Goal: Information Seeking & Learning: Learn about a topic

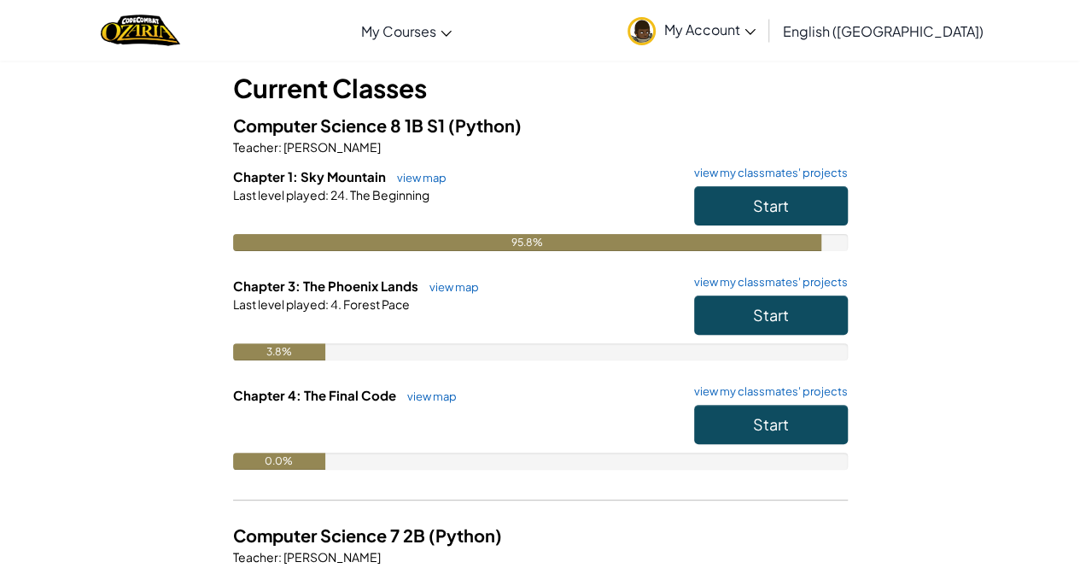
scroll to position [99, 0]
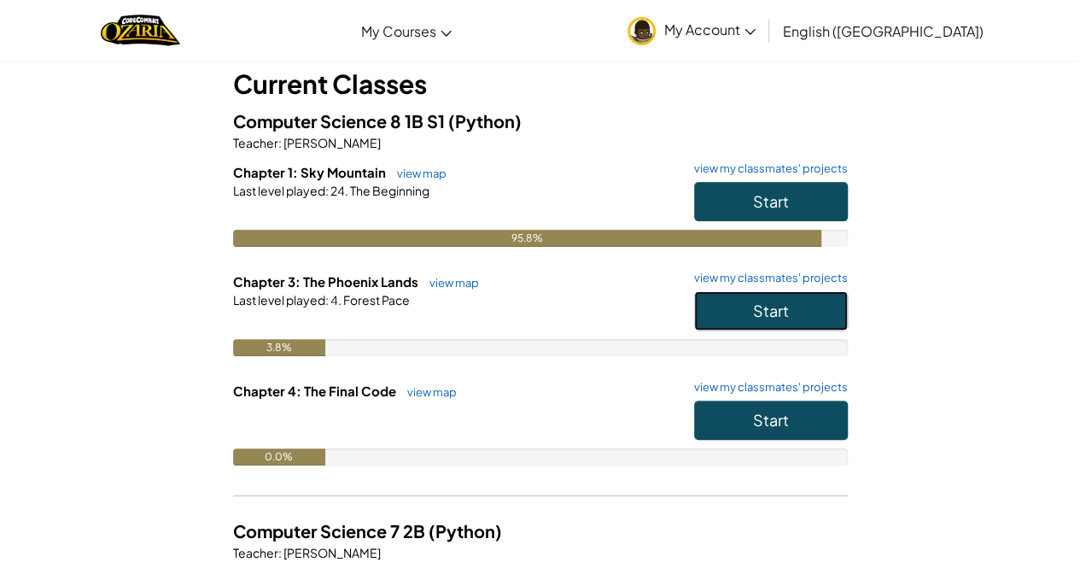
click at [773, 321] on button "Start" at bounding box center [771, 310] width 154 height 39
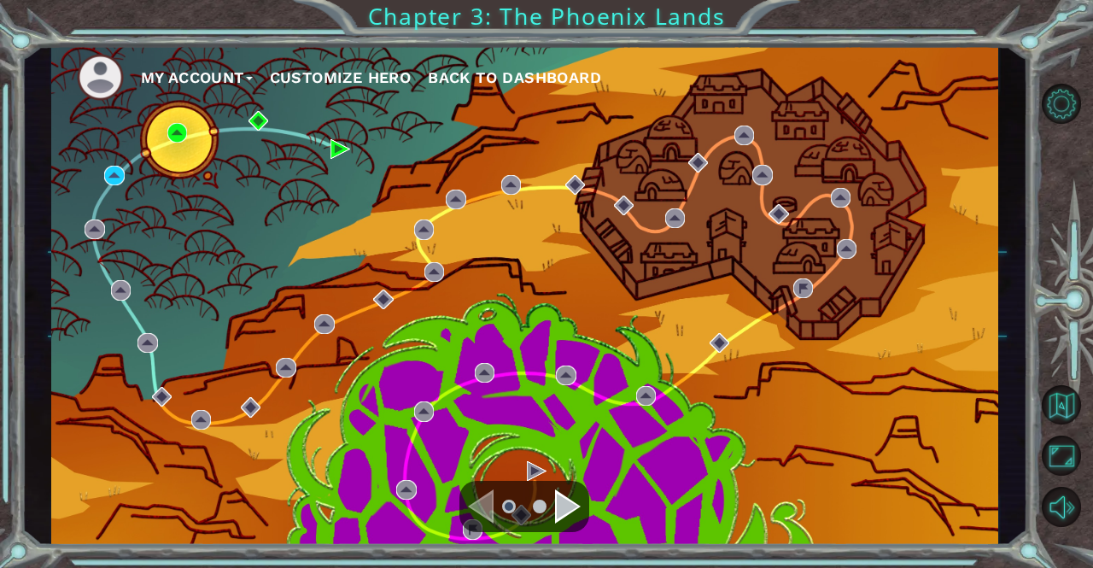
click at [576, 498] on div "Navigate to the next page" at bounding box center [568, 506] width 26 height 34
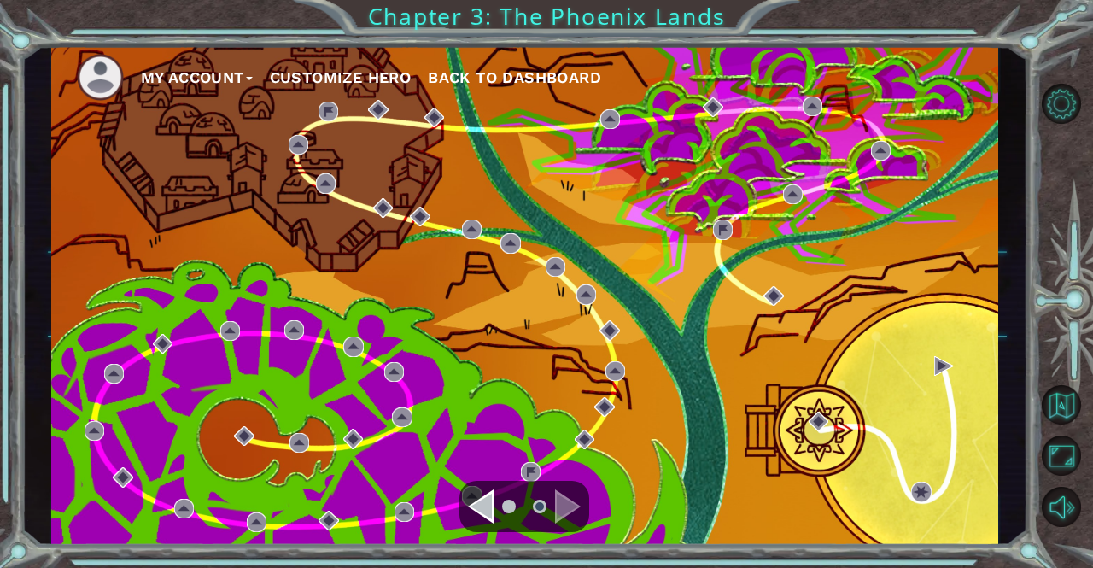
click at [473, 500] on div "Navigate to the previous page" at bounding box center [481, 506] width 26 height 34
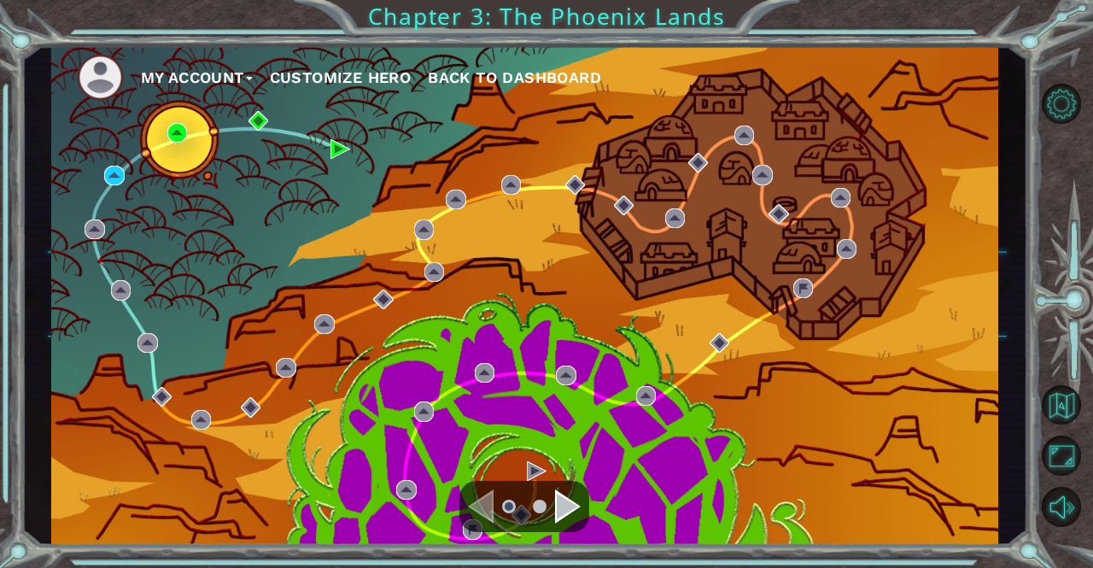
click at [124, 171] on img at bounding box center [114, 176] width 20 height 20
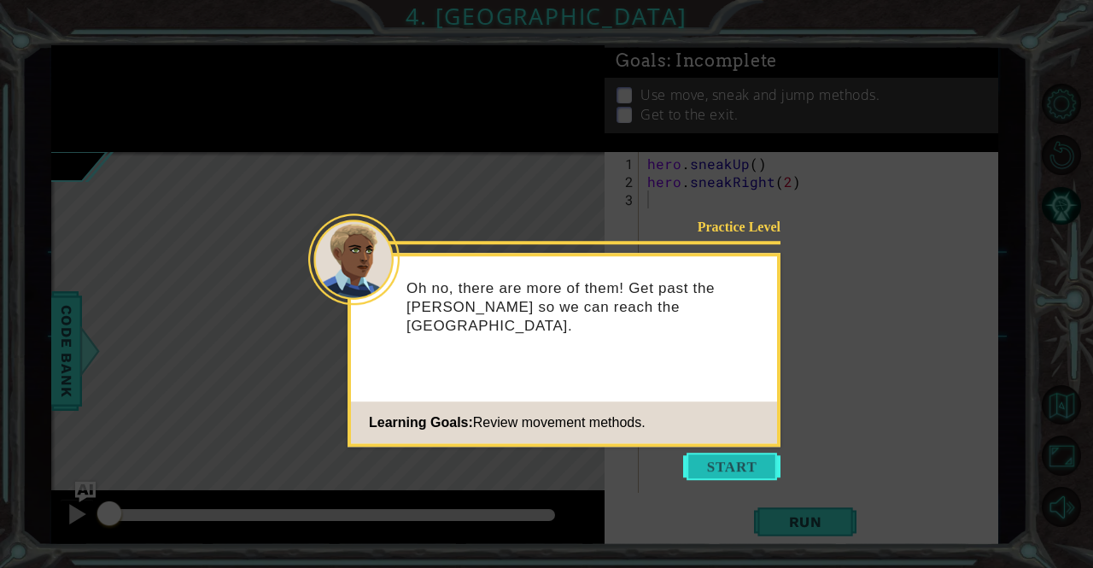
click at [743, 475] on button "Start" at bounding box center [731, 465] width 97 height 27
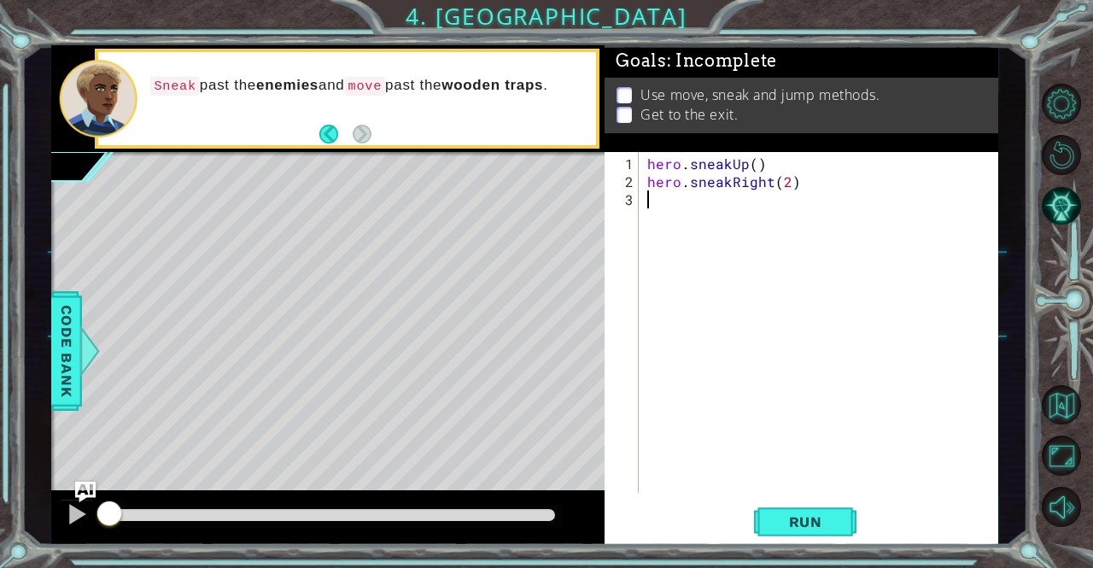
click at [857, 260] on div "hero . sneakUp ( ) hero . sneakRight ( 2 )" at bounding box center [823, 343] width 359 height 377
click at [805, 522] on span "Run" at bounding box center [805, 521] width 67 height 17
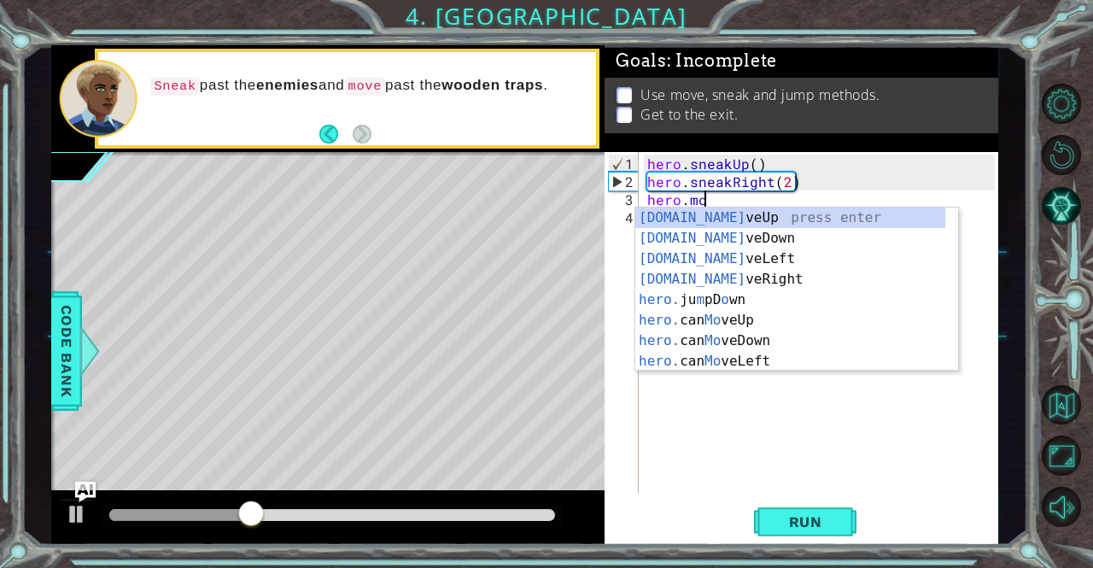
scroll to position [0, 2]
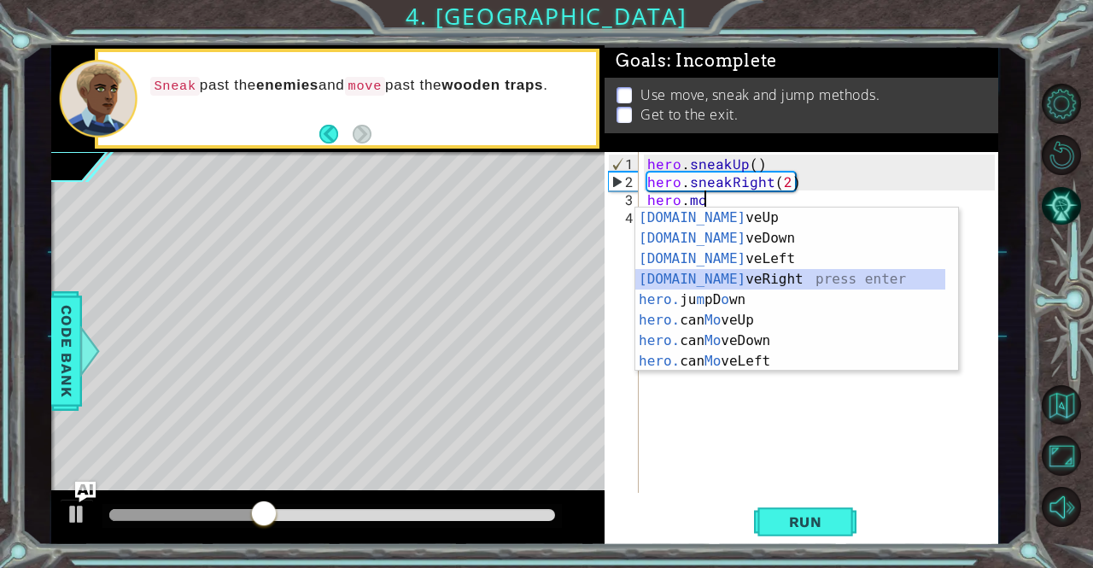
click at [736, 270] on div "[DOMAIN_NAME] veUp press enter [DOMAIN_NAME] veDown press enter [DOMAIN_NAME] v…" at bounding box center [790, 309] width 311 height 205
type textarea "hero.moveRight(1)"
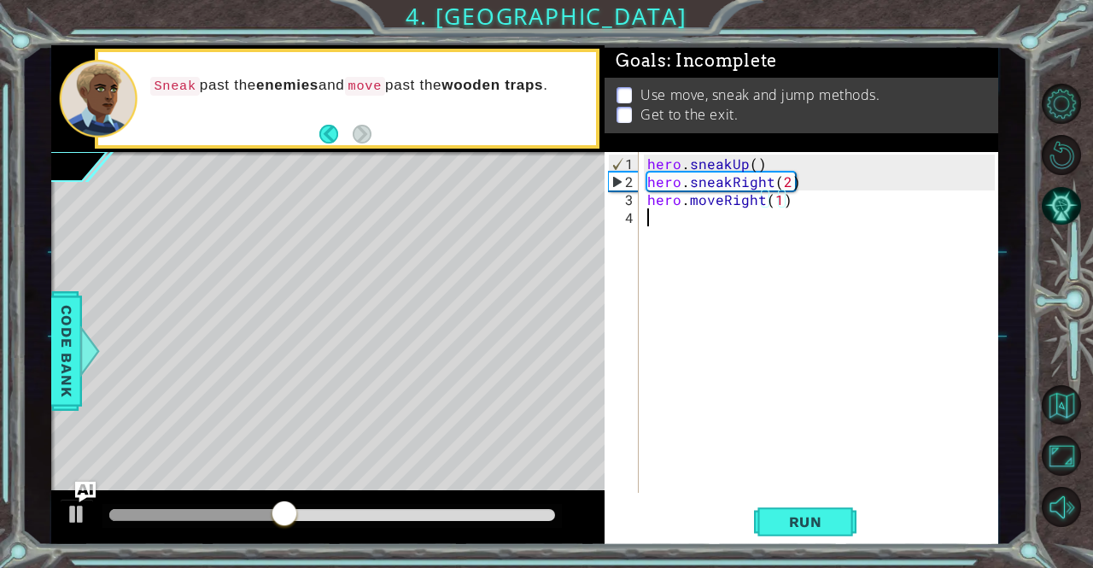
click at [686, 219] on div "hero . sneakUp ( ) hero . sneakRight ( 2 ) hero . moveRight ( 1 )" at bounding box center [823, 343] width 359 height 377
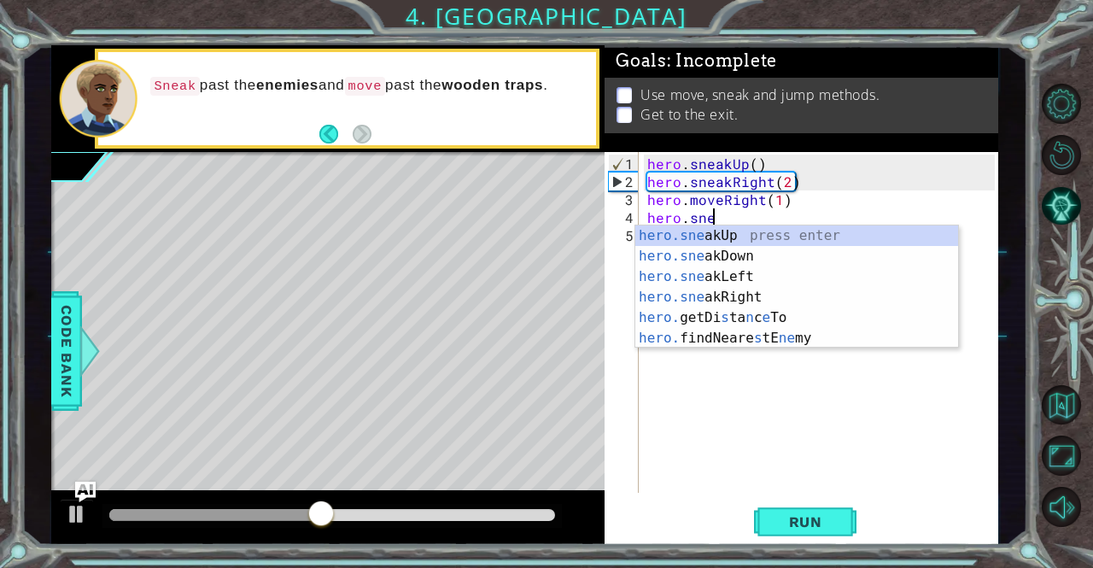
scroll to position [0, 3]
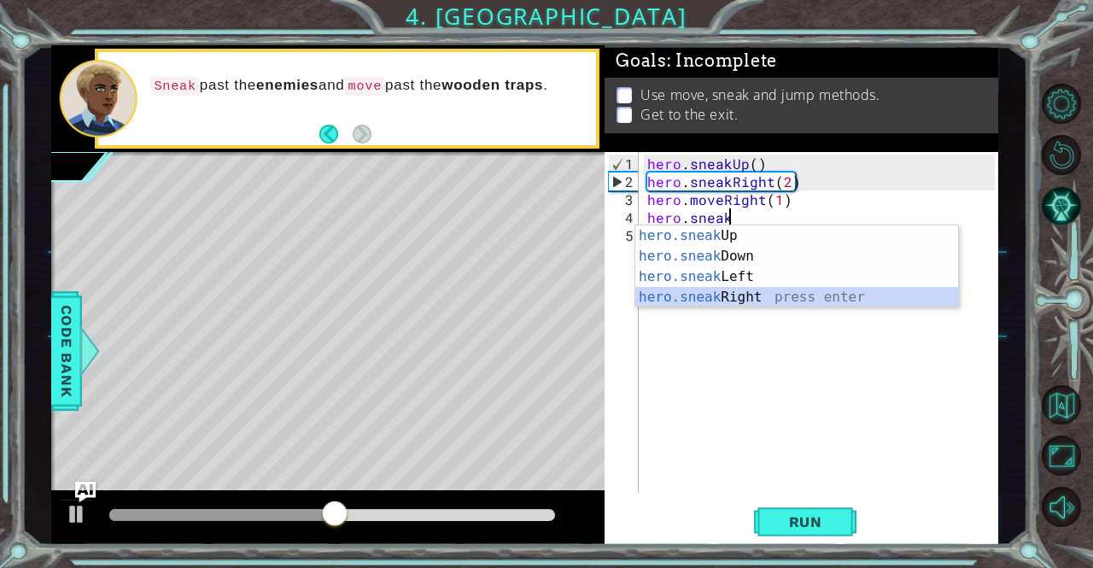
click at [745, 300] on div "hero.sneak Up press enter hero.sneak Down press enter hero.sneak Left press ent…" at bounding box center [797, 286] width 324 height 123
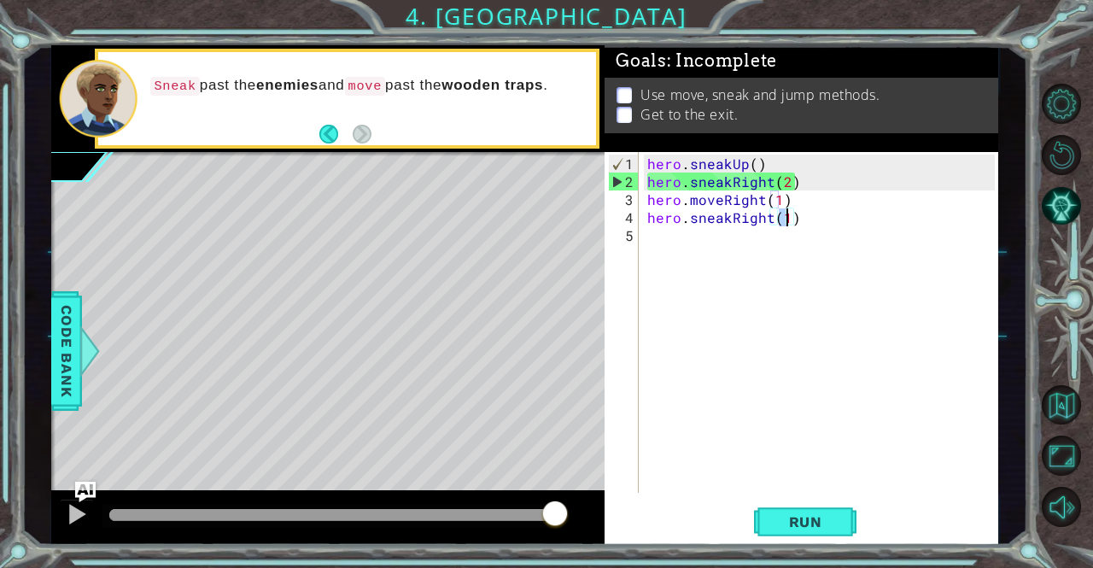
type textarea "hero.sneakRight(3)"
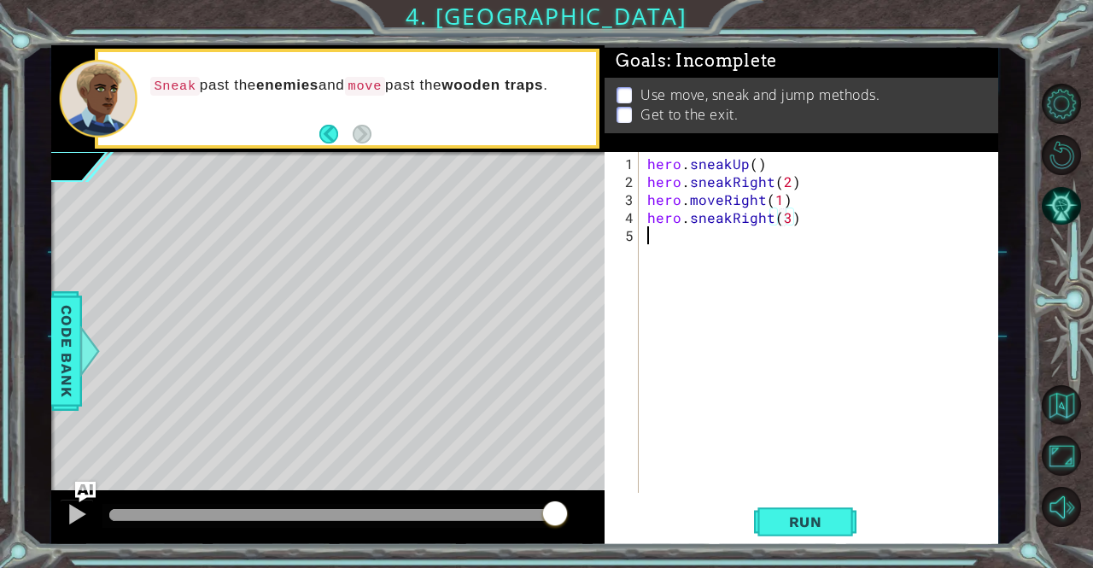
click at [719, 236] on div "hero . sneakUp ( ) hero . sneakRight ( 2 ) hero . moveRight ( 1 ) hero . sneakR…" at bounding box center [823, 343] width 359 height 377
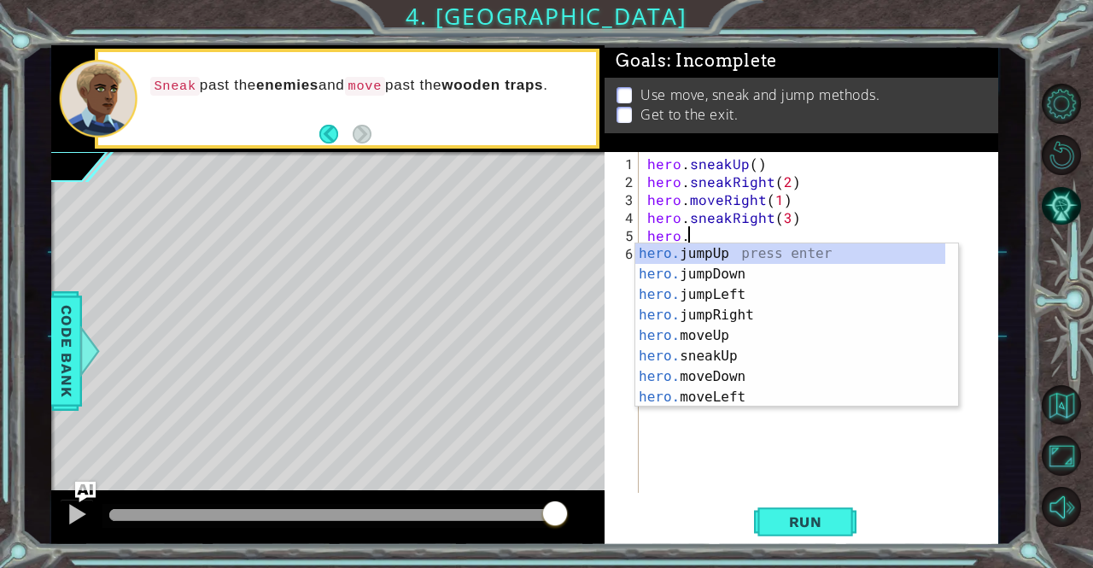
scroll to position [0, 2]
type textarea "hero.j"
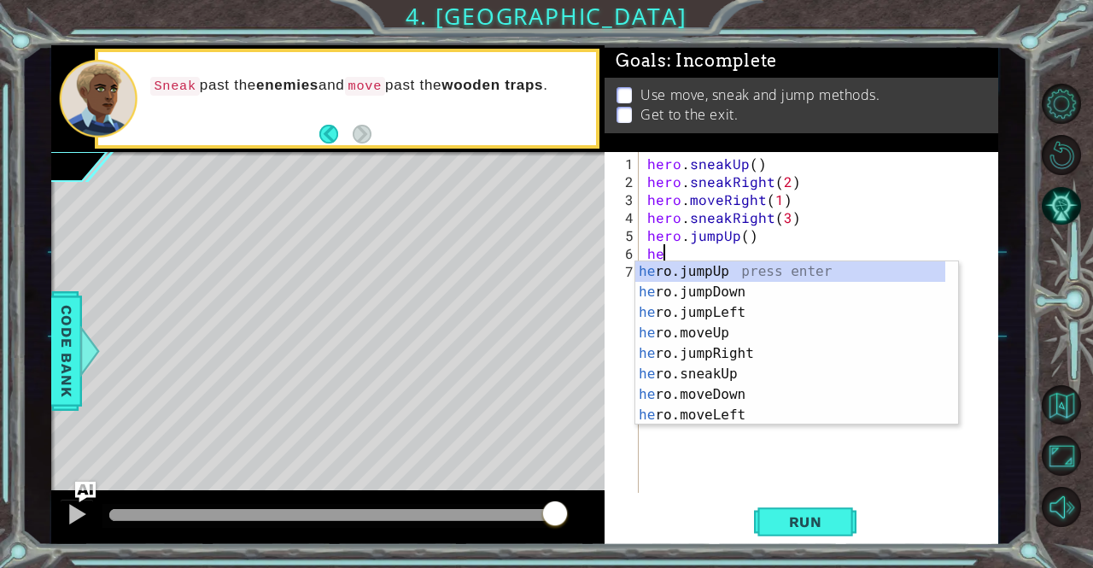
scroll to position [0, 0]
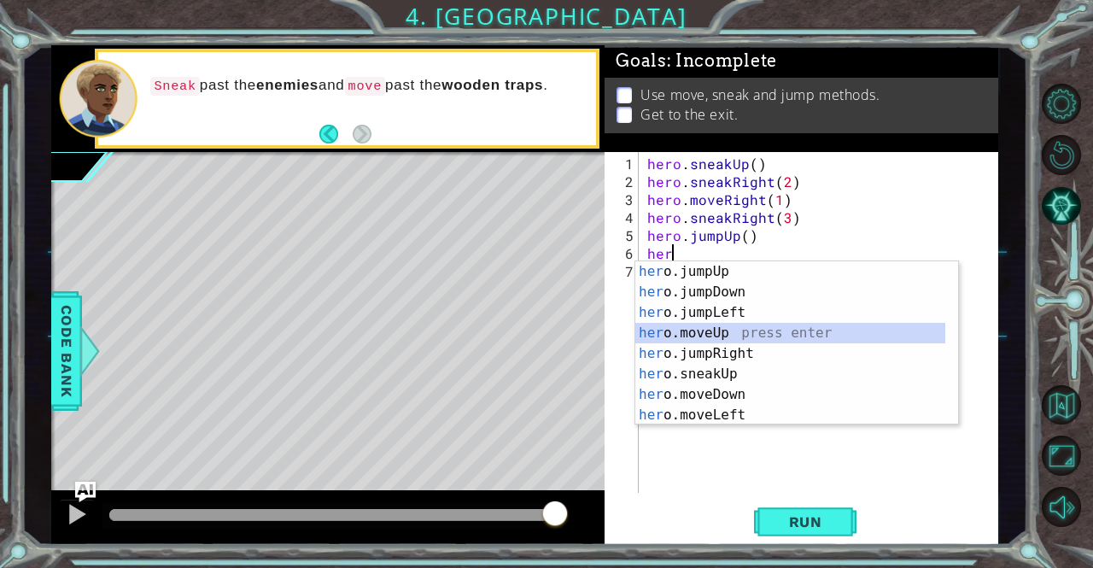
click at [751, 330] on div "her o.jumpUp press enter her o.jumpDown press enter her o.jumpLeft press enter …" at bounding box center [790, 363] width 311 height 205
type textarea "hero.moveUp(1)"
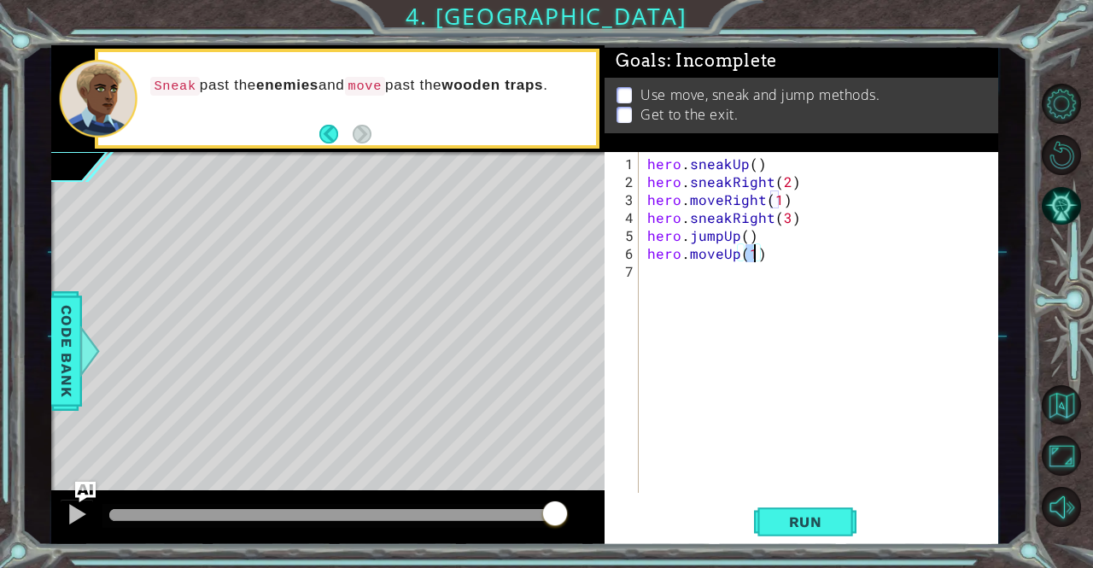
click at [707, 273] on div "hero . sneakUp ( ) hero . sneakRight ( 2 ) hero . moveRight ( 1 ) hero . sneakR…" at bounding box center [823, 343] width 359 height 377
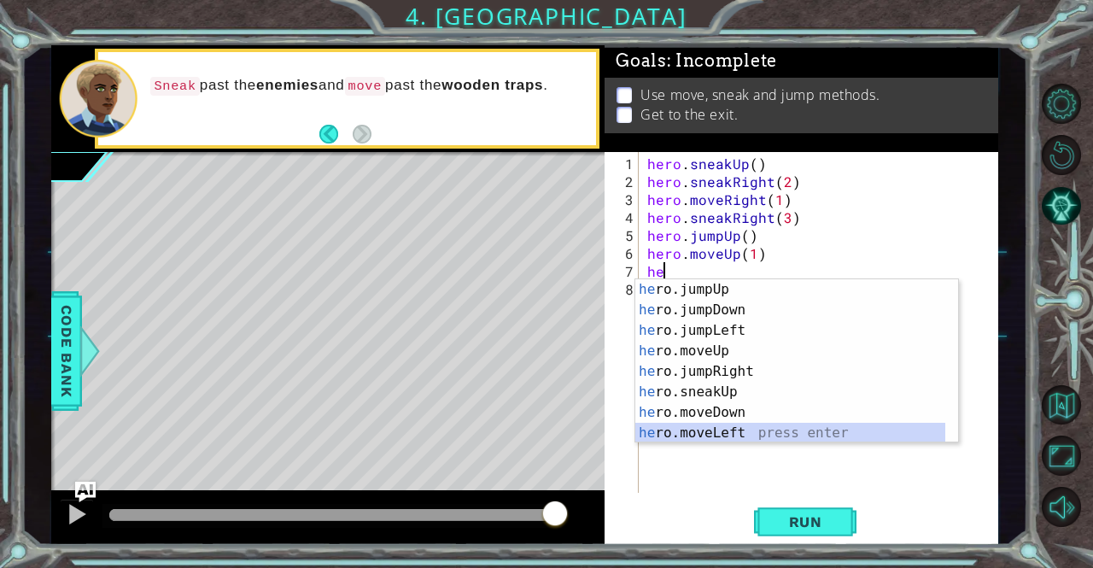
click at [729, 430] on div "he ro.jumpUp press enter he ro.jumpDown press enter he ro.jumpLeft press enter …" at bounding box center [790, 381] width 311 height 205
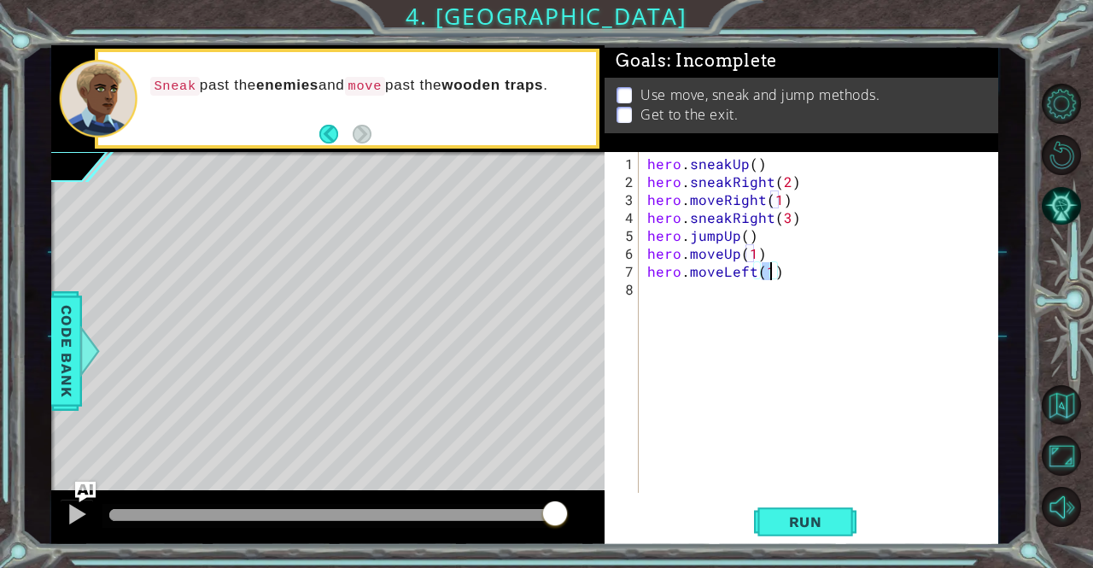
type textarea "hero.moveLeft(3)"
click at [736, 303] on div "hero . sneakUp ( ) hero . sneakRight ( 2 ) hero . moveRight ( 1 ) hero . sneakR…" at bounding box center [823, 343] width 359 height 377
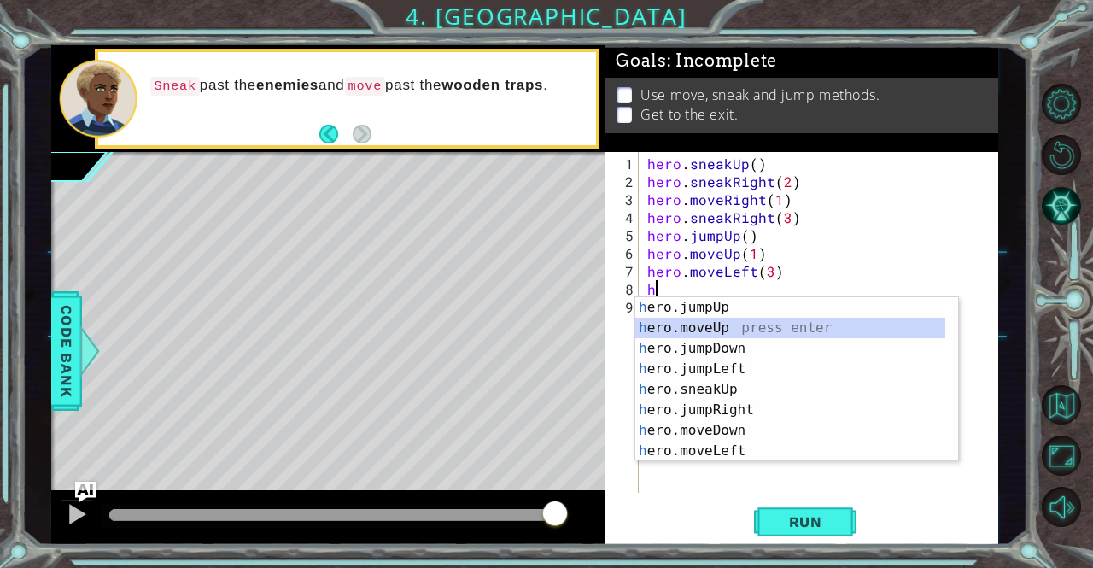
click at [754, 329] on div "h ero.jumpUp press enter h ero.moveUp press enter h ero.jumpDown press enter h …" at bounding box center [790, 399] width 311 height 205
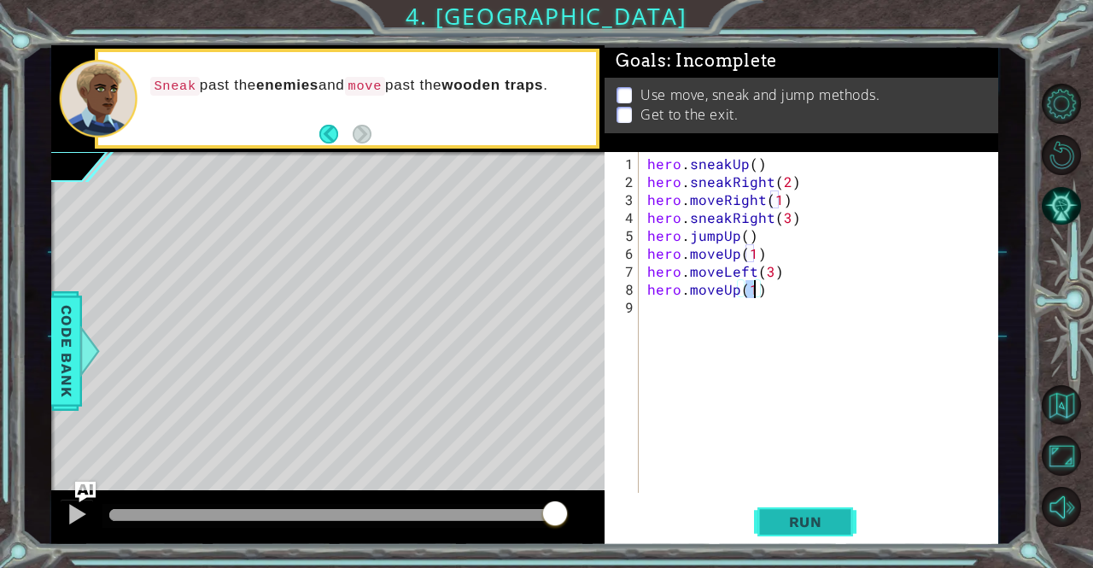
type textarea "hero.moveUp(1)"
click at [787, 525] on span "Run" at bounding box center [805, 521] width 67 height 17
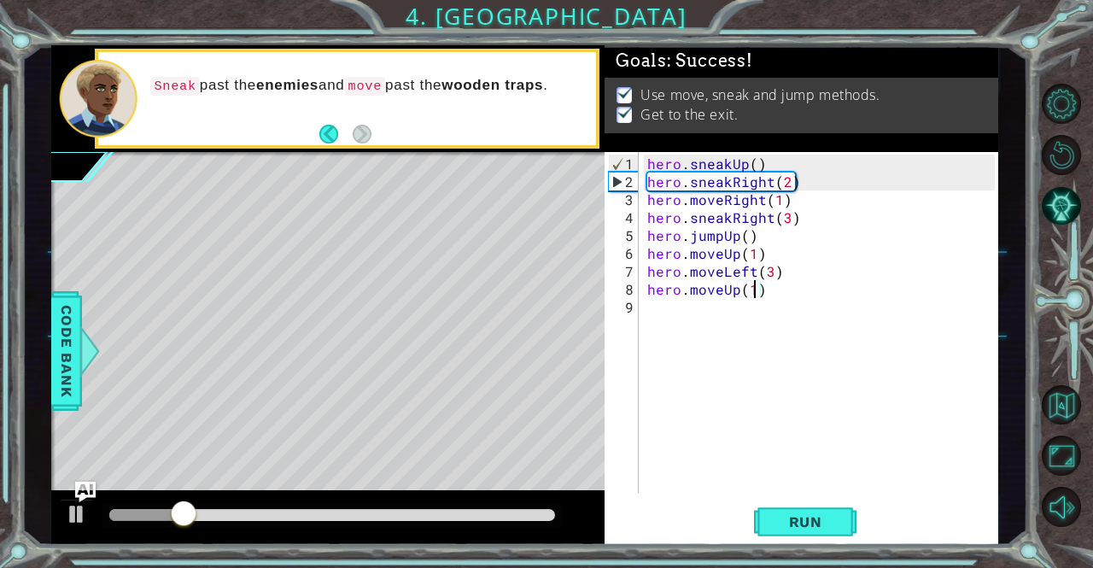
click at [543, 517] on div at bounding box center [332, 515] width 447 height 12
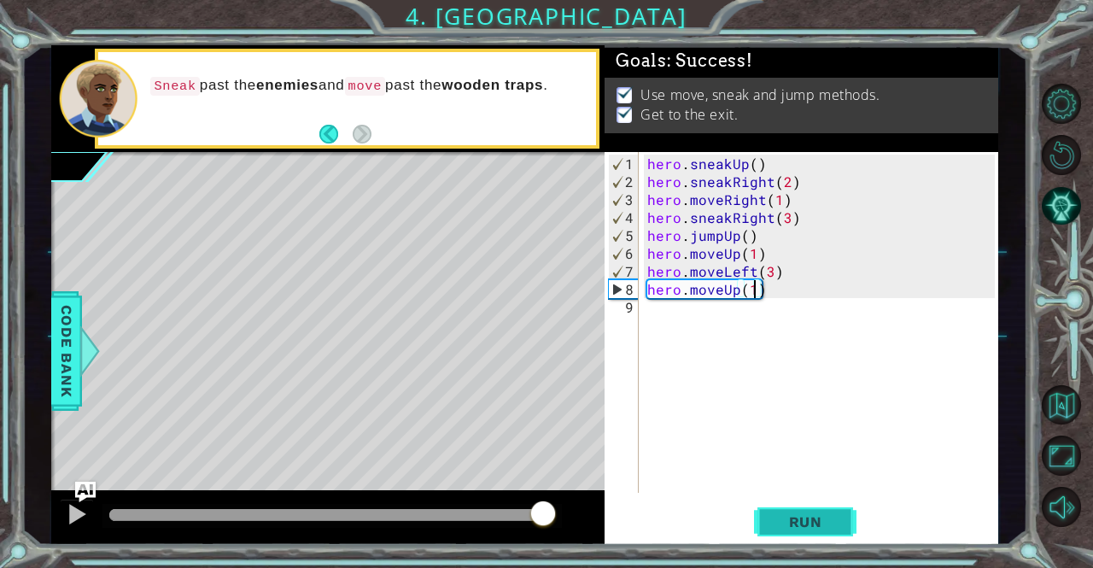
click at [803, 529] on span "Run" at bounding box center [805, 521] width 67 height 17
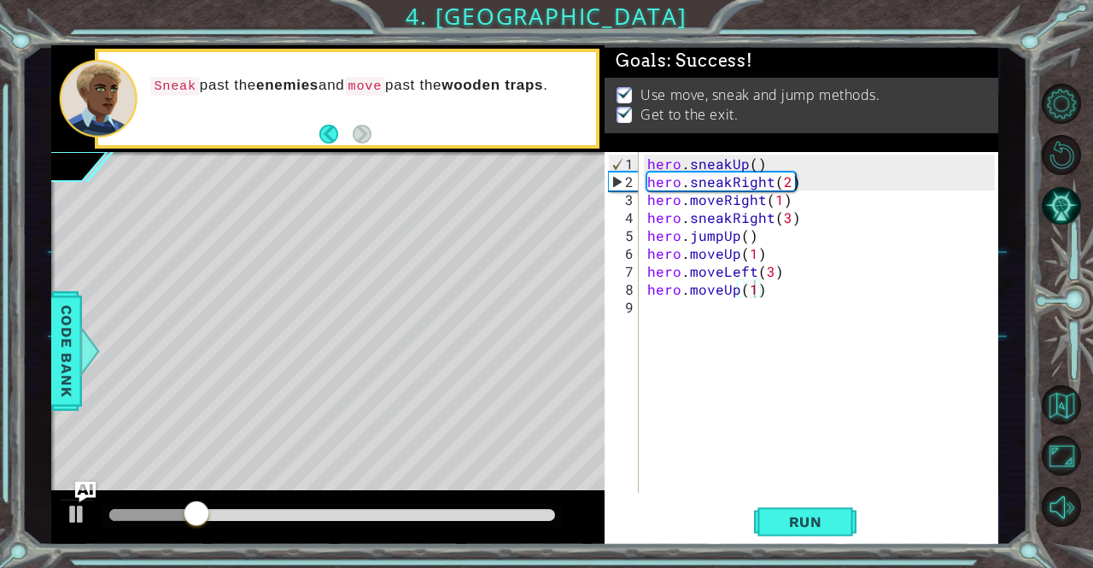
click at [472, 506] on div at bounding box center [332, 516] width 460 height 24
click at [493, 509] on div at bounding box center [332, 515] width 447 height 12
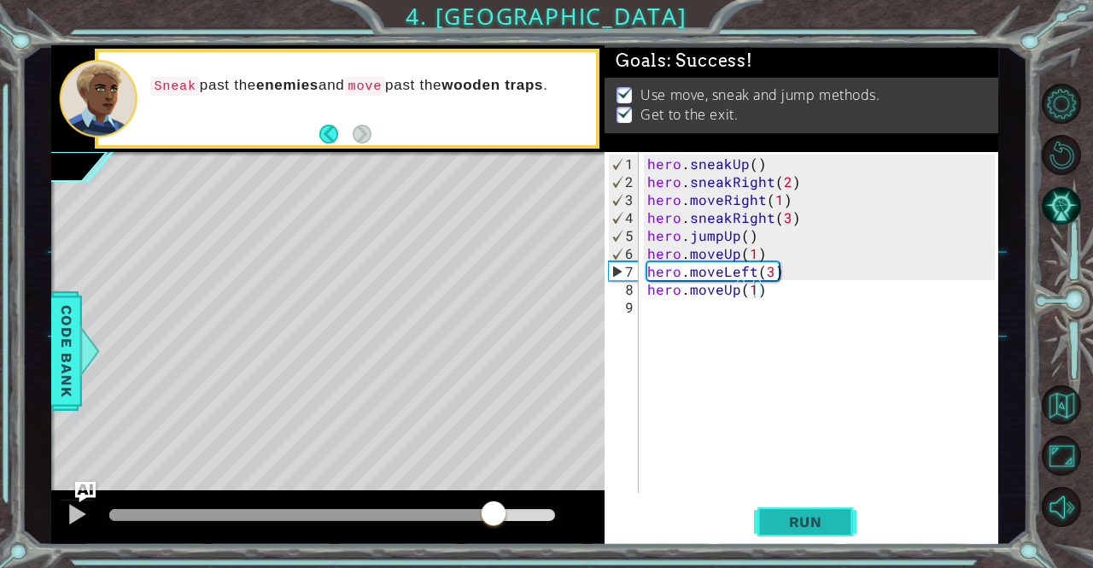
click at [790, 525] on span "Run" at bounding box center [805, 521] width 67 height 17
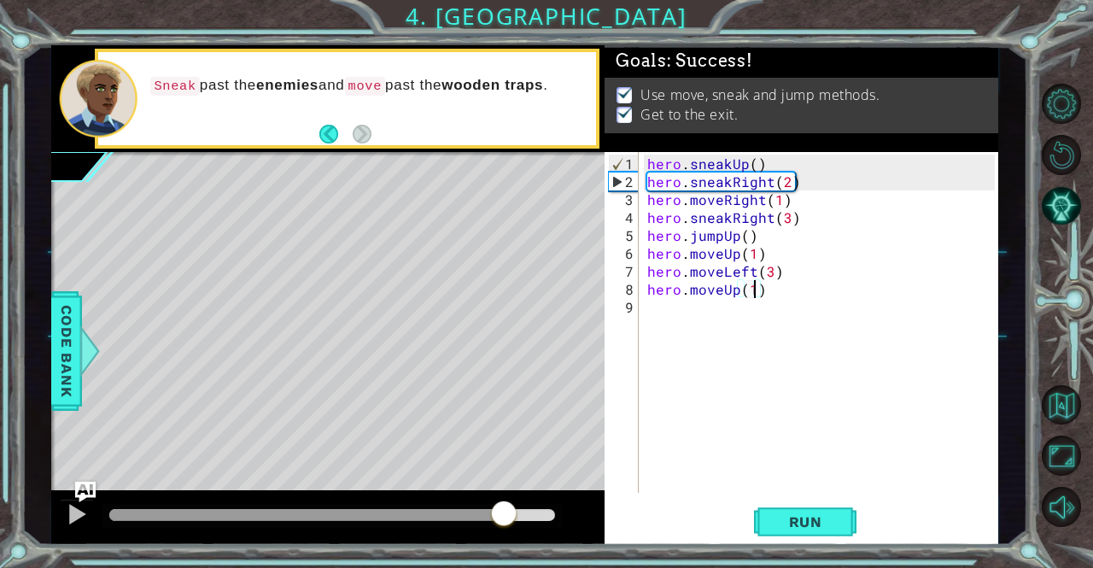
click at [504, 511] on div at bounding box center [332, 515] width 447 height 12
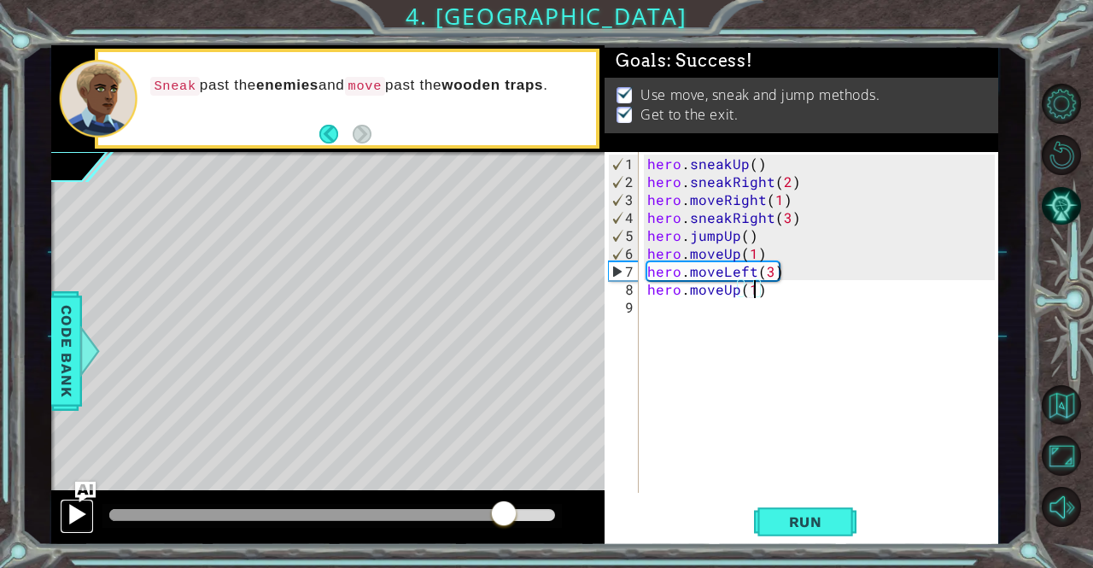
click at [85, 518] on div at bounding box center [77, 514] width 22 height 22
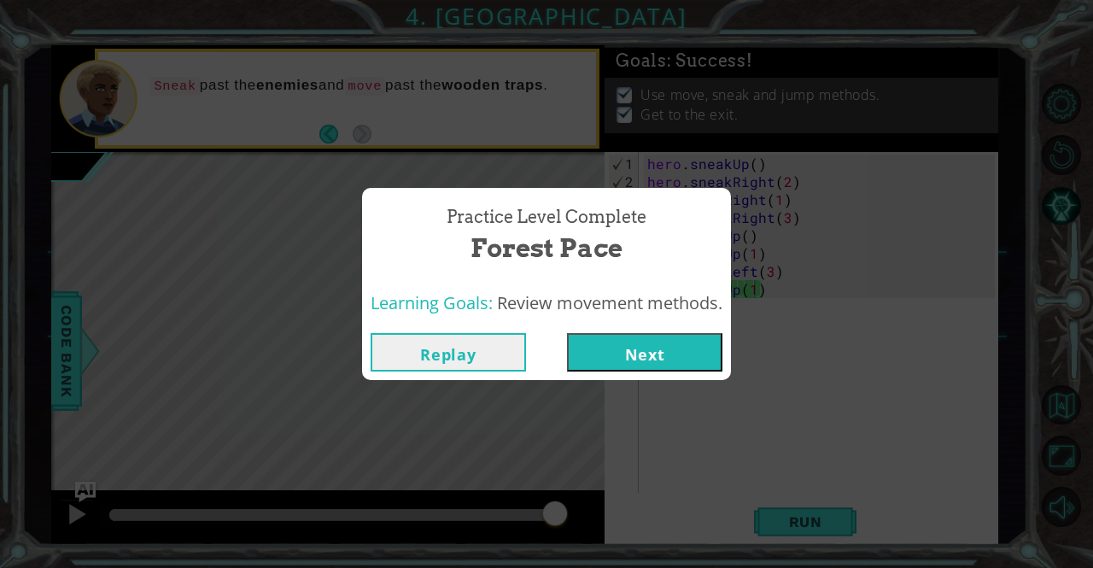
click at [647, 359] on button "Next" at bounding box center [644, 352] width 155 height 38
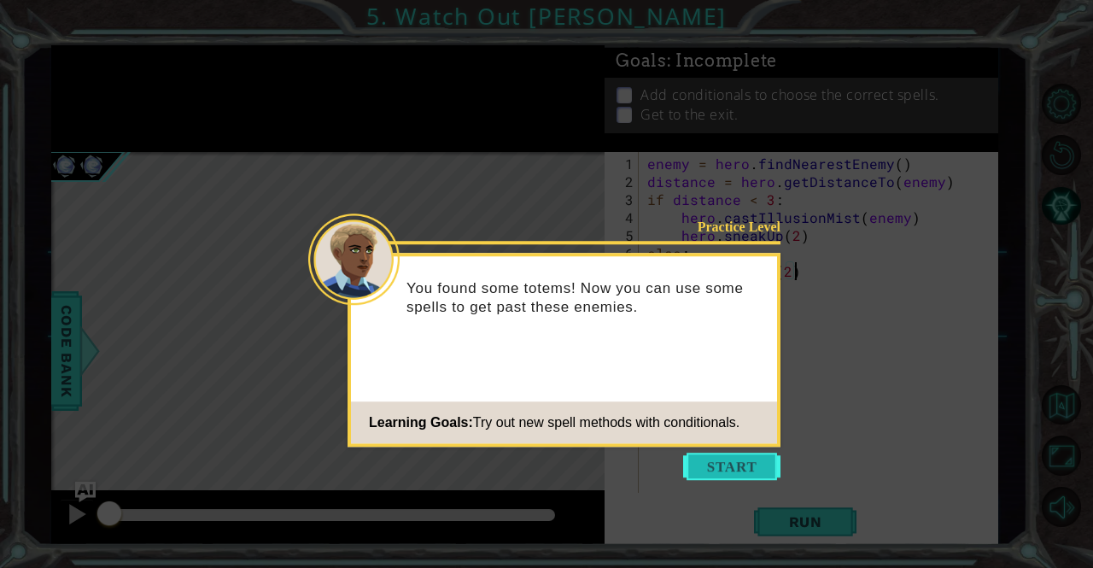
click at [715, 453] on button "Start" at bounding box center [731, 465] width 97 height 27
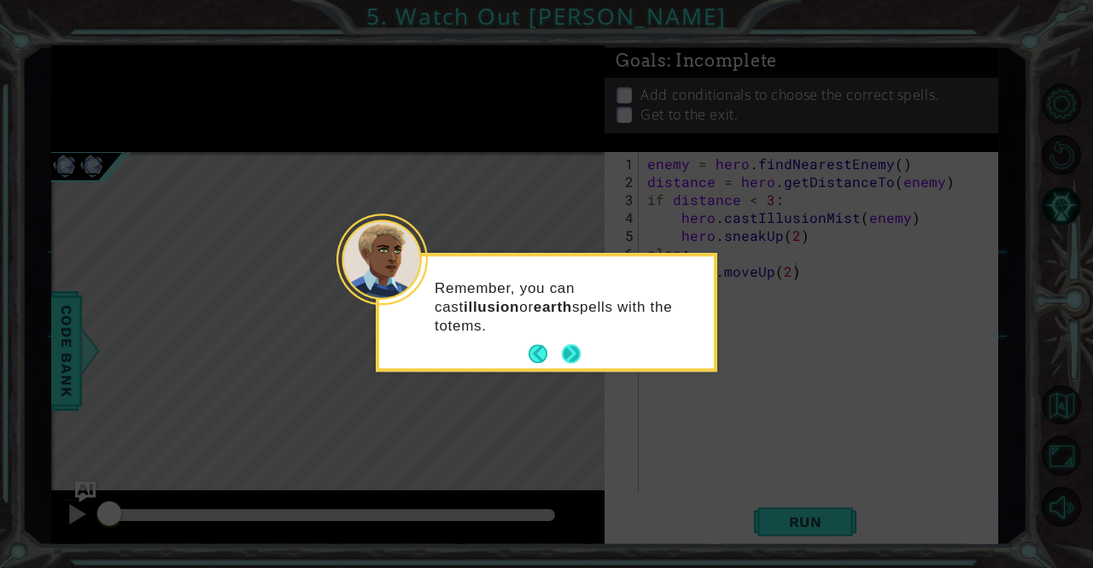
click at [572, 349] on button "Next" at bounding box center [571, 354] width 19 height 19
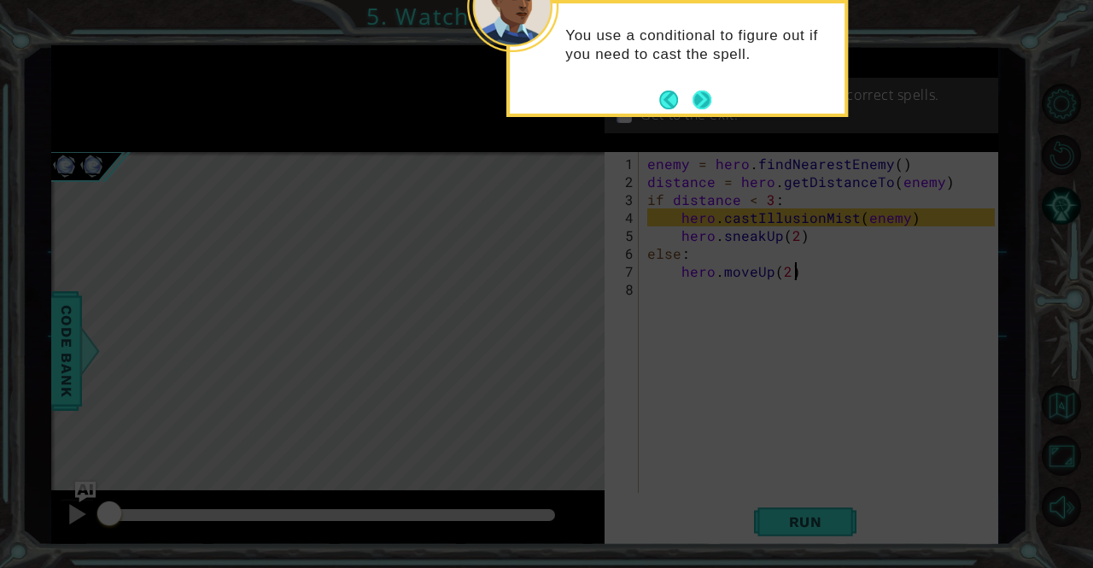
click at [710, 99] on button "Next" at bounding box center [701, 99] width 19 height 19
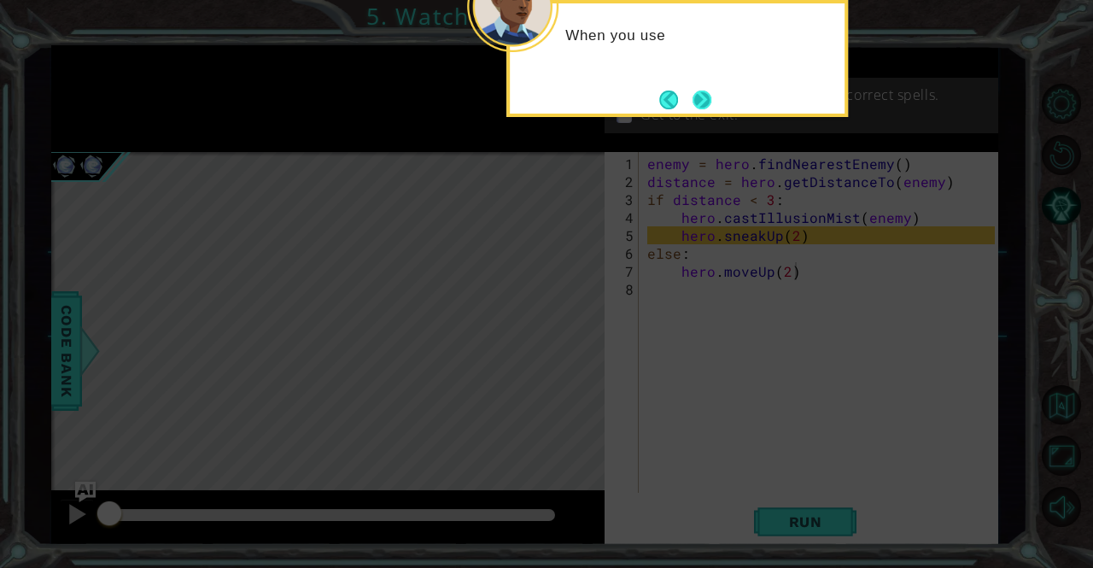
click at [710, 99] on button "Next" at bounding box center [701, 99] width 19 height 19
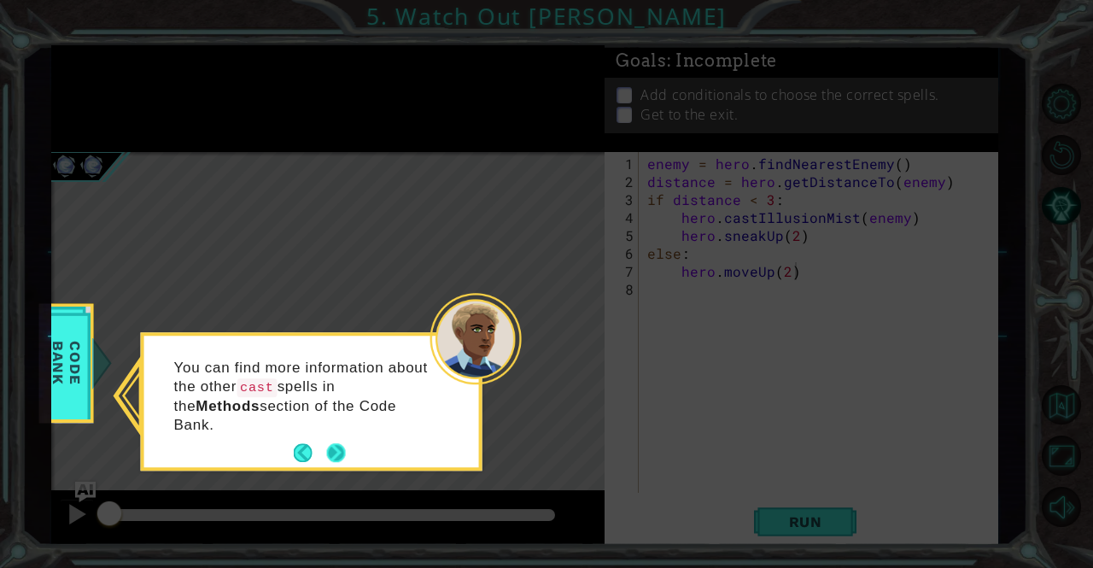
click at [336, 444] on button "Next" at bounding box center [336, 453] width 19 height 19
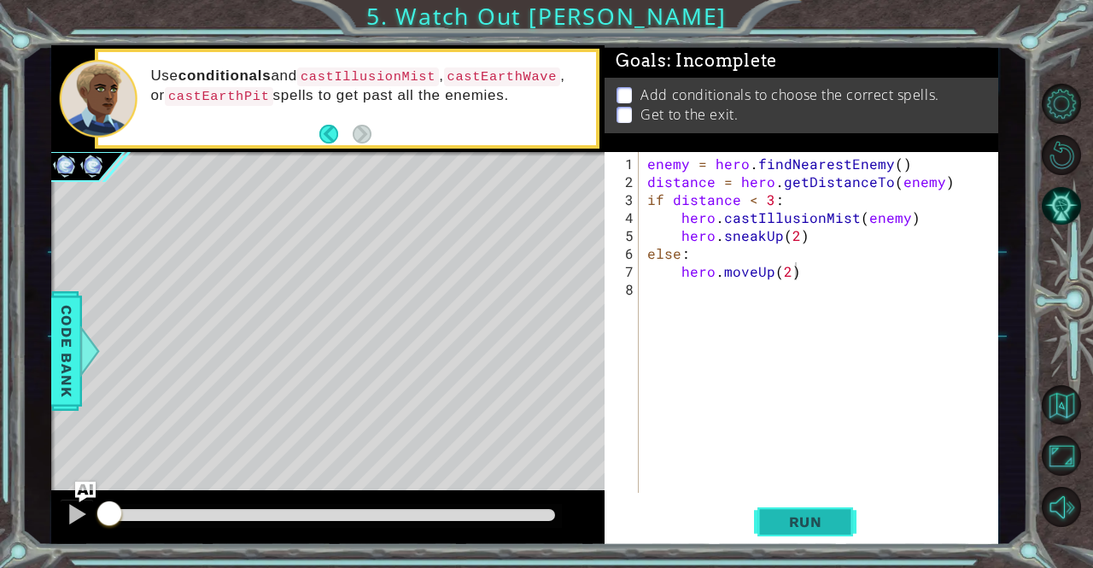
click at [799, 515] on span "Run" at bounding box center [805, 521] width 67 height 17
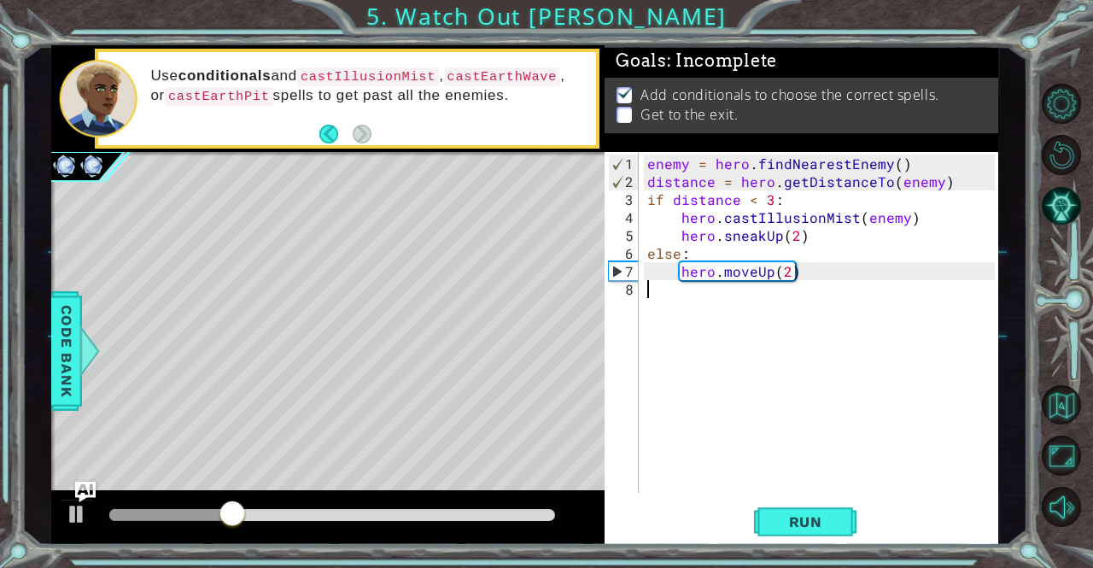
click at [757, 297] on div "enemy = hero . findNearestEnemy ( ) distance = hero . getDistanceTo ( enemy ) i…" at bounding box center [823, 343] width 359 height 377
click at [785, 272] on div "enemy = hero . findNearestEnemy ( ) distance = hero . getDistanceTo ( enemy ) i…" at bounding box center [823, 343] width 359 height 377
click at [797, 525] on span "Run" at bounding box center [805, 521] width 67 height 17
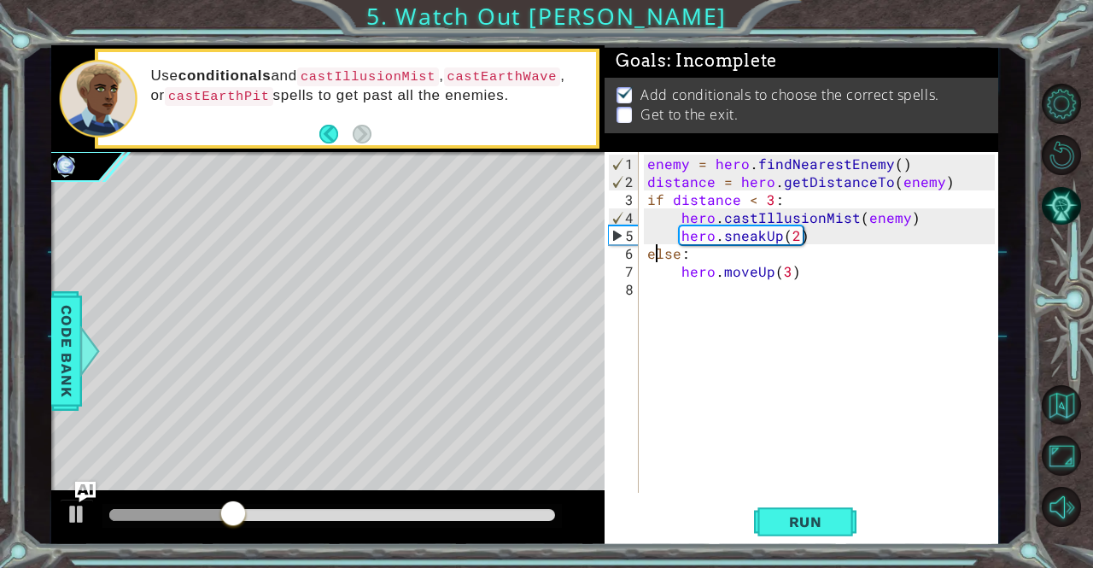
click at [658, 252] on div "enemy = hero . findNearestEnemy ( ) distance = hero . getDistanceTo ( enemy ) i…" at bounding box center [823, 343] width 359 height 377
type textarea "else:"
click at [658, 252] on div "enemy = hero . findNearestEnemy ( ) distance = hero . getDistanceTo ( enemy ) i…" at bounding box center [823, 343] width 359 height 377
click at [672, 259] on div "enemy = hero . findNearestEnemy ( ) distance = hero . getDistanceTo ( enemy ) i…" at bounding box center [819, 322] width 350 height 341
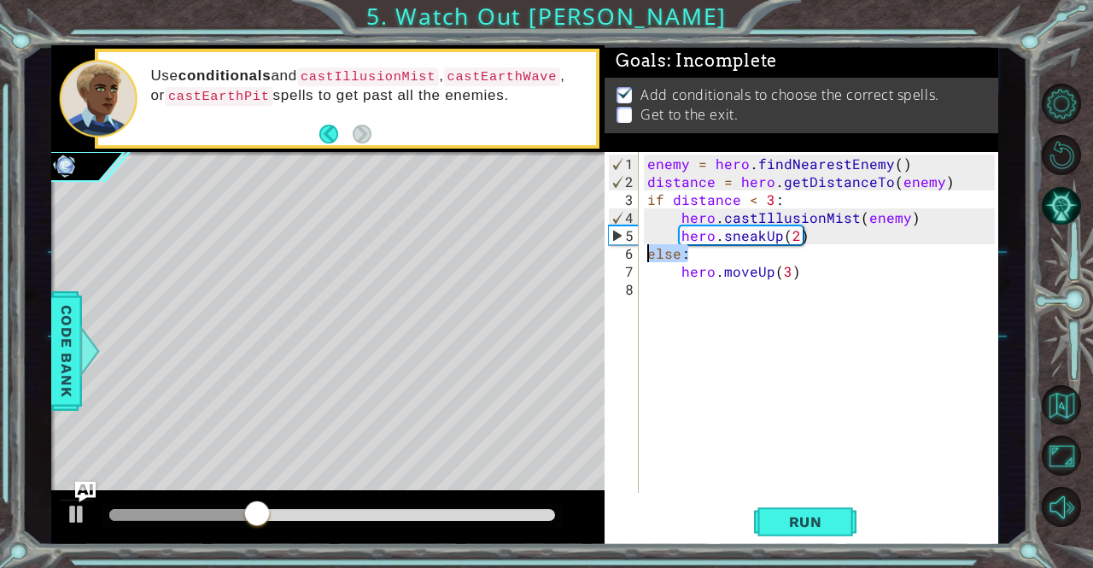
drag, startPoint x: 701, startPoint y: 256, endPoint x: 632, endPoint y: 252, distance: 69.3
click at [632, 252] on div "else: 1 2 3 4 5 6 7 8 enemy = hero . findNearestEnemy ( ) distance = hero . get…" at bounding box center [798, 322] width 389 height 341
click at [717, 277] on div "enemy = hero . findNearestEnemy ( ) distance = hero . getDistanceTo ( enemy ) i…" at bounding box center [823, 343] width 359 height 377
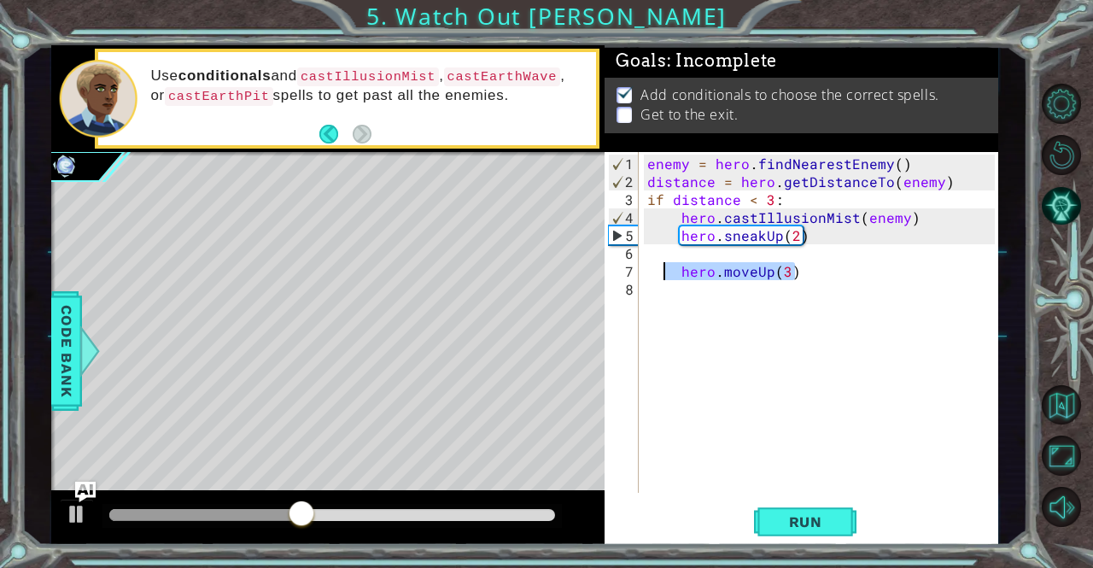
drag, startPoint x: 814, startPoint y: 272, endPoint x: 664, endPoint y: 264, distance: 149.7
click at [664, 264] on div "enemy = hero . findNearestEnemy ( ) distance = hero . getDistanceTo ( enemy ) i…" at bounding box center [823, 343] width 359 height 377
type textarea "hero.moveUp(3)"
click at [681, 258] on div "enemy = hero . findNearestEnemy ( ) distance = hero . getDistanceTo ( enemy ) i…" at bounding box center [823, 343] width 359 height 377
paste textarea "hero.moveUp(3)"
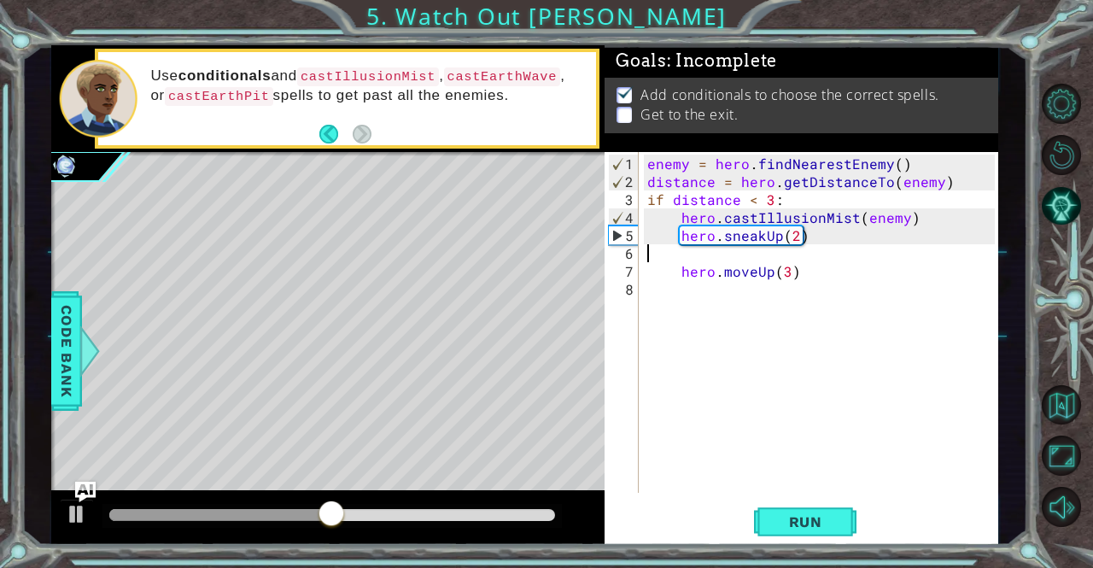
type textarea "hero.moveUp(3)"
click at [744, 285] on div "enemy = hero . findNearestEnemy ( ) distance = hero . getDistanceTo ( enemy ) i…" at bounding box center [823, 343] width 359 height 377
click at [720, 275] on div "enemy = hero . findNearestEnemy ( ) distance = hero . getDistanceTo ( enemy ) i…" at bounding box center [823, 343] width 359 height 377
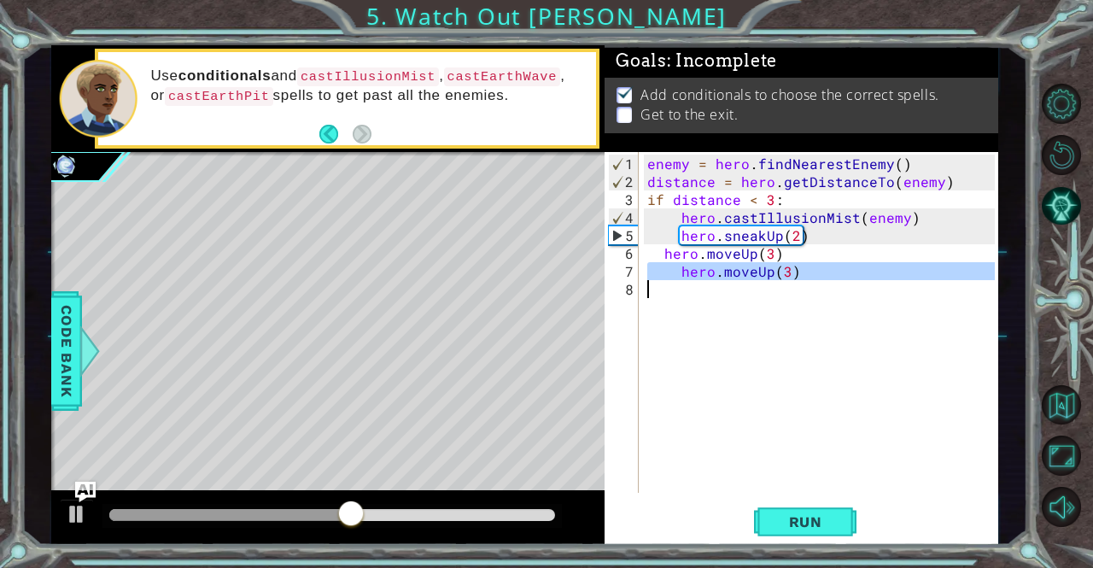
click at [720, 275] on div "enemy = hero . findNearestEnemy ( ) distance = hero . getDistanceTo ( enemy ) i…" at bounding box center [823, 343] width 359 height 377
type textarea "hero.moveUp(3)"
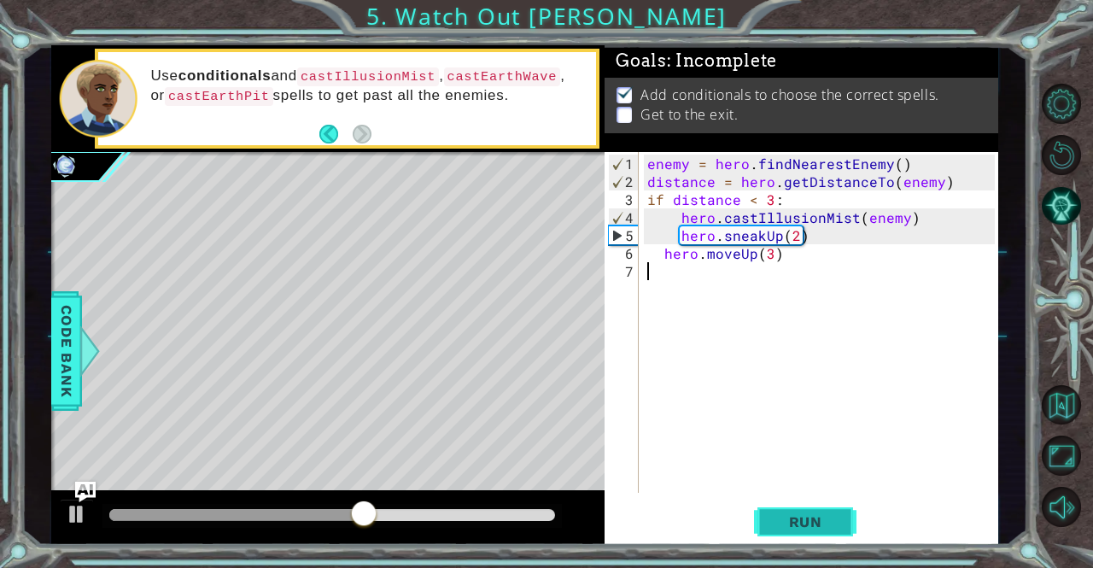
click at [787, 529] on span "Run" at bounding box center [805, 521] width 67 height 17
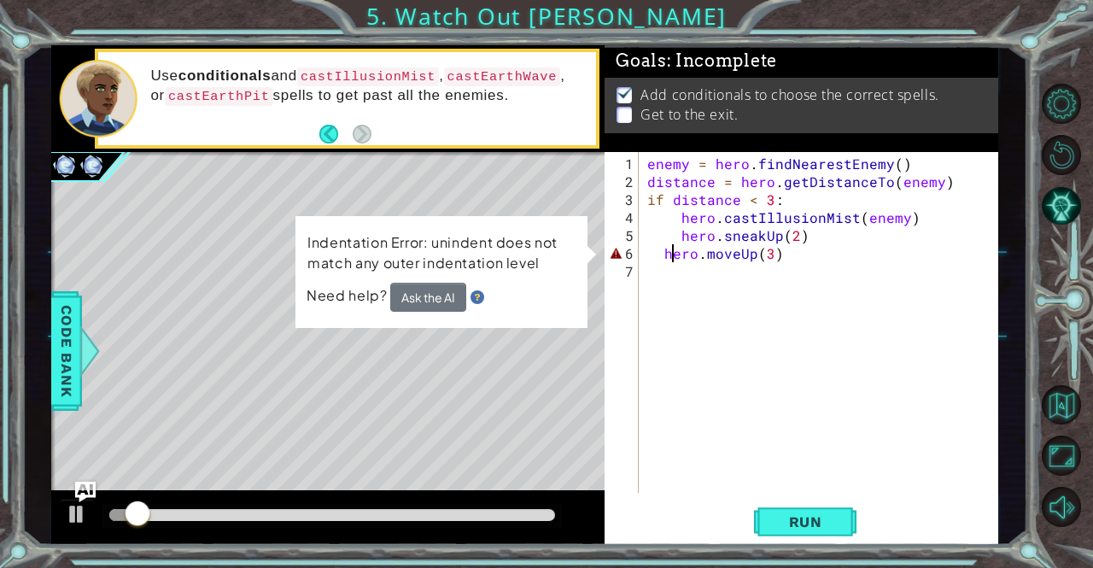
click at [671, 256] on div "enemy = hero . findNearestEnemy ( ) distance = hero . getDistanceTo ( enemy ) i…" at bounding box center [823, 343] width 359 height 377
click at [668, 257] on div "enemy = hero . findNearestEnemy ( ) distance = hero . getDistanceTo ( enemy ) i…" at bounding box center [823, 343] width 359 height 377
click at [657, 254] on div "enemy = hero . findNearestEnemy ( ) distance = hero . getDistanceTo ( enemy ) i…" at bounding box center [823, 343] width 359 height 377
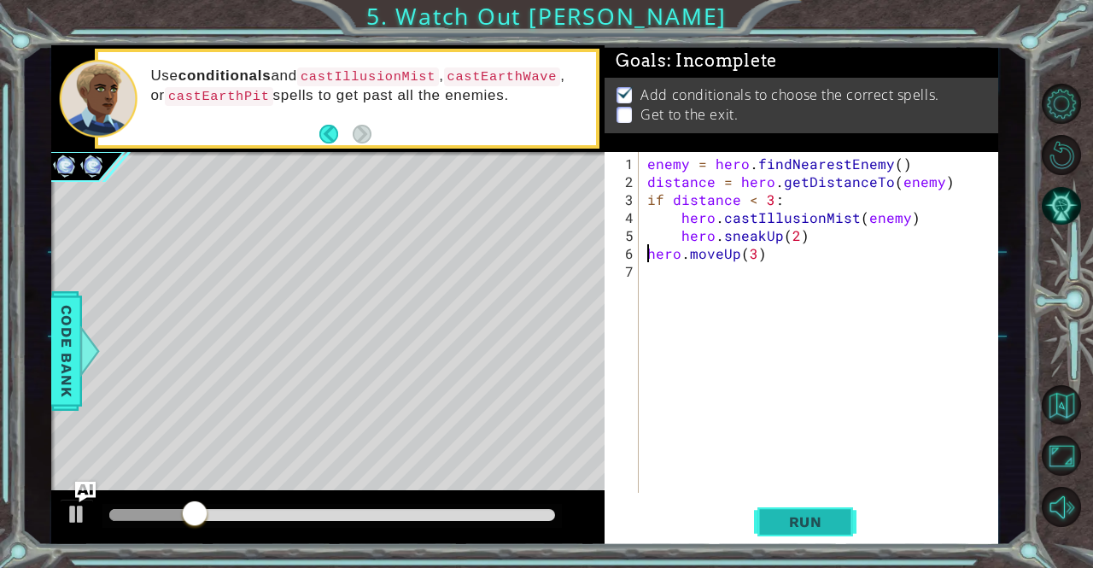
click at [786, 530] on span "Run" at bounding box center [805, 521] width 67 height 17
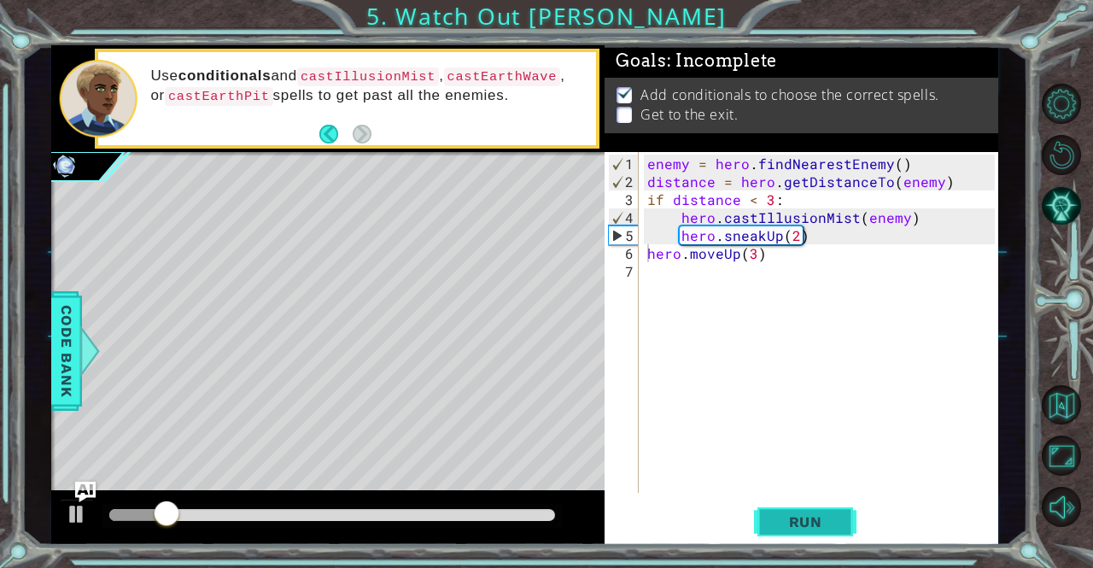
click at [786, 530] on span "Run" at bounding box center [805, 521] width 67 height 17
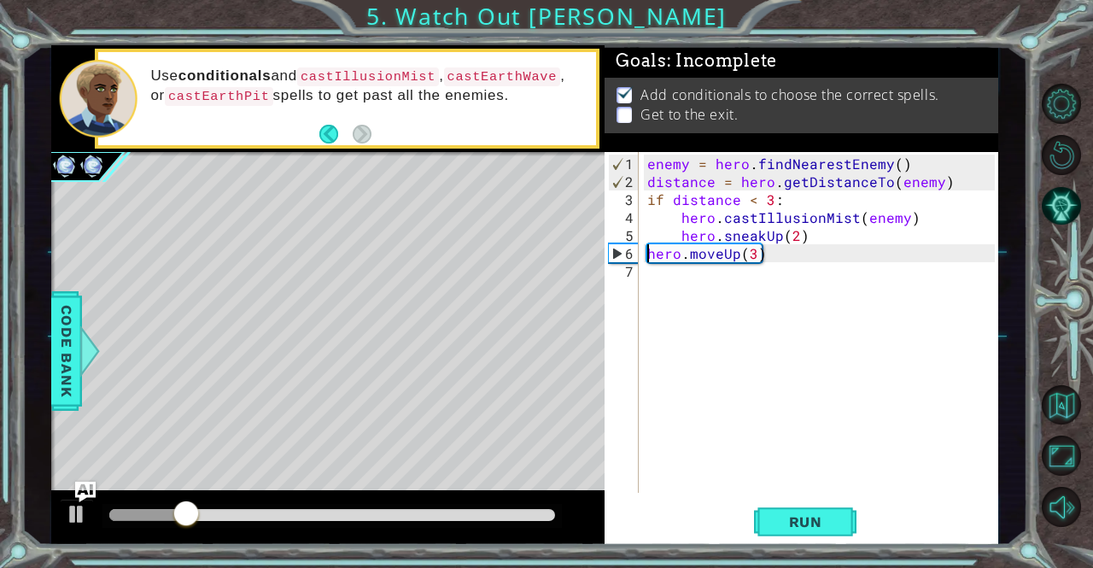
click at [750, 255] on div "enemy = hero . findNearestEnemy ( ) distance = hero . getDistanceTo ( enemy ) i…" at bounding box center [823, 343] width 359 height 377
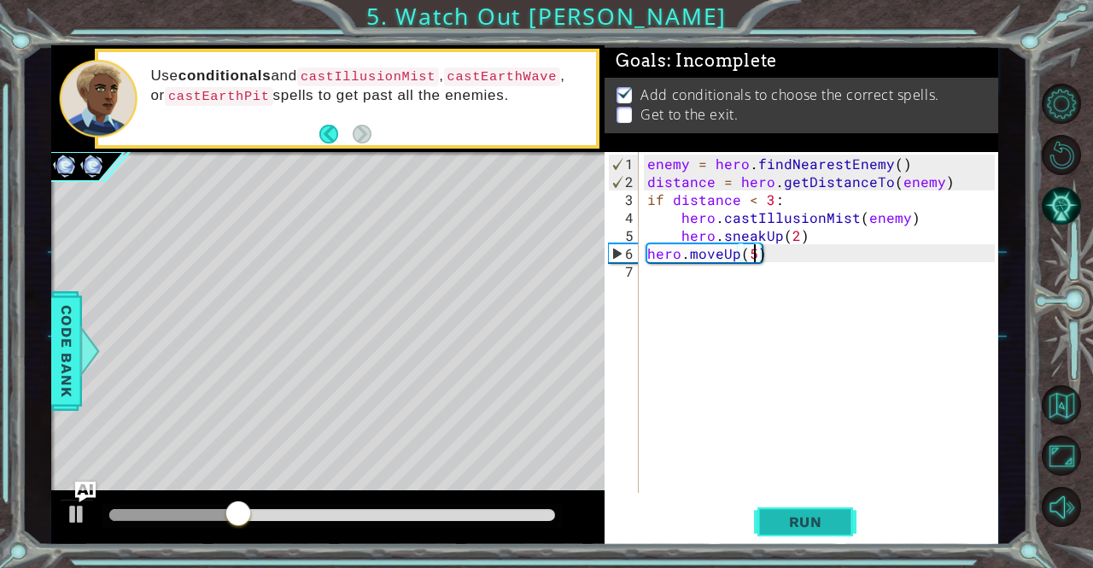
type textarea "hero.moveUp(5)"
click at [765, 525] on button "Run" at bounding box center [805, 521] width 102 height 39
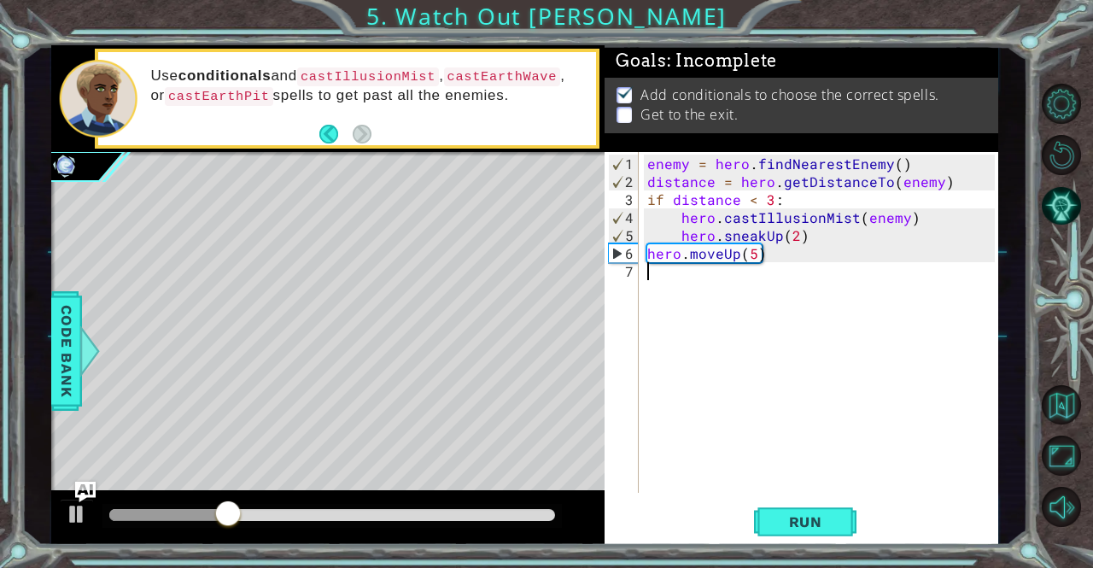
click at [681, 271] on div "enemy = hero . findNearestEnemy ( ) distance = hero . getDistanceTo ( enemy ) i…" at bounding box center [823, 343] width 359 height 377
click at [754, 253] on div "enemy = hero . findNearestEnemy ( ) distance = hero . getDistanceTo ( enemy ) i…" at bounding box center [823, 343] width 359 height 377
type textarea "hero.moveUp(4)"
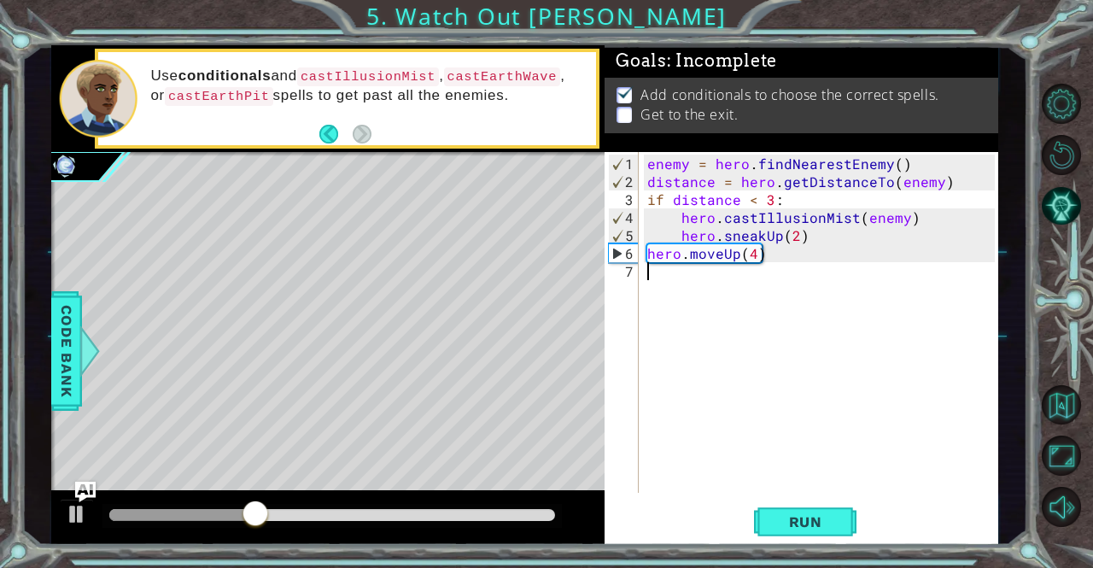
click at [732, 273] on div "enemy = hero . findNearestEnemy ( ) distance = hero . getDistanceTo ( enemy ) i…" at bounding box center [823, 343] width 359 height 377
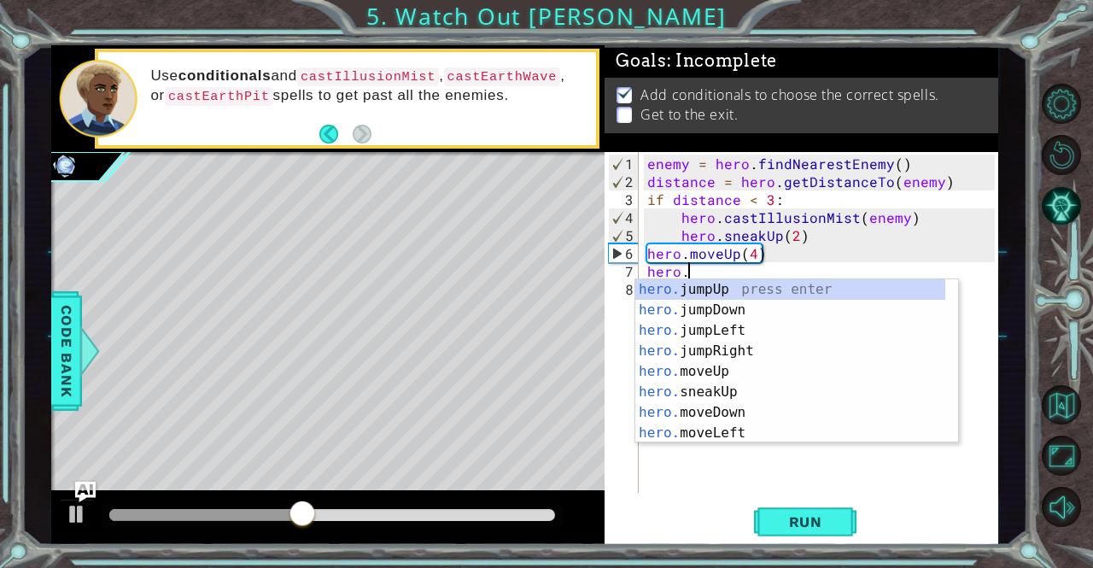
scroll to position [0, 2]
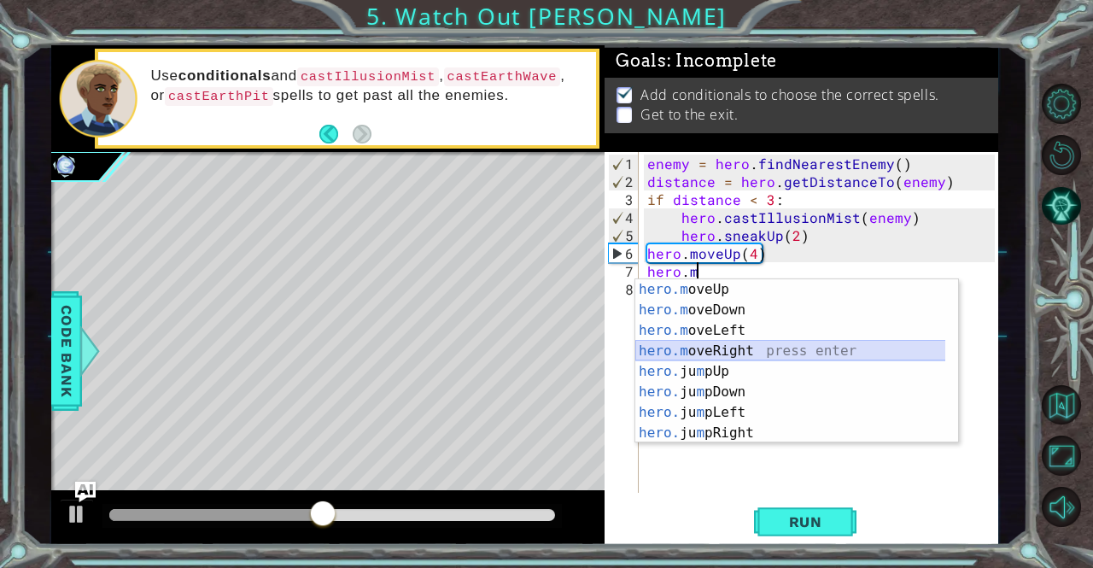
click at [730, 354] on div "hero.m oveUp press enter hero.m oveDown press enter hero.m oveLeft press enter …" at bounding box center [790, 381] width 311 height 205
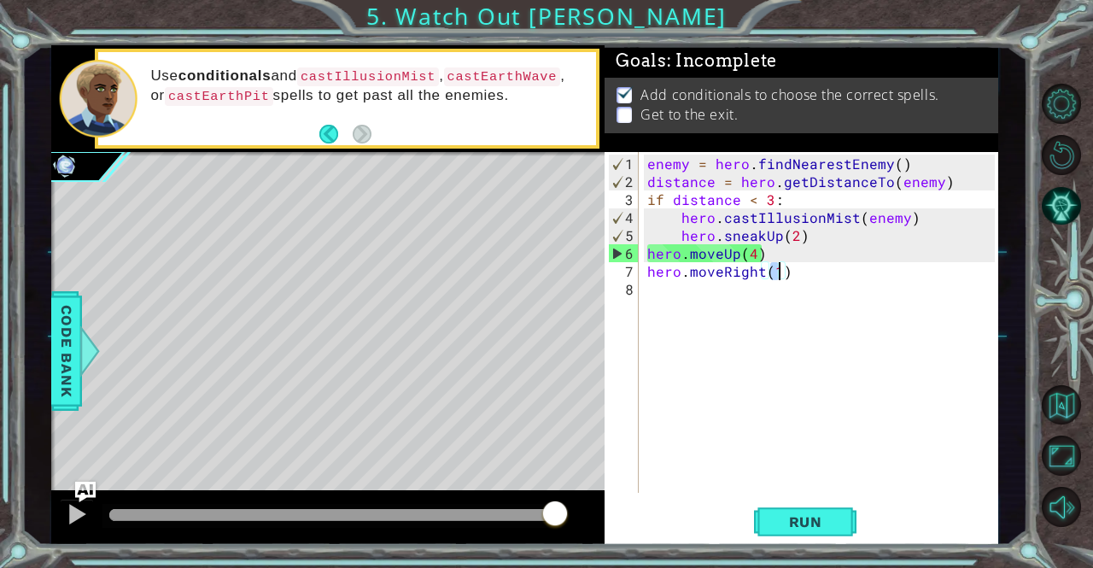
type textarea "hero.moveRight(5)"
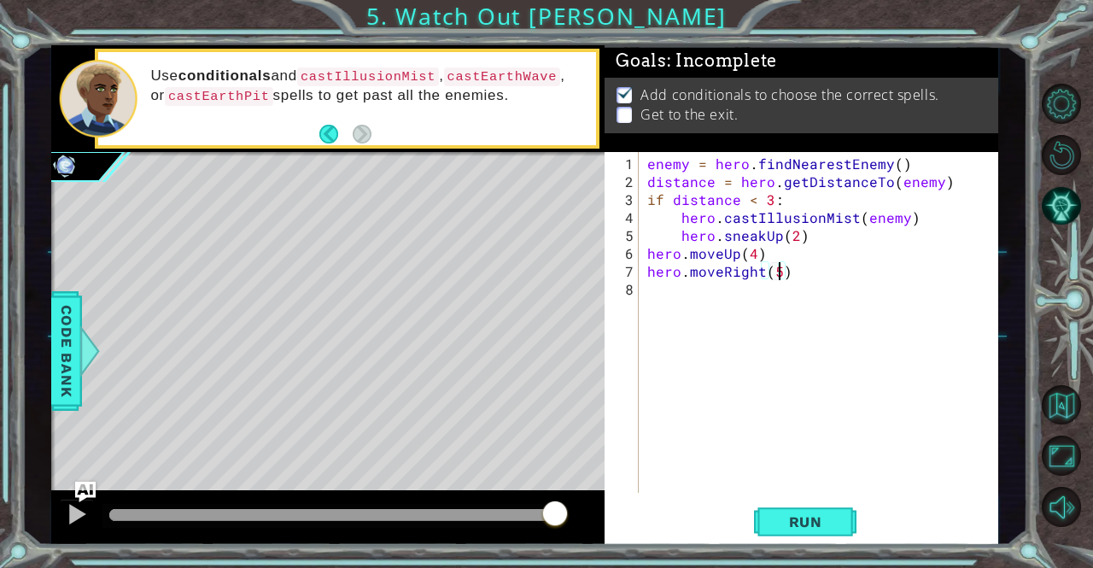
click at [698, 293] on div "enemy = hero . findNearestEnemy ( ) distance = hero . getDistanceTo ( enemy ) i…" at bounding box center [823, 343] width 359 height 377
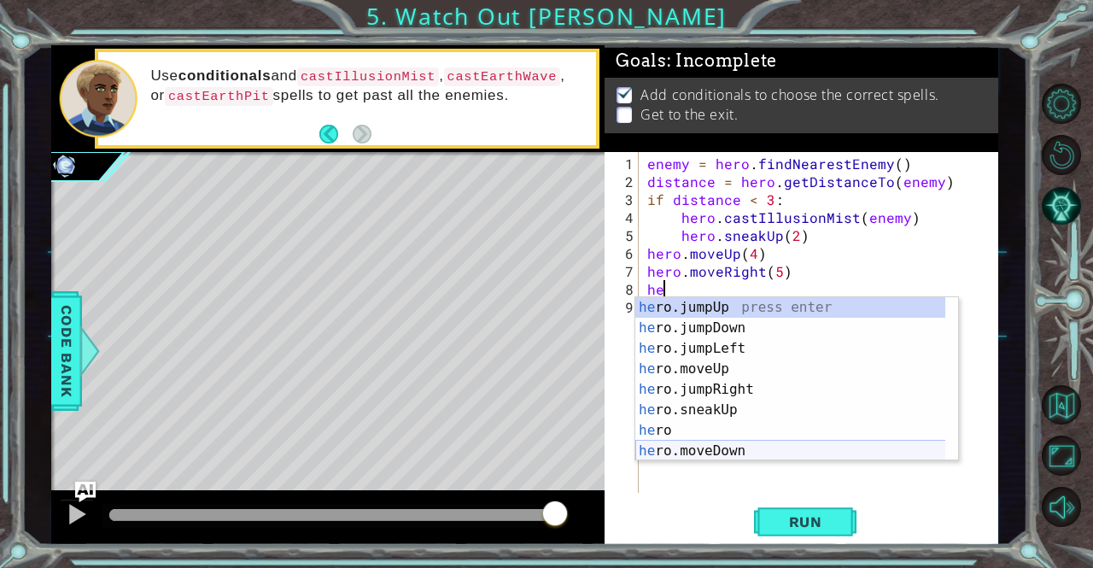
click at [702, 451] on div "he ro.jumpUp press enter he ro.jumpDown press enter he ro.jumpLeft press enter …" at bounding box center [790, 399] width 311 height 205
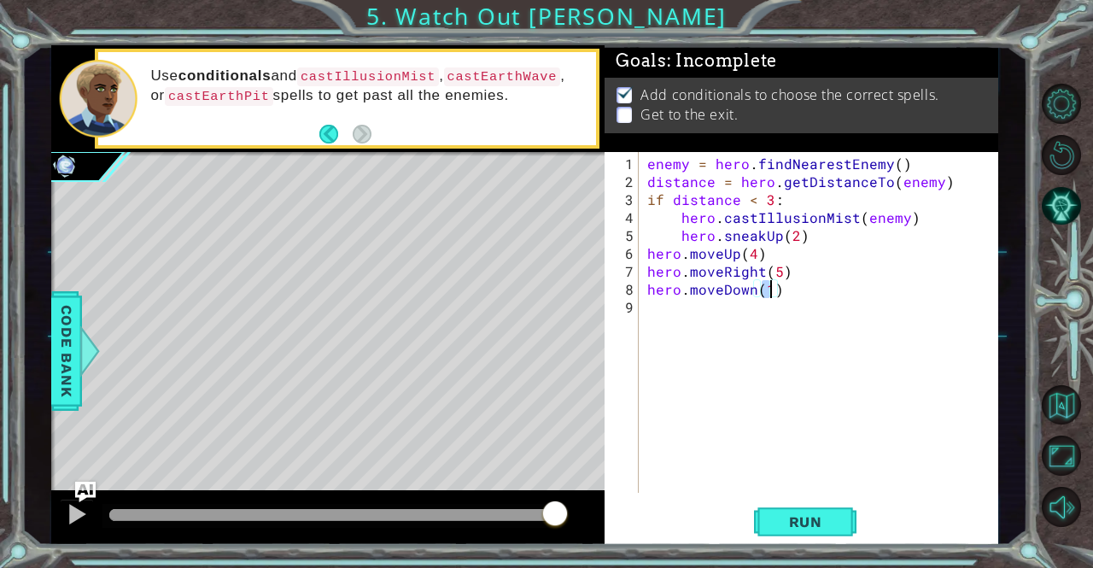
type textarea "hero.moveDown(4)"
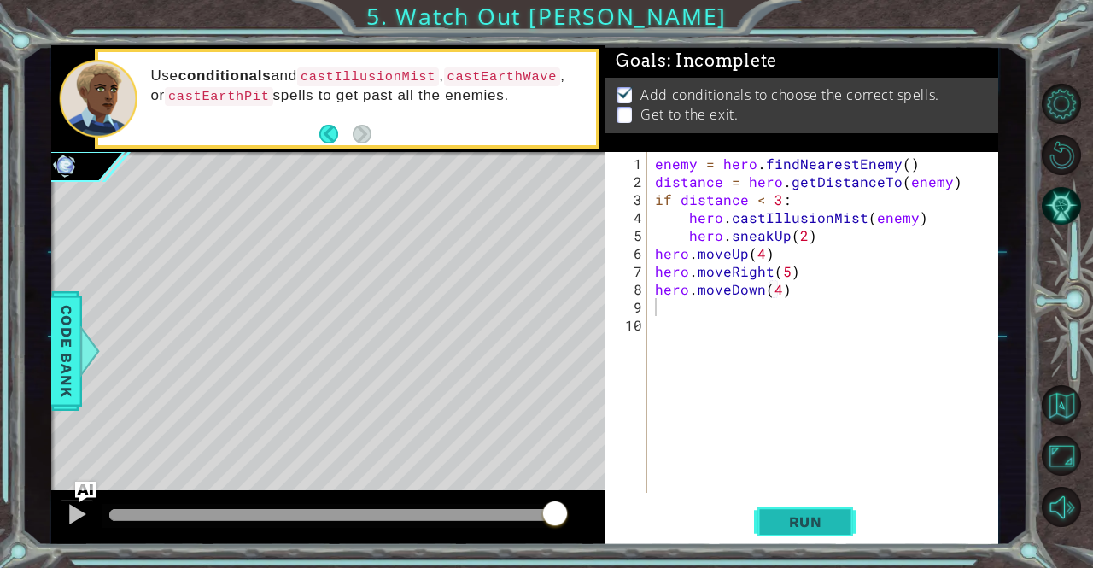
click at [793, 525] on span "Run" at bounding box center [805, 521] width 67 height 17
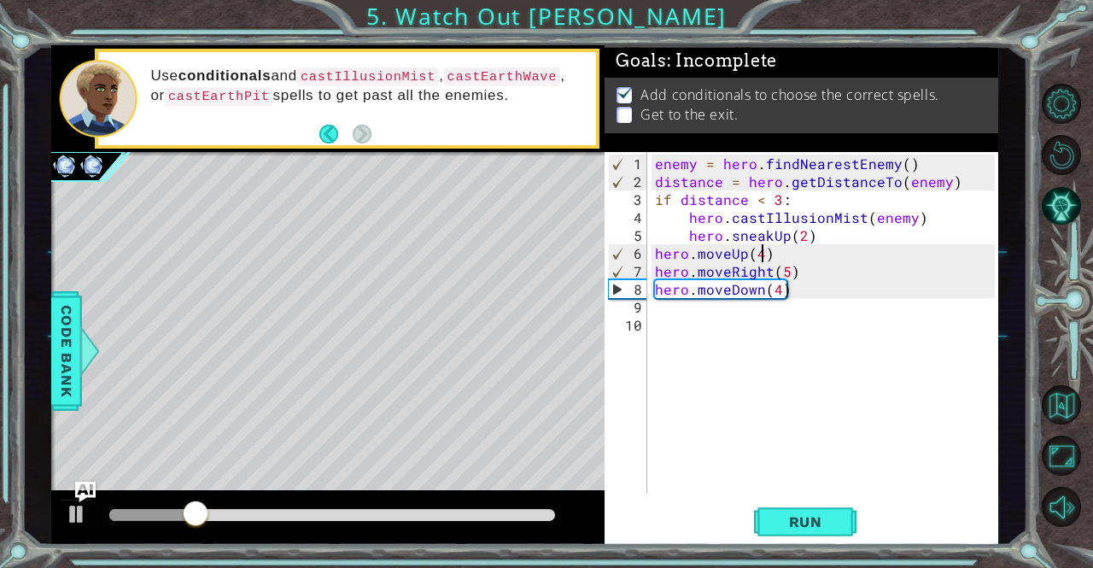
click at [763, 257] on div "enemy = hero . findNearestEnemy ( ) distance = hero . getDistanceTo ( enemy ) i…" at bounding box center [826, 343] width 351 height 377
click at [774, 515] on span "Run" at bounding box center [805, 521] width 67 height 17
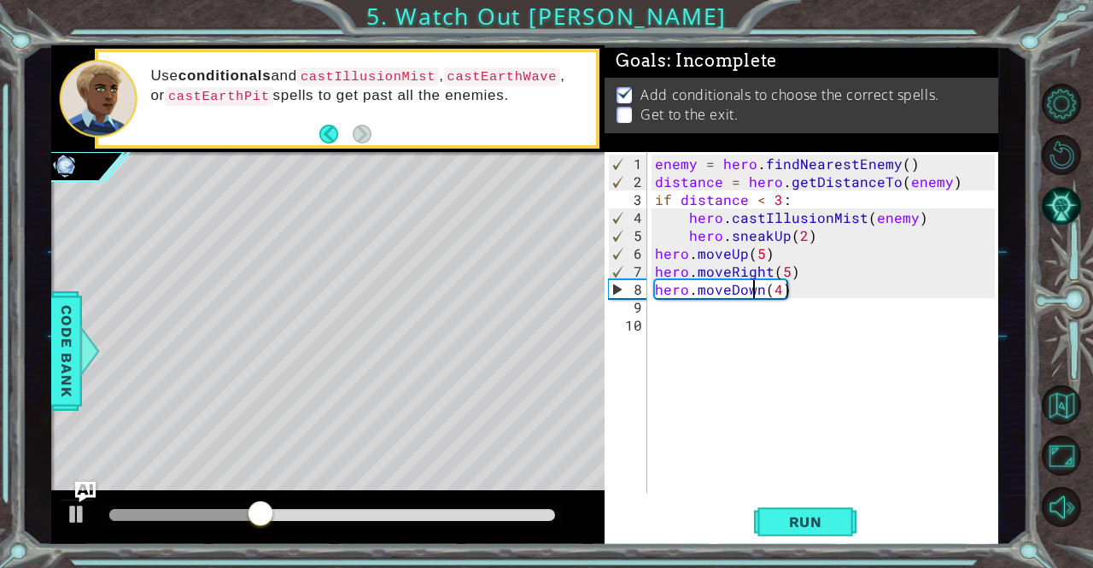
click at [751, 281] on div "enemy = hero . findNearestEnemy ( ) distance = hero . getDistanceTo ( enemy ) i…" at bounding box center [826, 343] width 351 height 377
type textarea "hero.moveDown(4)"
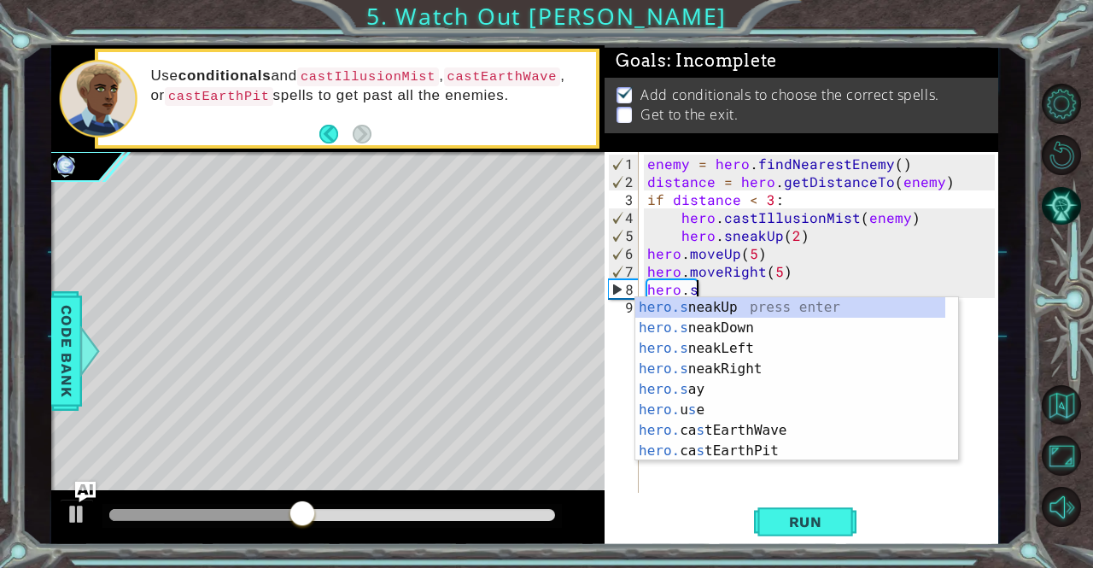
scroll to position [0, 3]
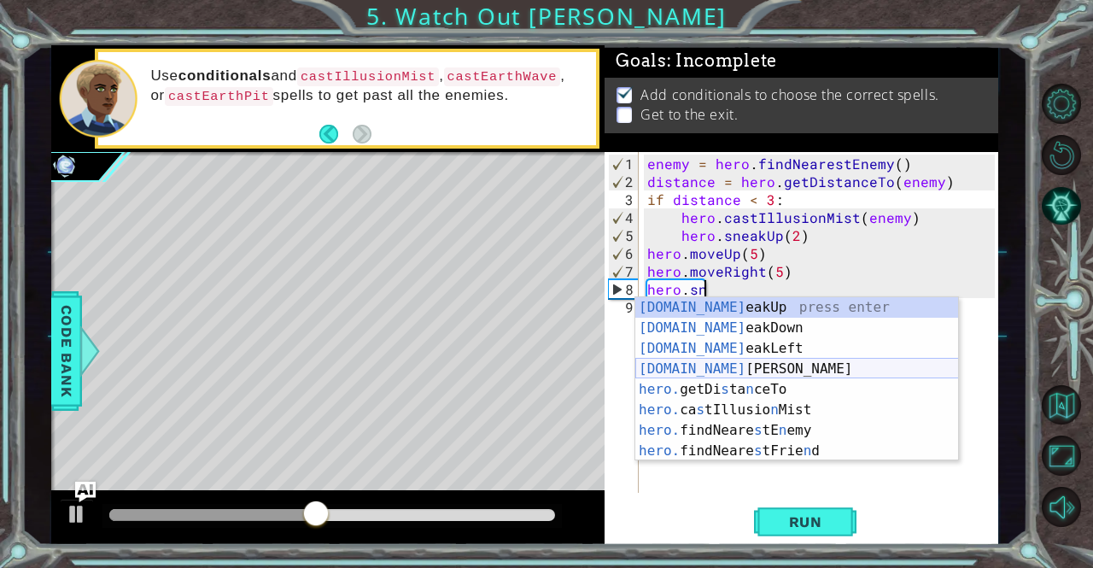
click at [744, 364] on div "[DOMAIN_NAME] eakUp press enter [DOMAIN_NAME] eakDown press enter [DOMAIN_NAME]…" at bounding box center [797, 399] width 324 height 205
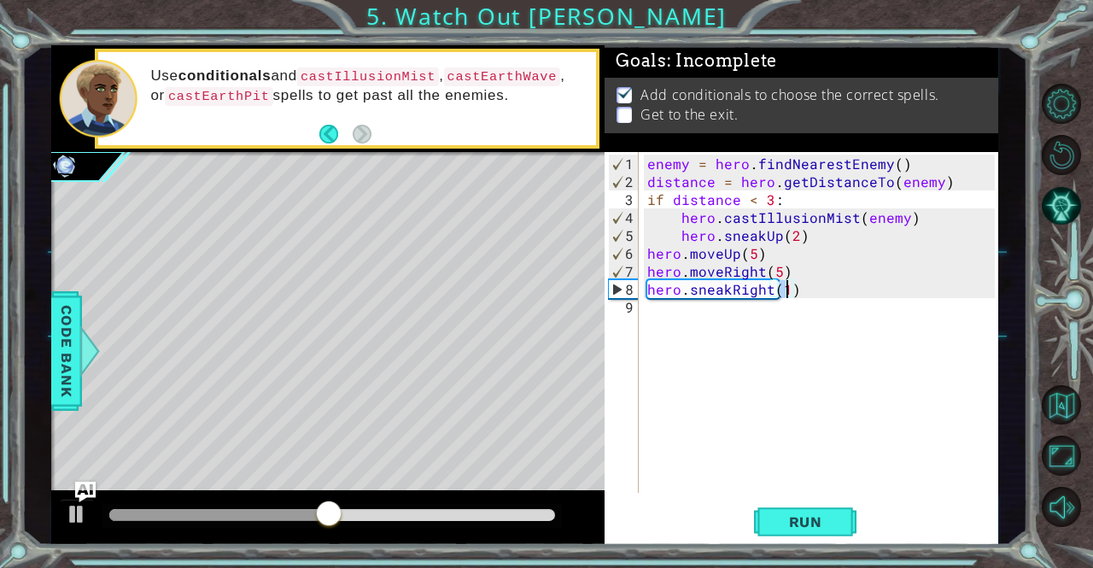
type textarea "hero.sneakRight(2)"
click at [715, 310] on div "enemy = hero . findNearestEnemy ( ) distance = hero . getDistanceTo ( enemy ) i…" at bounding box center [823, 343] width 359 height 377
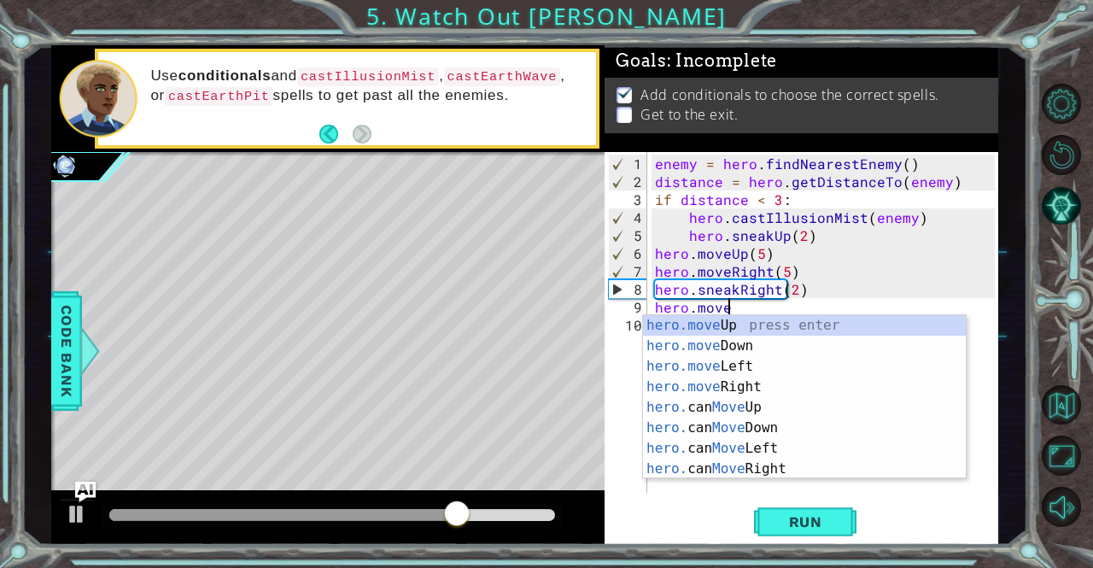
scroll to position [0, 3]
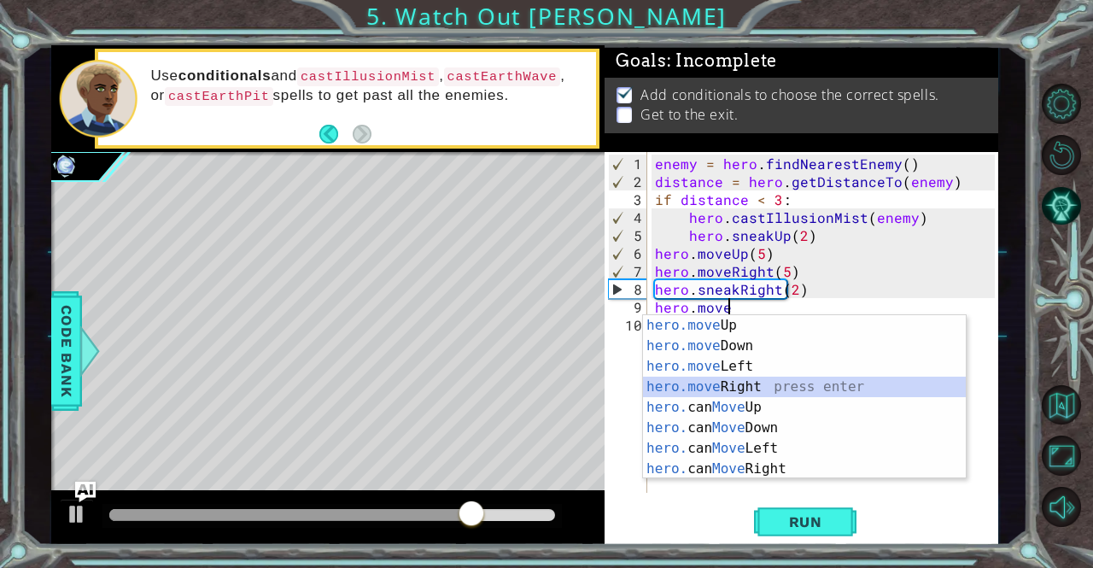
click at [756, 386] on div "hero.move Up press enter hero.move Down press enter hero.move Left press enter …" at bounding box center [805, 417] width 324 height 205
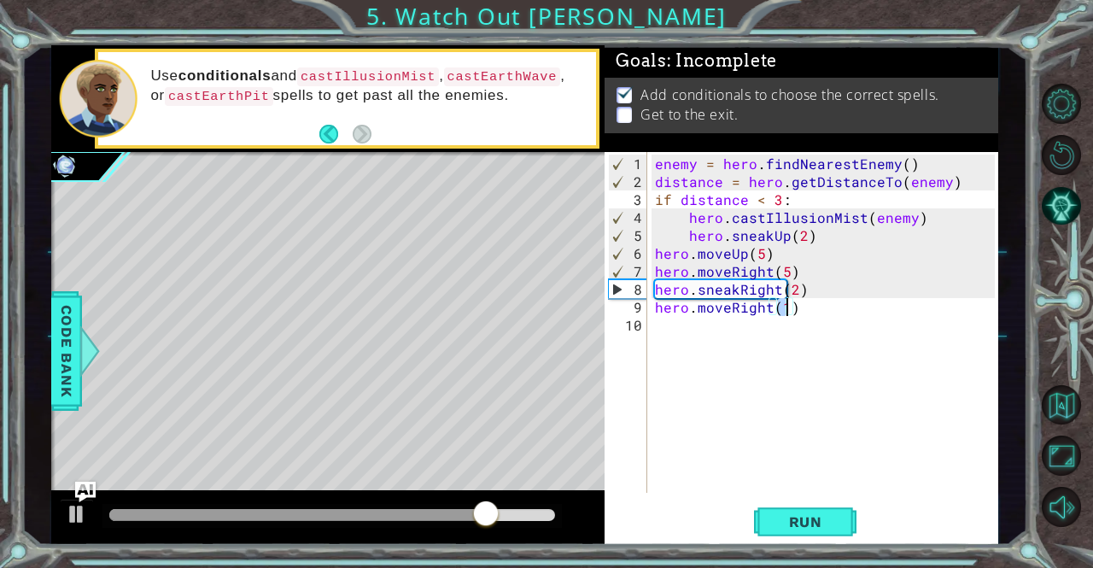
type textarea "hero.moveRight(2)"
click at [719, 324] on div "enemy = hero . findNearestEnemy ( ) distance = hero . getDistanceTo ( enemy ) i…" at bounding box center [826, 343] width 351 height 377
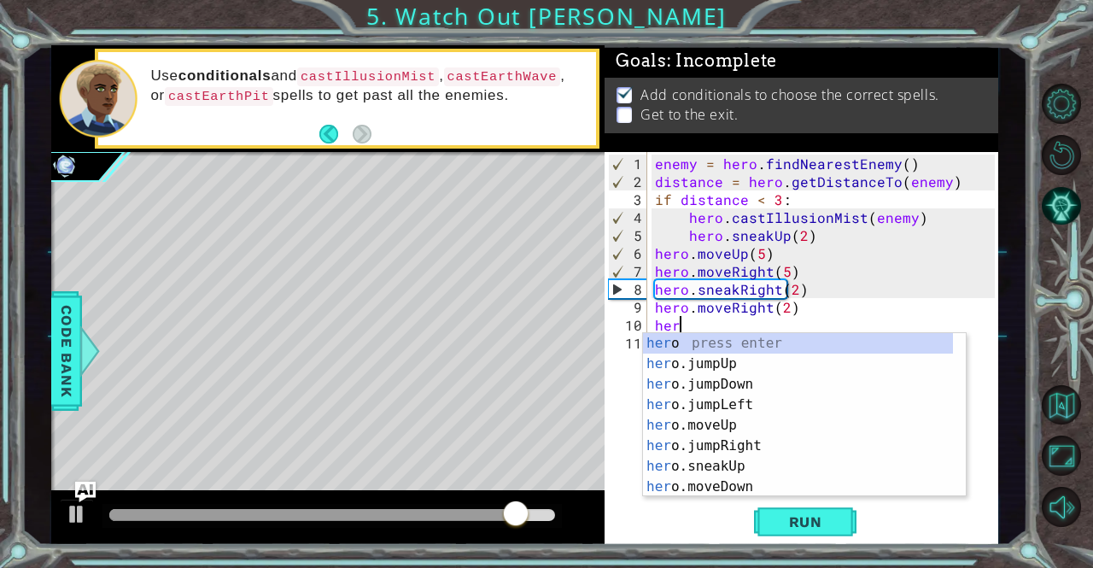
scroll to position [0, 0]
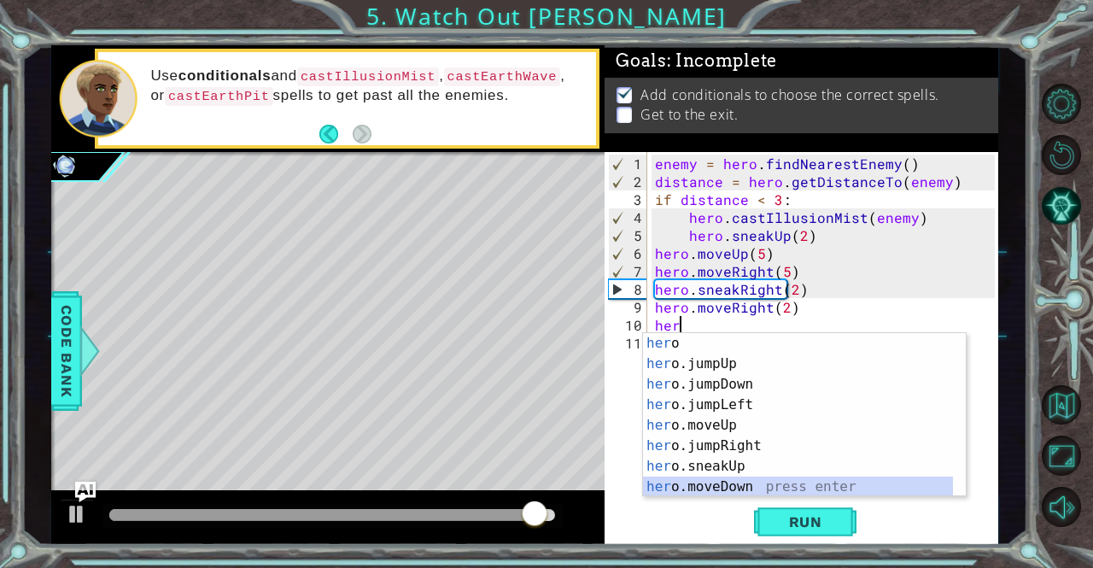
click at [743, 483] on div "her o press enter her o.jumpUp press enter her o.jumpDown press enter her o.jum…" at bounding box center [798, 435] width 311 height 205
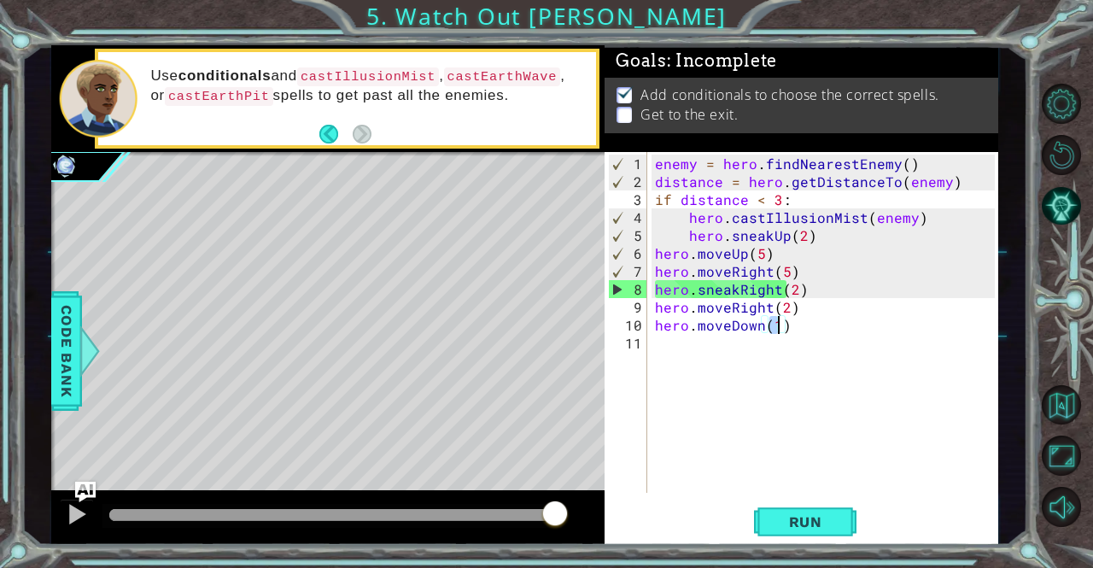
scroll to position [0, 7]
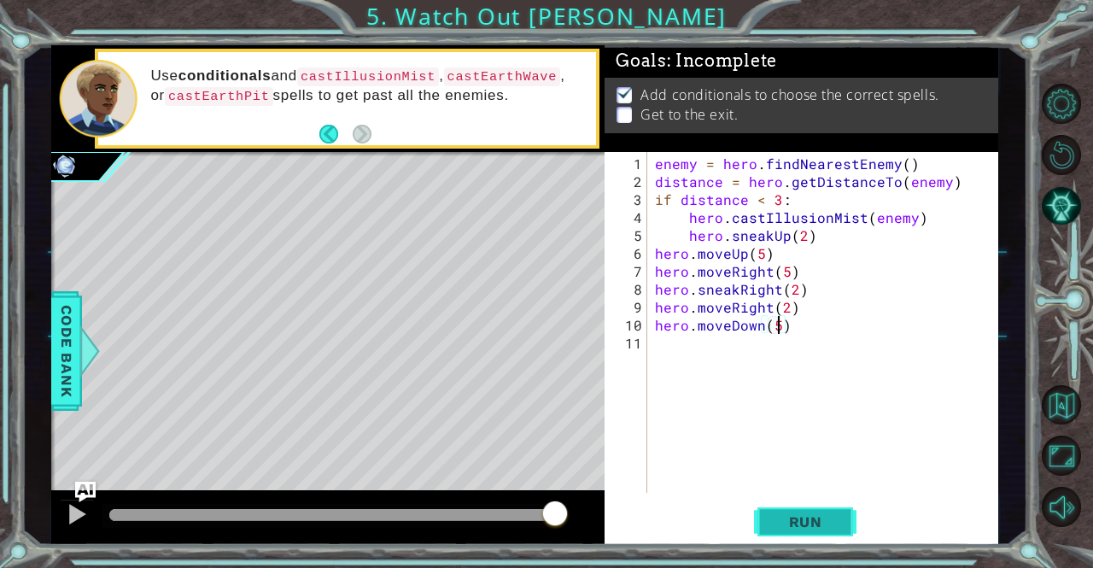
click at [790, 530] on span "Run" at bounding box center [805, 521] width 67 height 17
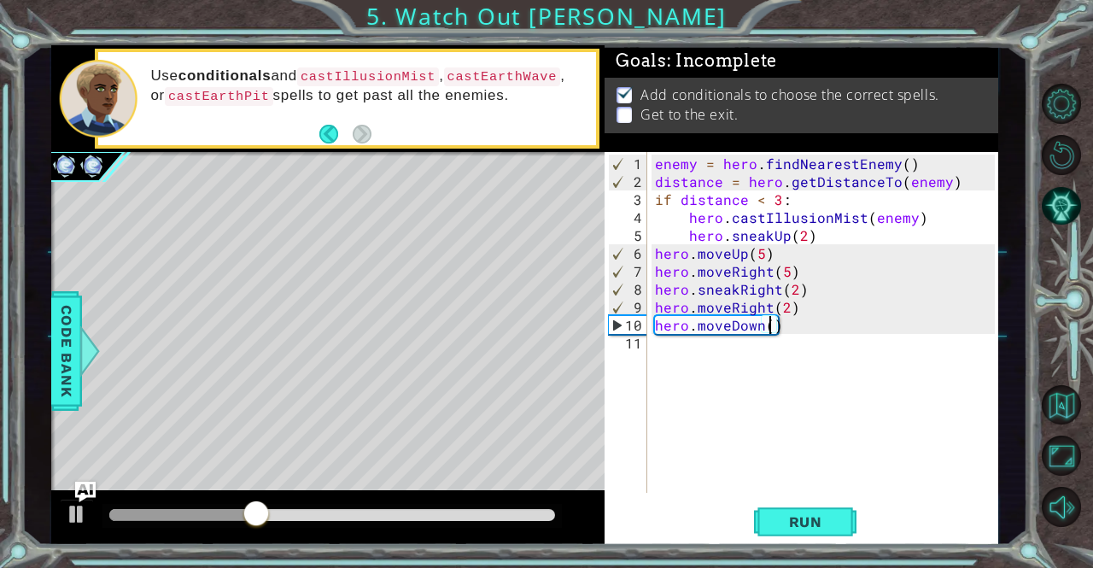
type textarea "hero.moveDown(2)"
click at [729, 356] on div "enemy = hero . findNearestEnemy ( ) distance = hero . getDistanceTo ( enemy ) i…" at bounding box center [826, 343] width 351 height 377
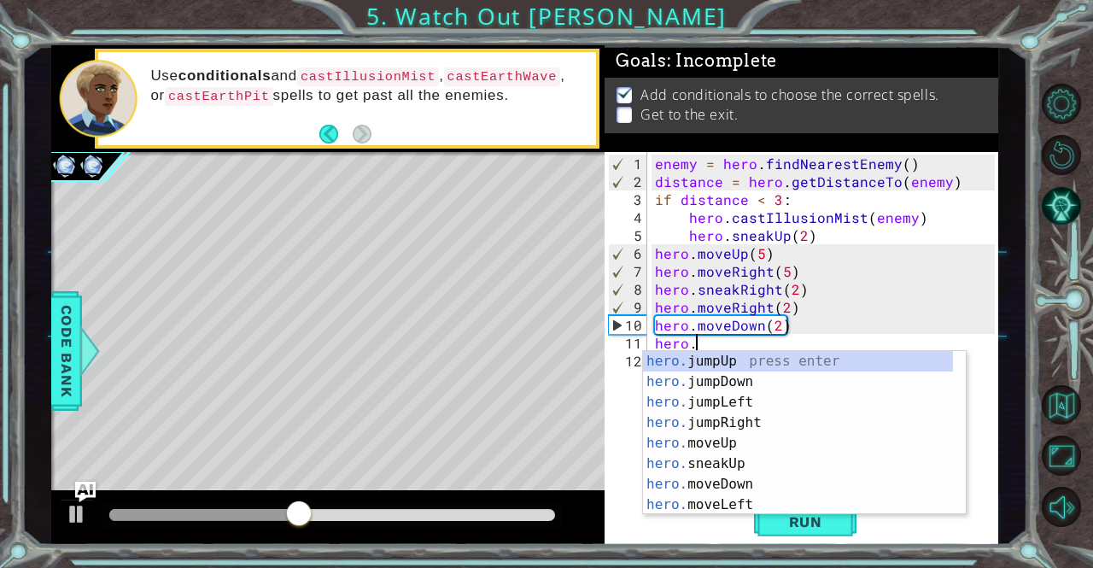
scroll to position [0, 3]
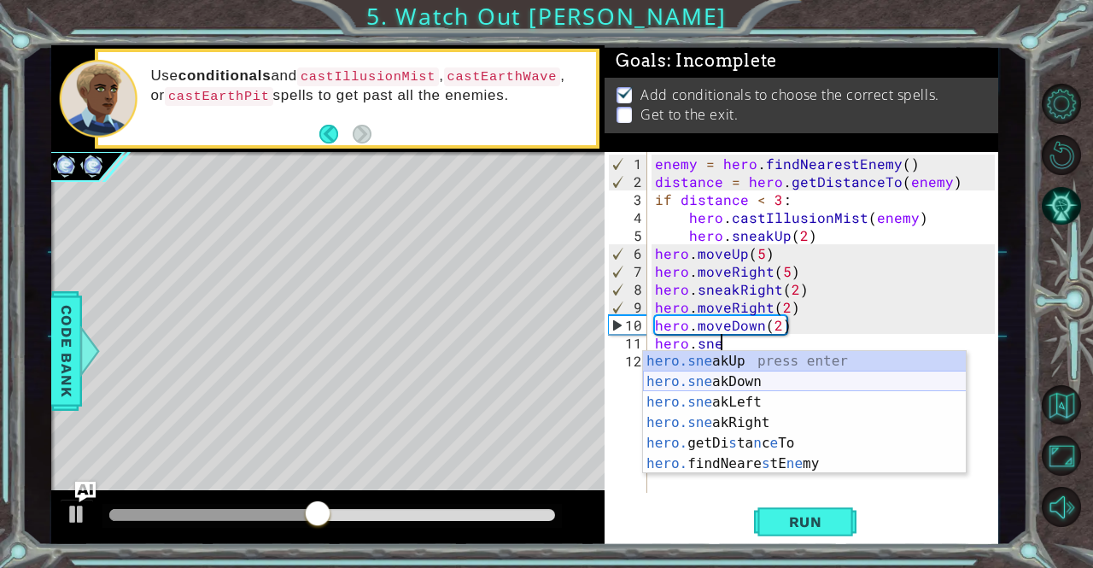
drag, startPoint x: 731, startPoint y: 368, endPoint x: 736, endPoint y: 377, distance: 10.0
click at [736, 377] on div "hero.sne akUp press enter hero.sne akDown press enter hero.sne akLeft press ent…" at bounding box center [805, 433] width 324 height 164
type textarea "hero.sneakUp(1)"
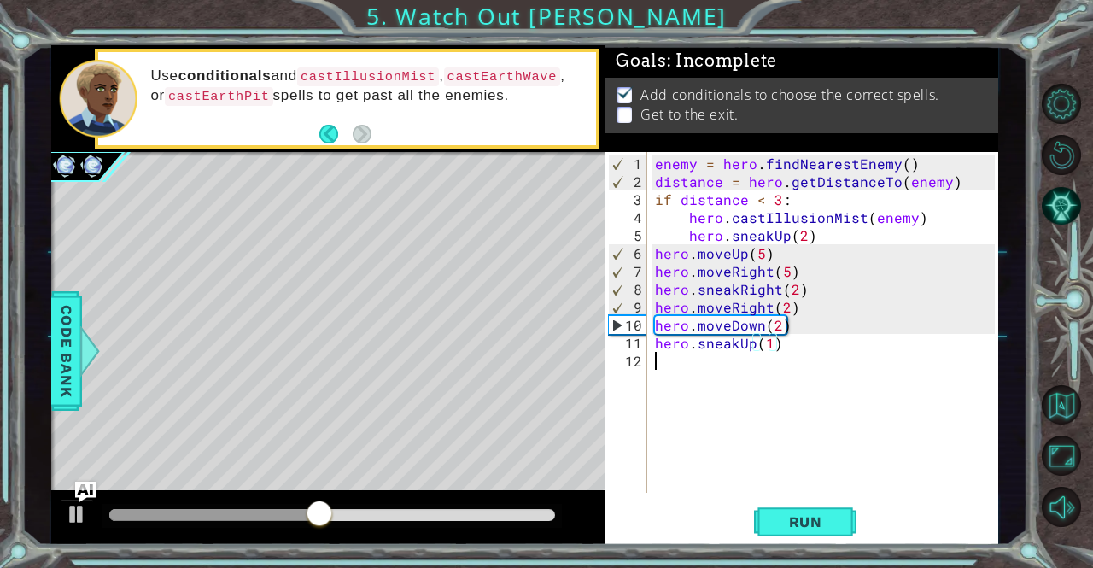
click at [736, 377] on div "enemy = hero . findNearestEnemy ( ) distance = hero . getDistanceTo ( enemy ) i…" at bounding box center [826, 343] width 351 height 377
click at [771, 347] on div "enemy = hero . findNearestEnemy ( ) distance = hero . getDistanceTo ( enemy ) i…" at bounding box center [826, 343] width 351 height 377
type textarea "hero.sneakUp(1)"
click at [799, 358] on div "enemy = hero . findNearestEnemy ( ) distance = hero . getDistanceTo ( enemy ) i…" at bounding box center [826, 343] width 351 height 377
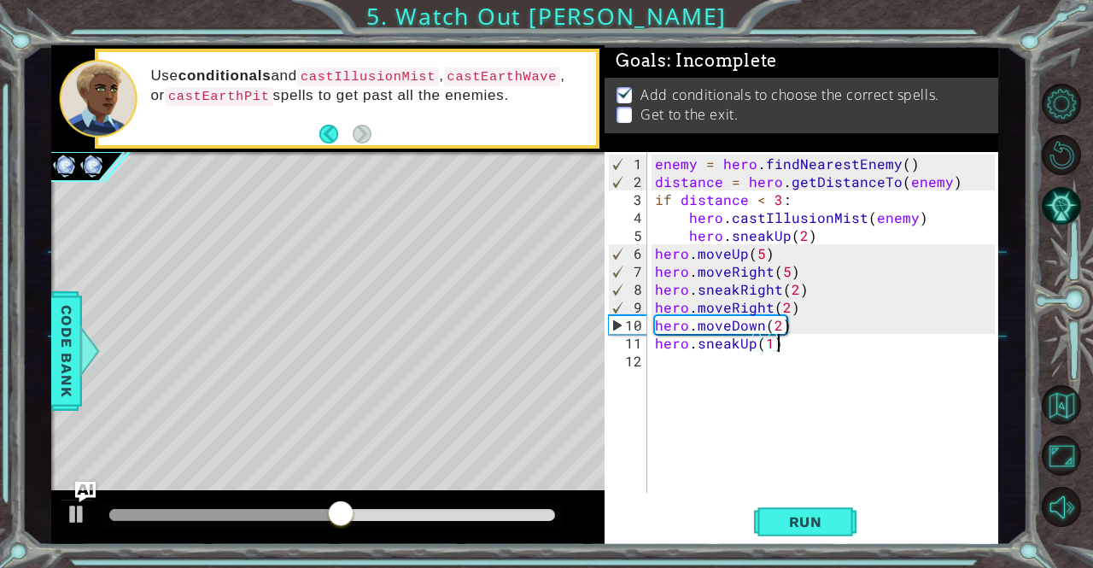
click at [791, 344] on div "enemy = hero . findNearestEnemy ( ) distance = hero . getDistanceTo ( enemy ) i…" at bounding box center [826, 343] width 351 height 377
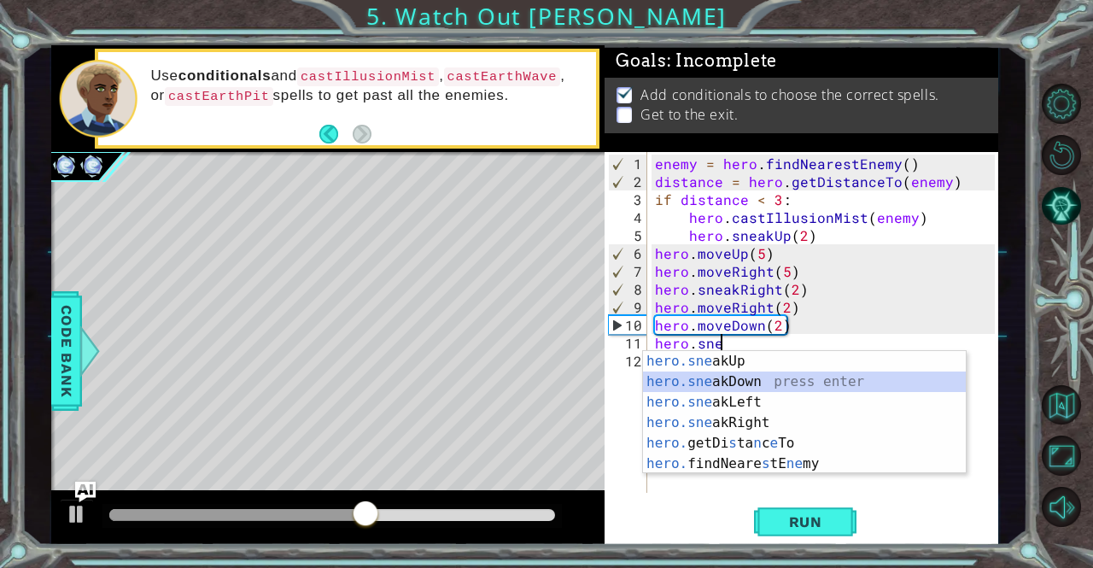
click at [785, 377] on div "hero.sne akUp press enter hero.sne akDown press enter hero.sne akLeft press ent…" at bounding box center [805, 433] width 324 height 164
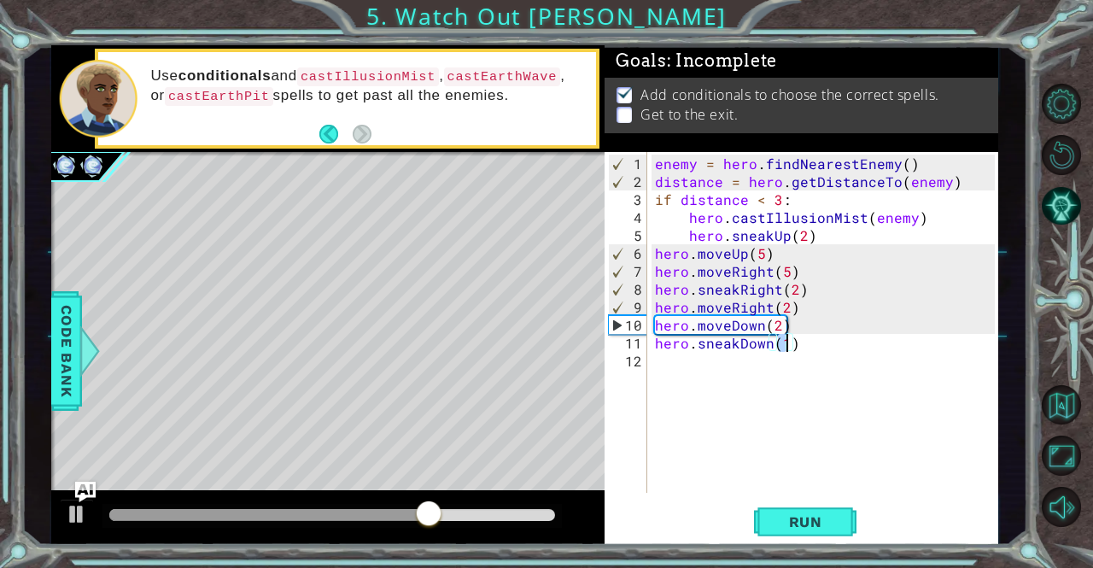
type textarea "hero.sneakDown(2)"
click at [760, 368] on div "enemy = hero . findNearestEnemy ( ) distance = hero . getDistanceTo ( enemy ) i…" at bounding box center [826, 343] width 351 height 377
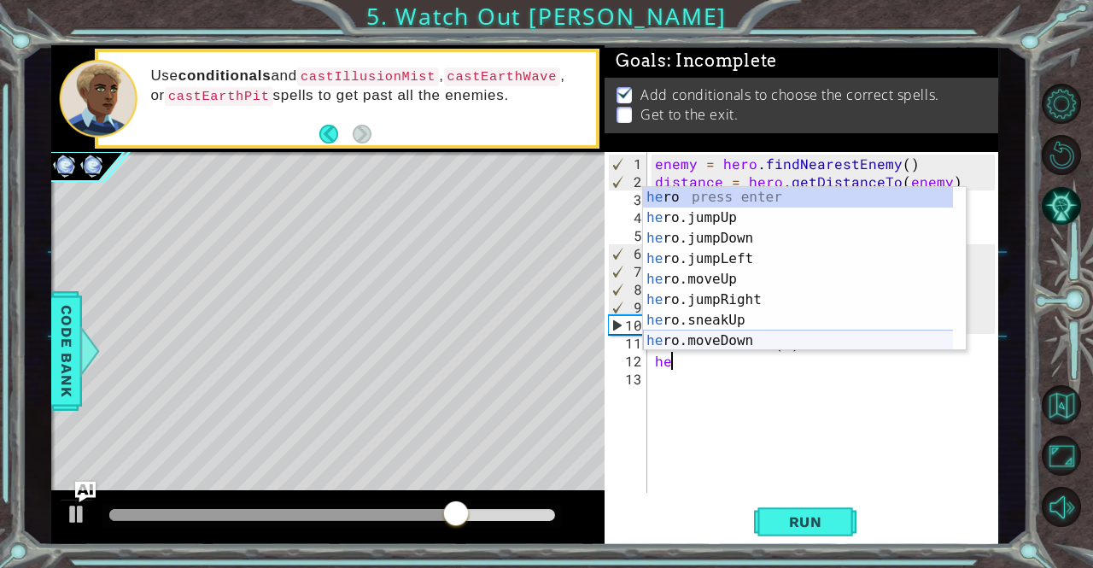
click at [730, 344] on div "he ro press enter he ro.jumpUp press enter he ro.jumpDown press enter he ro.jum…" at bounding box center [798, 289] width 311 height 205
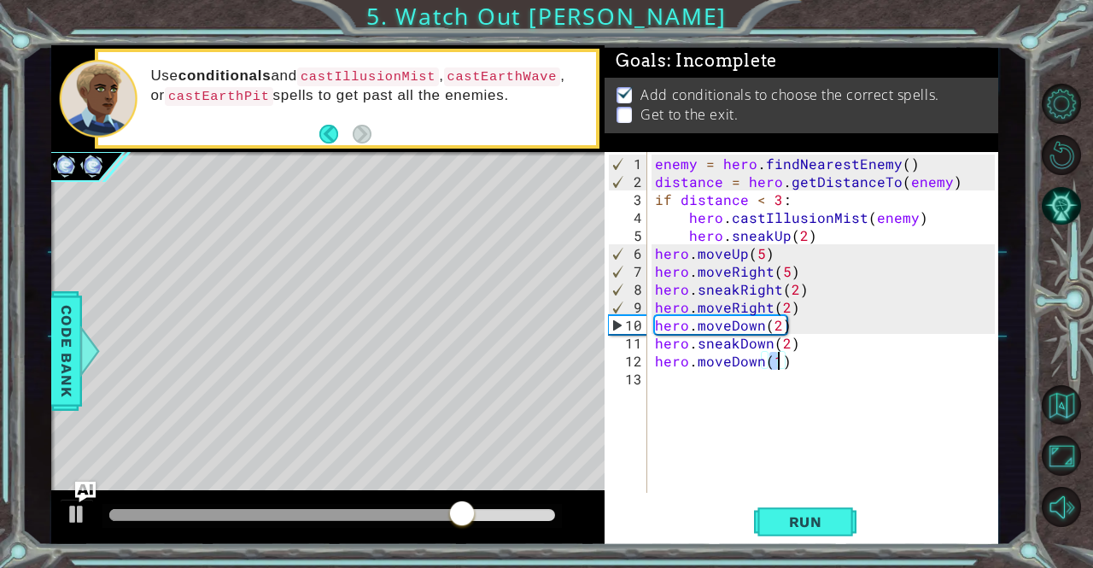
type textarea "hero.moveDown(1)"
click at [830, 521] on span "Run" at bounding box center [805, 521] width 67 height 17
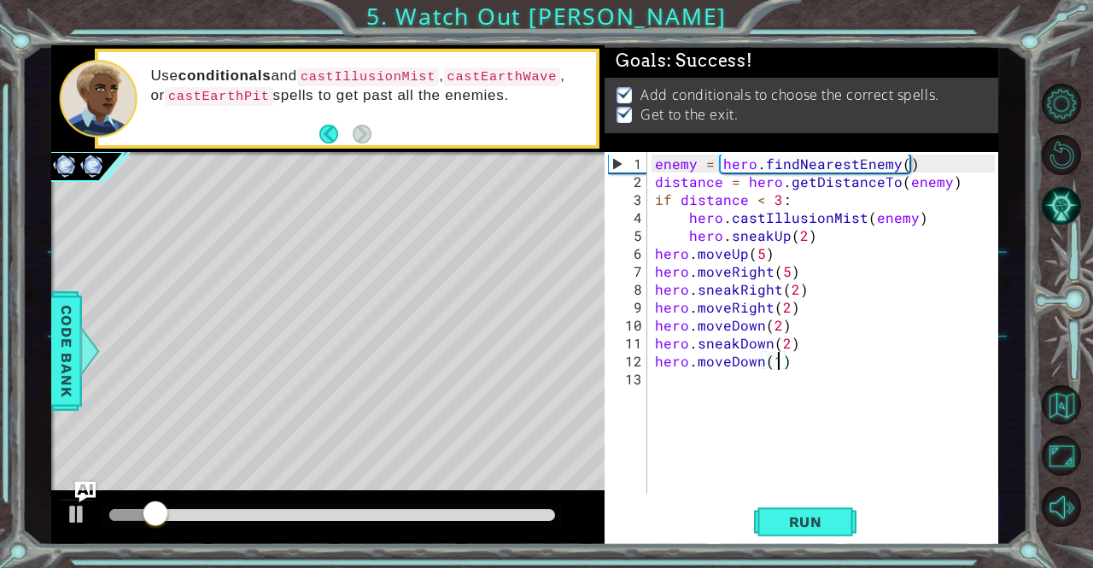
click at [505, 521] on div at bounding box center [332, 515] width 447 height 12
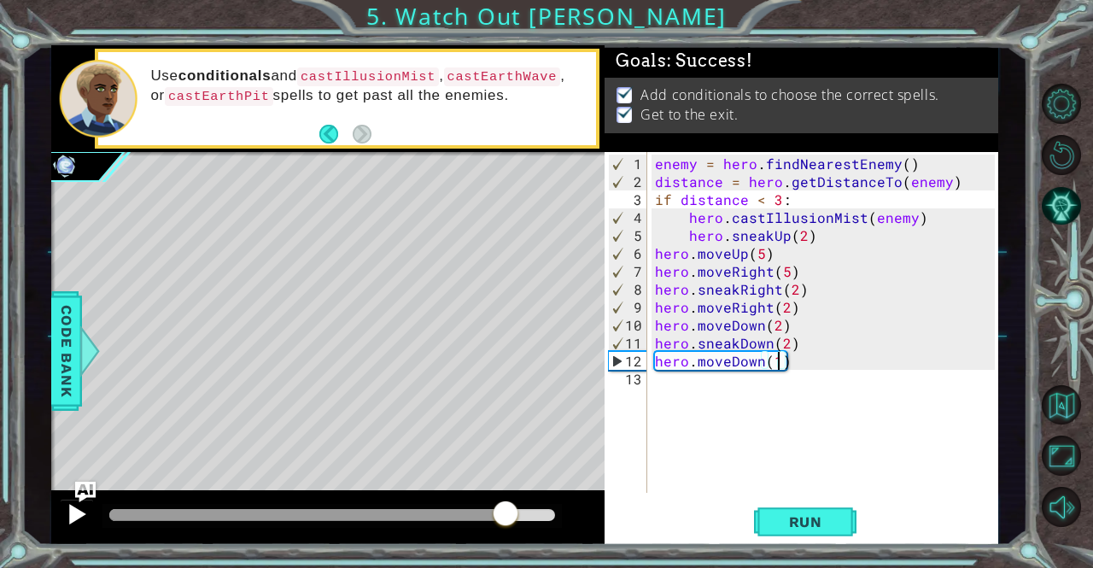
click at [79, 525] on div at bounding box center [77, 514] width 22 height 22
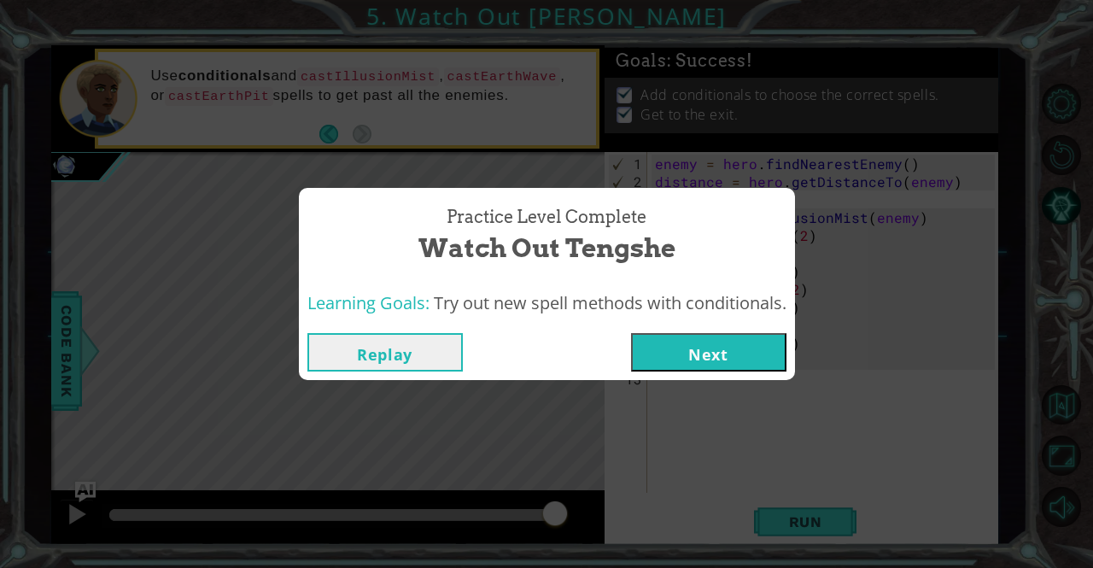
click at [685, 342] on button "Next" at bounding box center [708, 352] width 155 height 38
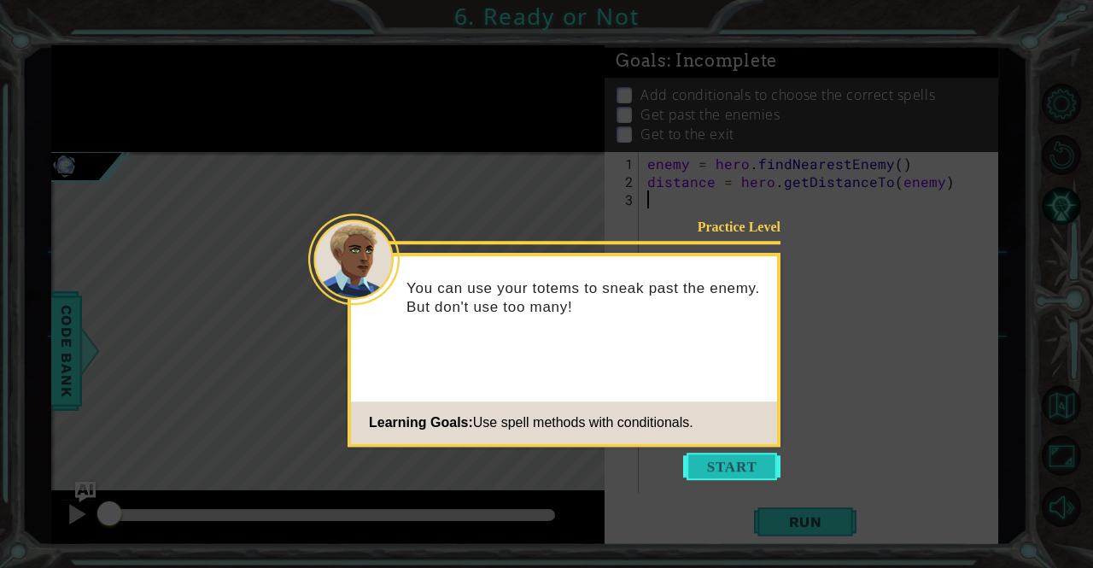
click at [730, 473] on button "Start" at bounding box center [731, 465] width 97 height 27
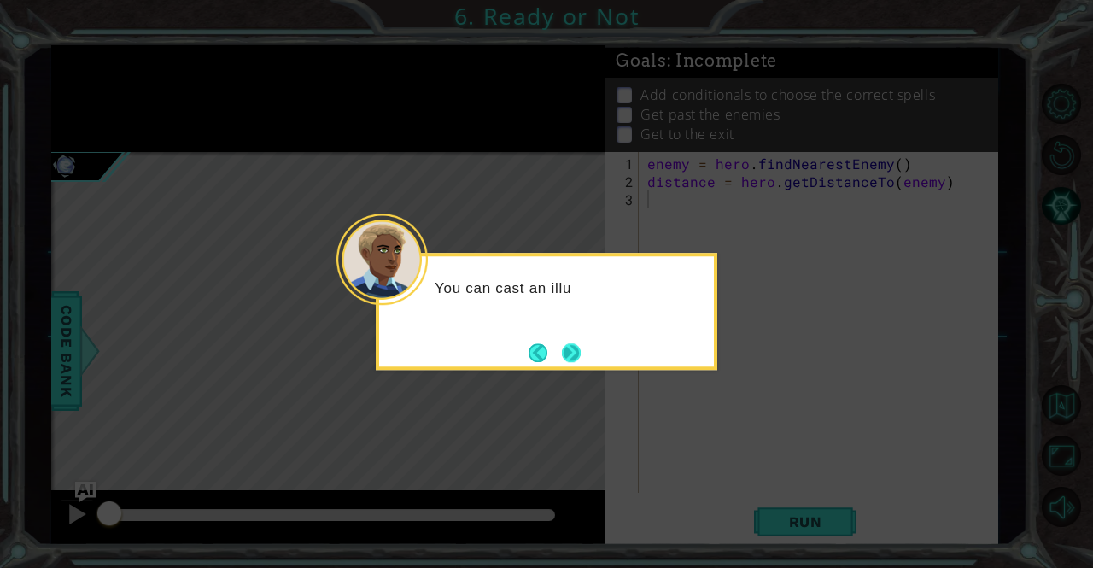
click at [562, 355] on button "Next" at bounding box center [571, 352] width 19 height 19
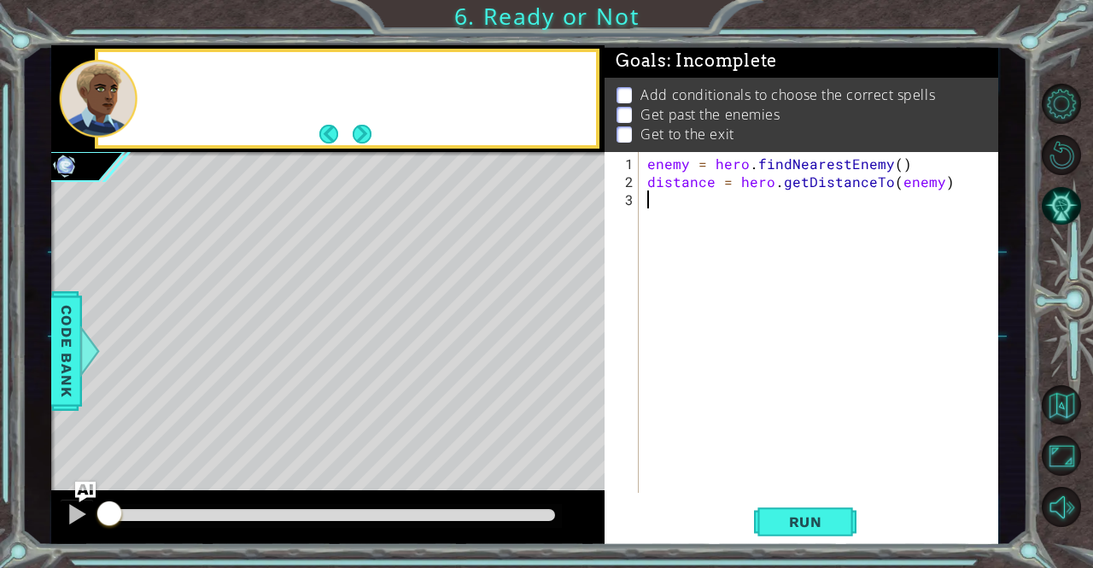
click at [552, 364] on div "Level Map" at bounding box center [445, 403] width 789 height 503
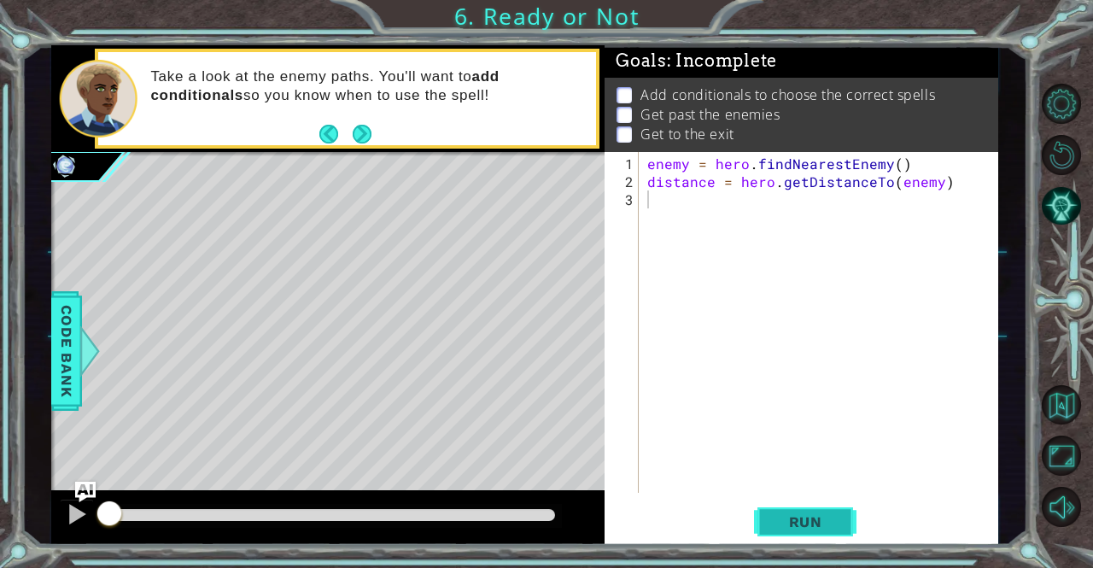
click at [780, 524] on span "Run" at bounding box center [805, 521] width 67 height 17
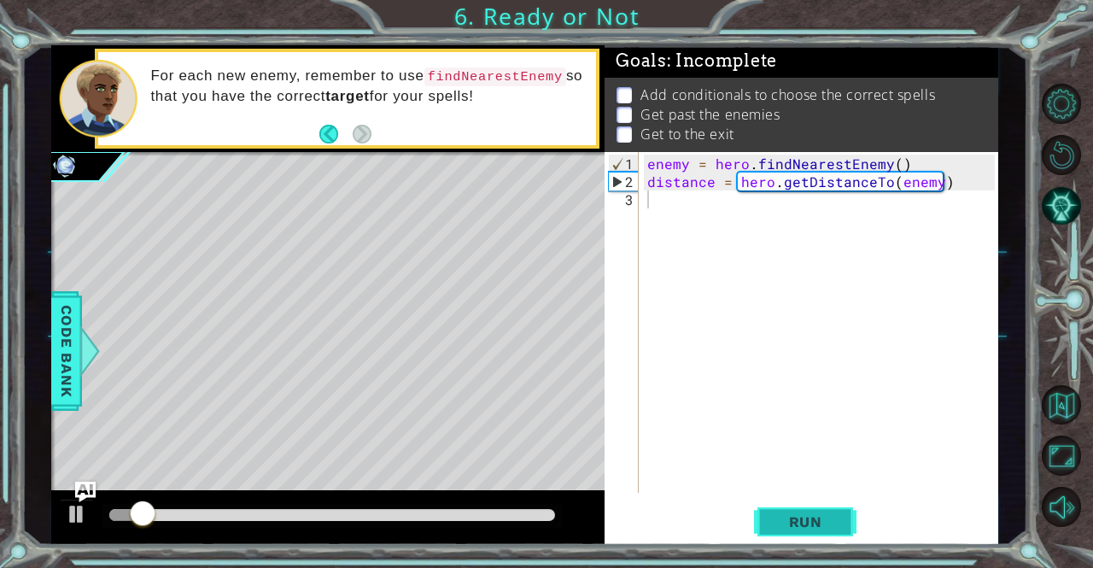
click at [780, 524] on span "Run" at bounding box center [805, 521] width 67 height 17
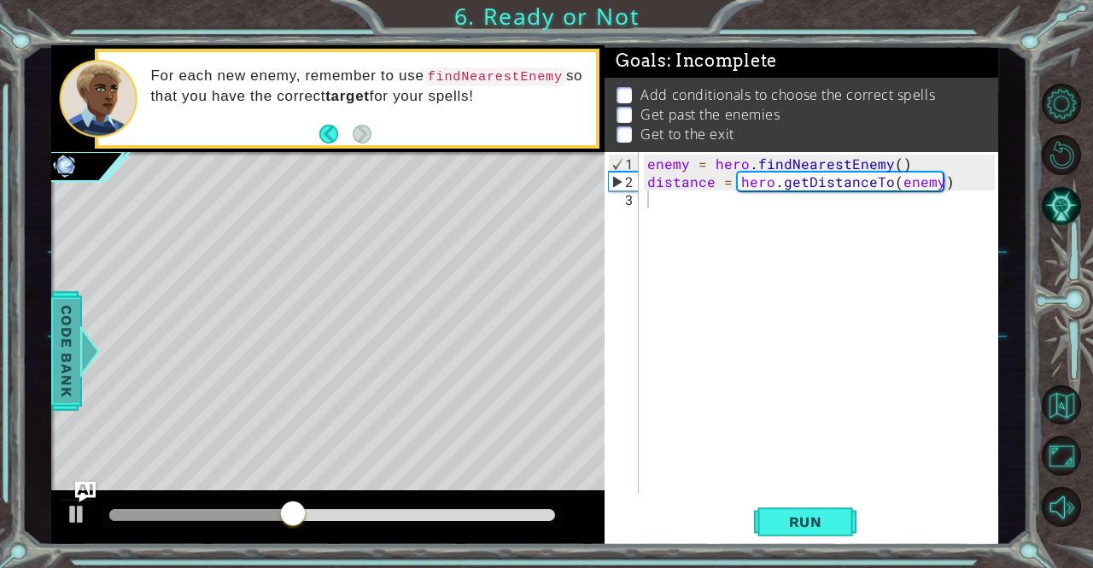
click at [79, 367] on div at bounding box center [89, 350] width 21 height 51
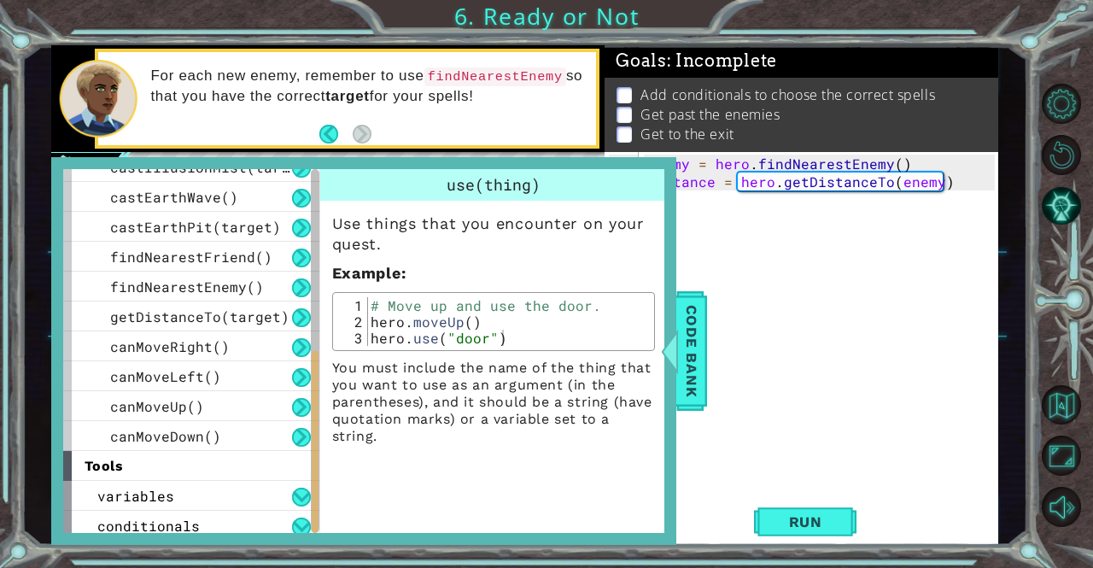
scroll to position [472, 0]
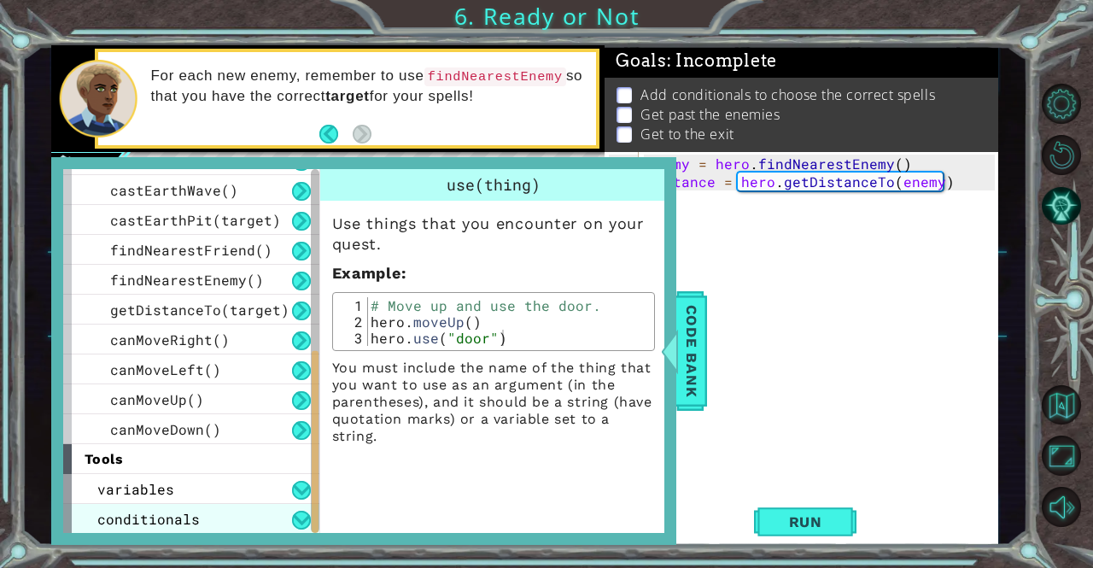
click at [172, 517] on span "conditionals" at bounding box center [148, 519] width 102 height 18
click at [307, 527] on button at bounding box center [301, 520] width 19 height 19
click at [304, 525] on button at bounding box center [301, 520] width 19 height 19
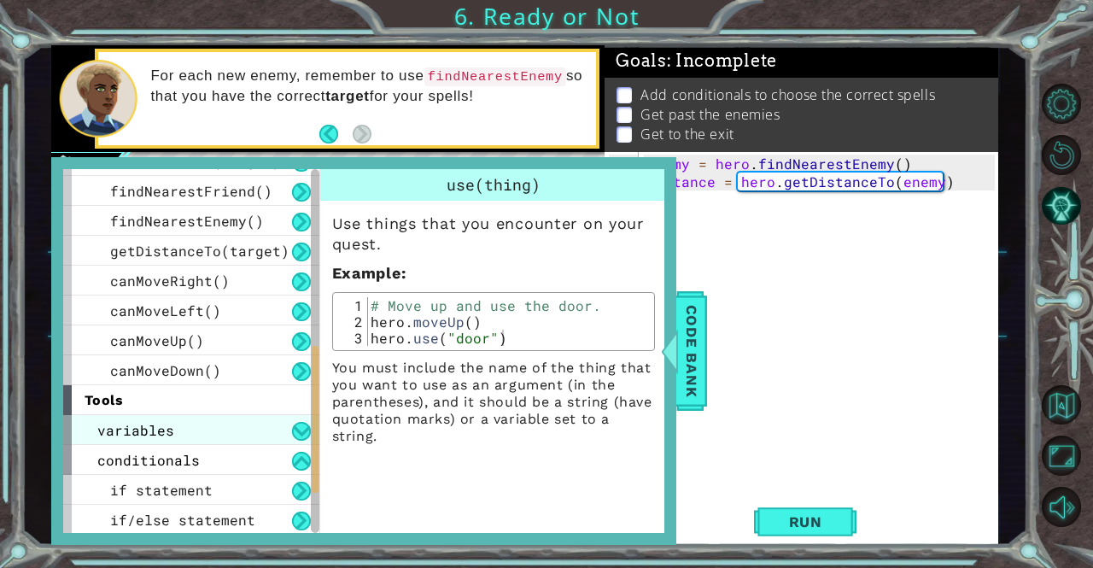
scroll to position [532, 0]
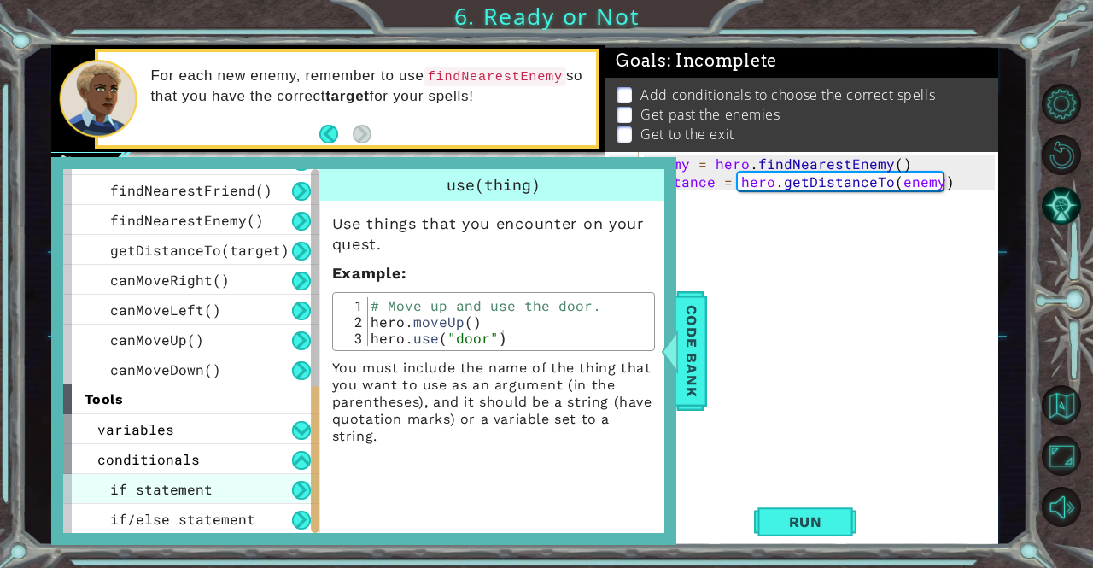
click at [205, 493] on span "if statement" at bounding box center [161, 489] width 102 height 18
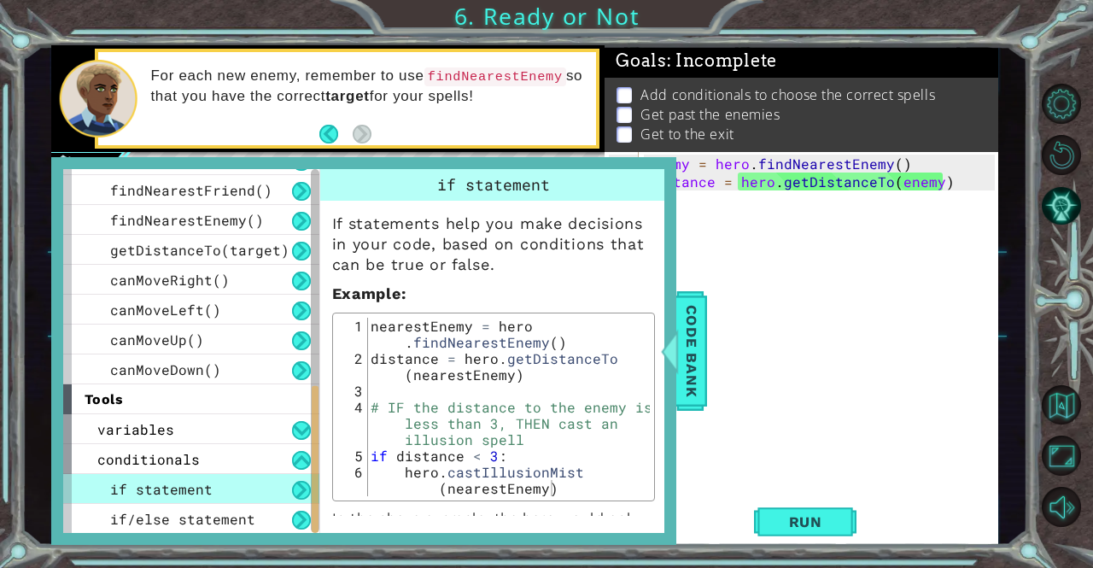
scroll to position [70, 0]
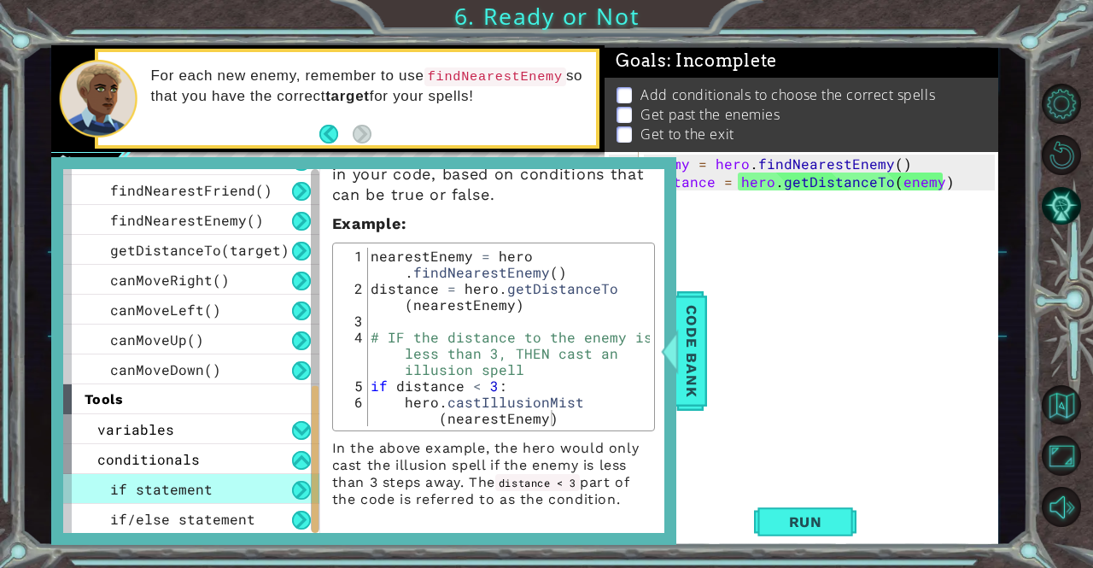
type textarea "if distance < 3:"
click at [569, 382] on div "nearestEnemy = hero . findNearestEnemy ( ) distance = hero . getDistanceTo ( ne…" at bounding box center [508, 369] width 283 height 243
click at [243, 517] on span "if/else statement" at bounding box center [182, 519] width 145 height 18
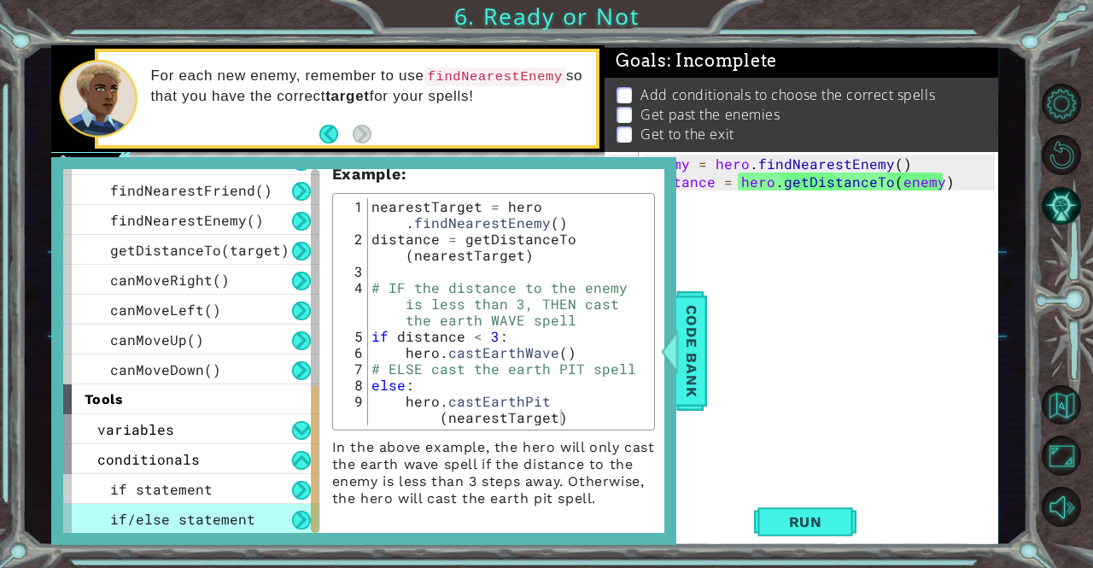
scroll to position [0, 0]
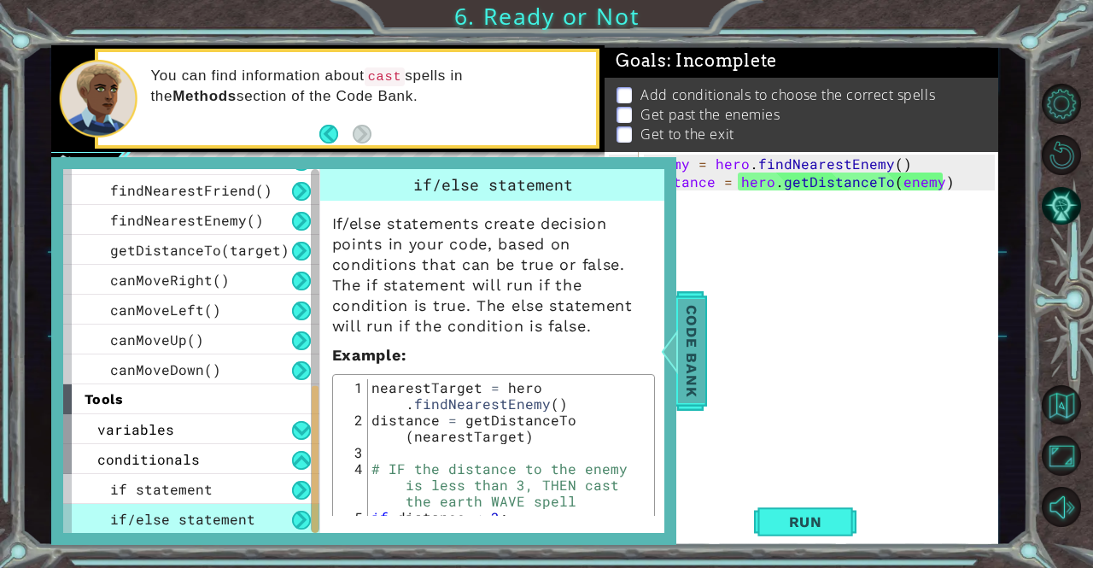
click at [686, 341] on span "Code Bank" at bounding box center [691, 351] width 27 height 104
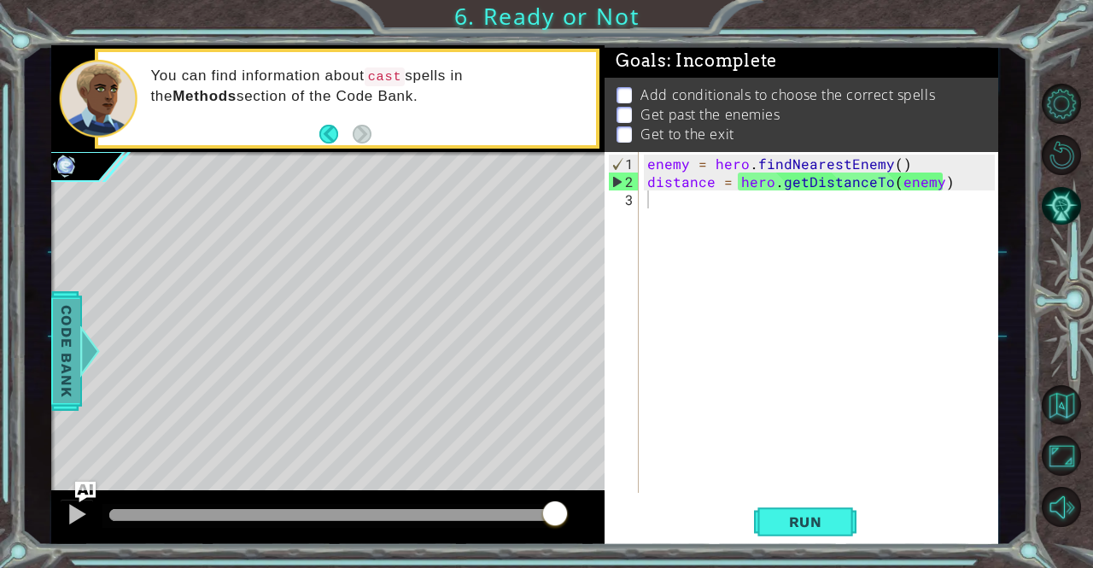
click at [72, 361] on span "Code Bank" at bounding box center [66, 351] width 27 height 104
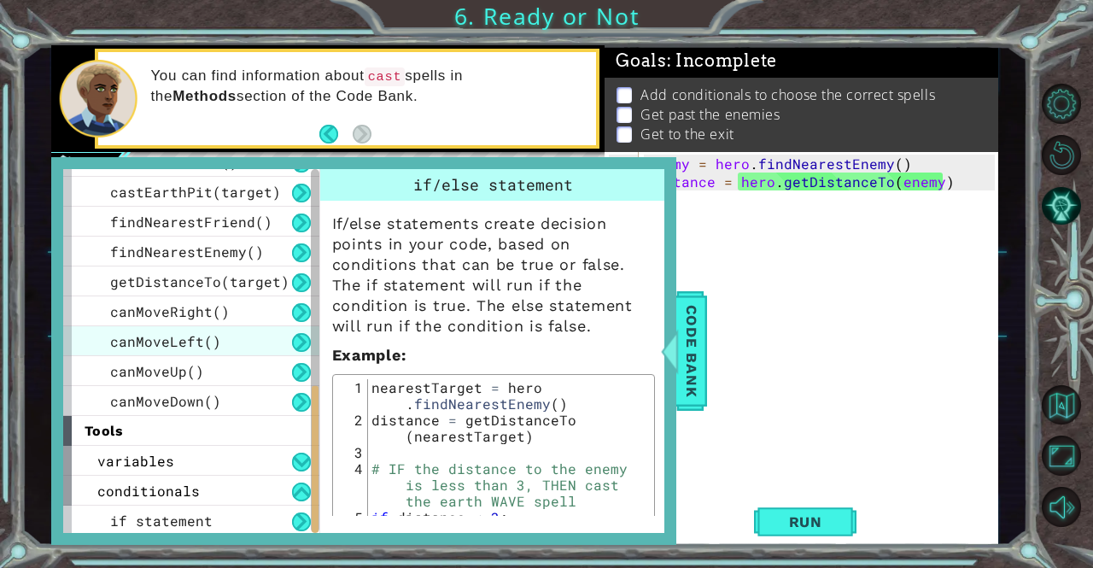
scroll to position [532, 0]
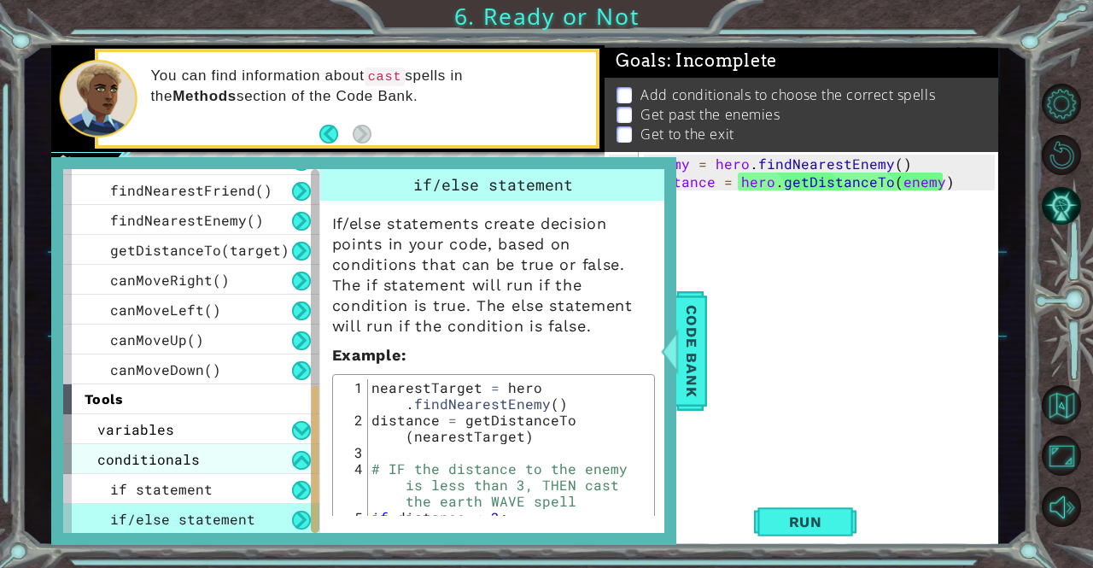
click at [212, 460] on div "conditionals" at bounding box center [191, 459] width 256 height 30
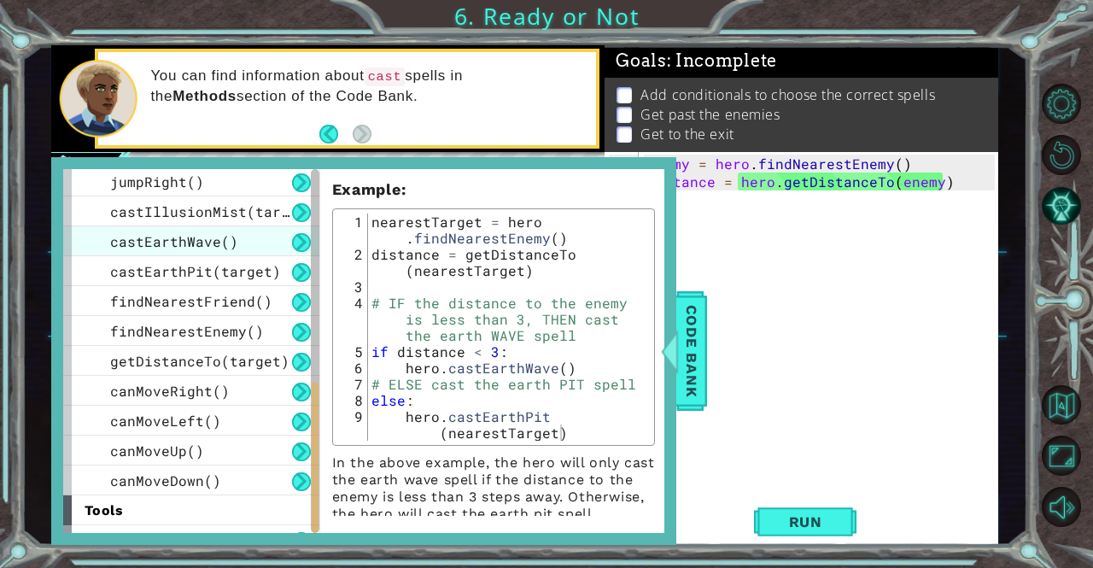
scroll to position [472, 0]
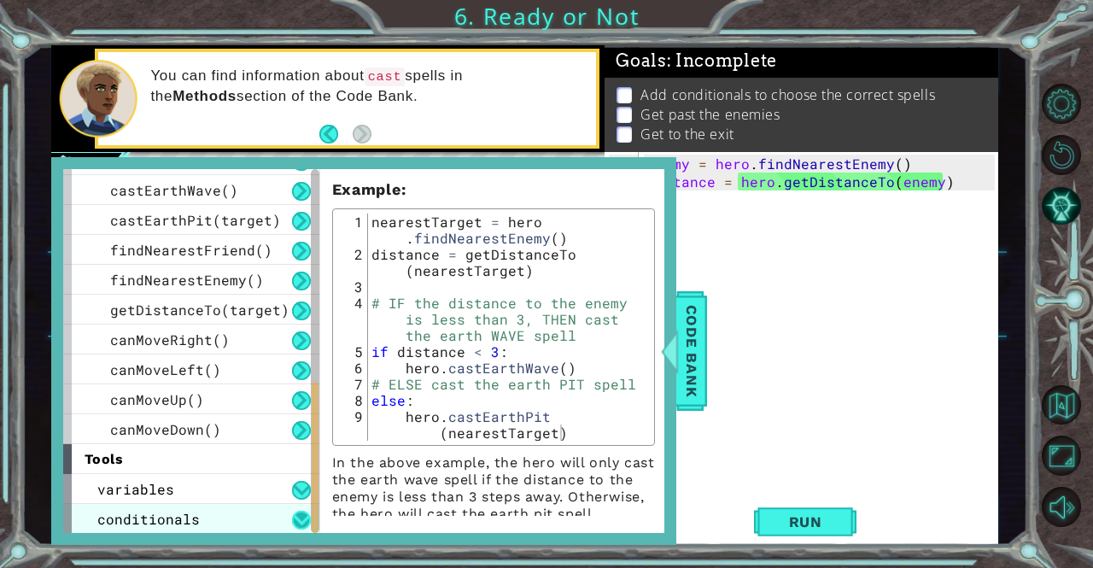
click at [297, 513] on button at bounding box center [301, 520] width 19 height 19
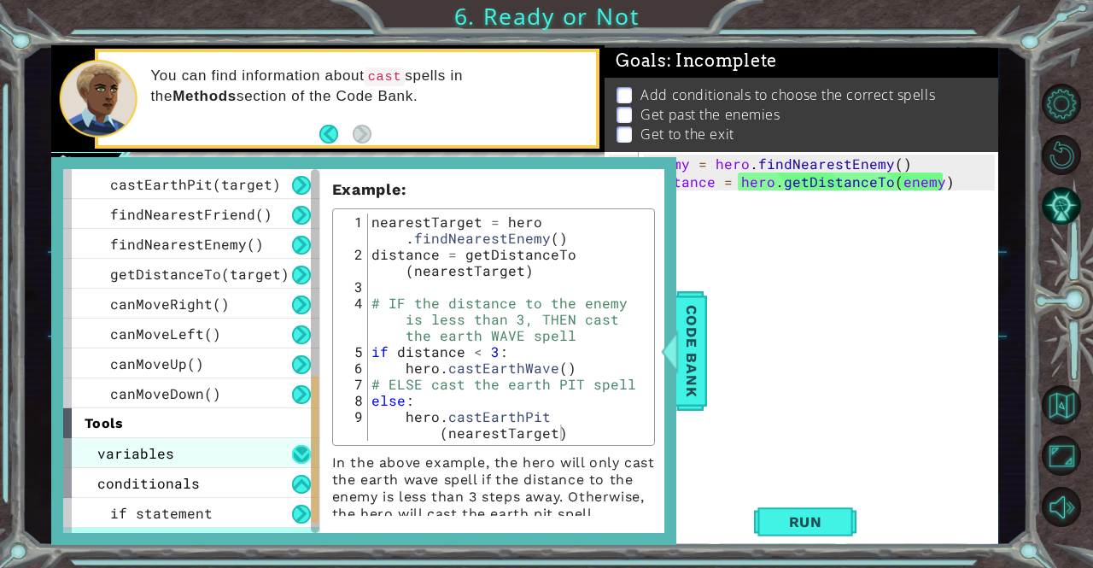
scroll to position [532, 0]
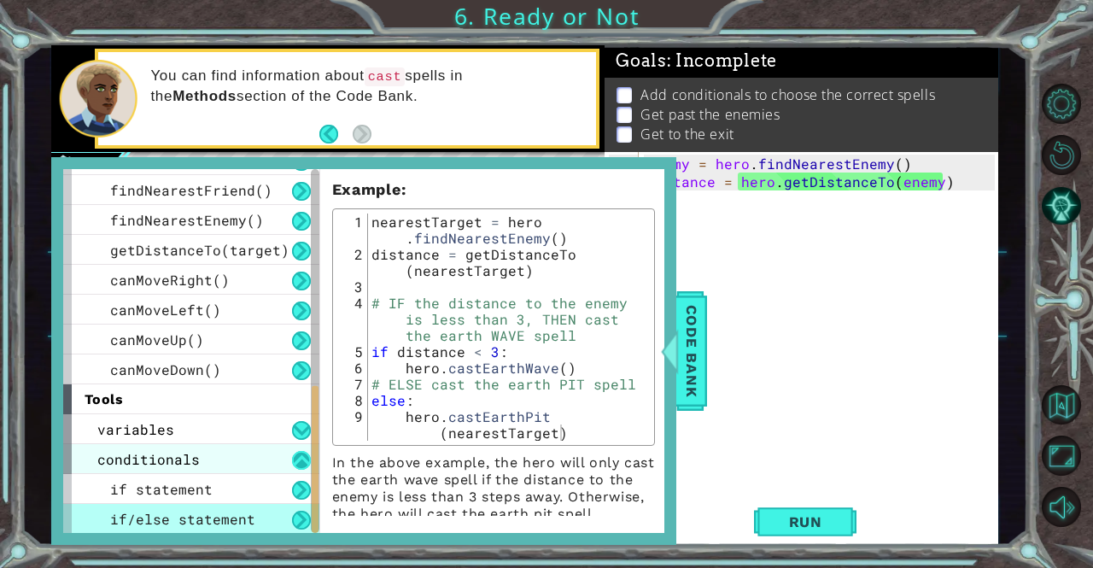
click at [294, 452] on button at bounding box center [301, 460] width 19 height 19
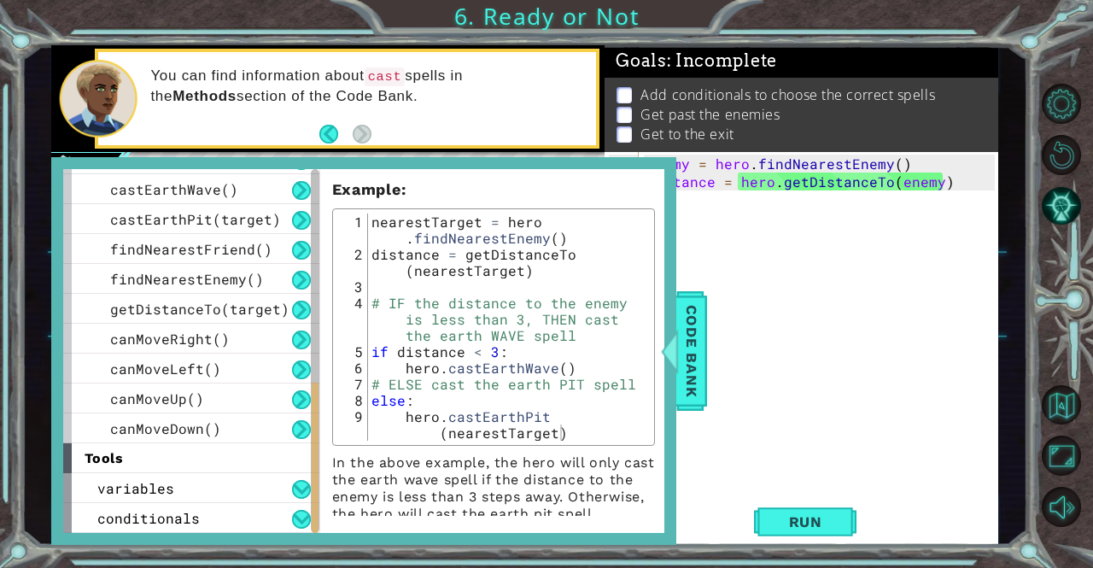
scroll to position [472, 0]
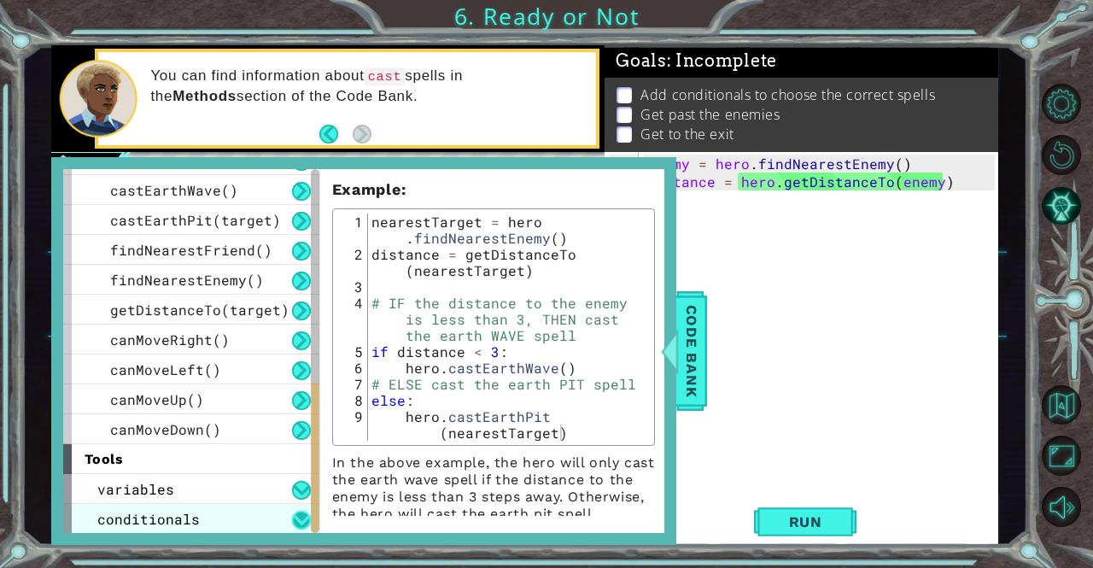
click at [299, 515] on button at bounding box center [301, 520] width 19 height 19
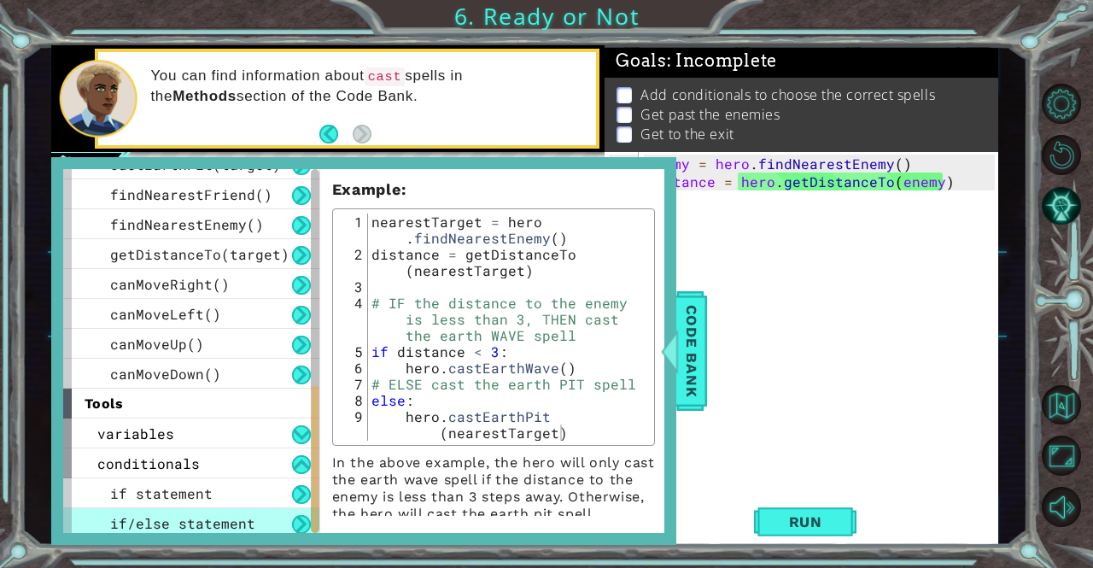
scroll to position [532, 0]
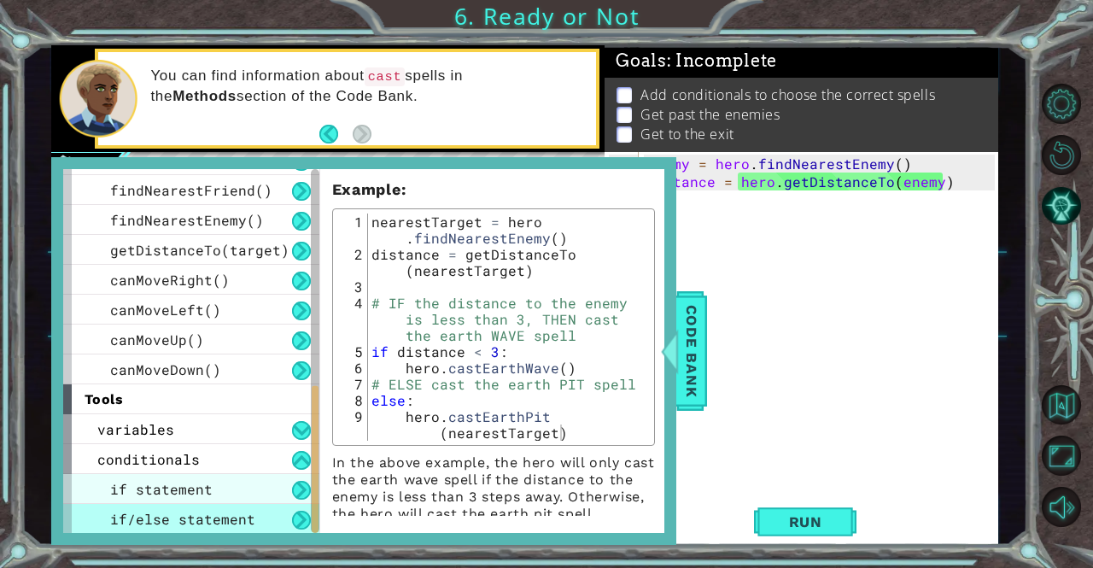
click at [189, 494] on span "if statement" at bounding box center [161, 489] width 102 height 18
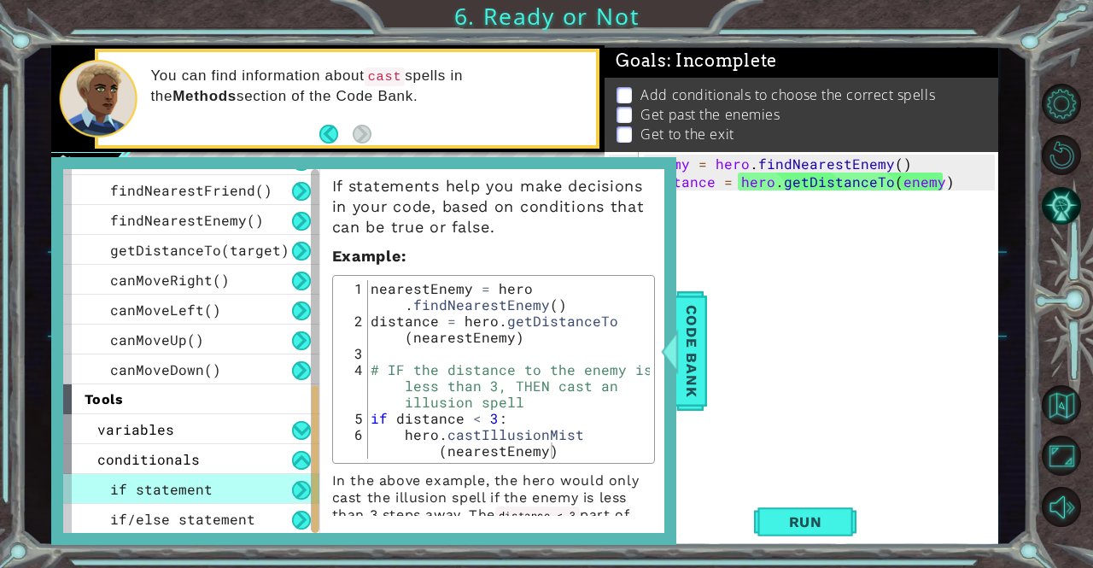
scroll to position [70, 0]
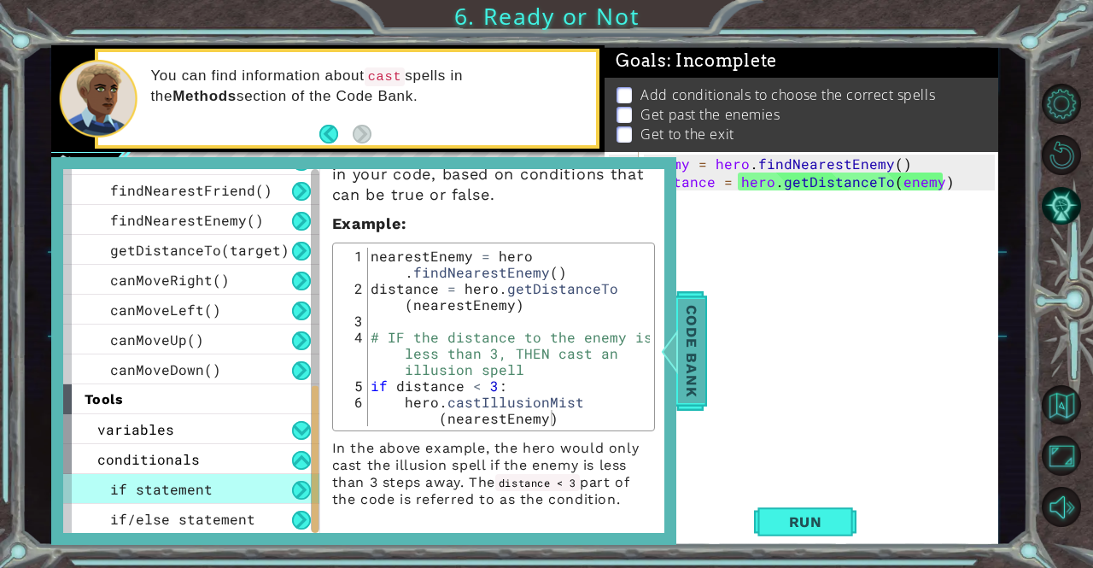
click at [690, 351] on span "Code Bank" at bounding box center [691, 351] width 27 height 104
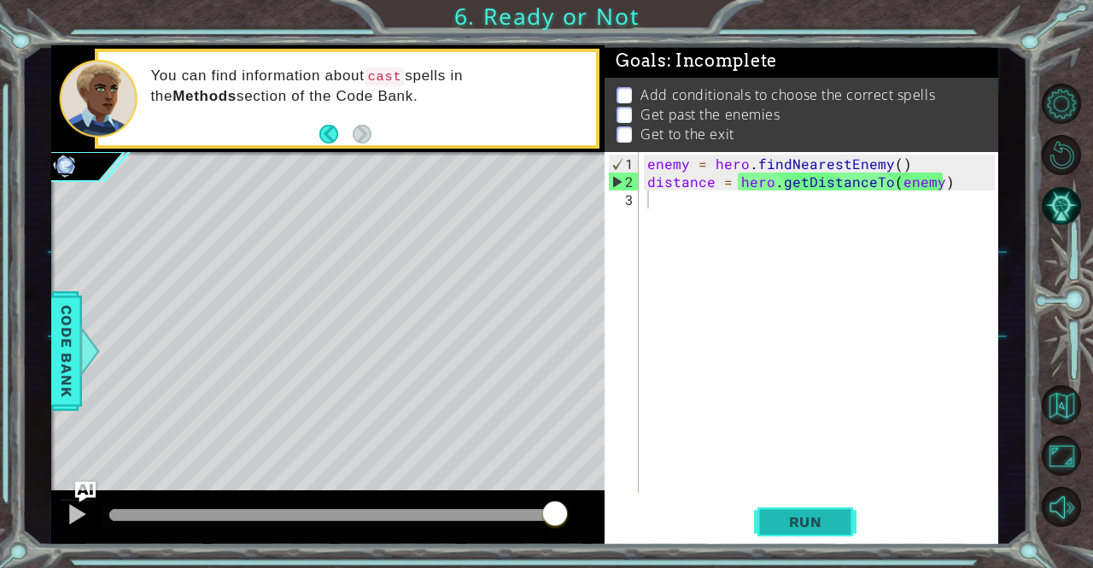
click at [784, 536] on button "Run" at bounding box center [805, 521] width 102 height 39
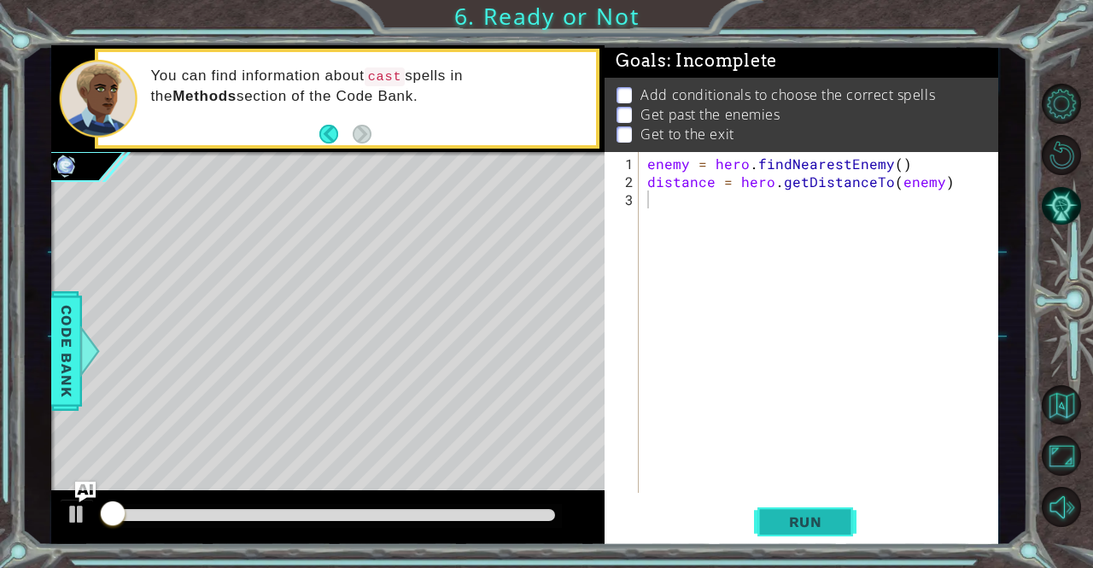
click at [784, 536] on button "Run" at bounding box center [805, 521] width 102 height 39
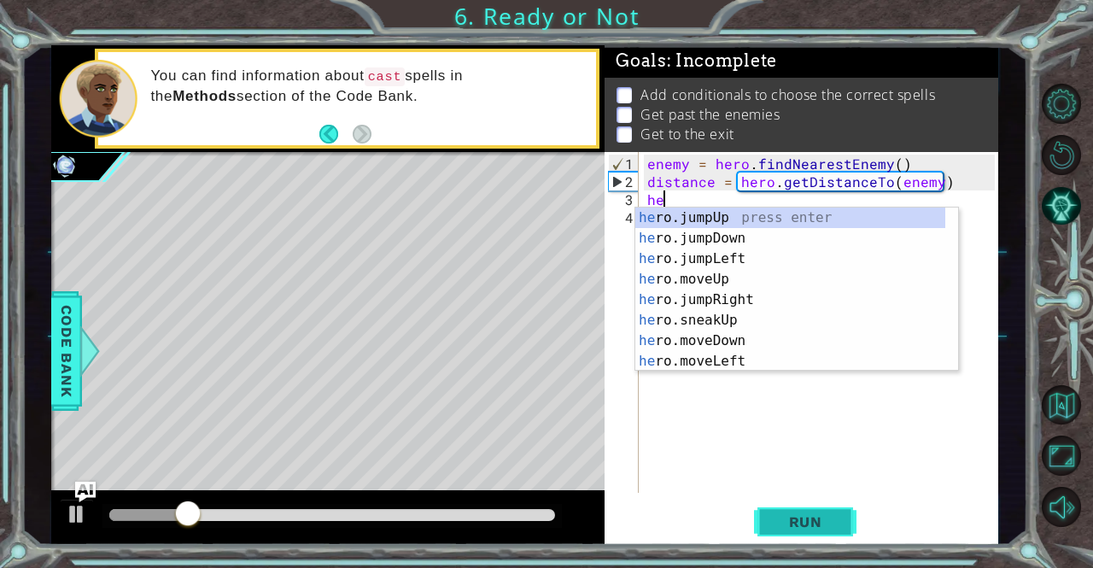
type textarea "h"
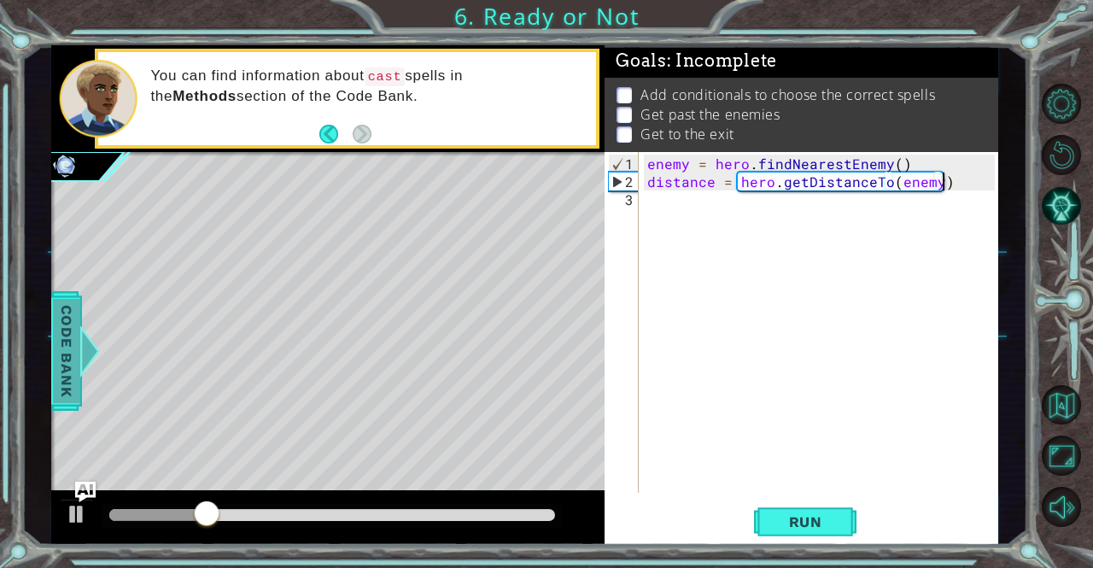
type textarea "distance = hero.getDistanceTo(enemy)"
click at [73, 359] on span "Code Bank" at bounding box center [66, 351] width 27 height 104
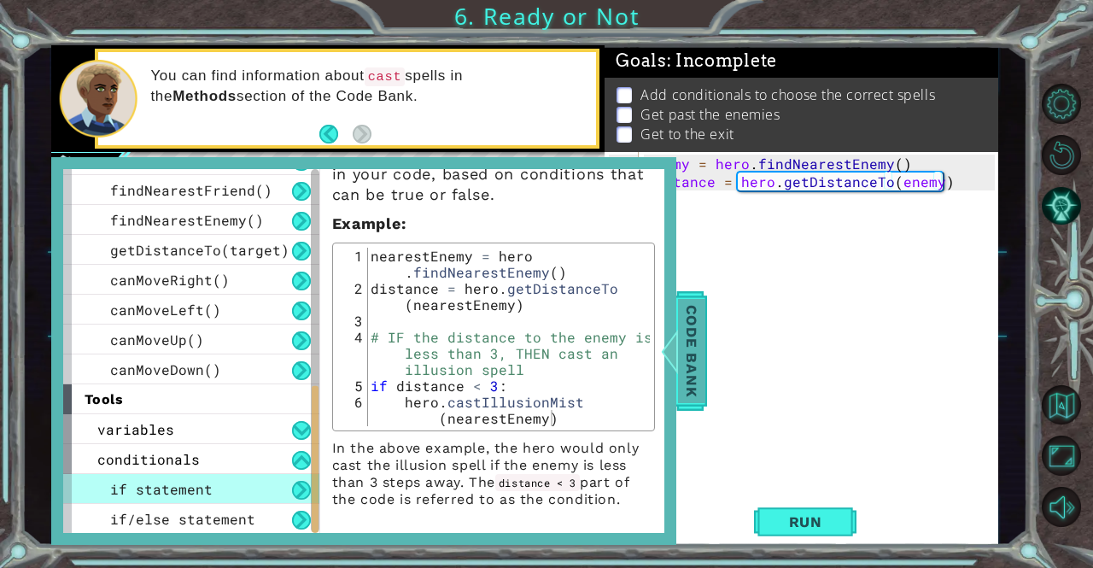
click at [681, 351] on span "Code Bank" at bounding box center [691, 351] width 27 height 104
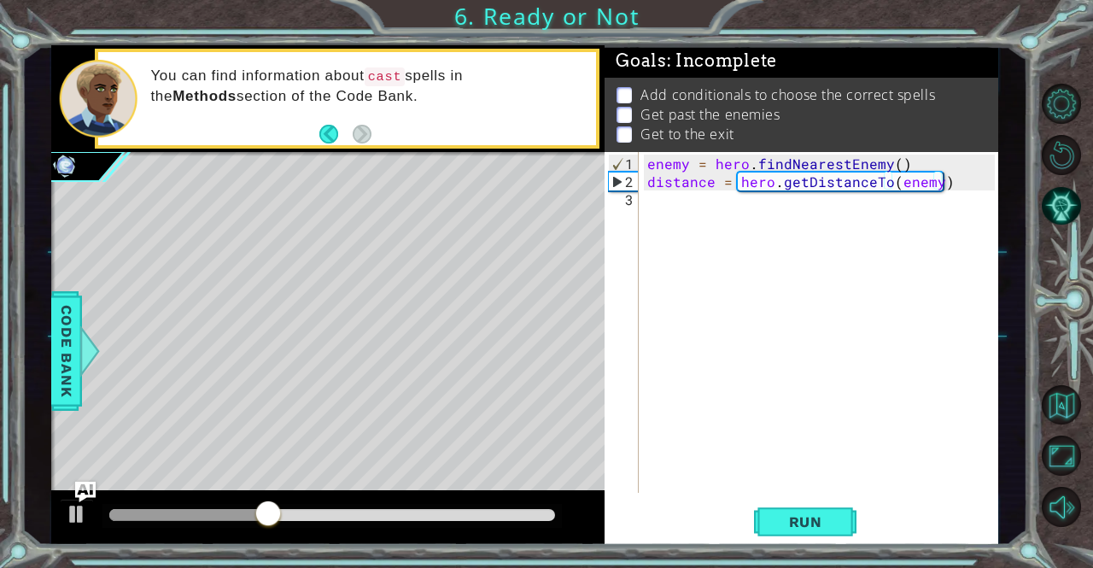
click at [692, 214] on div "enemy = hero . findNearestEnemy ( ) distance = hero . getDistanceTo ( enemy )" at bounding box center [823, 343] width 359 height 377
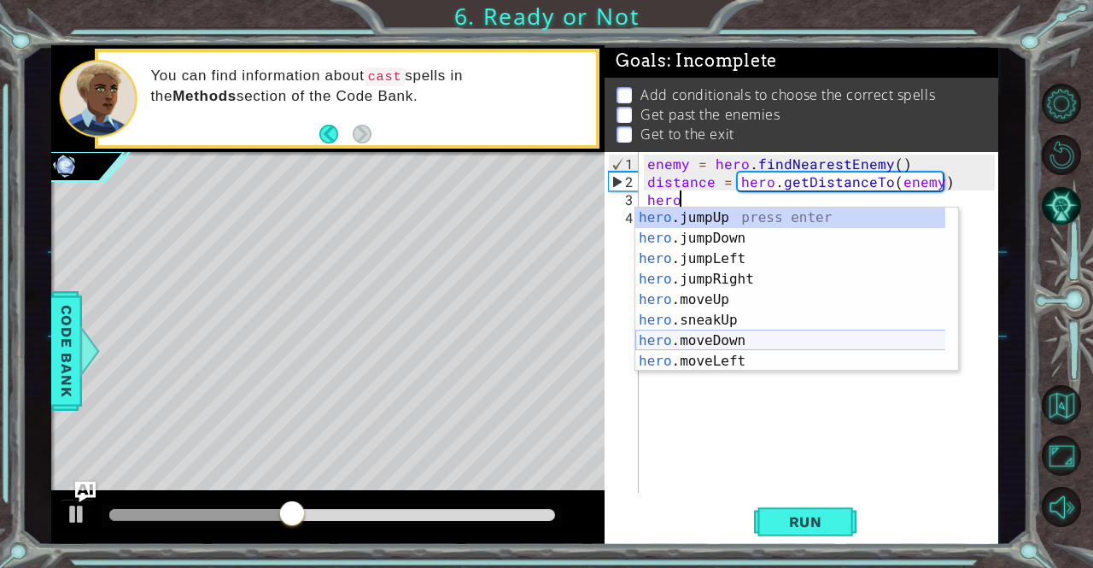
scroll to position [0, 2]
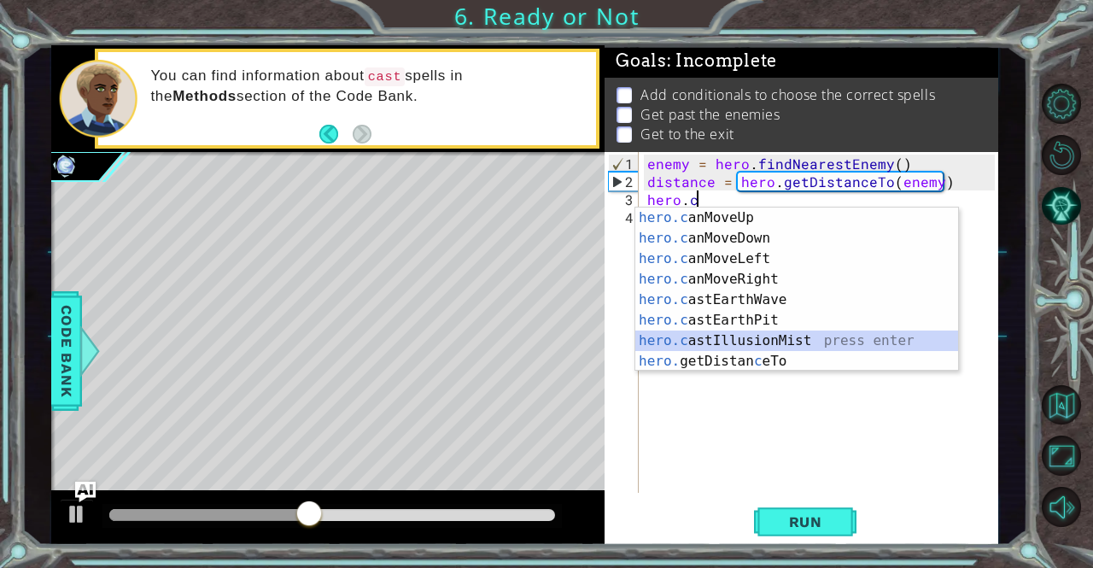
click at [749, 337] on div "hero.c anMoveUp press enter hero.c anMoveDown press enter hero.c anMoveLeft pre…" at bounding box center [797, 309] width 324 height 205
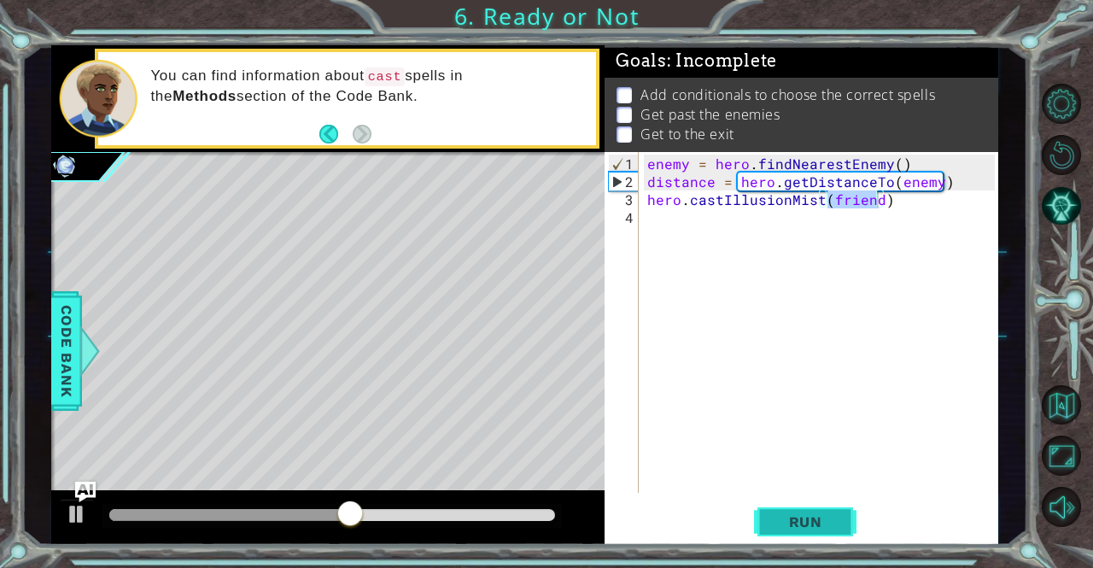
click at [785, 525] on span "Run" at bounding box center [805, 521] width 67 height 17
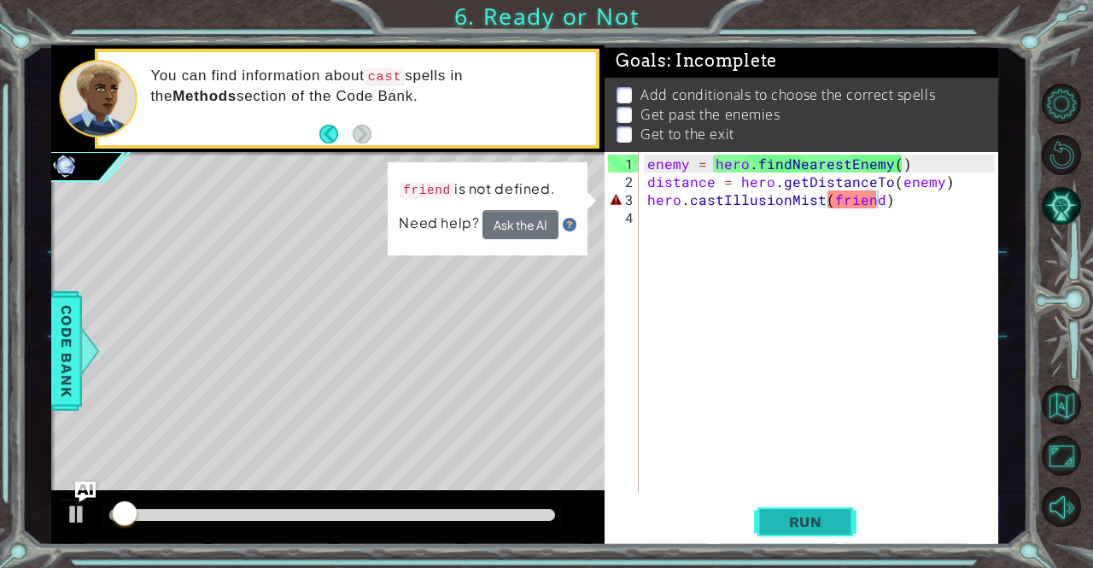
click at [788, 527] on span "Run" at bounding box center [805, 521] width 67 height 17
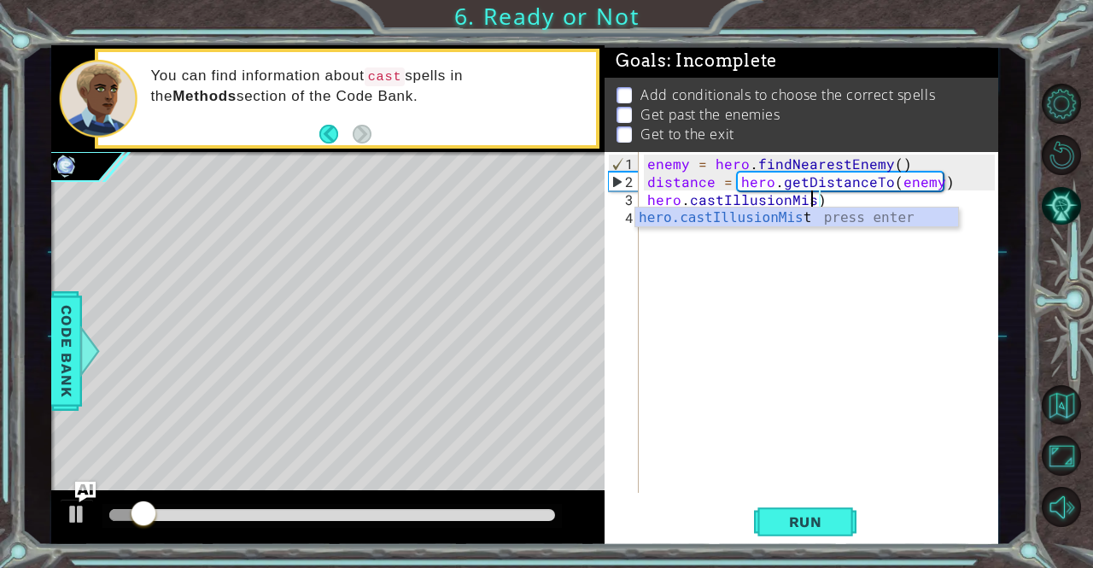
scroll to position [0, 9]
click at [871, 218] on div "hero.castIllusionMis t press enter" at bounding box center [797, 237] width 324 height 61
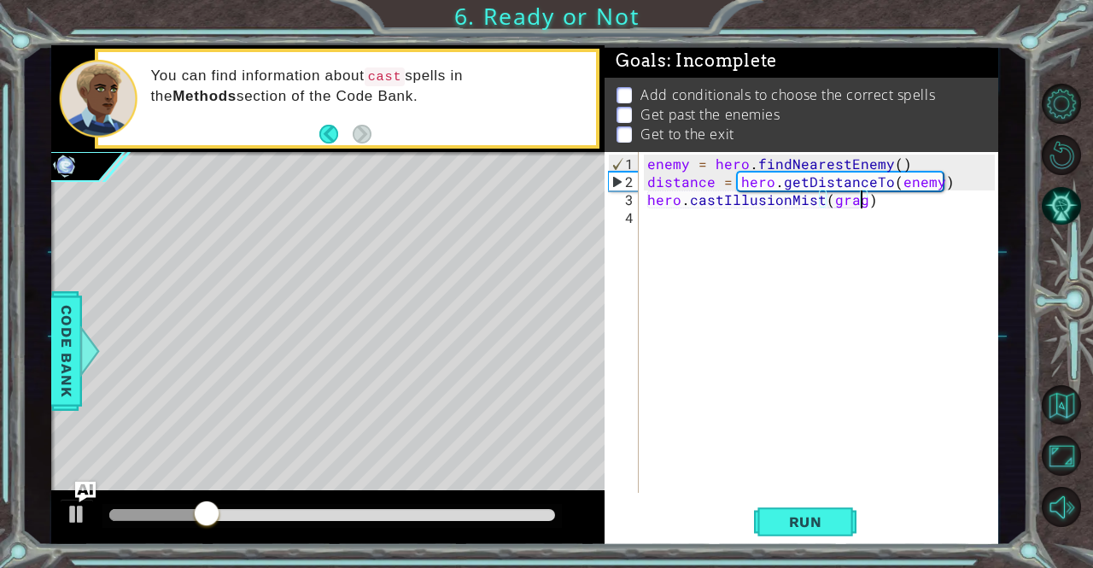
scroll to position [0, 12]
click at [813, 525] on span "Run" at bounding box center [805, 521] width 67 height 17
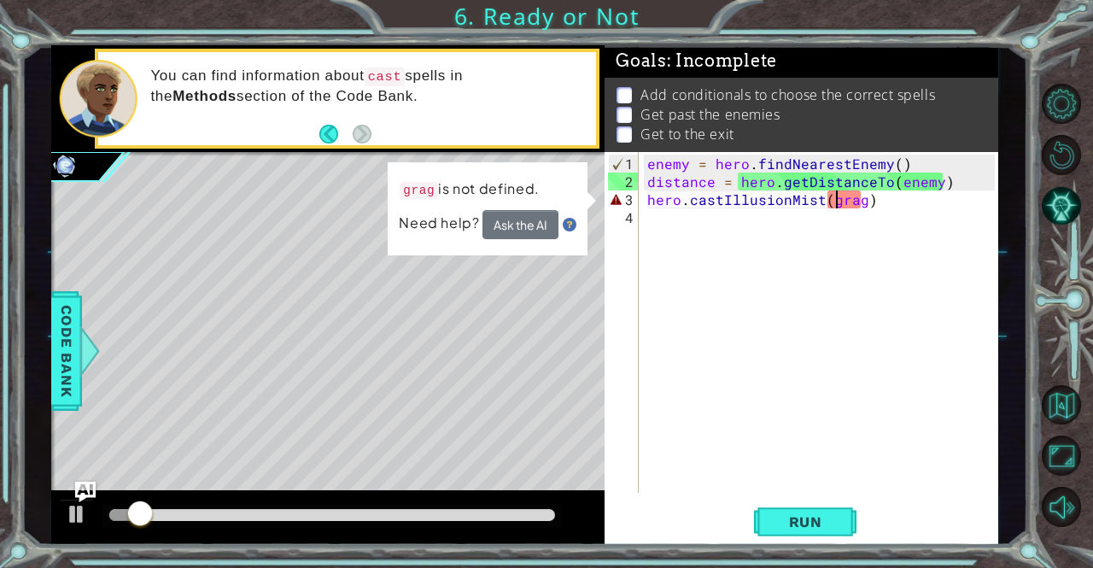
click at [837, 200] on div "enemy = hero . findNearestEnemy ( ) distance = hero . getDistanceTo ( enemy ) h…" at bounding box center [823, 343] width 359 height 377
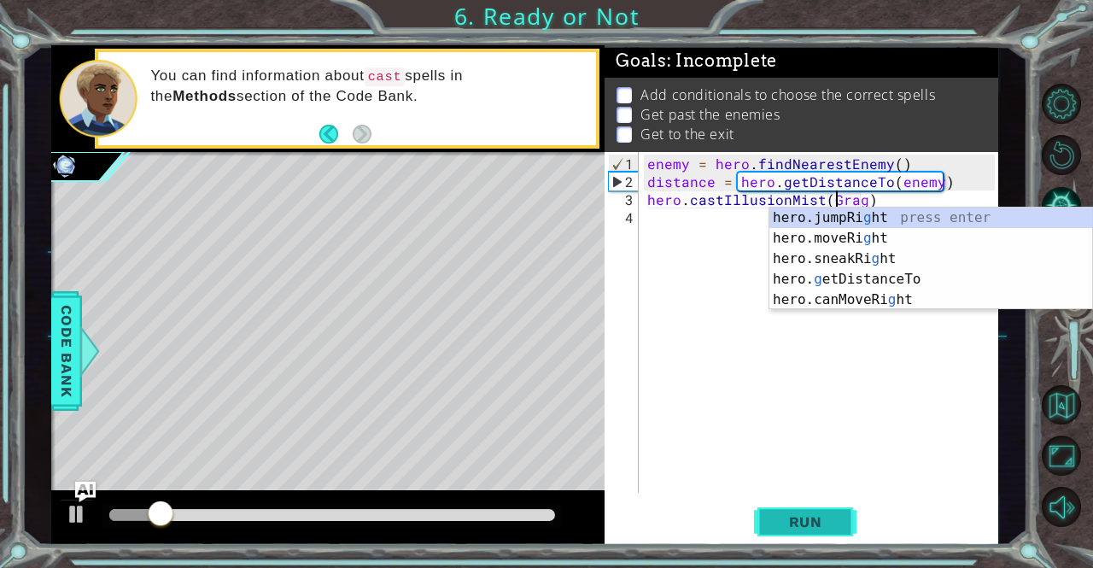
type textarea "hero.castIllusionMist(Grag)"
click at [813, 531] on button "Run" at bounding box center [805, 521] width 102 height 39
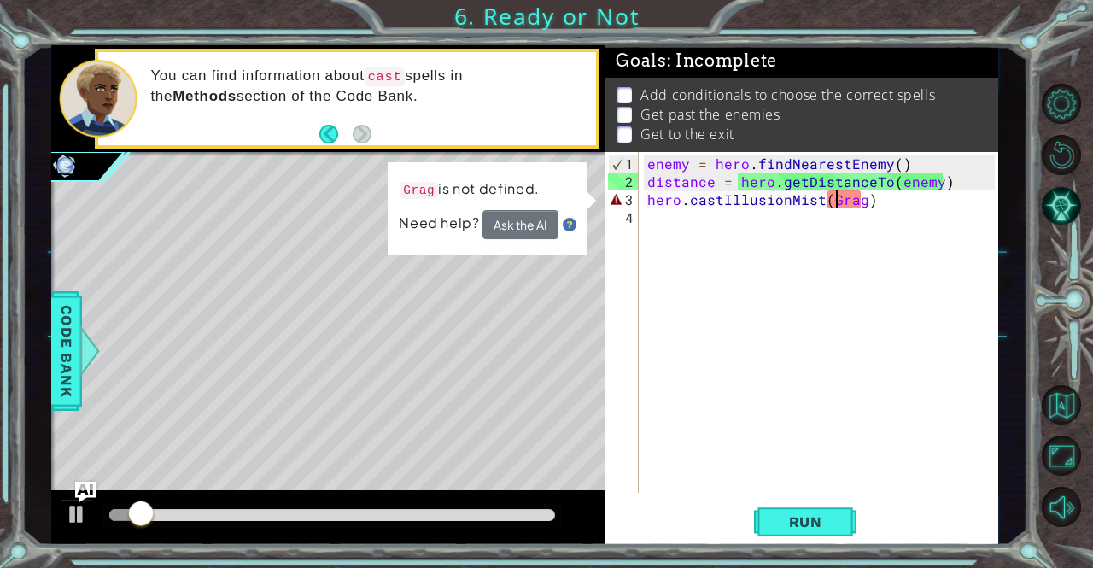
click at [850, 207] on div "enemy = hero . findNearestEnemy ( ) distance = hero . getDistanceTo ( enemy ) h…" at bounding box center [823, 343] width 359 height 377
click at [844, 202] on div "enemy = hero . findNearestEnemy ( ) distance = hero . getDistanceTo ( enemy ) h…" at bounding box center [823, 343] width 359 height 377
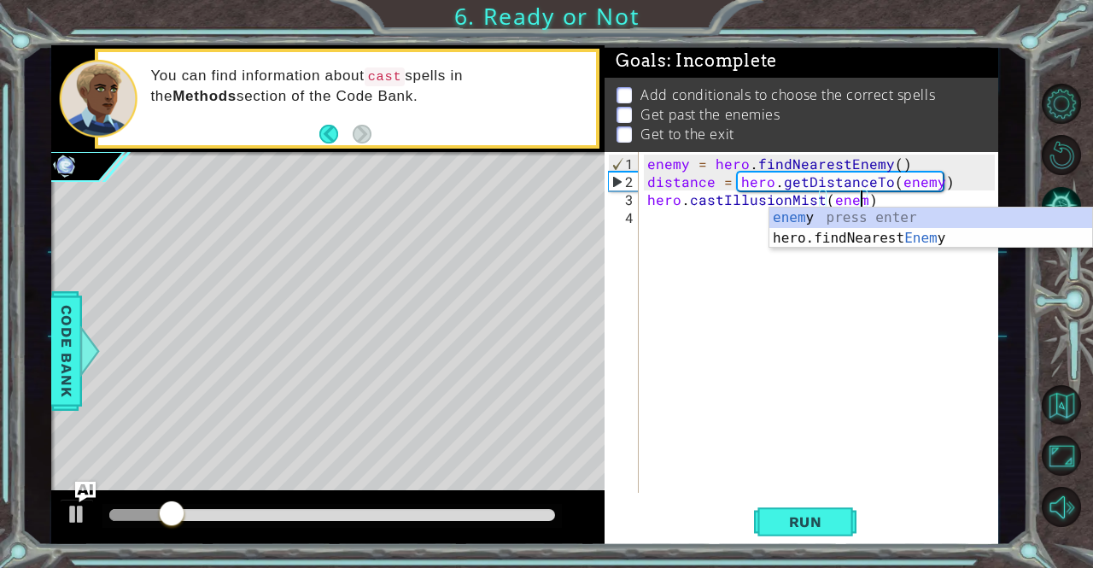
scroll to position [0, 13]
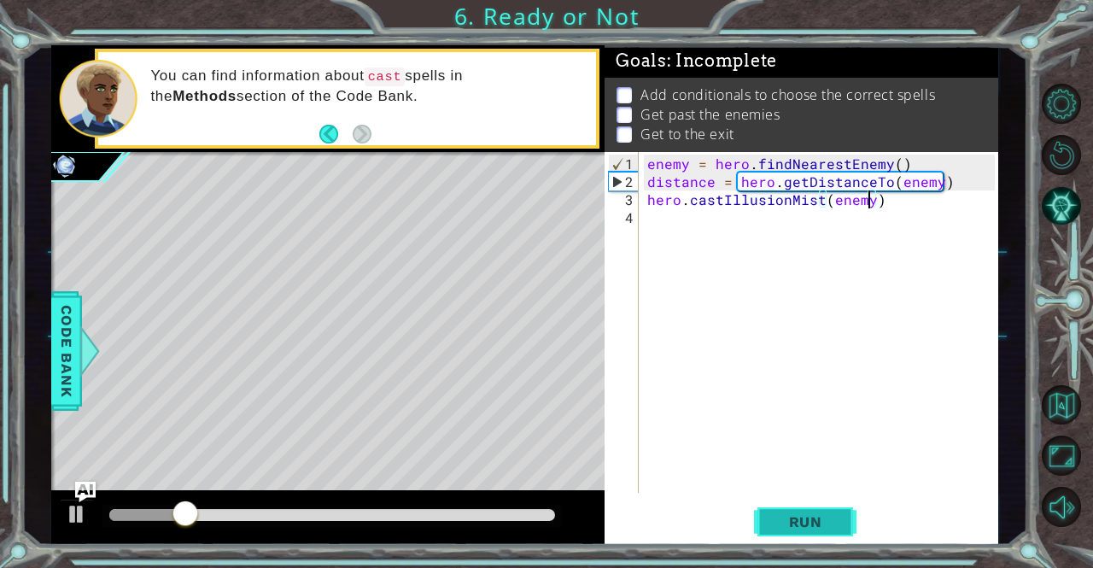
type textarea "hero.castIllusionMist(enemy)"
click at [837, 534] on button "Run" at bounding box center [805, 521] width 102 height 39
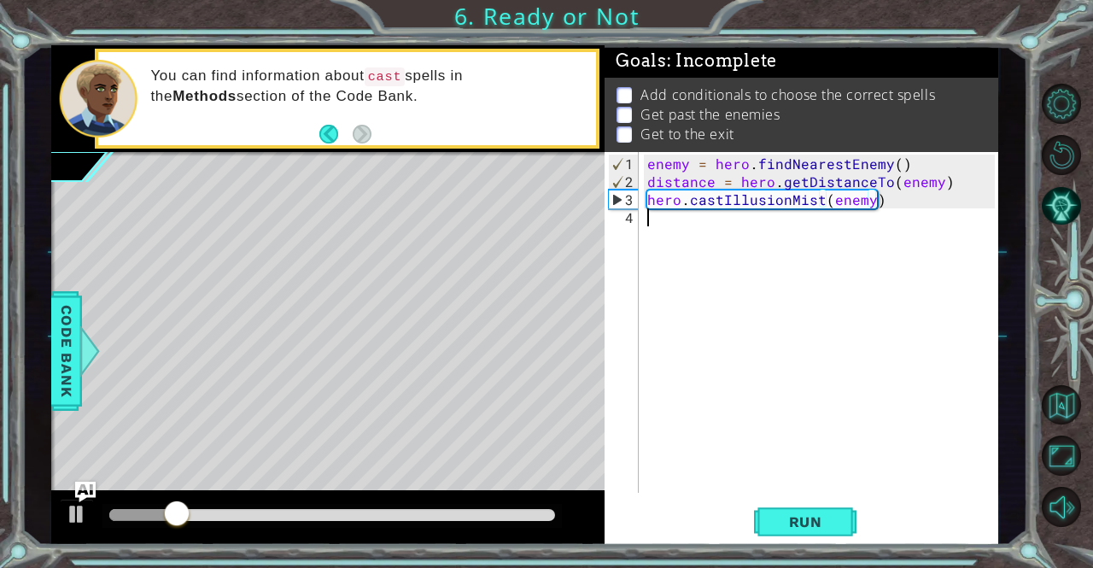
click at [700, 226] on div "enemy = hero . findNearestEnemy ( ) distance = hero . getDistanceTo ( enemy ) h…" at bounding box center [823, 343] width 359 height 377
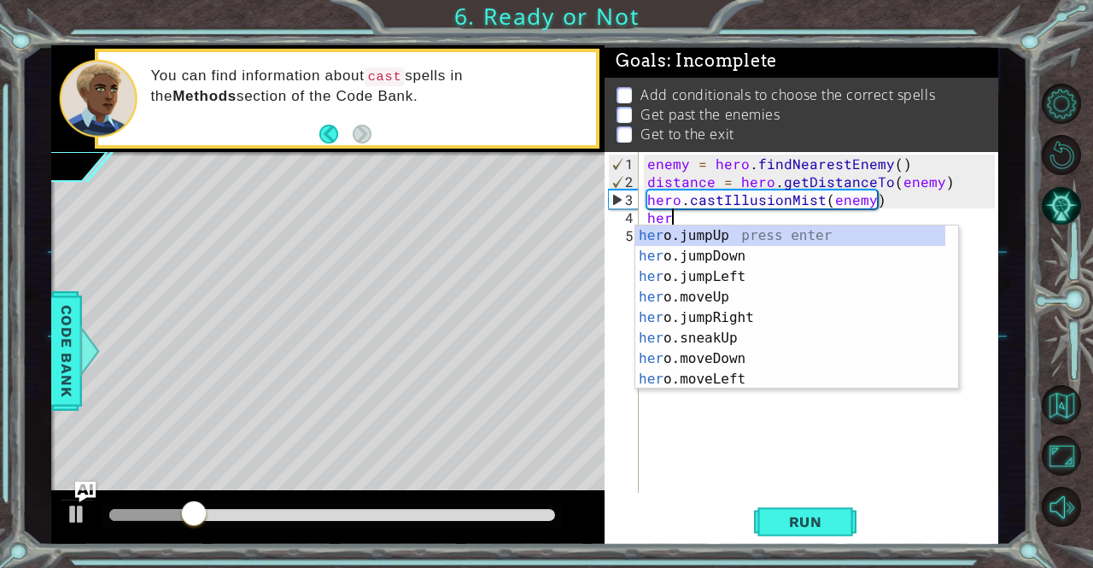
scroll to position [0, 0]
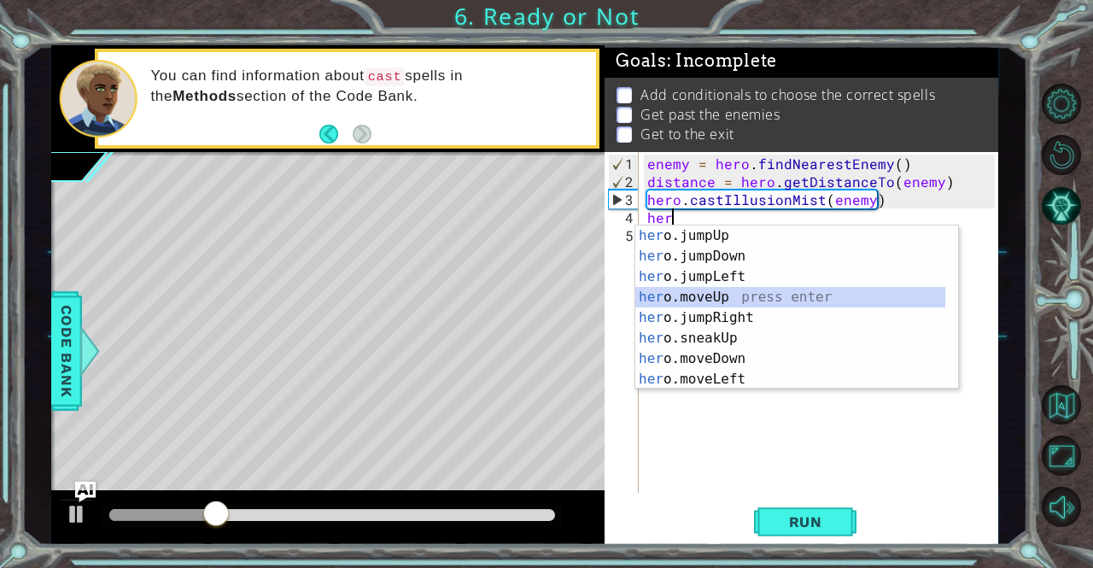
click at [722, 291] on div "her o.jumpUp press enter her o.jumpDown press enter her o.jumpLeft press enter …" at bounding box center [790, 327] width 311 height 205
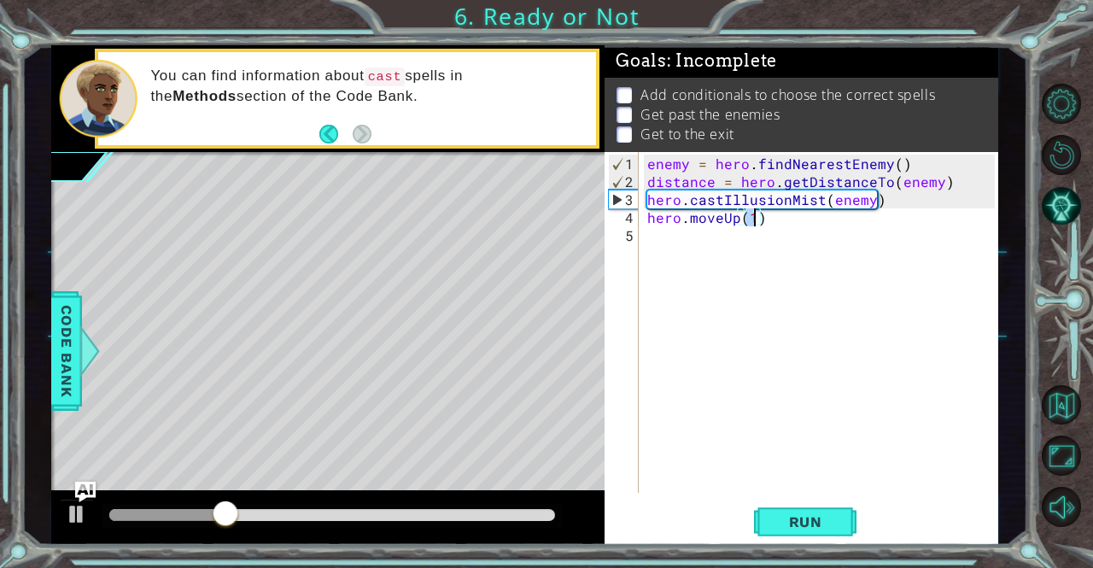
type textarea "hero.moveUp(2)"
click at [702, 246] on div "enemy = hero . findNearestEnemy ( ) distance = hero . getDistanceTo ( enemy ) h…" at bounding box center [823, 343] width 359 height 377
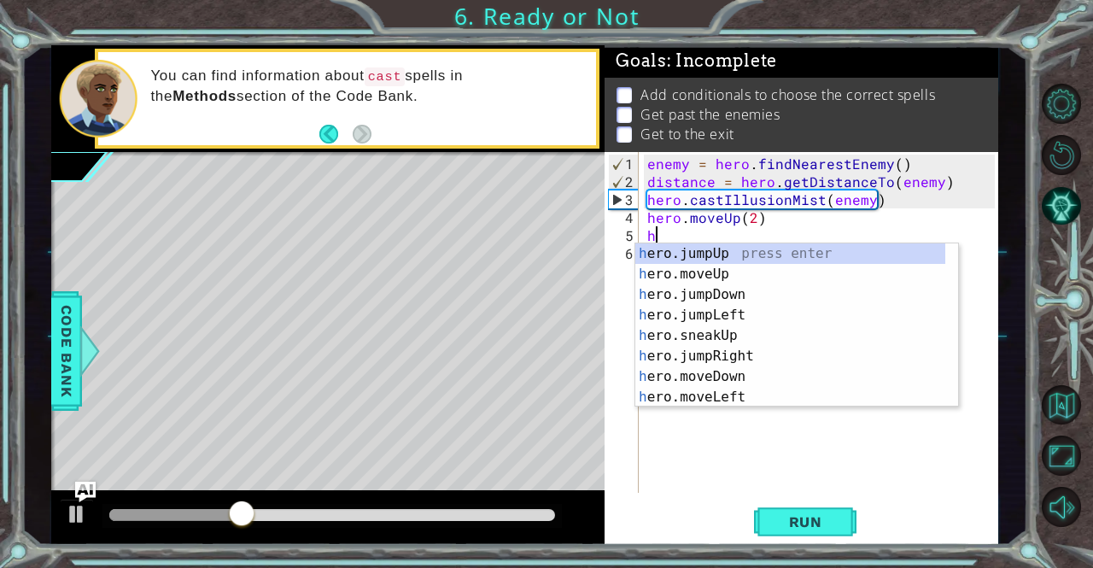
type textarea "he"
click at [703, 248] on div "he ro.jumpUp press enter he ro.jumpDown press enter he ro.jumpLeft press enter …" at bounding box center [790, 345] width 311 height 205
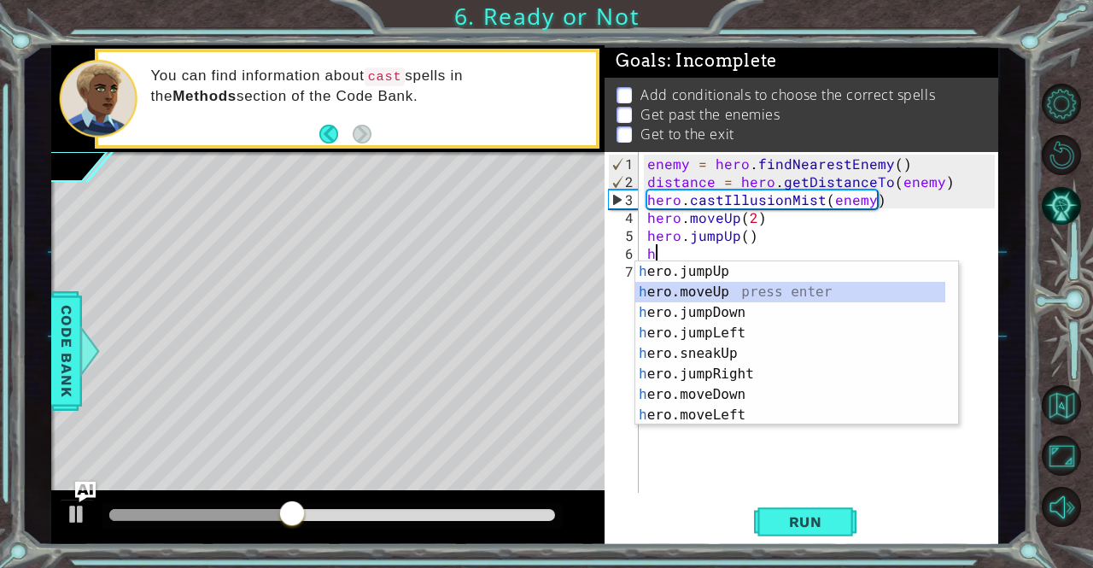
click at [698, 291] on div "h ero.jumpUp press enter h ero.moveUp press enter h ero.jumpDown press enter h …" at bounding box center [790, 363] width 311 height 205
type textarea "hero.moveUp(1)"
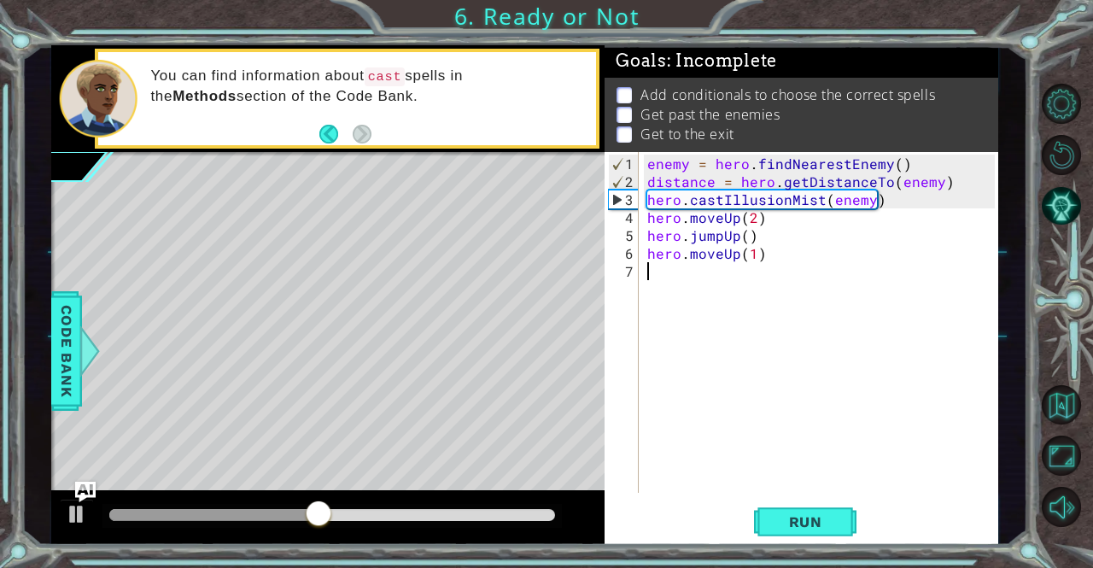
click at [690, 273] on div "enemy = hero . findNearestEnemy ( ) distance = hero . getDistanceTo ( enemy ) h…" at bounding box center [823, 343] width 359 height 377
type textarea "he"
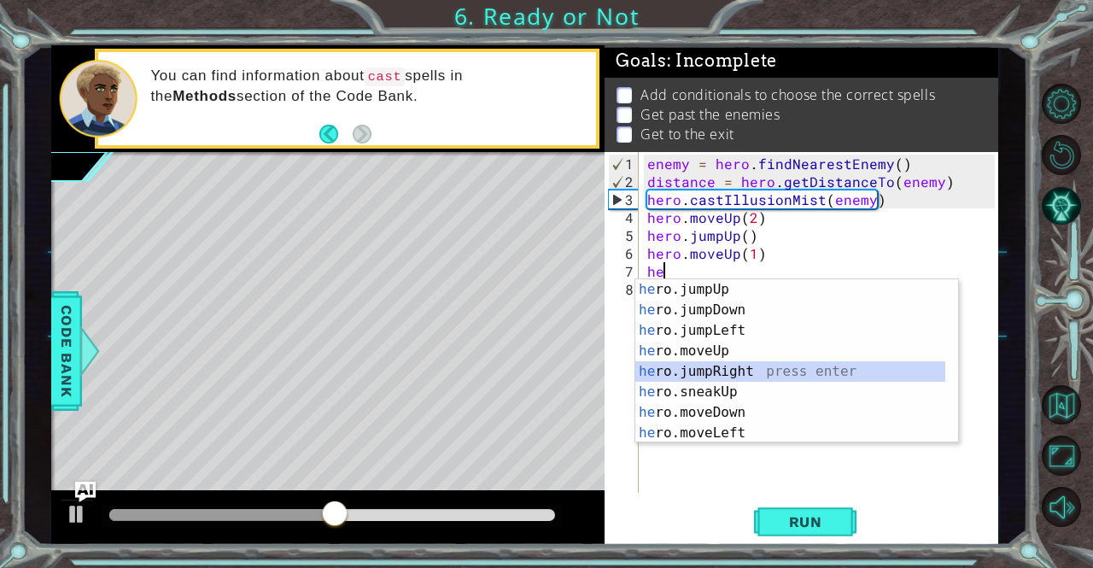
click at [702, 363] on div "he ro.jumpUp press enter he ro.jumpDown press enter he ro.jumpLeft press enter …" at bounding box center [790, 381] width 311 height 205
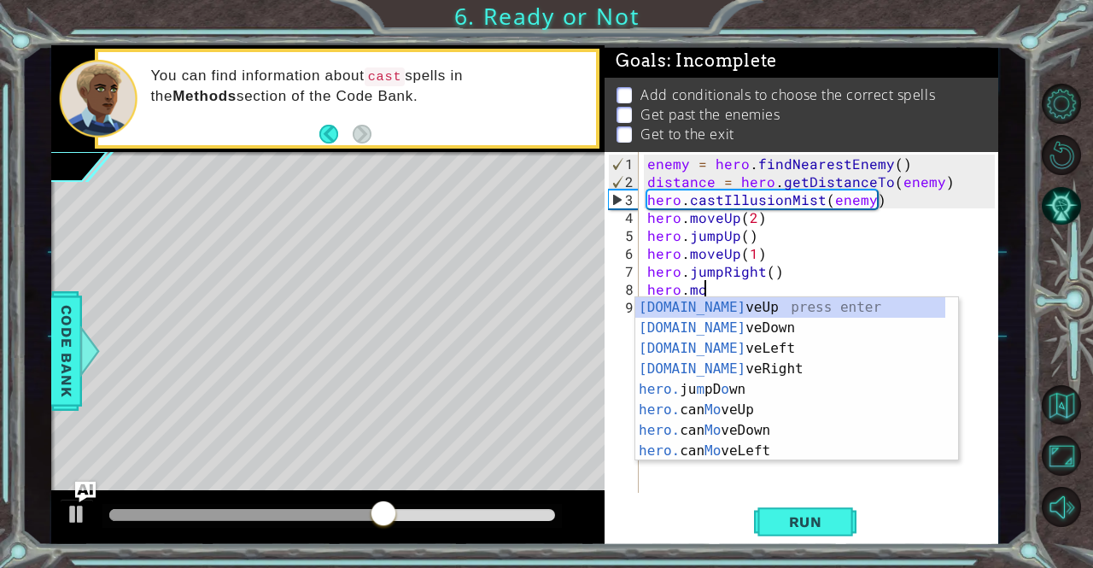
scroll to position [0, 2]
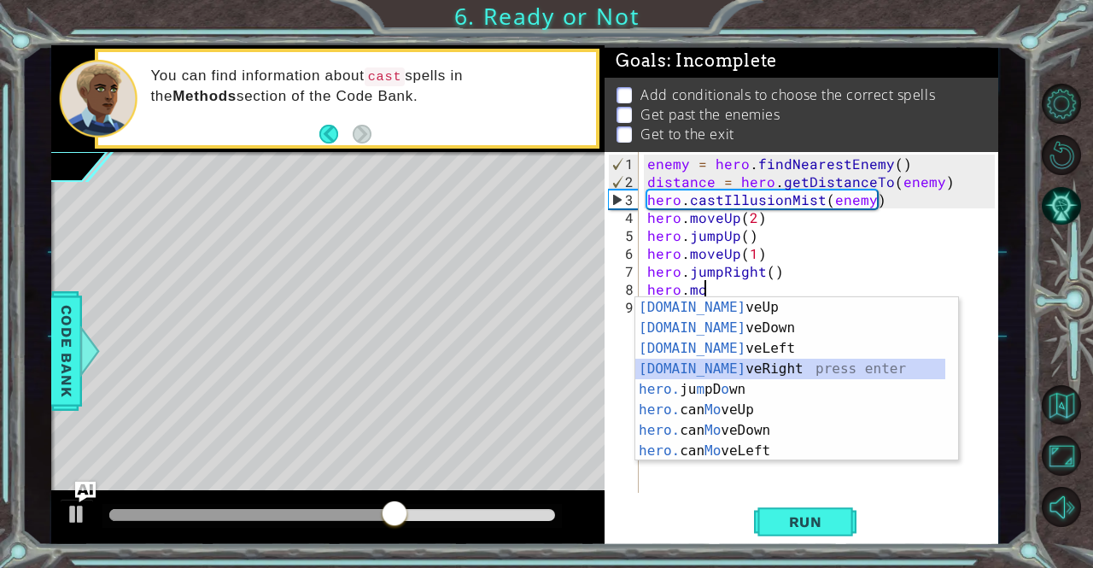
click at [741, 365] on div "[DOMAIN_NAME] veUp press enter [DOMAIN_NAME] veDown press enter [DOMAIN_NAME] v…" at bounding box center [790, 399] width 311 height 205
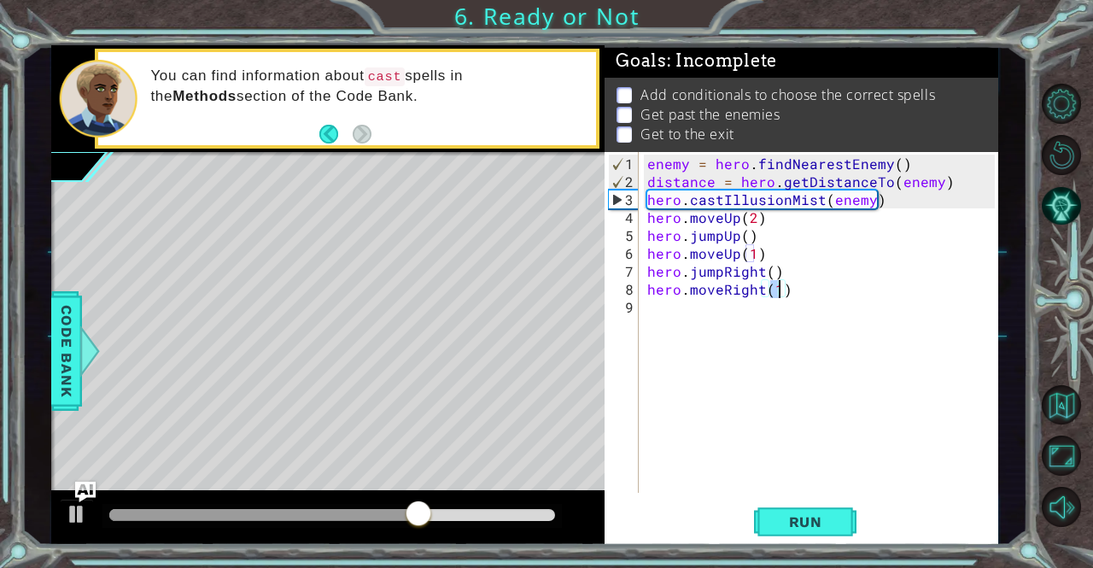
scroll to position [0, 7]
type textarea "hero.moveRight(3)"
click at [818, 518] on span "Run" at bounding box center [805, 521] width 67 height 17
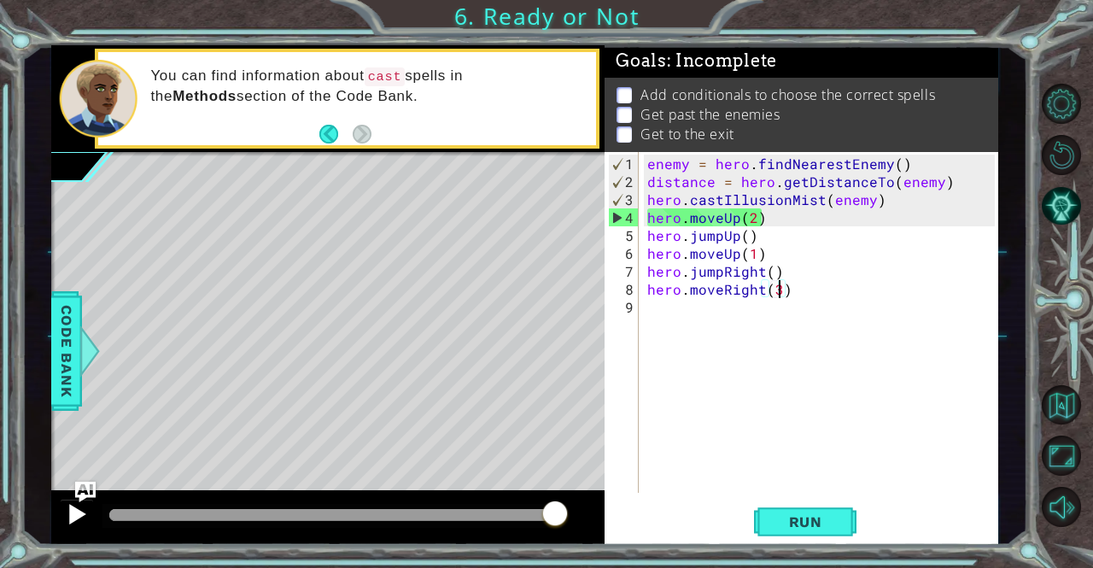
click at [75, 521] on div at bounding box center [77, 514] width 22 height 22
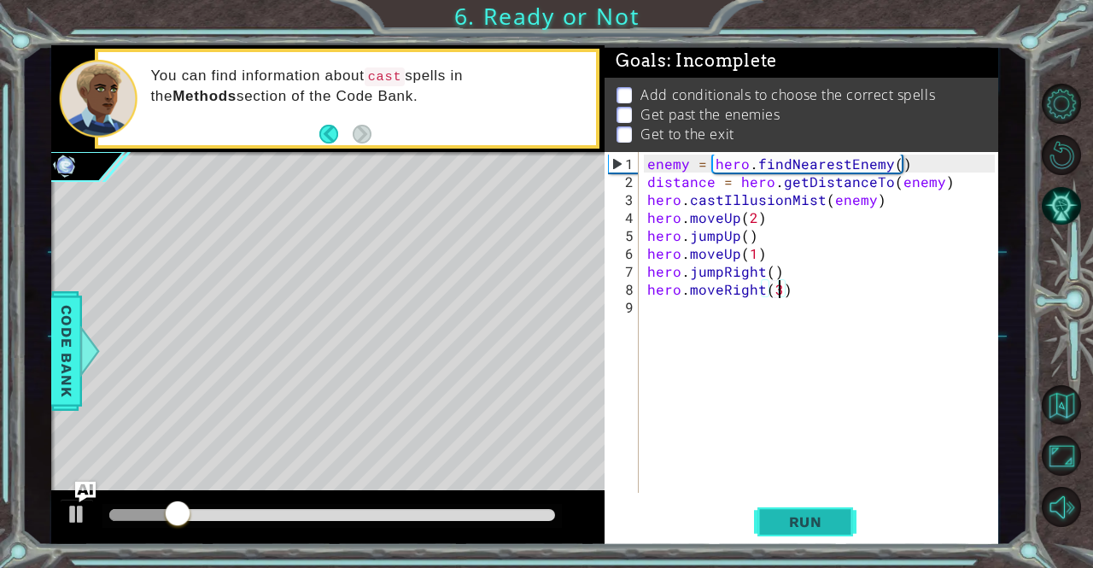
click at [788, 511] on button "Run" at bounding box center [805, 521] width 102 height 39
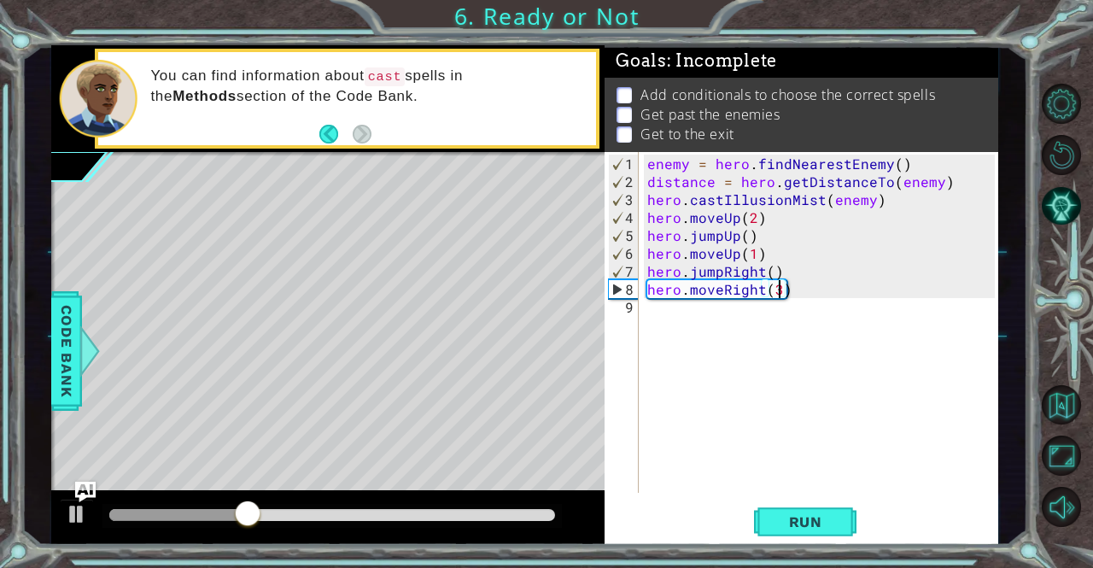
click at [727, 313] on div "enemy = hero . findNearestEnemy ( ) distance = hero . getDistanceTo ( enemy ) h…" at bounding box center [823, 343] width 359 height 377
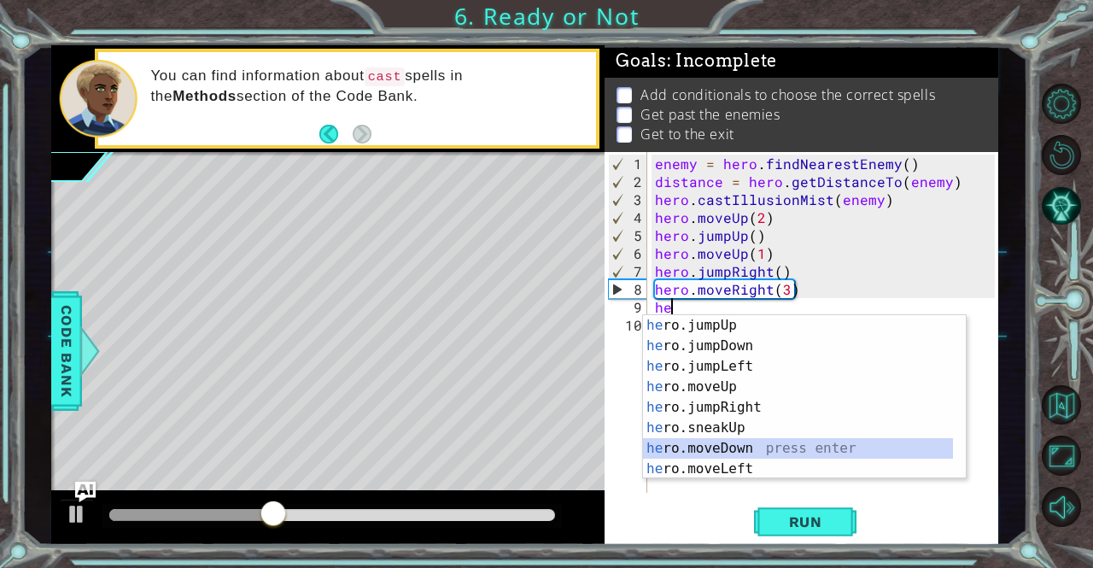
click at [744, 453] on div "he ro.jumpUp press enter he ro.jumpDown press enter he ro.jumpLeft press enter …" at bounding box center [798, 417] width 311 height 205
type textarea "hero.moveDown(1)"
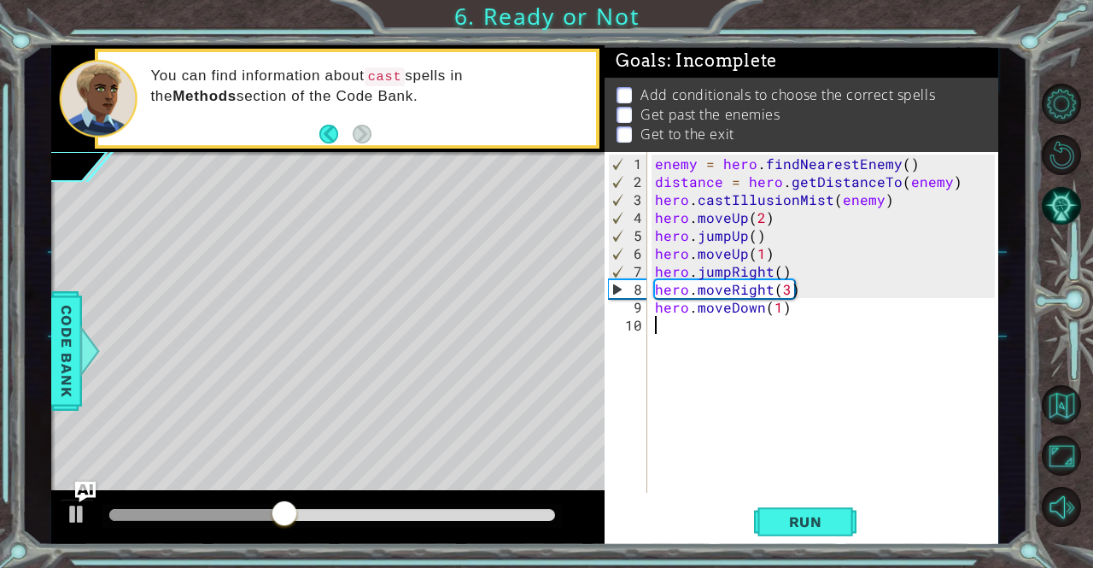
click at [655, 325] on div "enemy = hero . findNearestEnemy ( ) distance = hero . getDistanceTo ( enemy ) h…" at bounding box center [826, 343] width 351 height 377
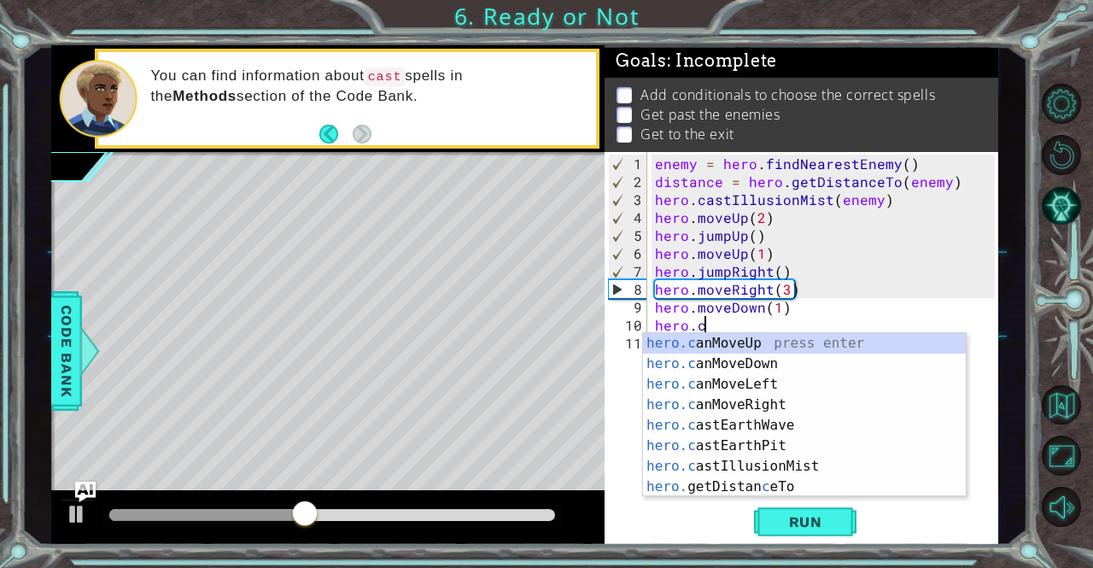
scroll to position [0, 3]
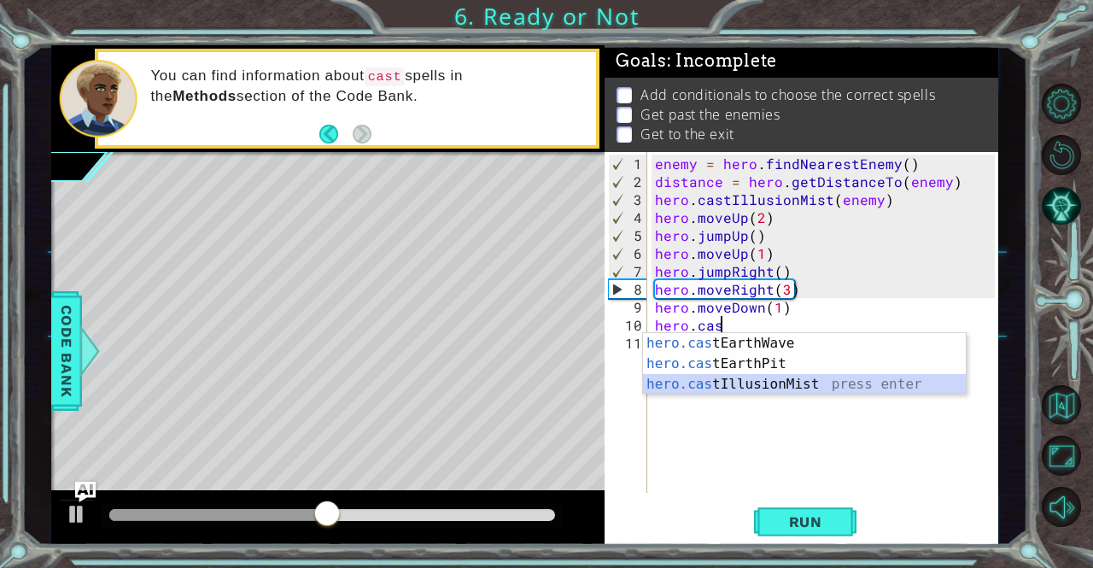
click at [702, 375] on div "hero.cas tEarthWave press enter hero.cas tEarthPit press enter hero.cas tIllusi…" at bounding box center [805, 384] width 324 height 102
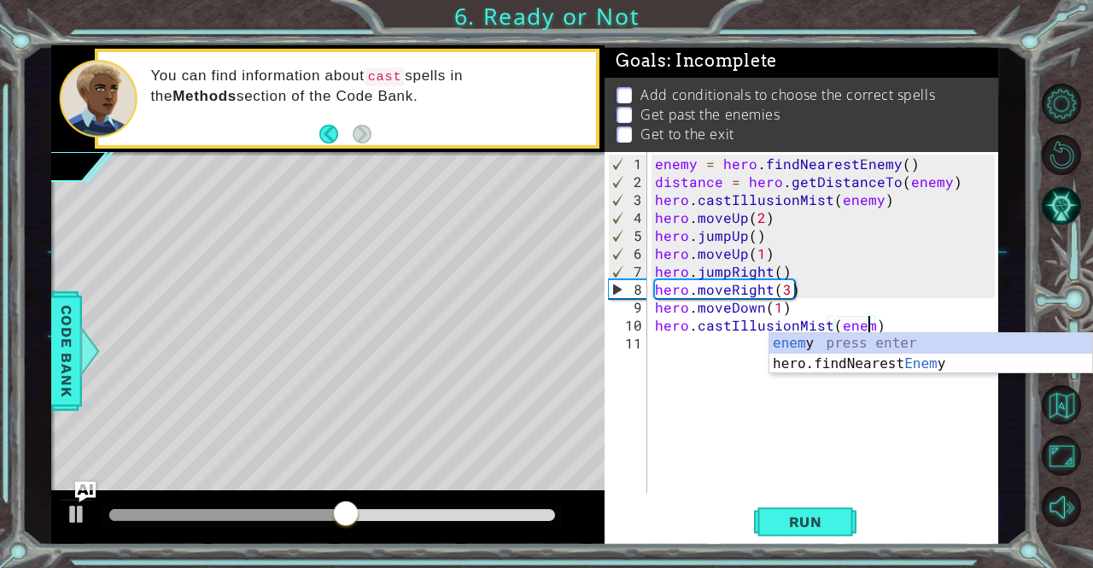
type textarea "hero.castIllusionMist(enemy)"
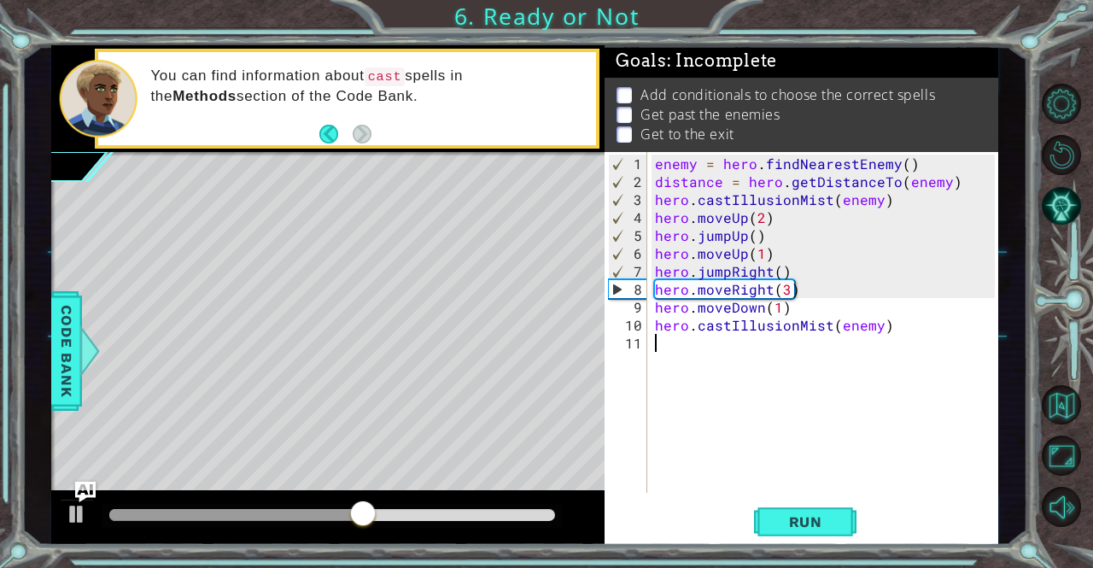
click at [702, 341] on div "enemy = hero . findNearestEnemy ( ) distance = hero . getDistanceTo ( enemy ) h…" at bounding box center [826, 343] width 351 height 377
click at [791, 522] on span "Run" at bounding box center [805, 521] width 67 height 17
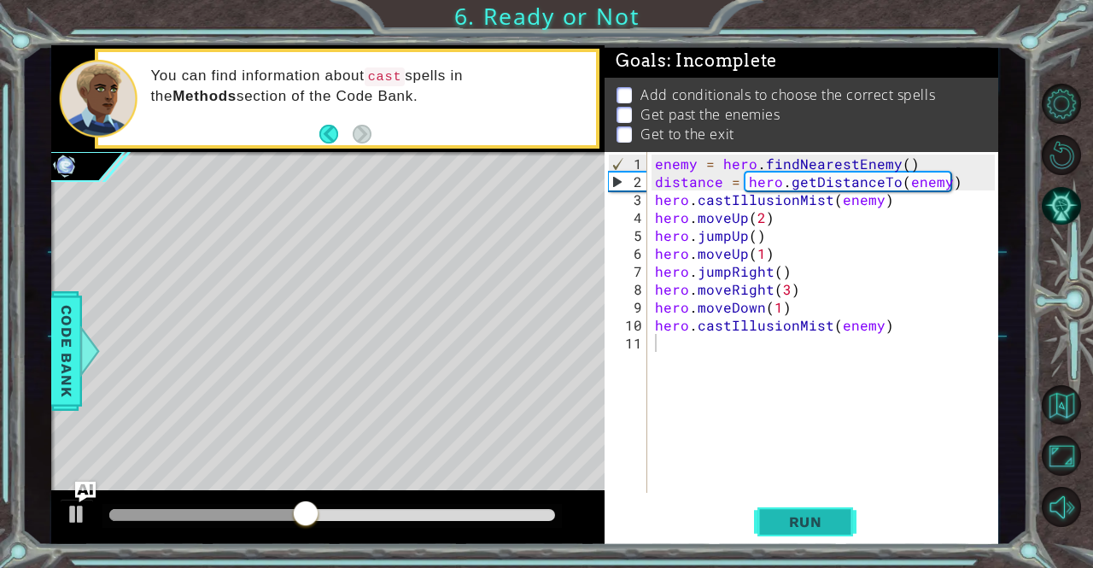
click at [799, 524] on span "Run" at bounding box center [805, 521] width 67 height 17
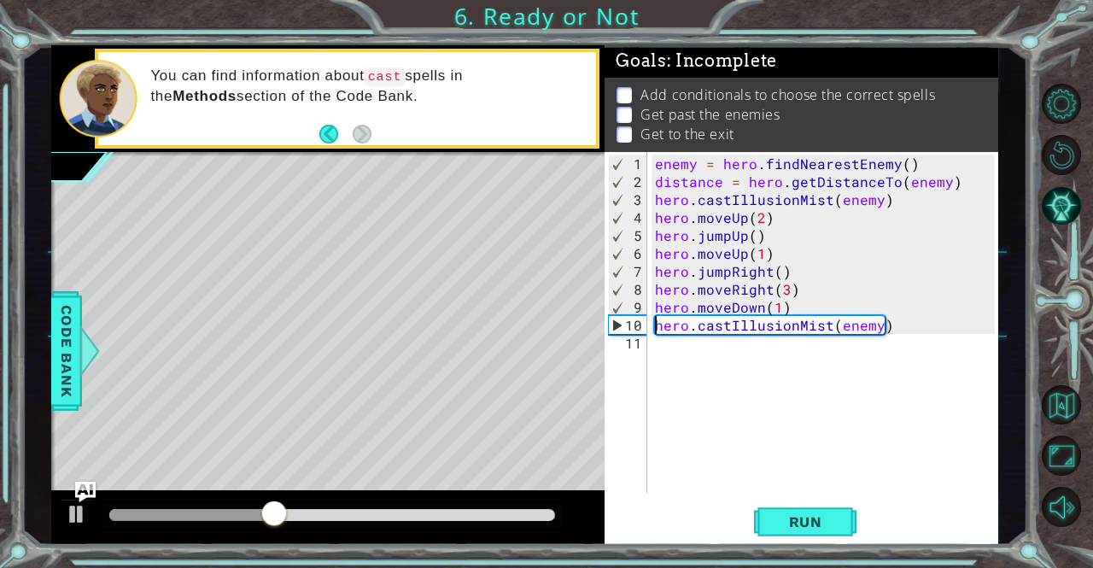
click at [655, 322] on div "enemy = hero . findNearestEnemy ( ) distance = hero . getDistanceTo ( enemy ) h…" at bounding box center [826, 343] width 351 height 377
type textarea "hero.castIllusionMist(enemy)"
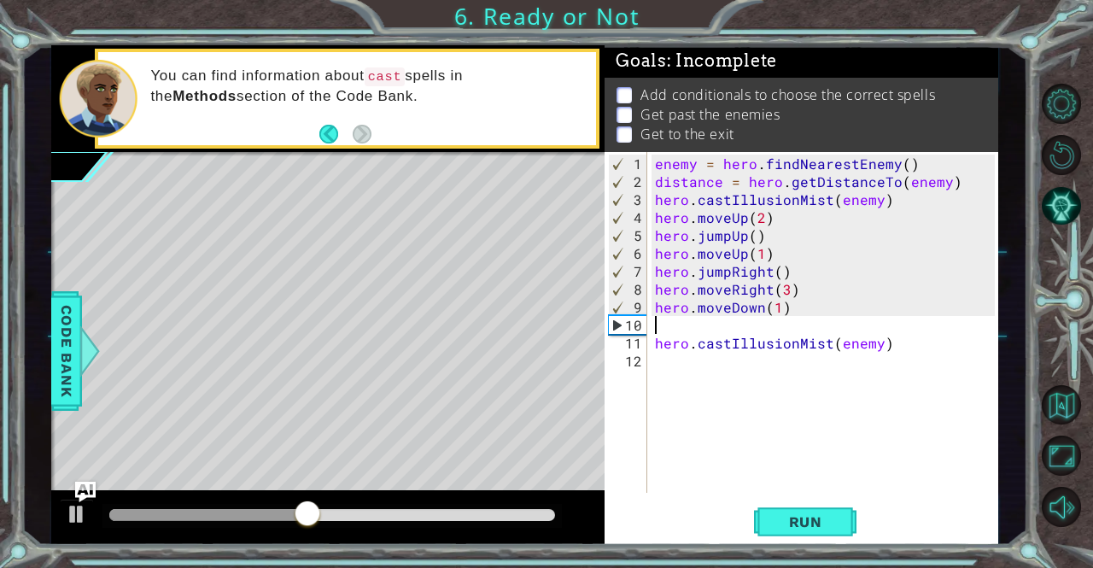
click at [673, 325] on div "enemy = hero . findNearestEnemy ( ) distance = hero . getDistanceTo ( enemy ) h…" at bounding box center [826, 343] width 351 height 377
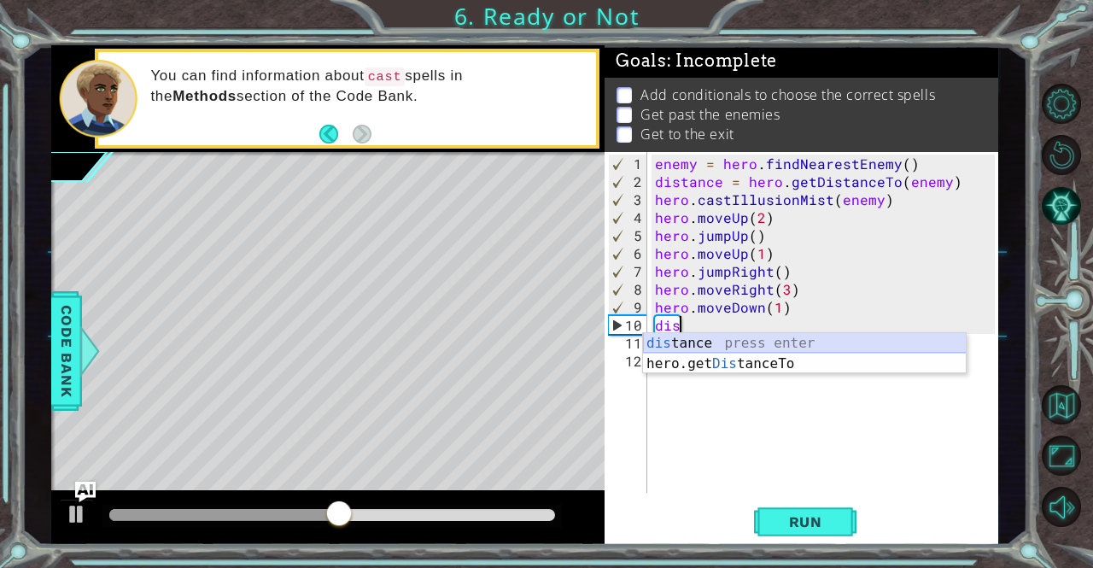
click at [707, 347] on div "dis tance press enter hero.get Dis tanceTo press enter" at bounding box center [805, 374] width 324 height 82
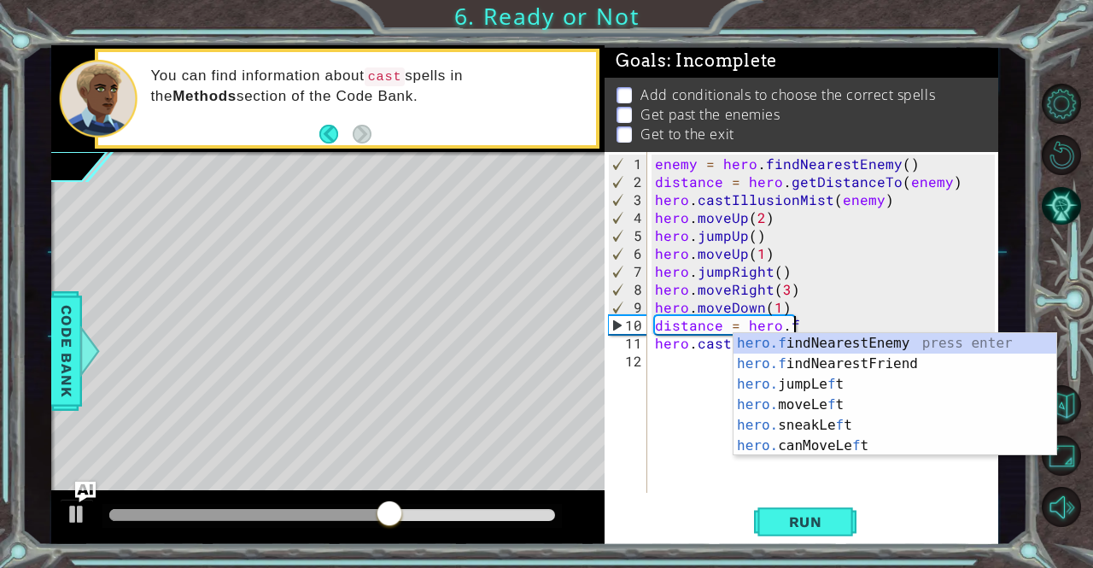
scroll to position [0, 8]
type textarea "distance = [DOMAIN_NAME]"
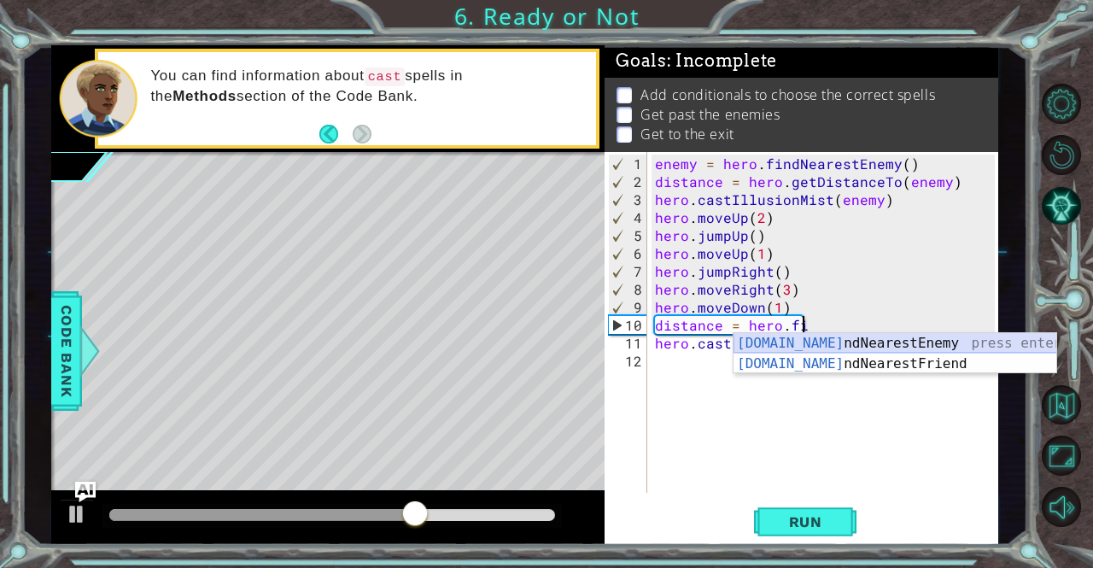
click at [801, 342] on div "[DOMAIN_NAME] ndNearestEnemy press enter [DOMAIN_NAME] ndNearestFriend press en…" at bounding box center [895, 374] width 324 height 82
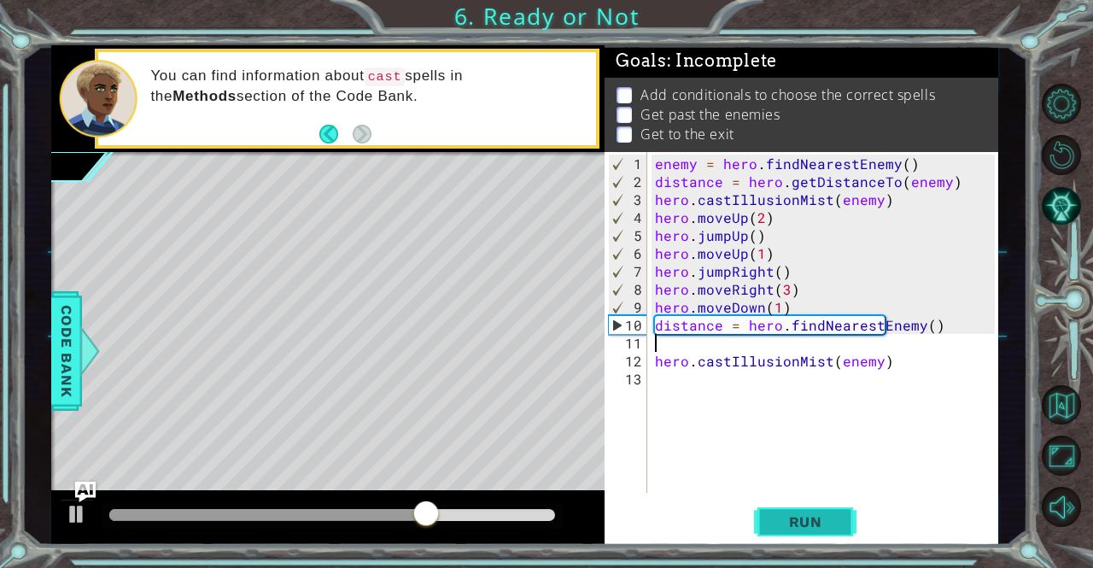
click at [809, 528] on span "Run" at bounding box center [805, 521] width 67 height 17
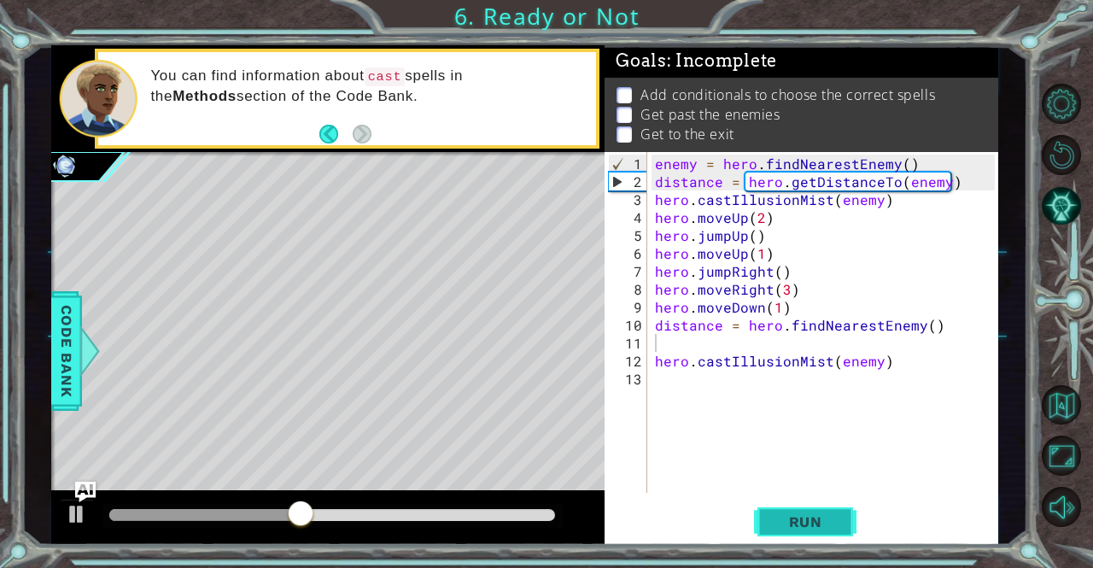
click at [816, 530] on span "Run" at bounding box center [805, 521] width 67 height 17
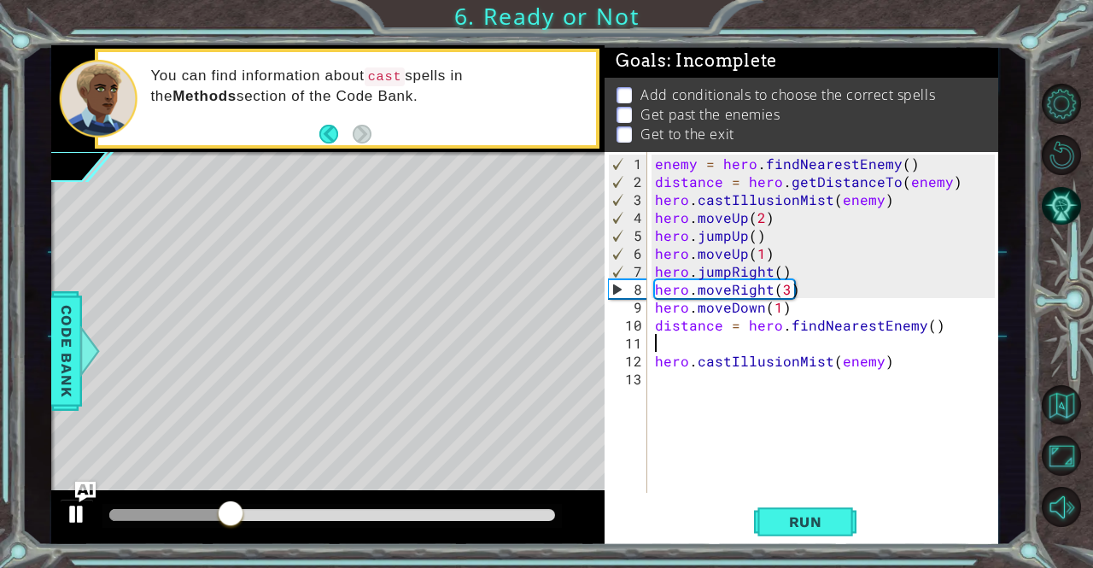
click at [69, 524] on div at bounding box center [77, 514] width 22 height 22
click at [948, 324] on div "enemy = hero . findNearestEnemy ( ) distance = hero . getDistanceTo ( enemy ) h…" at bounding box center [826, 343] width 351 height 377
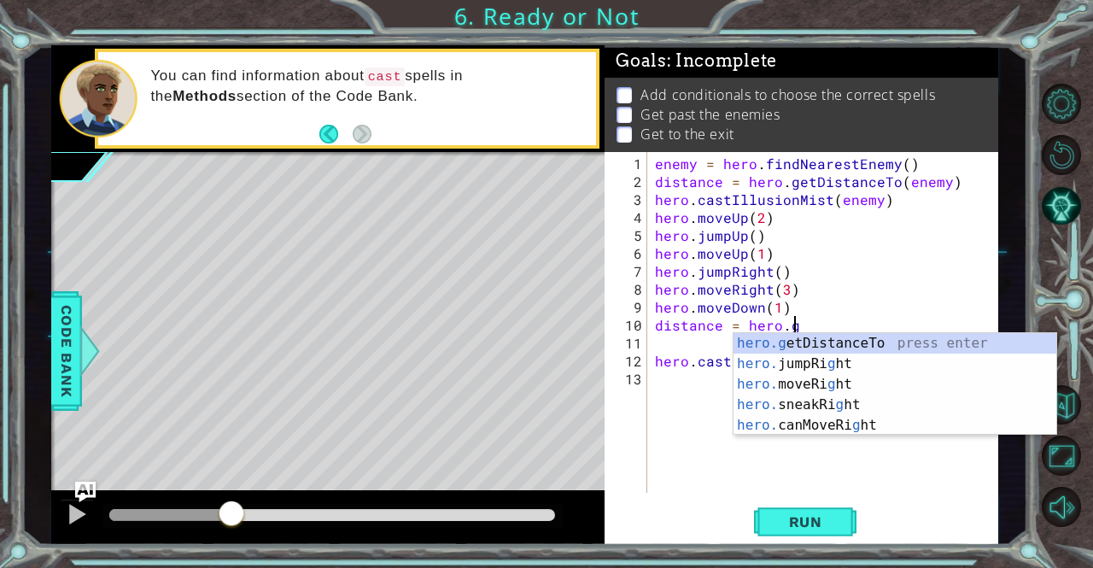
scroll to position [0, 8]
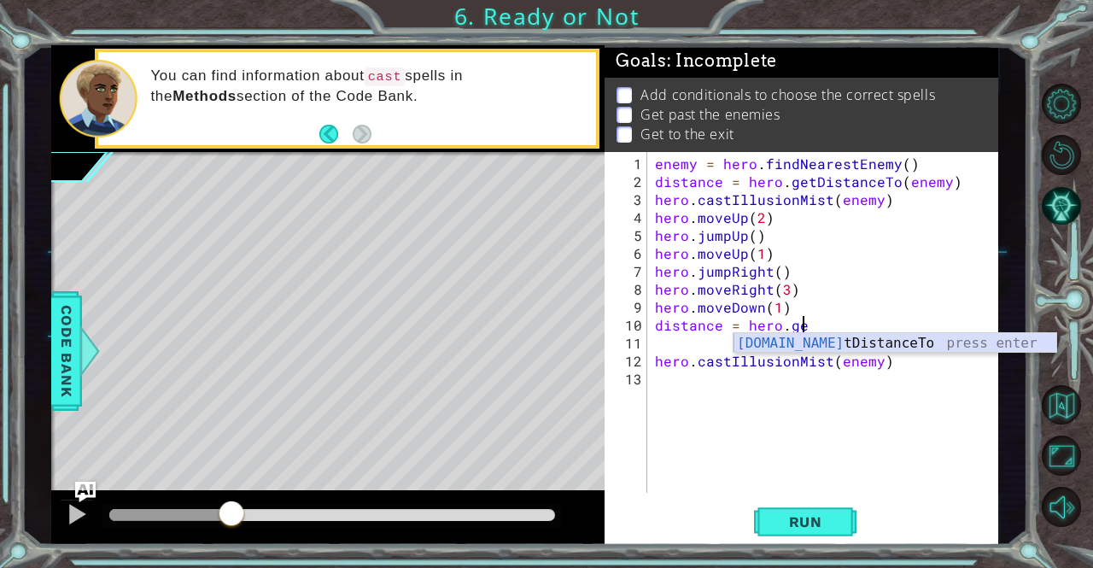
click at [970, 345] on div "[DOMAIN_NAME] tDistanceTo press enter" at bounding box center [895, 363] width 324 height 61
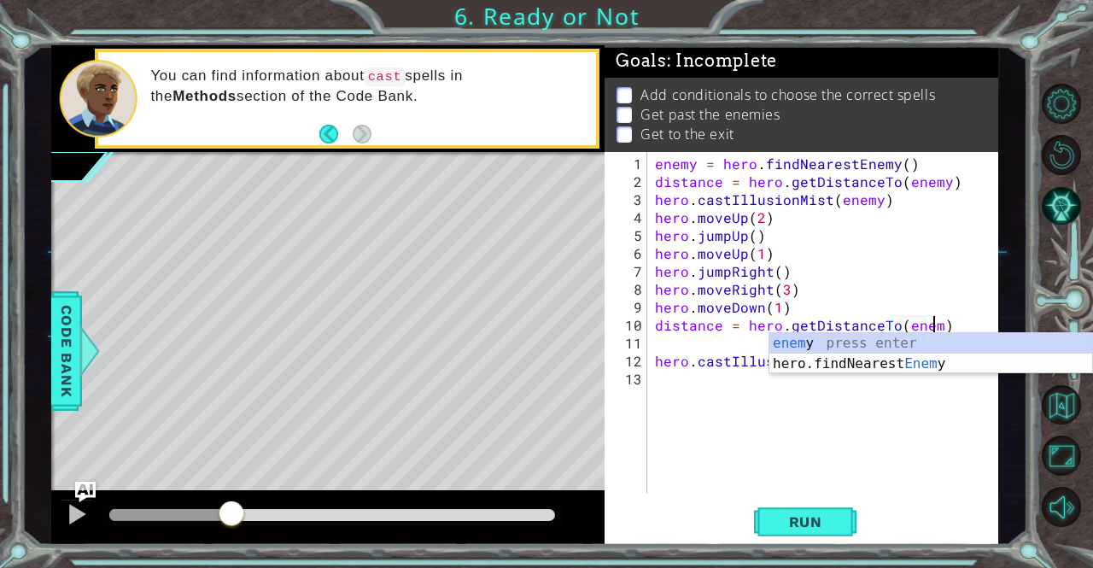
scroll to position [0, 17]
type textarea "distance = hero.getDistanceTo(enemy)"
click at [677, 400] on div "enemy = hero . findNearestEnemy ( ) distance = hero . getDistanceTo ( enemy ) h…" at bounding box center [826, 343] width 351 height 377
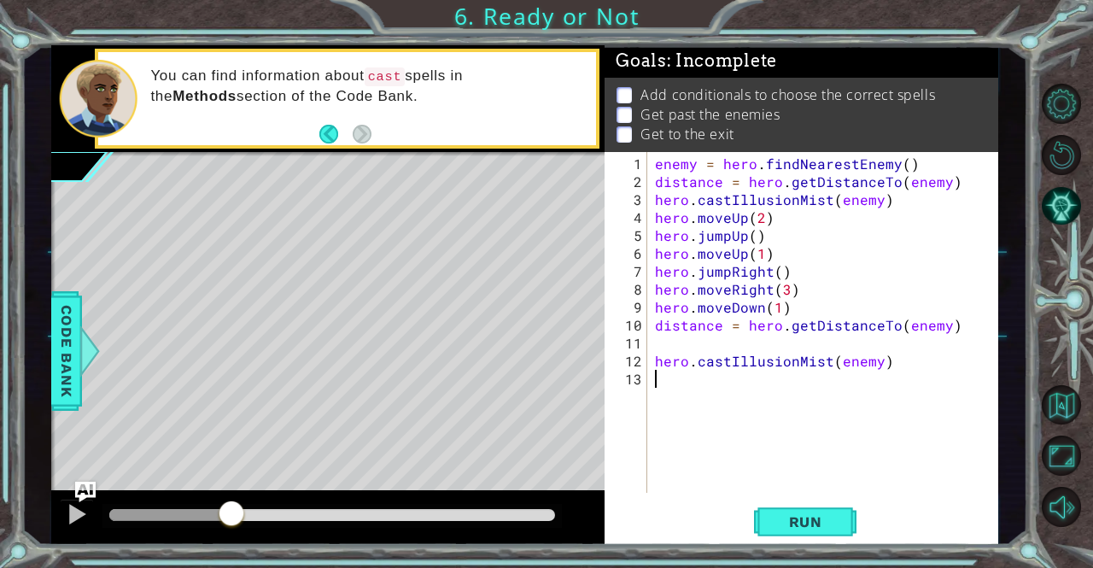
scroll to position [0, 0]
click at [649, 358] on div "1 2 3 4 5 6 7 8 9 10 11 12 13 enemy = hero . findNearestEnemy ( ) distance = he…" at bounding box center [798, 322] width 389 height 341
click at [651, 358] on div "1 2 3 4 5 6 7 8 9 10 11 12 13 enemy = hero . findNearestEnemy ( ) distance = he…" at bounding box center [798, 322] width 389 height 341
click at [652, 359] on div "enemy = hero . findNearestEnemy ( ) distance = hero . getDistanceTo ( enemy ) h…" at bounding box center [826, 343] width 351 height 377
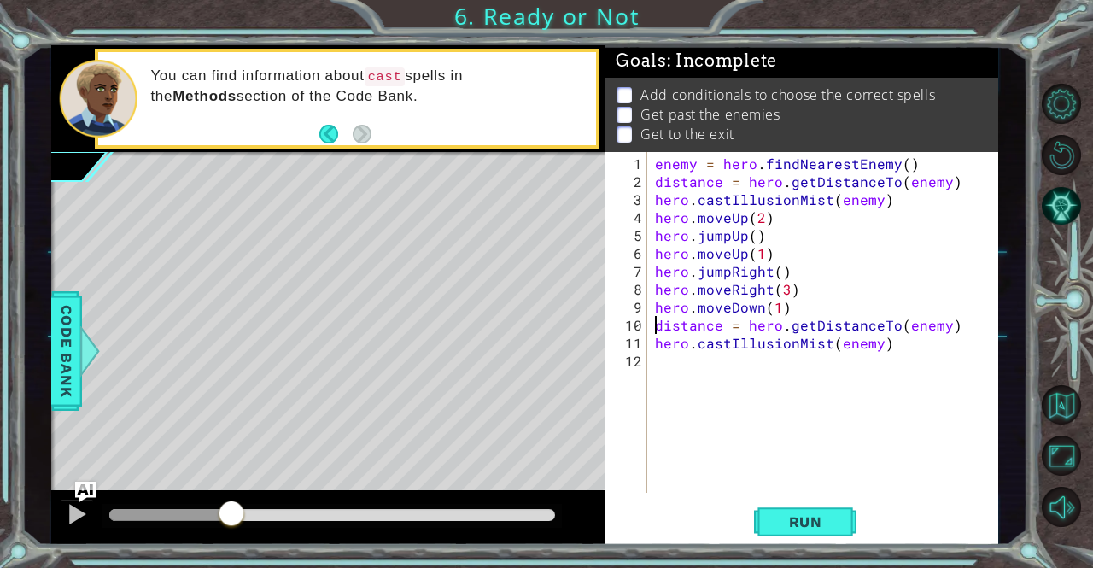
click at [652, 322] on div "enemy = hero . findNearestEnemy ( ) distance = hero . getDistanceTo ( enemy ) h…" at bounding box center [826, 343] width 351 height 377
type textarea "distance = hero.getDistanceTo(enemy)"
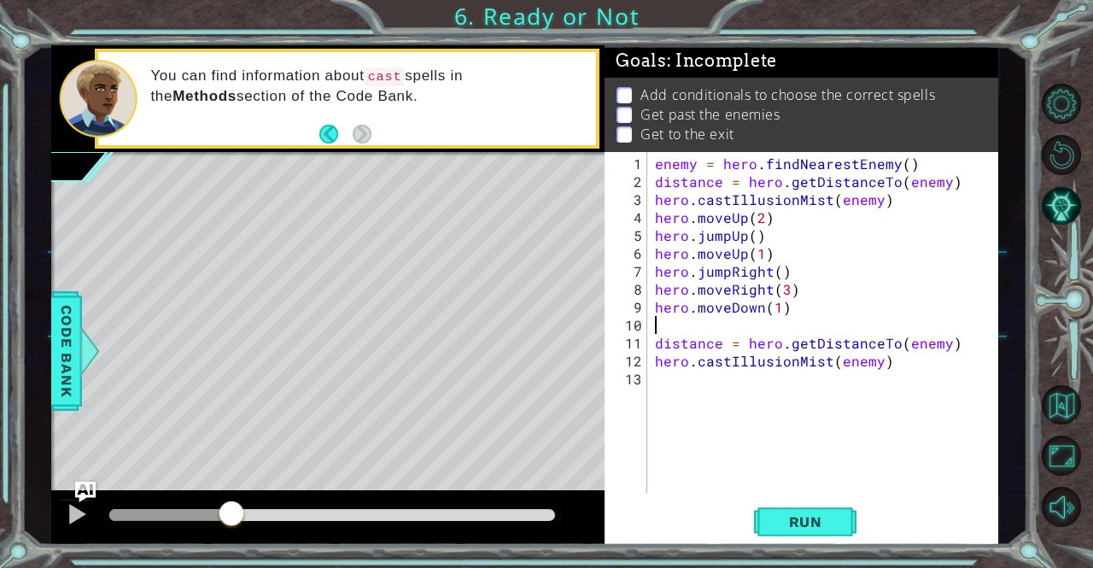
click at [652, 322] on div "enemy = hero . findNearestEnemy ( ) distance = hero . getDistanceTo ( enemy ) h…" at bounding box center [826, 343] width 351 height 377
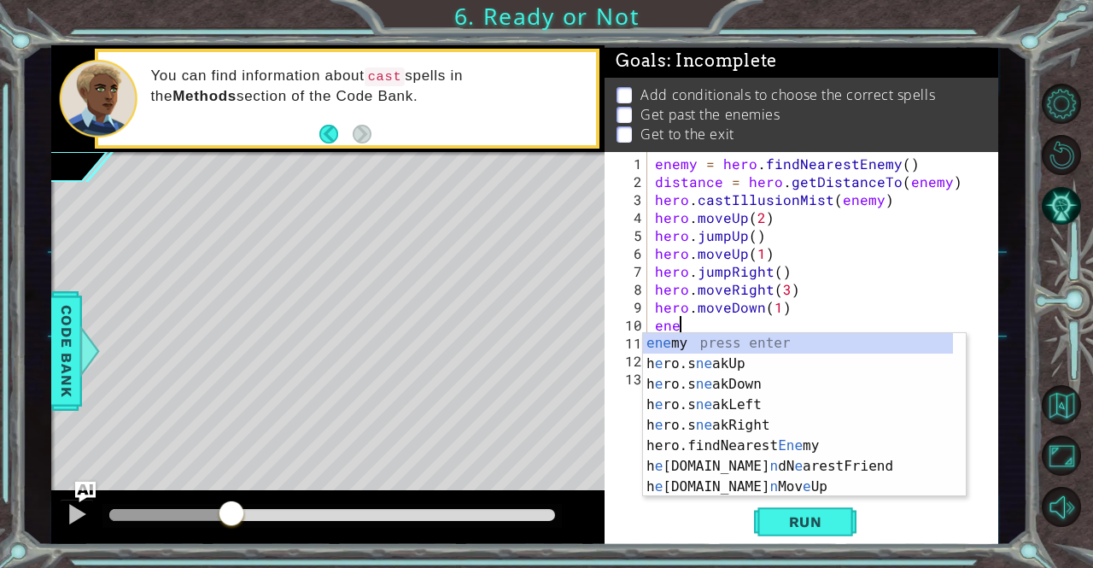
click at [689, 336] on div "ene my press enter h e ro.s ne akUp press enter h e ro.s ne akDown press enter …" at bounding box center [798, 435] width 311 height 205
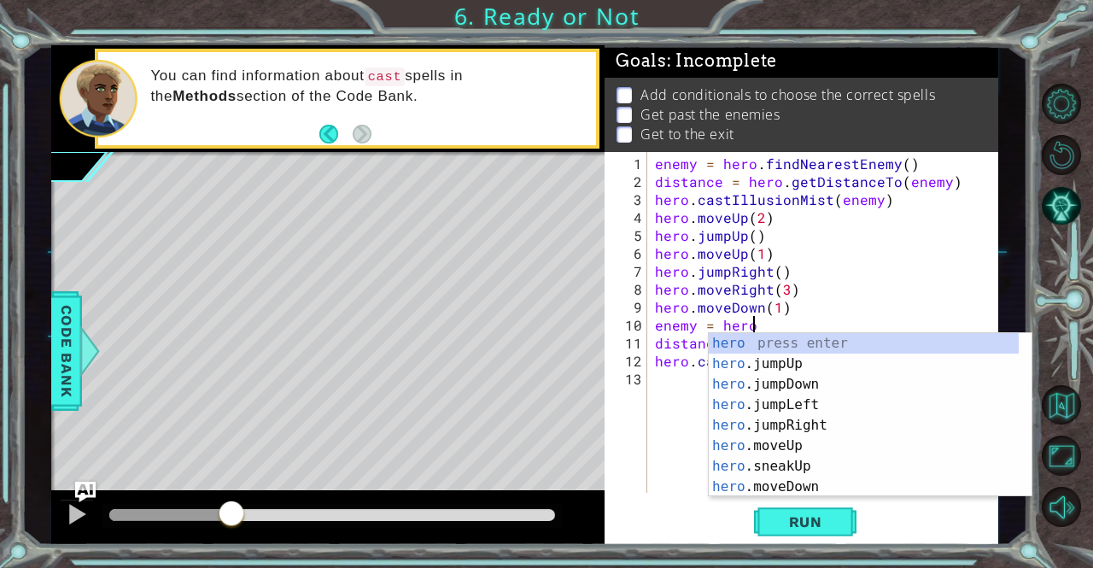
scroll to position [0, 5]
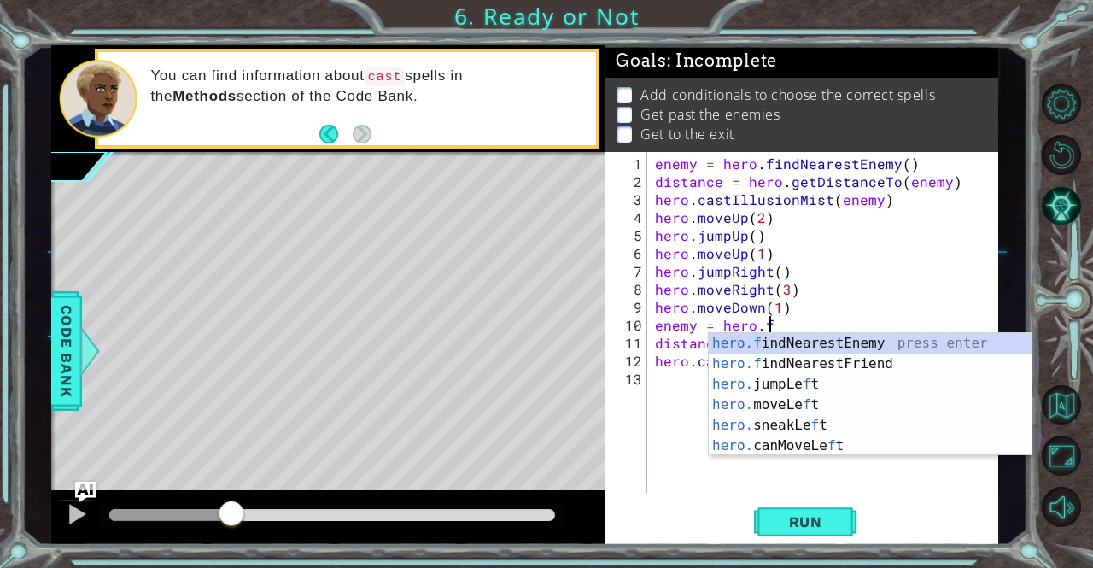
type textarea "enemy = [DOMAIN_NAME]"
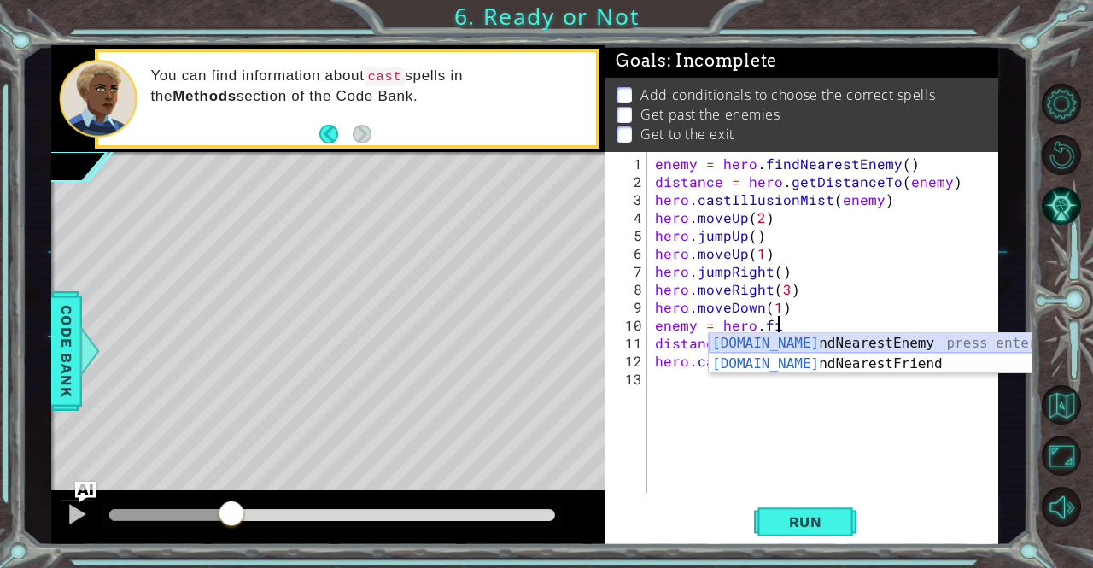
click at [789, 339] on div "[DOMAIN_NAME] ndNearestEnemy press enter [DOMAIN_NAME] ndNearestFriend press en…" at bounding box center [871, 374] width 324 height 82
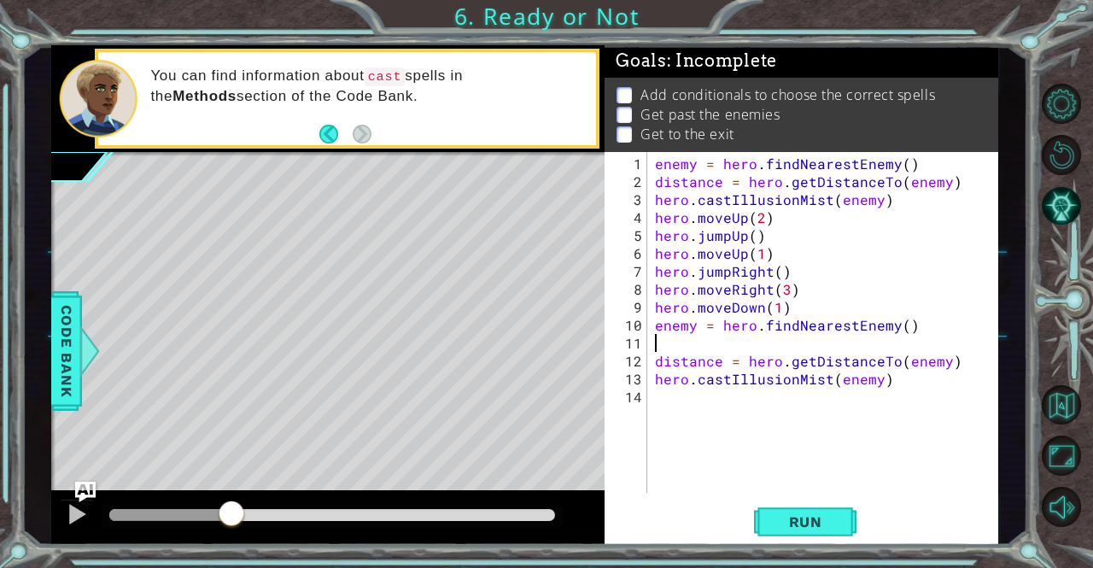
scroll to position [0, 0]
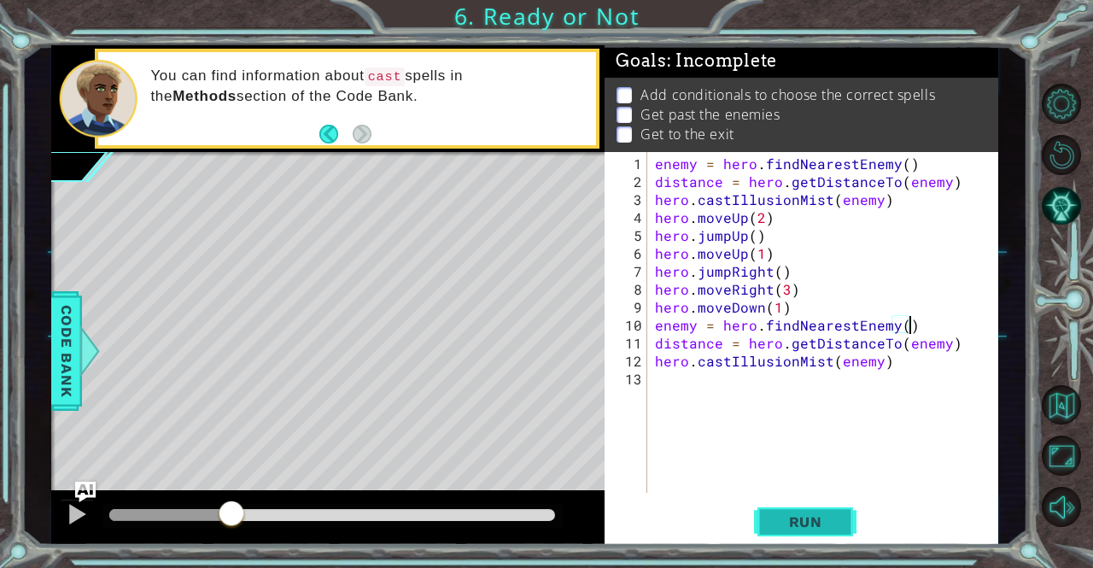
type textarea "enemy = hero.findNearestEnemy()"
click at [813, 532] on button "Run" at bounding box center [805, 521] width 102 height 39
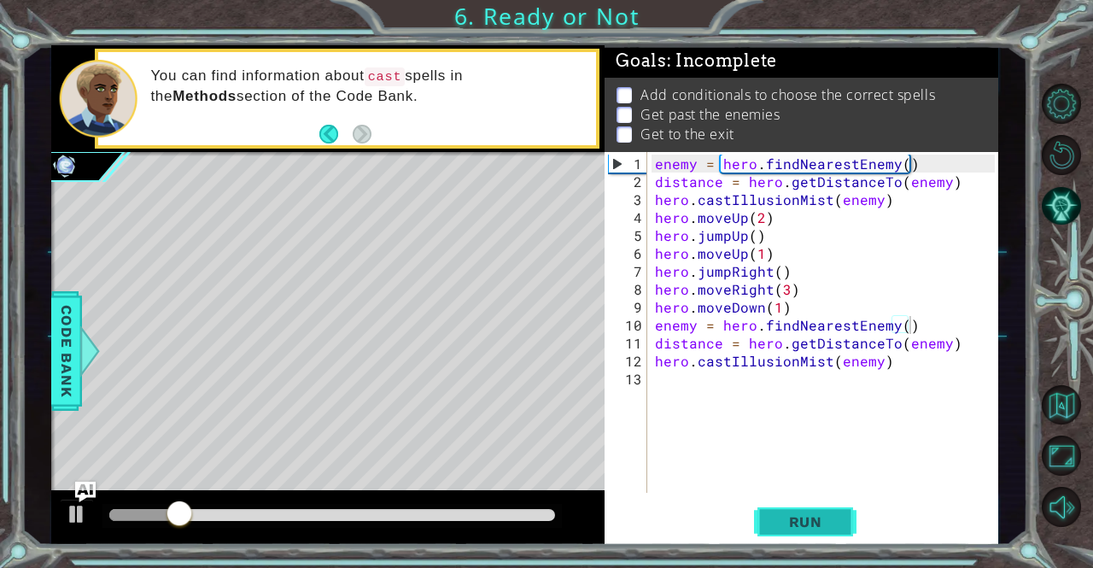
drag, startPoint x: 815, startPoint y: 534, endPoint x: 779, endPoint y: 511, distance: 42.2
click at [779, 511] on button "Run" at bounding box center [805, 521] width 102 height 39
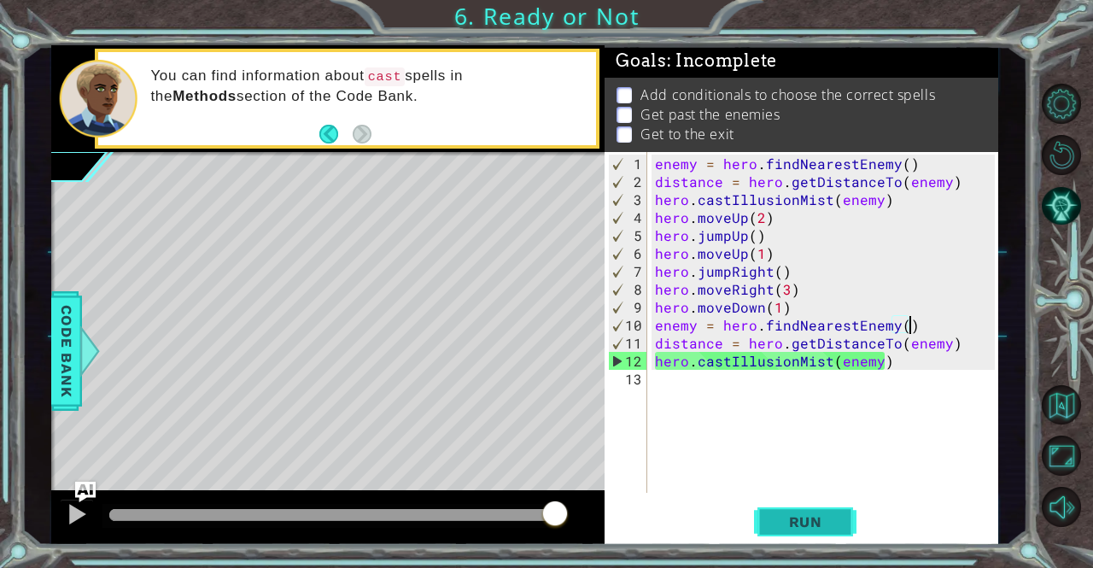
click at [847, 539] on button "Run" at bounding box center [805, 521] width 102 height 39
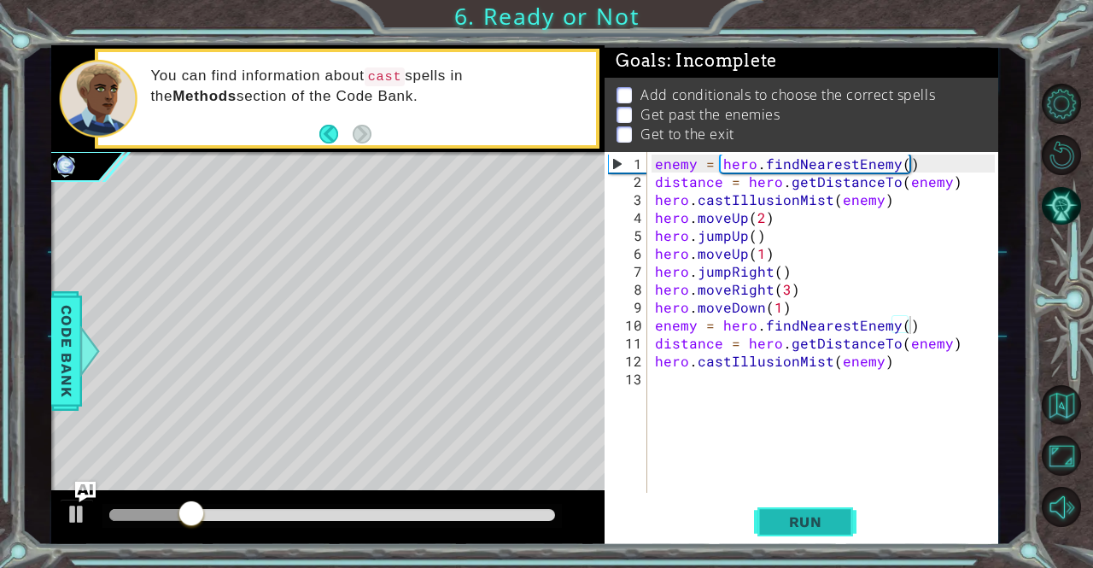
click at [847, 539] on button "Run" at bounding box center [805, 521] width 102 height 39
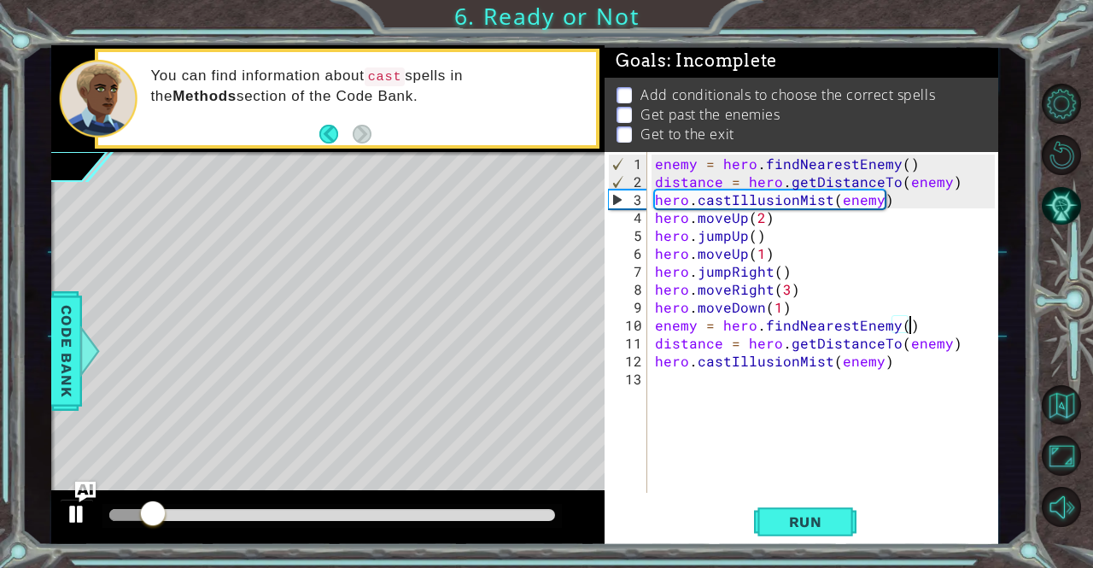
click at [82, 505] on div at bounding box center [77, 514] width 22 height 22
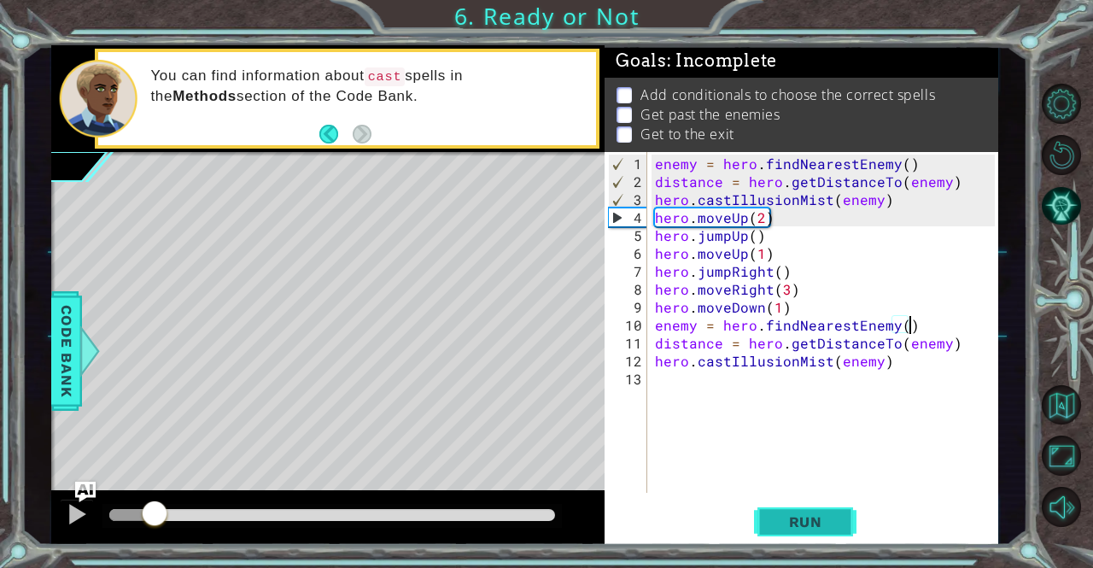
click at [833, 533] on button "Run" at bounding box center [805, 521] width 102 height 39
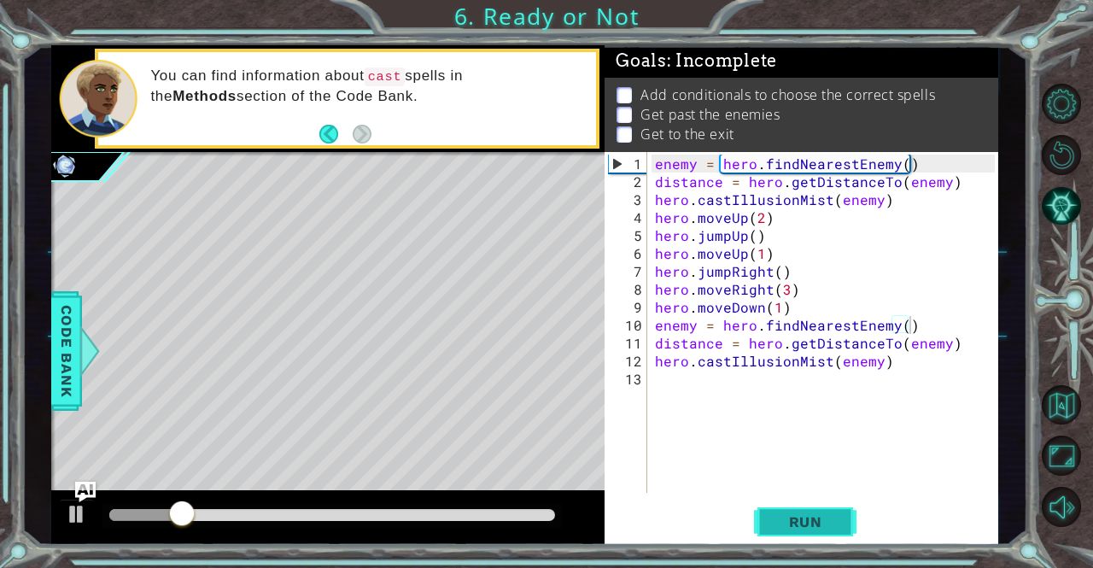
click at [833, 534] on button "Run" at bounding box center [805, 521] width 102 height 39
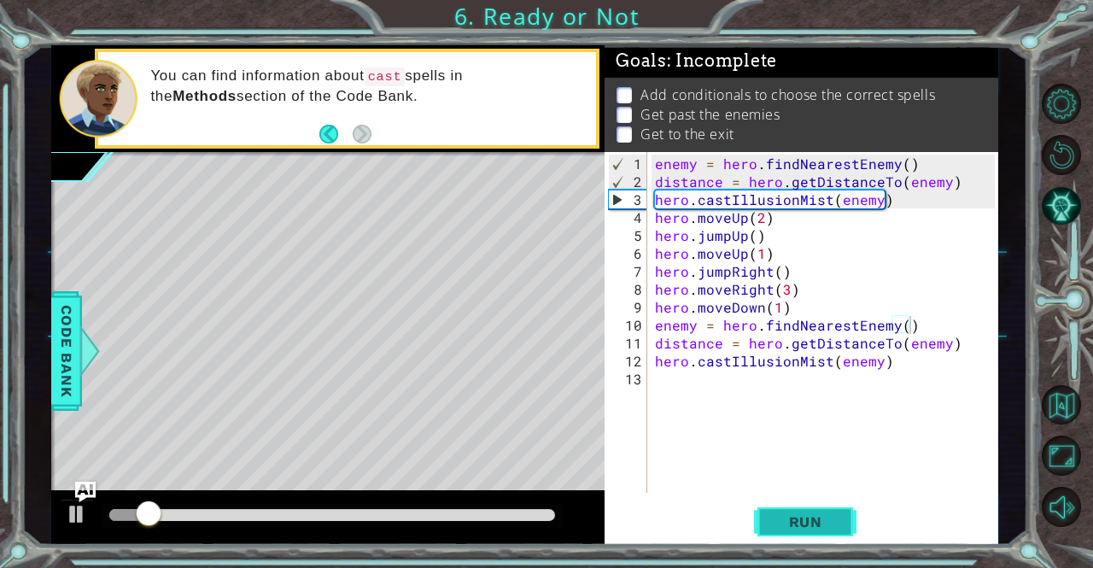
click at [833, 534] on button "Run" at bounding box center [805, 521] width 102 height 39
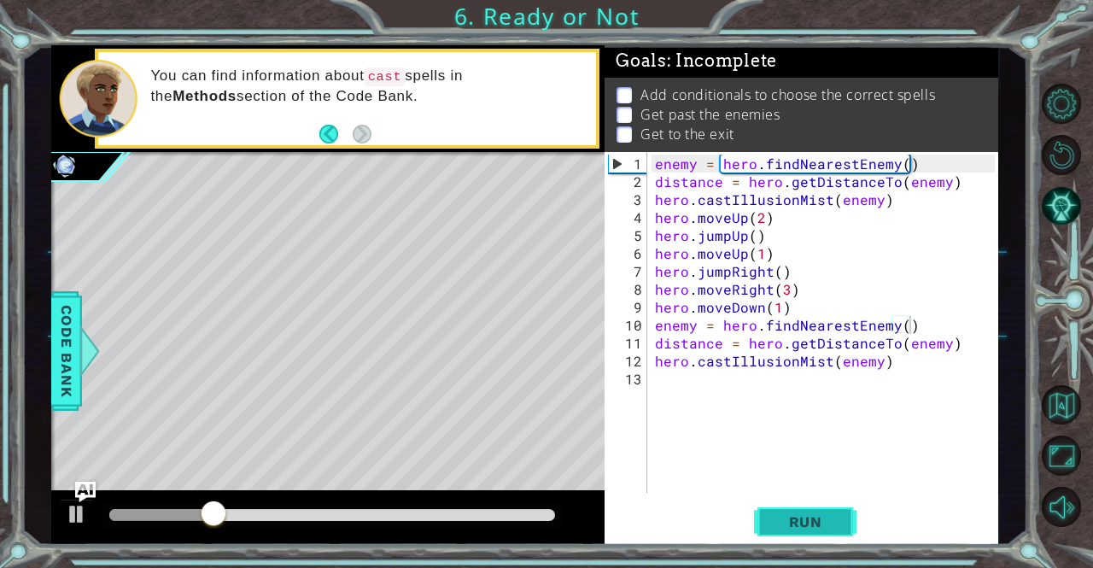
click at [835, 531] on button "Run" at bounding box center [805, 521] width 102 height 39
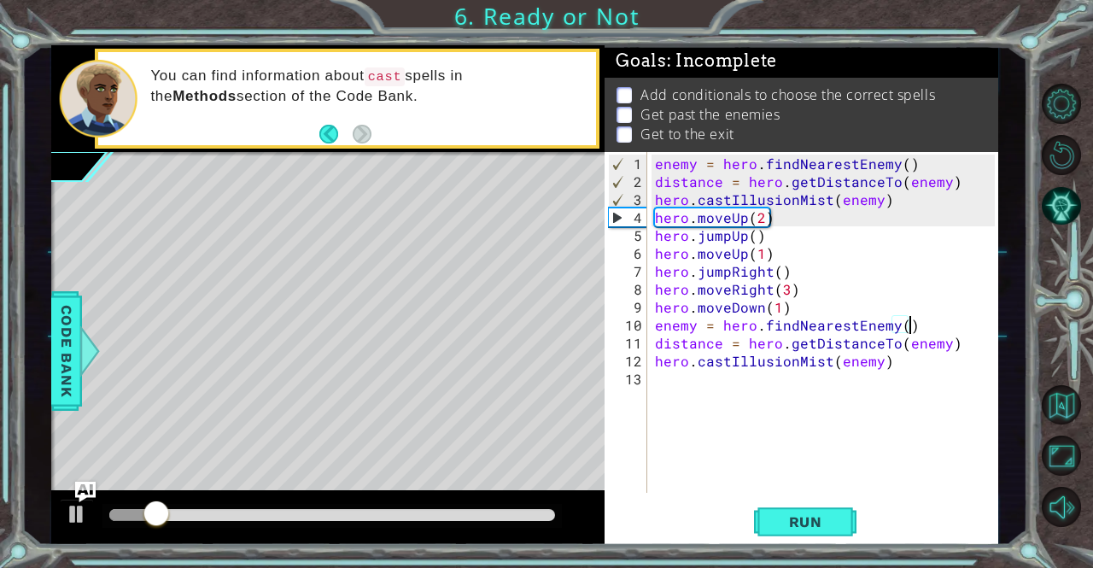
click at [715, 385] on div "enemy = hero . findNearestEnemy ( ) distance = hero . getDistanceTo ( enemy ) h…" at bounding box center [826, 343] width 351 height 377
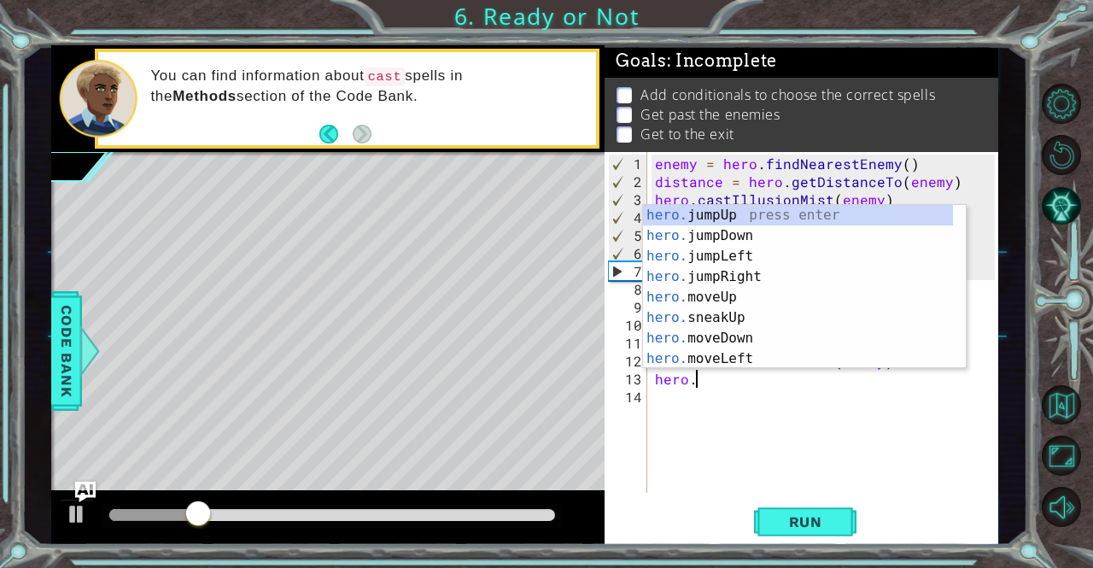
scroll to position [0, 3]
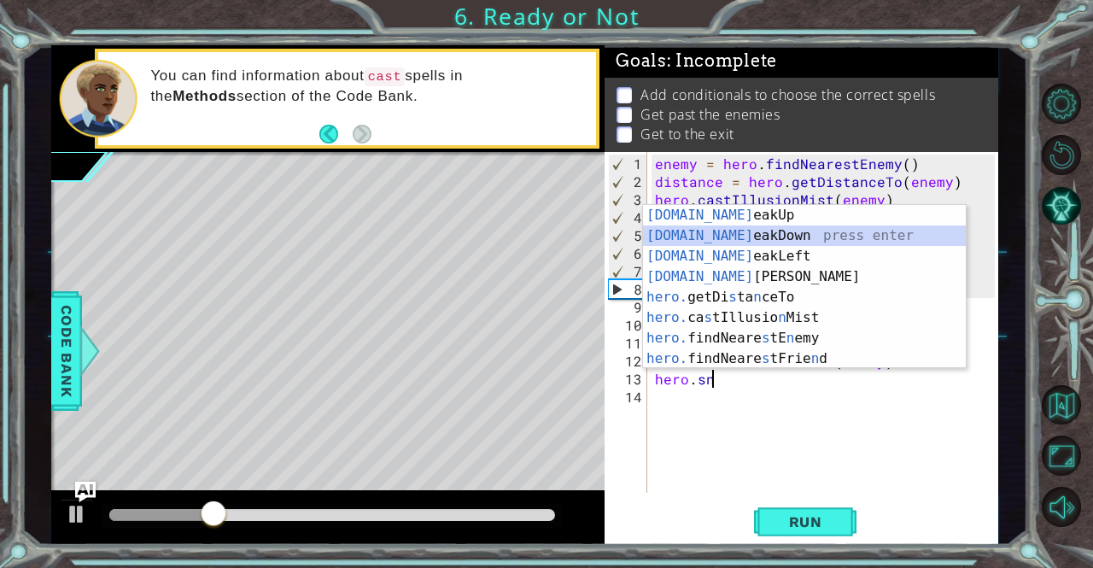
click at [758, 235] on div "[DOMAIN_NAME] eakUp press enter [DOMAIN_NAME] eakDown press enter [DOMAIN_NAME]…" at bounding box center [805, 307] width 324 height 205
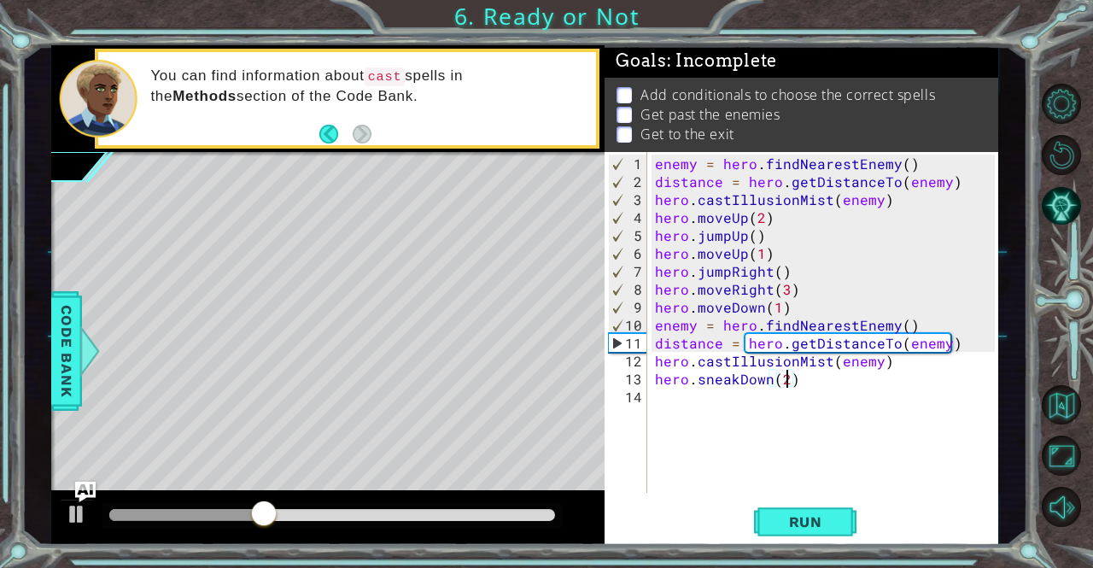
scroll to position [0, 8]
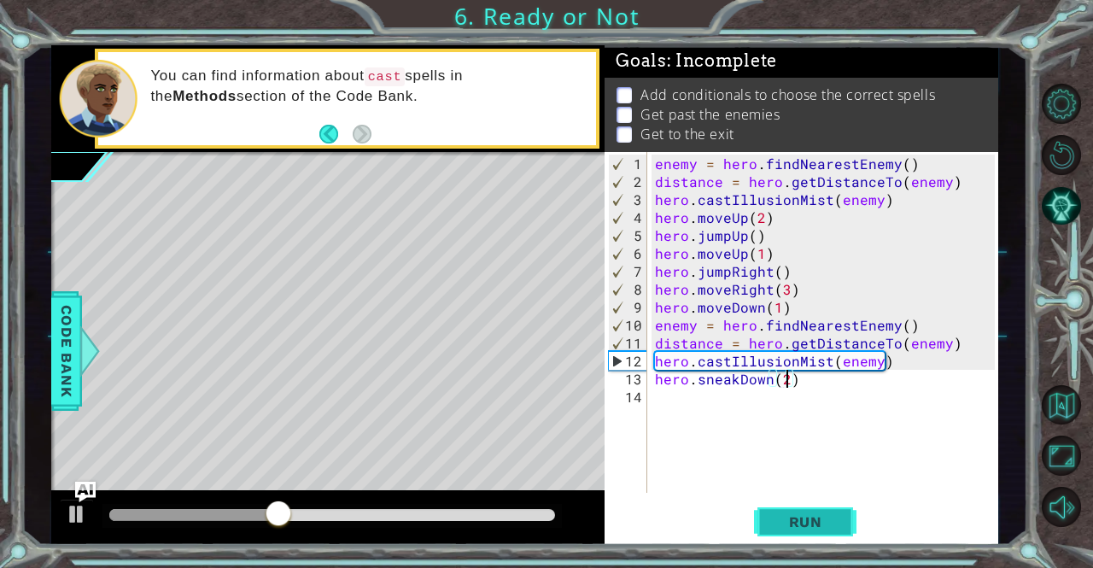
click at [814, 523] on span "Run" at bounding box center [805, 521] width 67 height 17
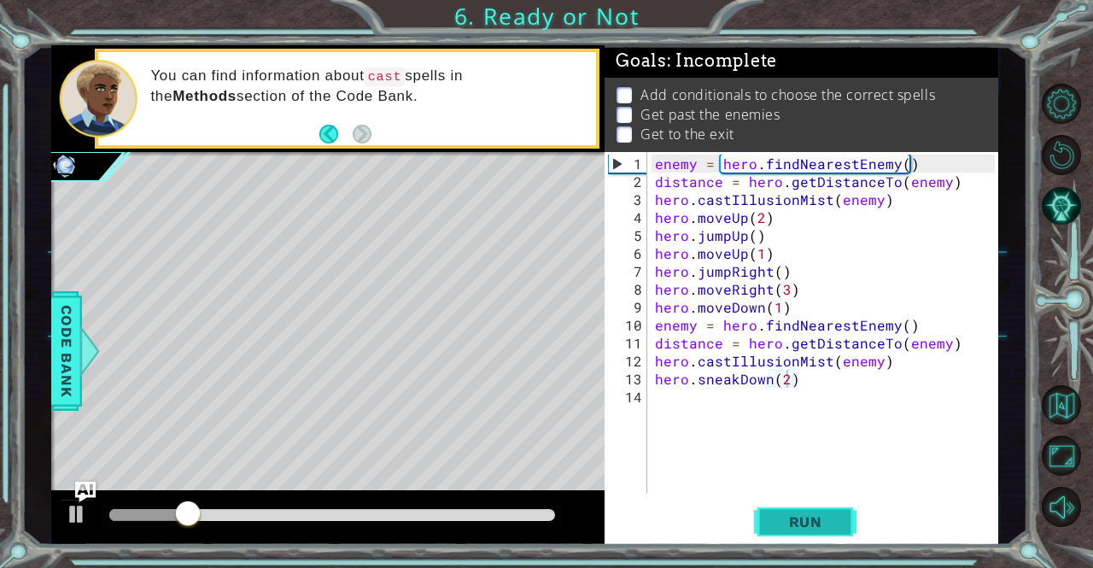
click at [820, 526] on span "Run" at bounding box center [805, 521] width 67 height 17
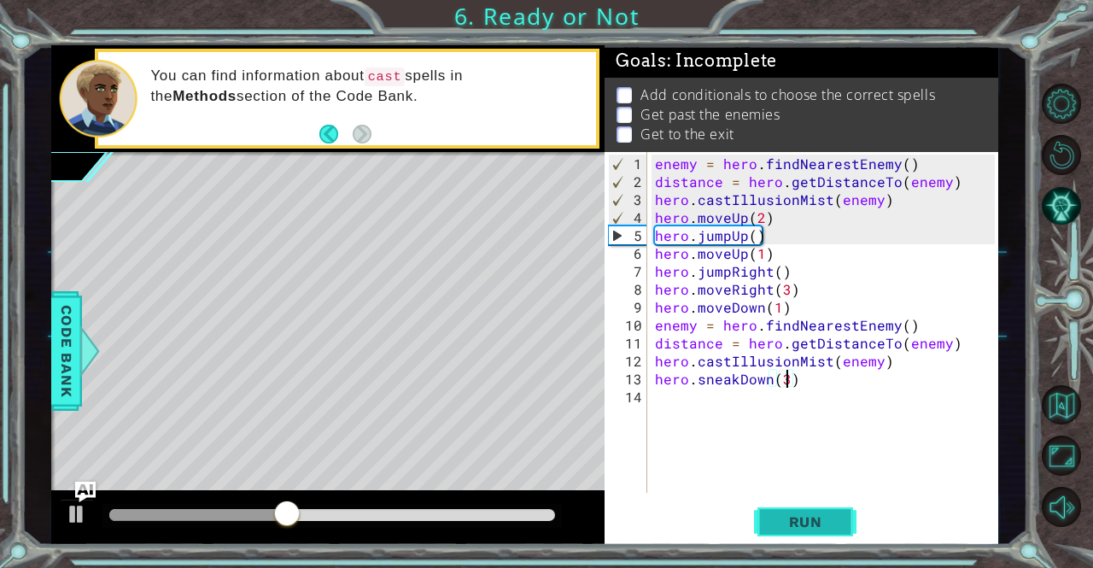
type textarea "hero.sneakDown(3)"
click at [831, 532] on button "Run" at bounding box center [805, 521] width 102 height 39
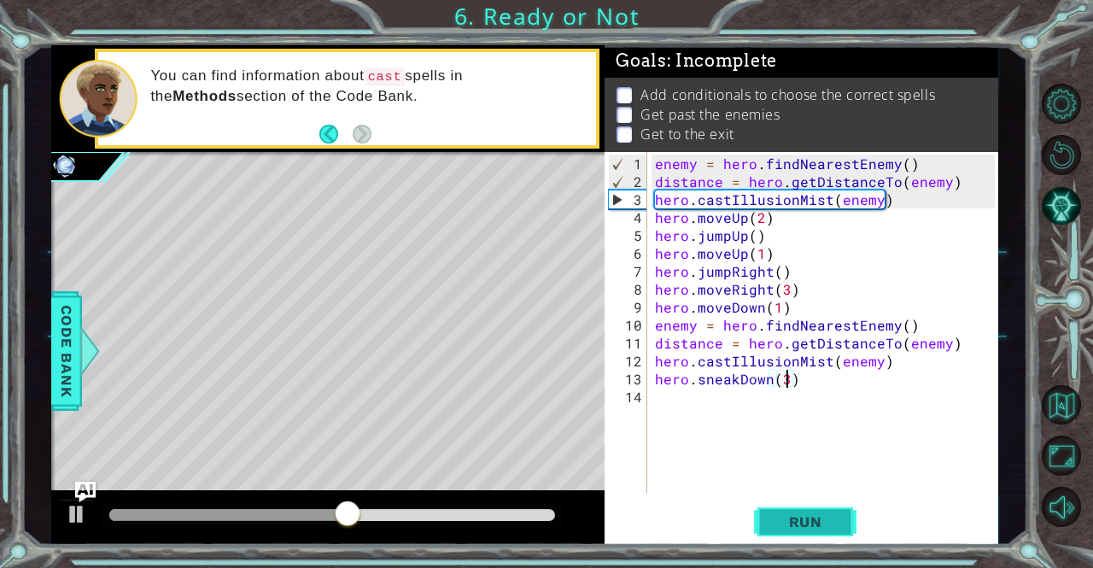
click at [828, 534] on button "Run" at bounding box center [805, 521] width 102 height 39
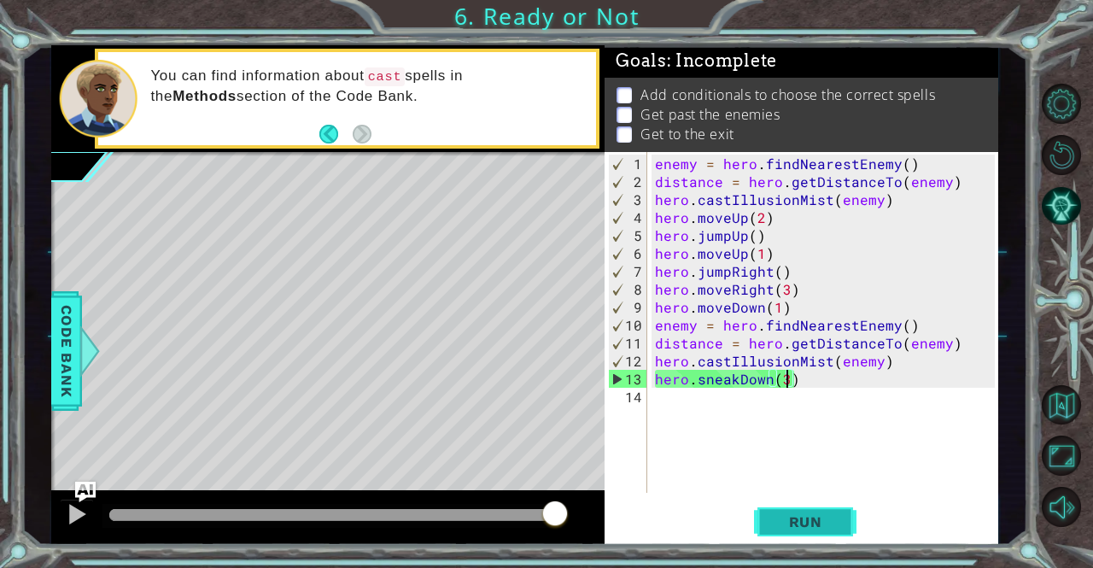
click at [832, 534] on button "Run" at bounding box center [805, 521] width 102 height 39
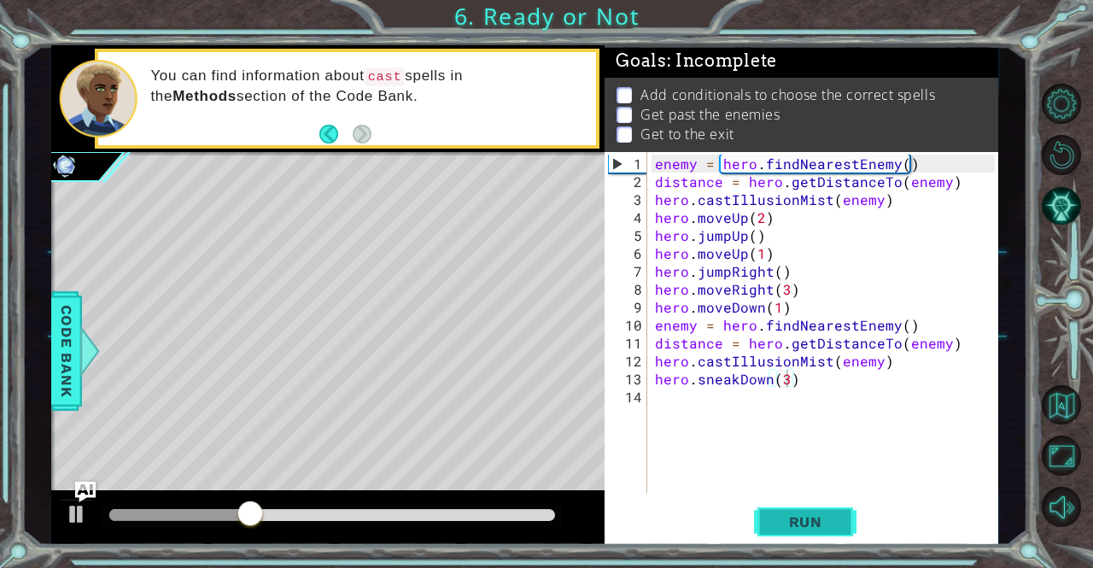
drag, startPoint x: 832, startPoint y: 534, endPoint x: 852, endPoint y: 525, distance: 22.2
click at [852, 525] on button "Run" at bounding box center [805, 521] width 102 height 39
click at [826, 518] on span "Run" at bounding box center [805, 521] width 67 height 17
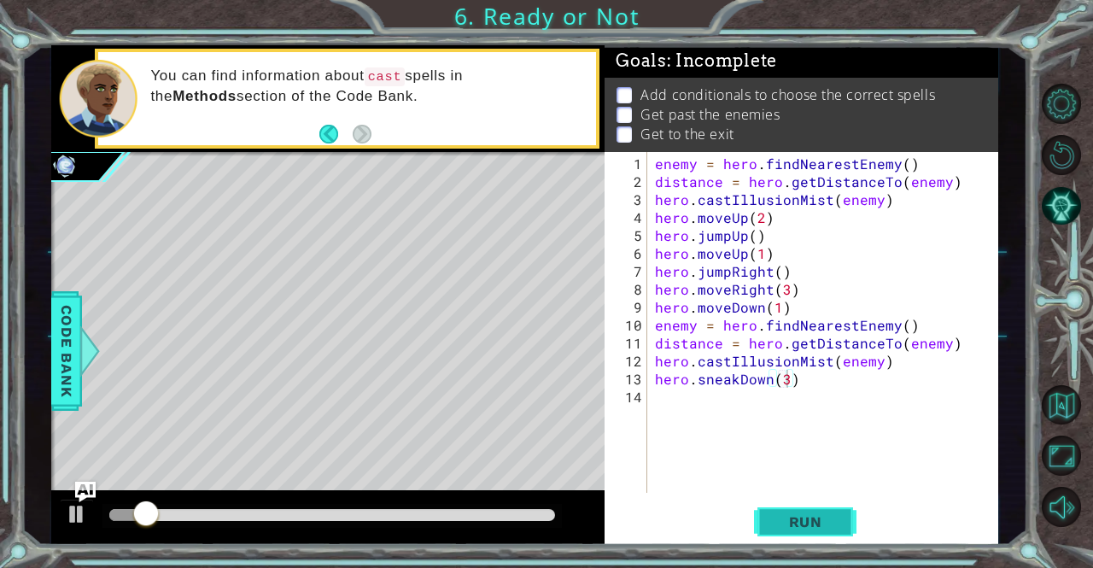
click at [835, 520] on span "Run" at bounding box center [805, 521] width 67 height 17
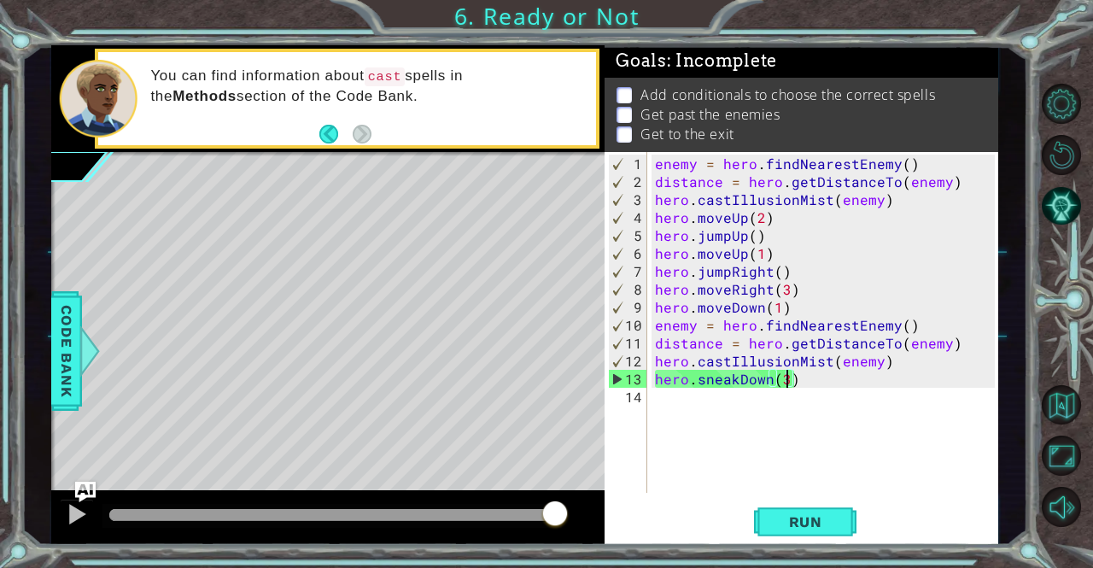
click at [811, 387] on div "enemy = hero . findNearestEnemy ( ) distance = hero . getDistanceTo ( enemy ) h…" at bounding box center [826, 343] width 351 height 377
click at [804, 305] on div "enemy = hero . findNearestEnemy ( ) distance = hero . getDistanceTo ( enemy ) h…" at bounding box center [826, 343] width 351 height 377
type textarea "hero.moveDown(1)"
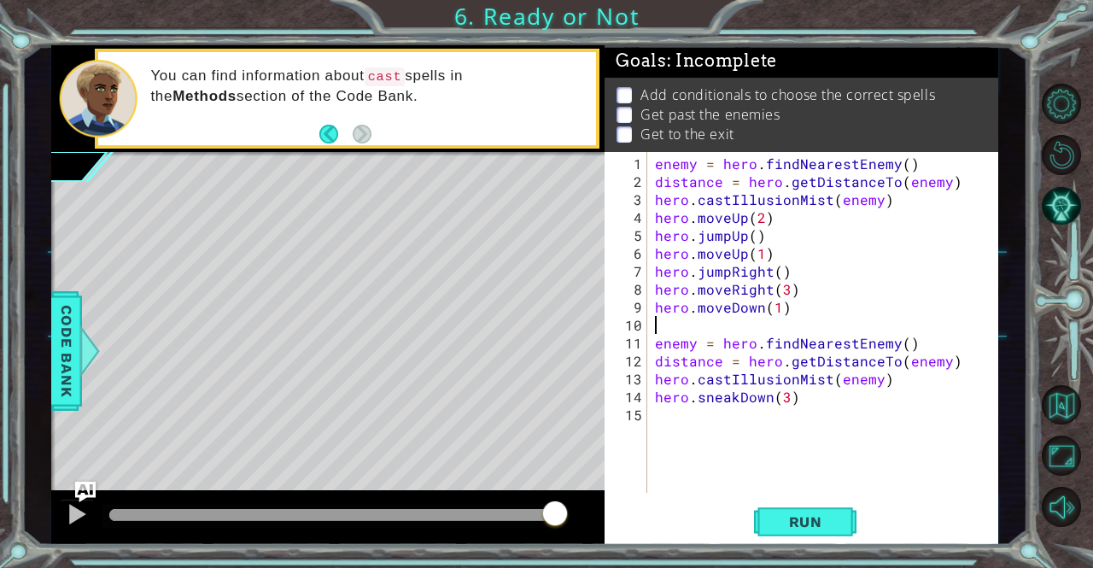
click at [864, 411] on div "enemy = hero . findNearestEnemy ( ) distance = hero . getDistanceTo ( enemy ) h…" at bounding box center [826, 343] width 351 height 377
click at [800, 517] on span "Run" at bounding box center [805, 521] width 67 height 17
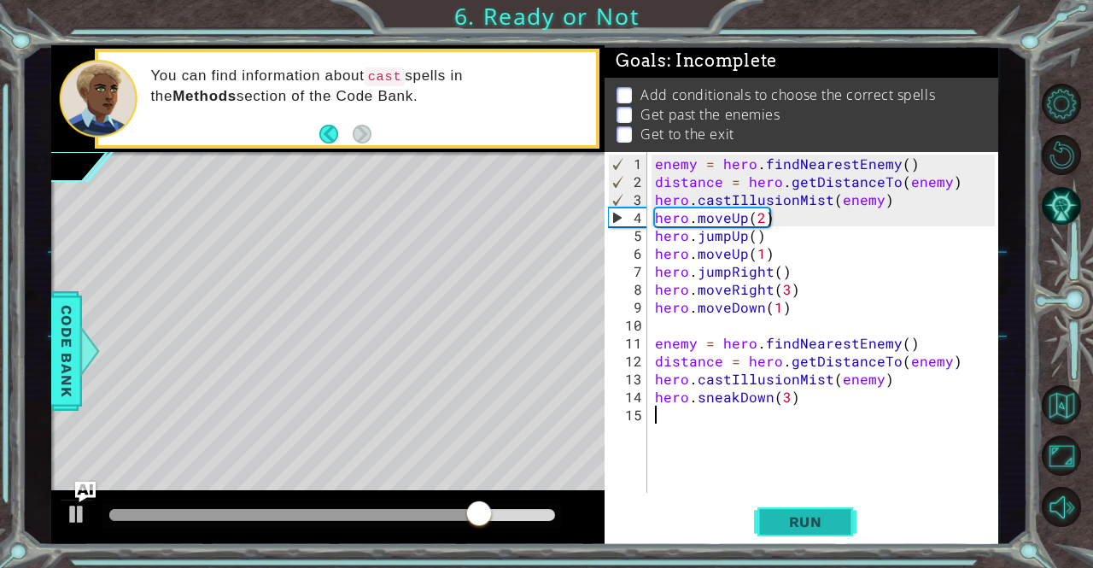
click at [791, 503] on button "Run" at bounding box center [805, 521] width 102 height 39
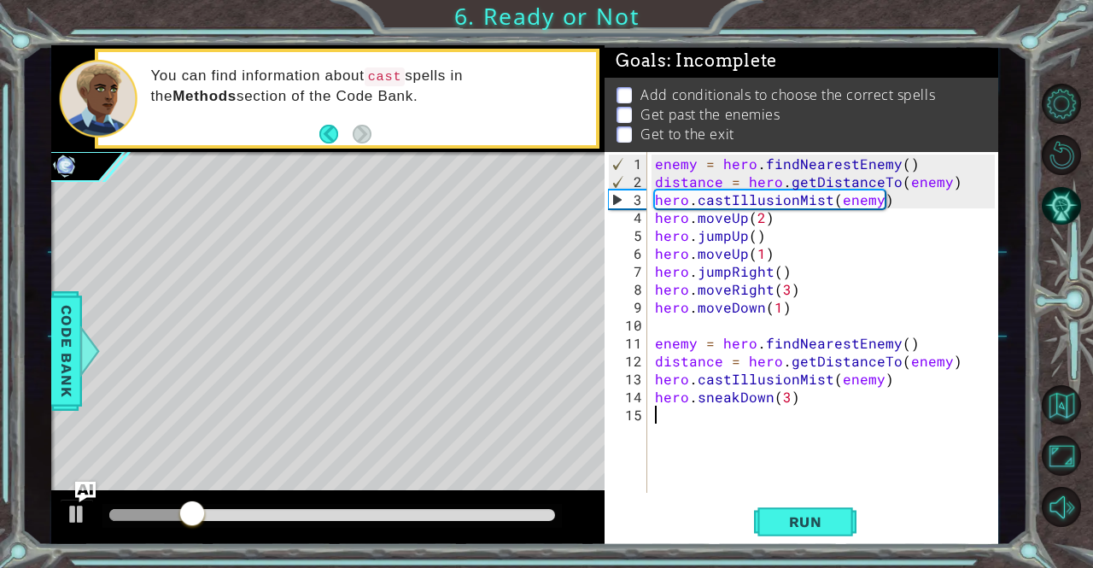
drag, startPoint x: 784, startPoint y: 308, endPoint x: 464, endPoint y: 215, distance: 333.4
click at [784, 308] on div "enemy = hero . findNearestEnemy ( ) distance = hero . getDistanceTo ( enemy ) h…" at bounding box center [826, 343] width 351 height 377
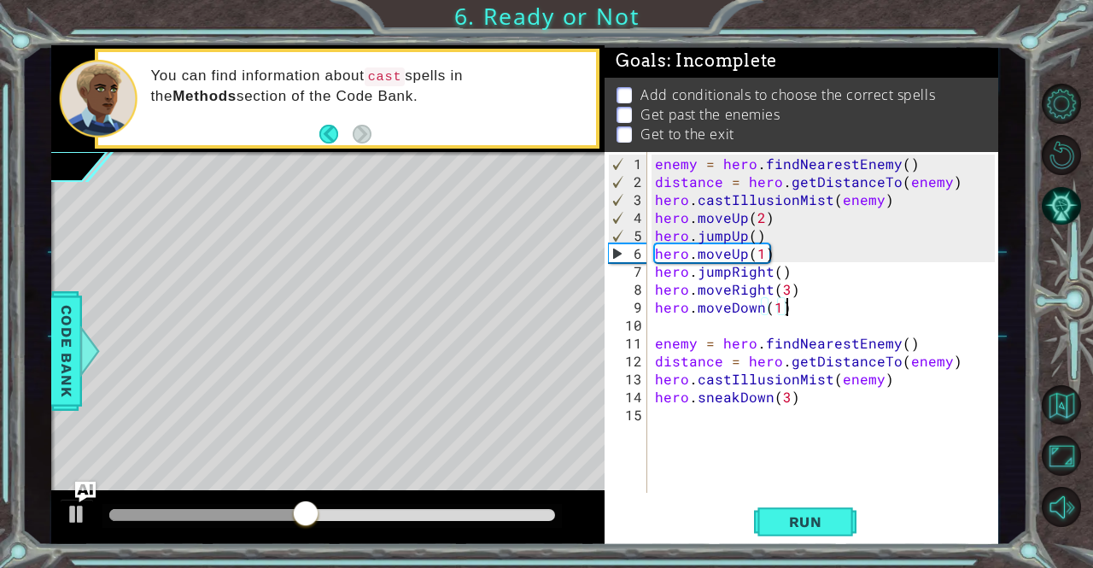
click at [697, 161] on div "enemy = hero . findNearestEnemy ( ) distance = hero . getDistanceTo ( enemy ) h…" at bounding box center [826, 343] width 351 height 377
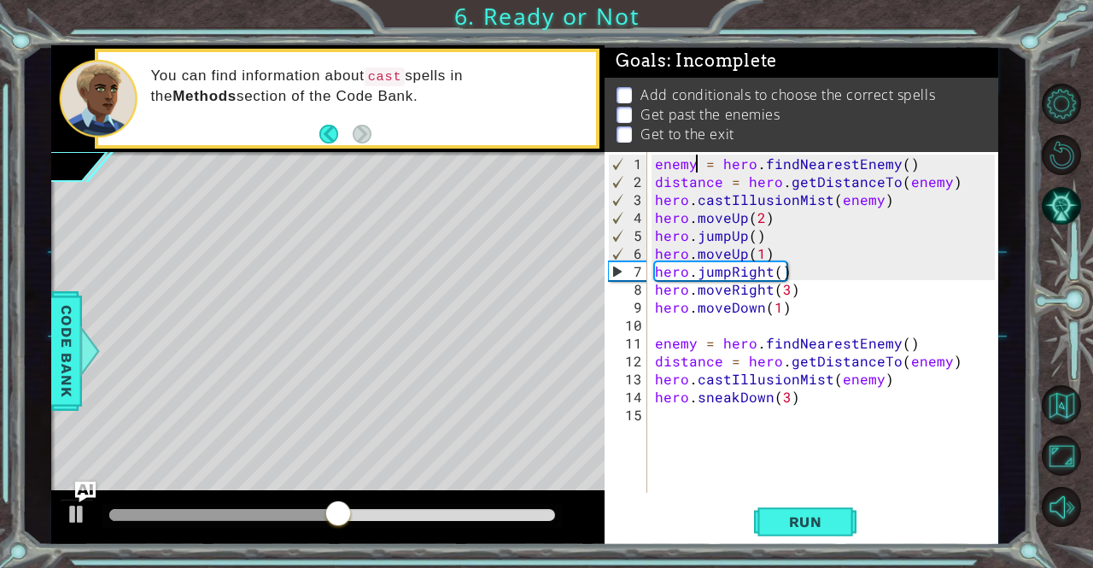
scroll to position [0, 3]
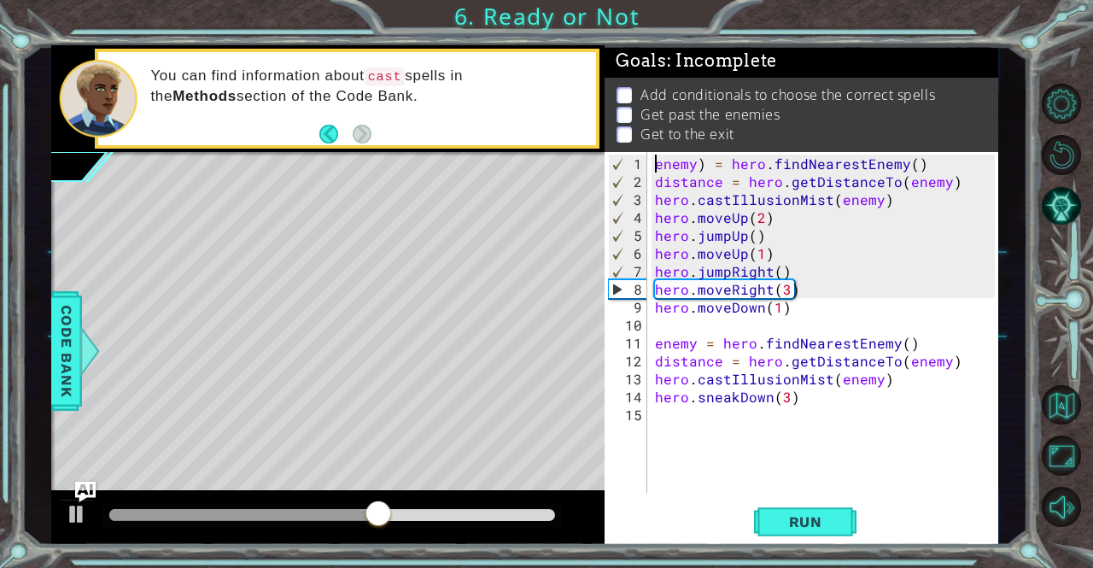
click at [652, 165] on div "enemy ) = hero . findNearestEnemy ( ) distance = hero . getDistanceTo ( enemy )…" at bounding box center [826, 343] width 351 height 377
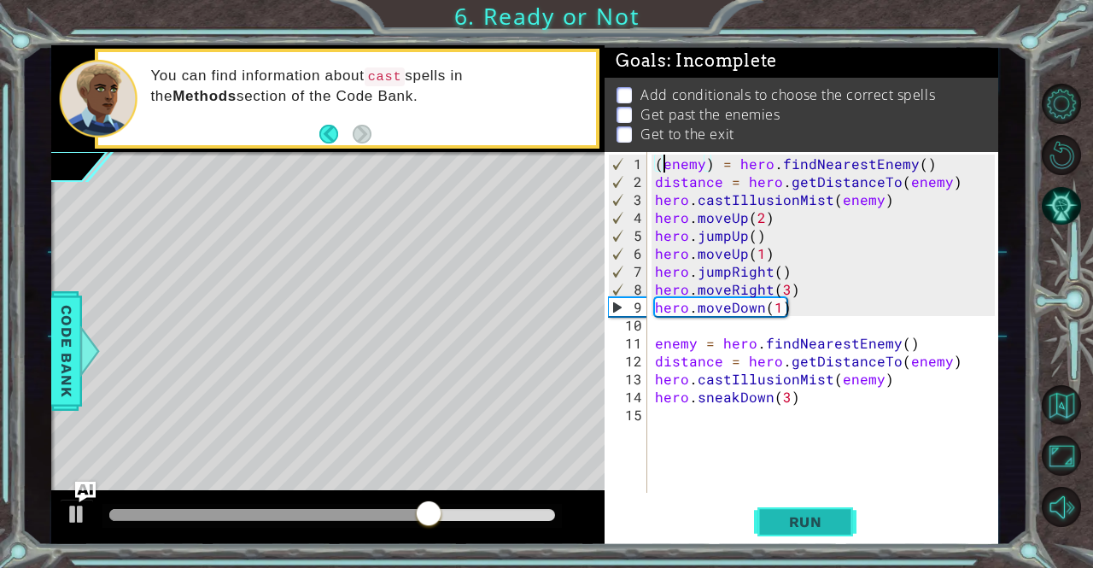
click at [796, 525] on span "Run" at bounding box center [805, 521] width 67 height 17
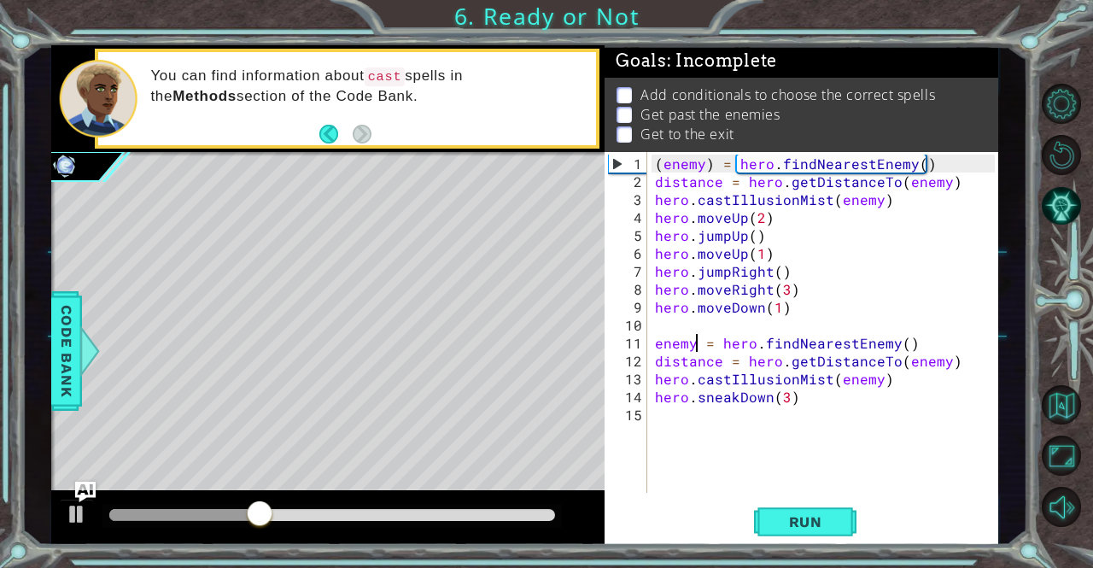
click at [693, 340] on div "( enemy ) = hero . findNearestEnemy ( ) distance = hero . getDistanceTo ( enemy…" at bounding box center [826, 343] width 351 height 377
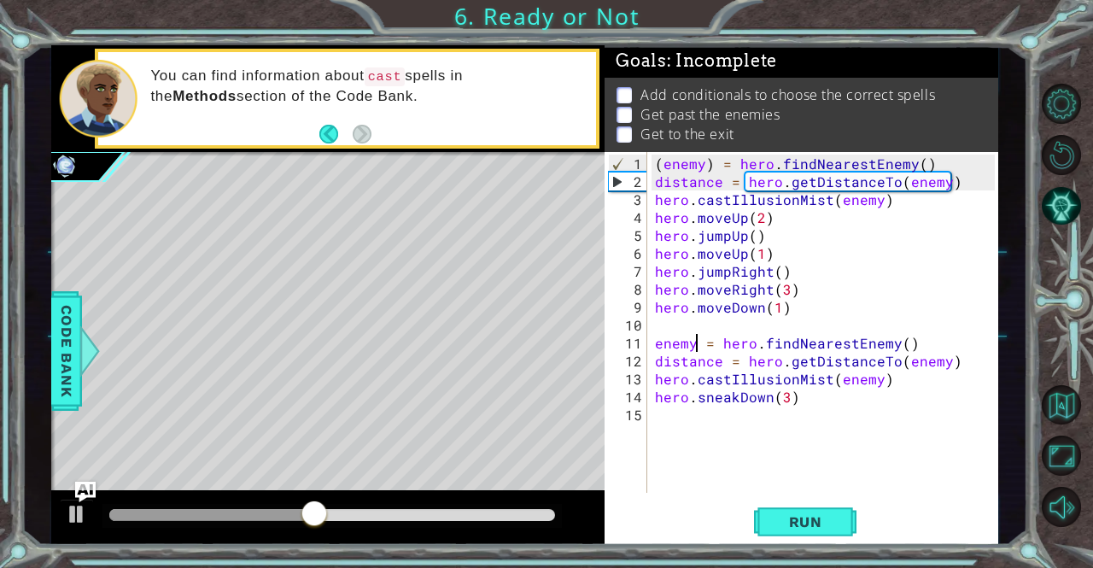
scroll to position [0, 3]
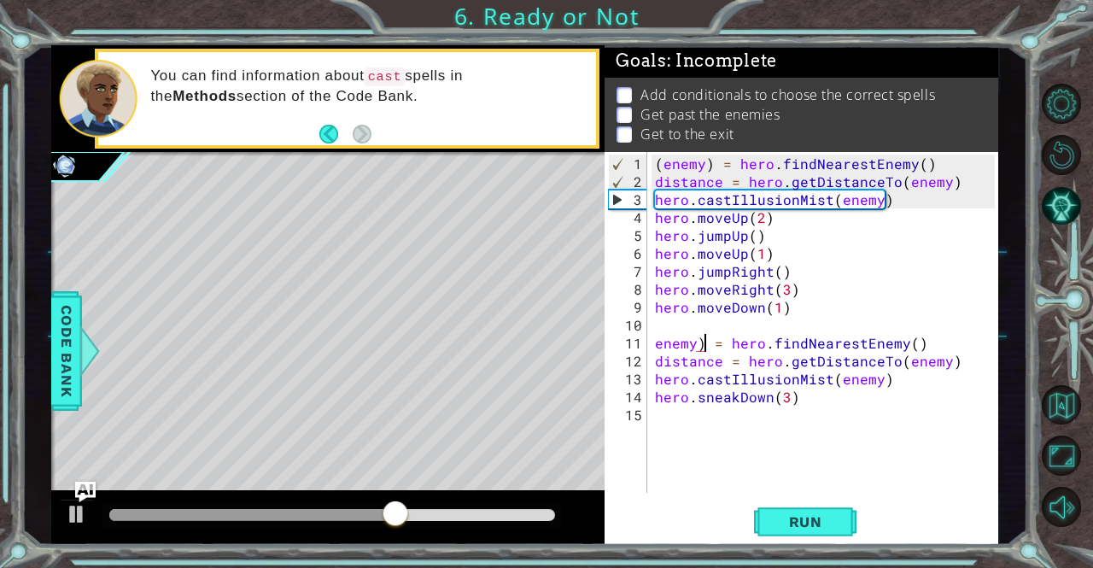
click at [654, 337] on div "( enemy ) = hero . findNearestEnemy ( ) distance = hero . getDistanceTo ( enemy…" at bounding box center [826, 343] width 351 height 377
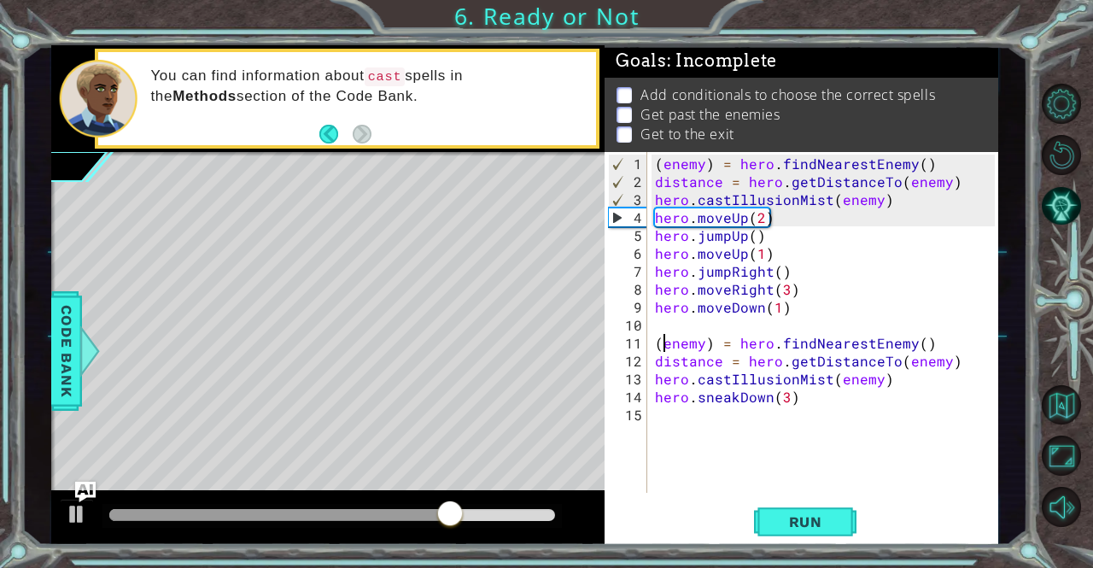
scroll to position [0, 0]
click at [795, 524] on span "Run" at bounding box center [805, 521] width 67 height 17
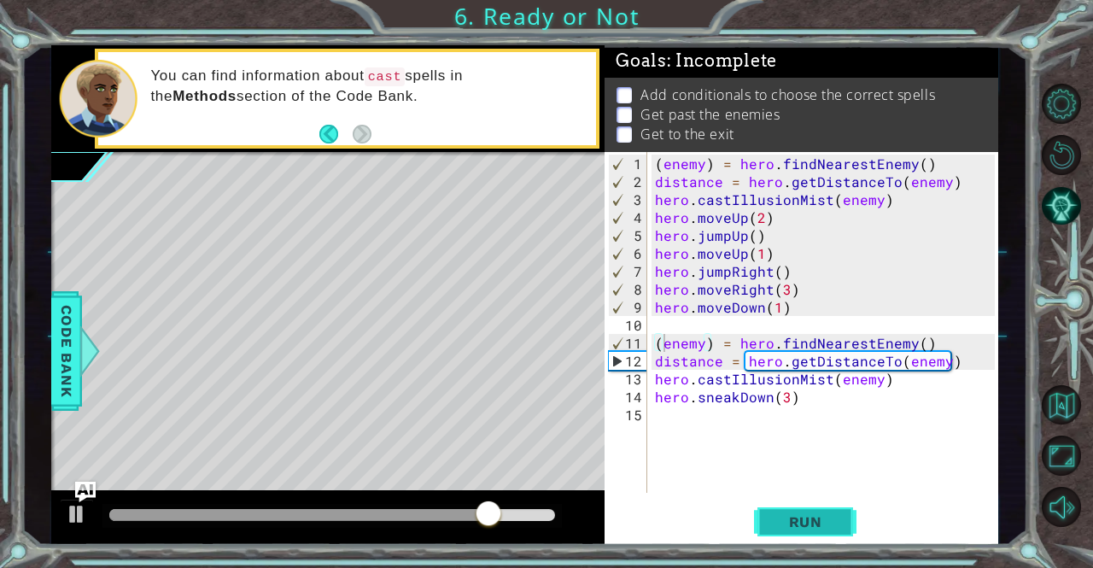
click at [795, 524] on span "Run" at bounding box center [805, 521] width 67 height 17
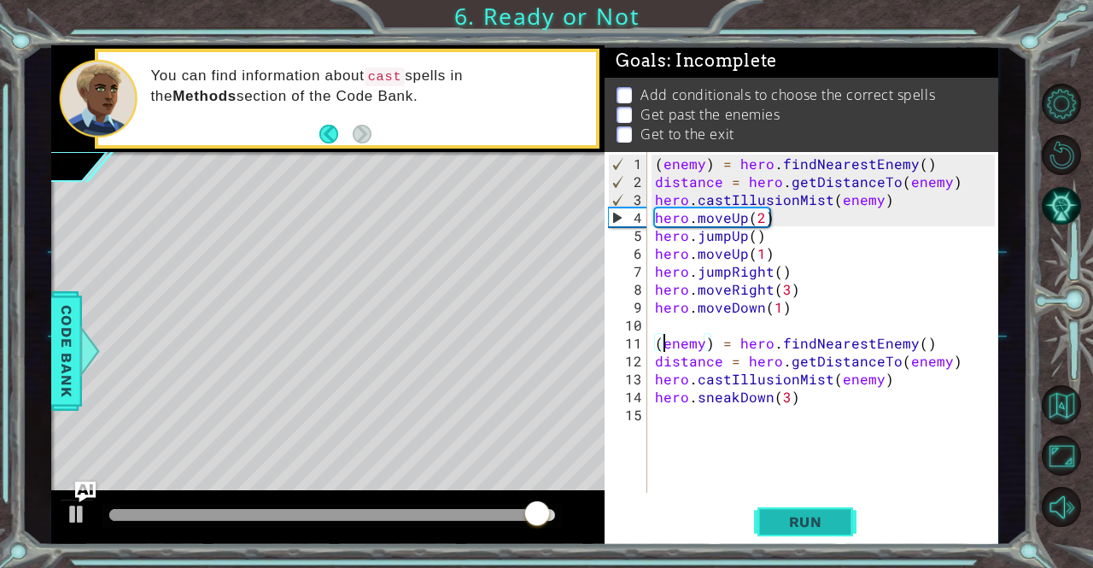
click at [821, 522] on span "Run" at bounding box center [805, 521] width 67 height 17
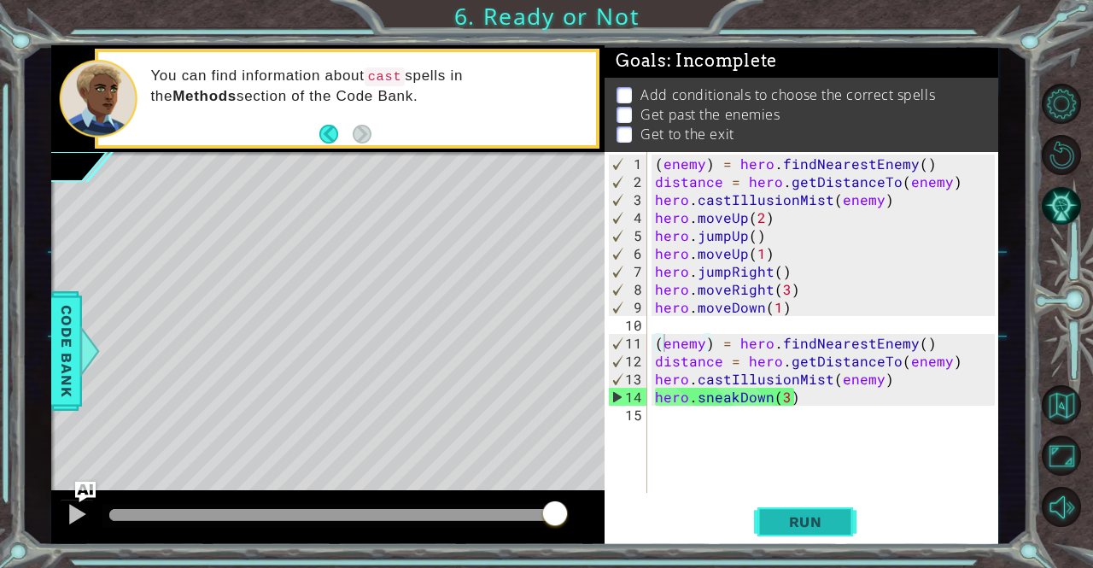
click at [829, 517] on span "Run" at bounding box center [805, 521] width 67 height 17
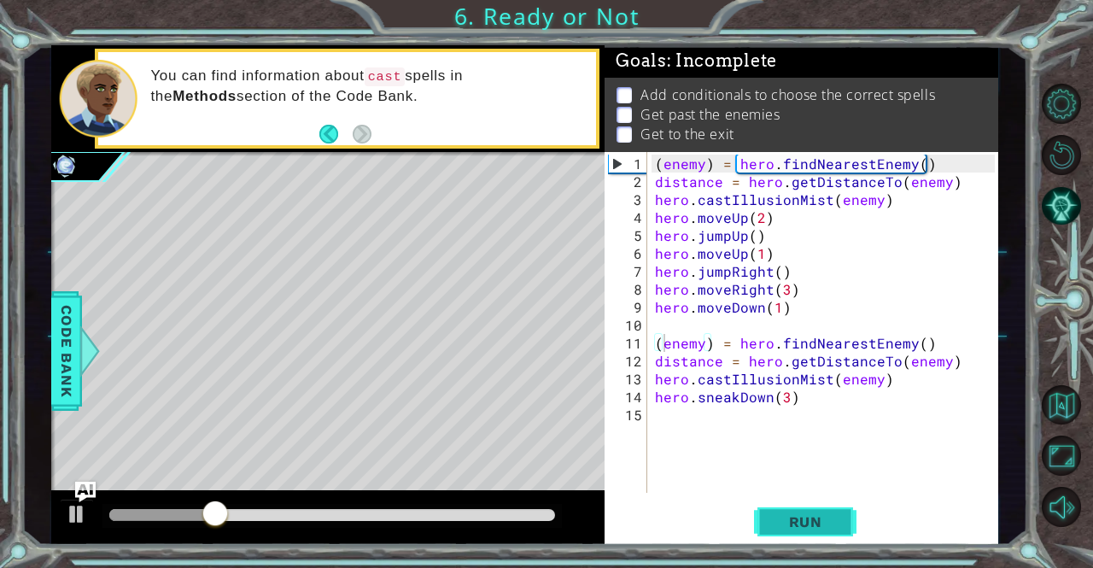
click at [832, 517] on span "Run" at bounding box center [805, 521] width 67 height 17
click at [67, 523] on div at bounding box center [77, 514] width 22 height 22
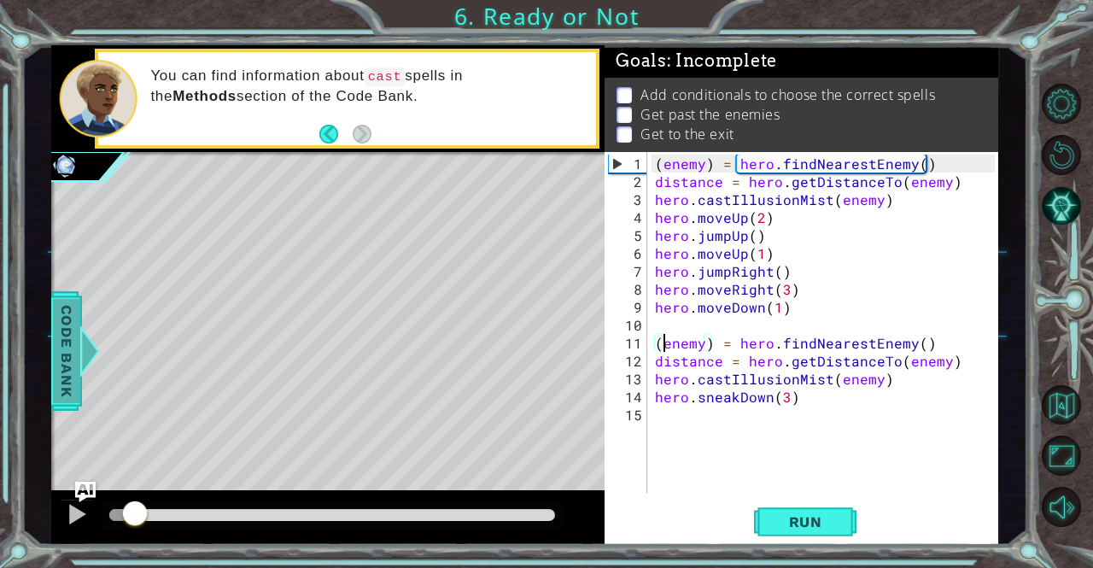
click at [64, 362] on span "Code Bank" at bounding box center [66, 351] width 27 height 104
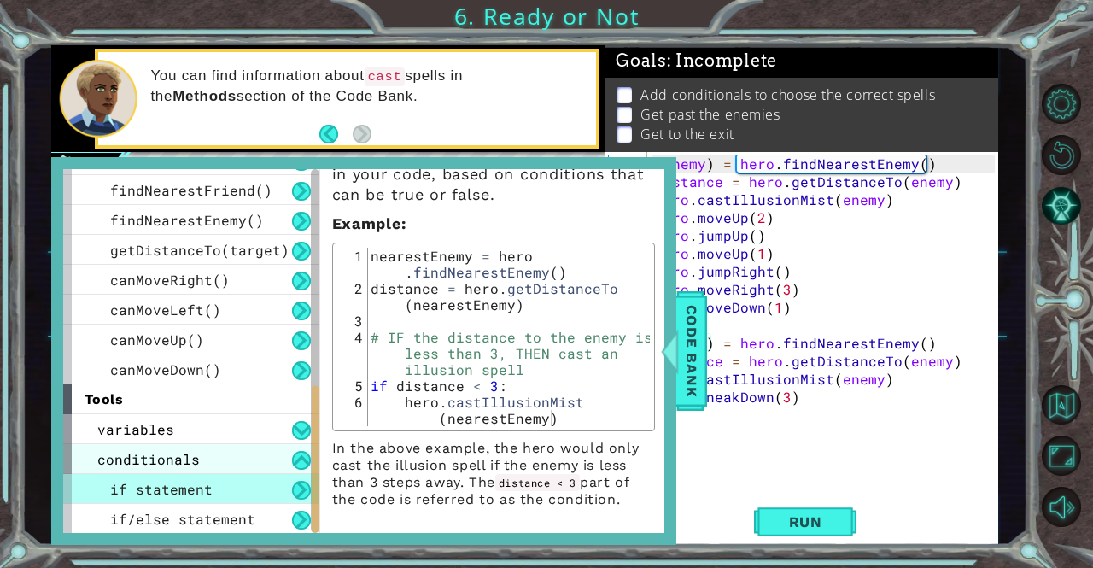
click at [133, 464] on span "conditionals" at bounding box center [148, 459] width 102 height 18
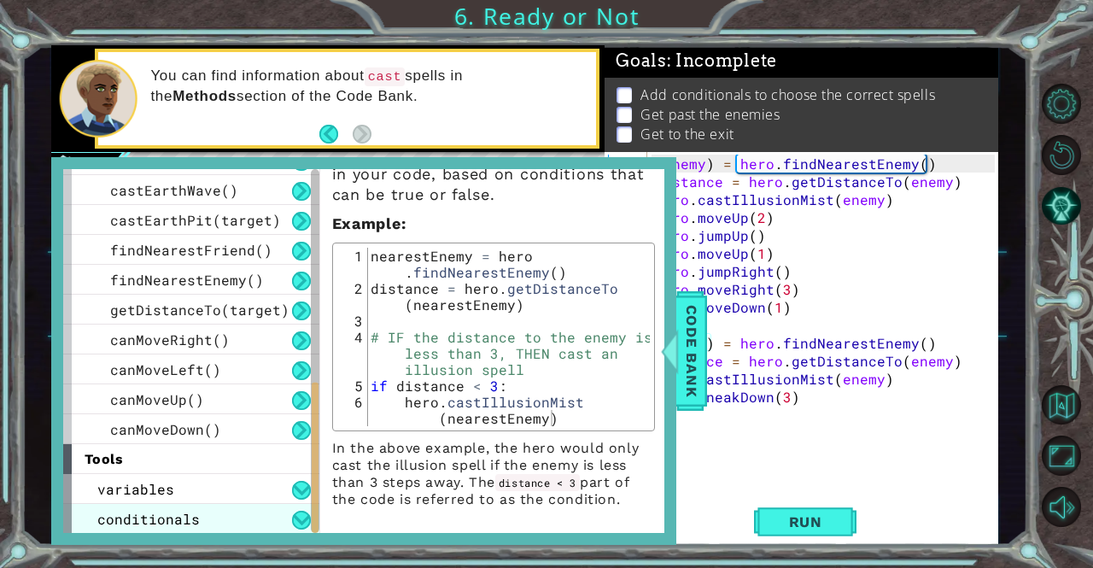
click at [129, 466] on div "tools" at bounding box center [191, 459] width 256 height 30
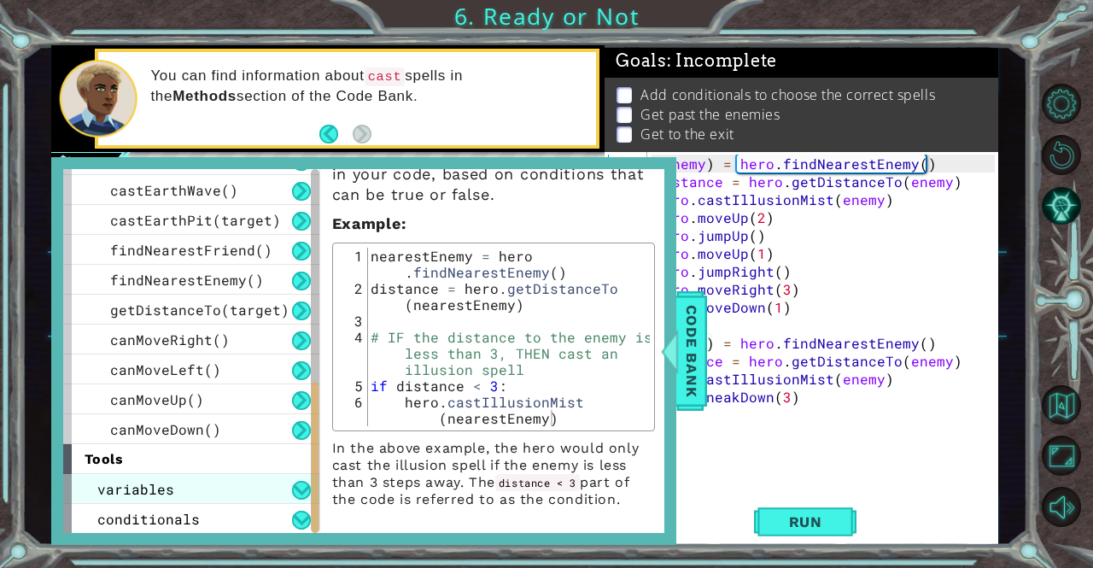
click at [124, 493] on span "variables" at bounding box center [135, 489] width 77 height 18
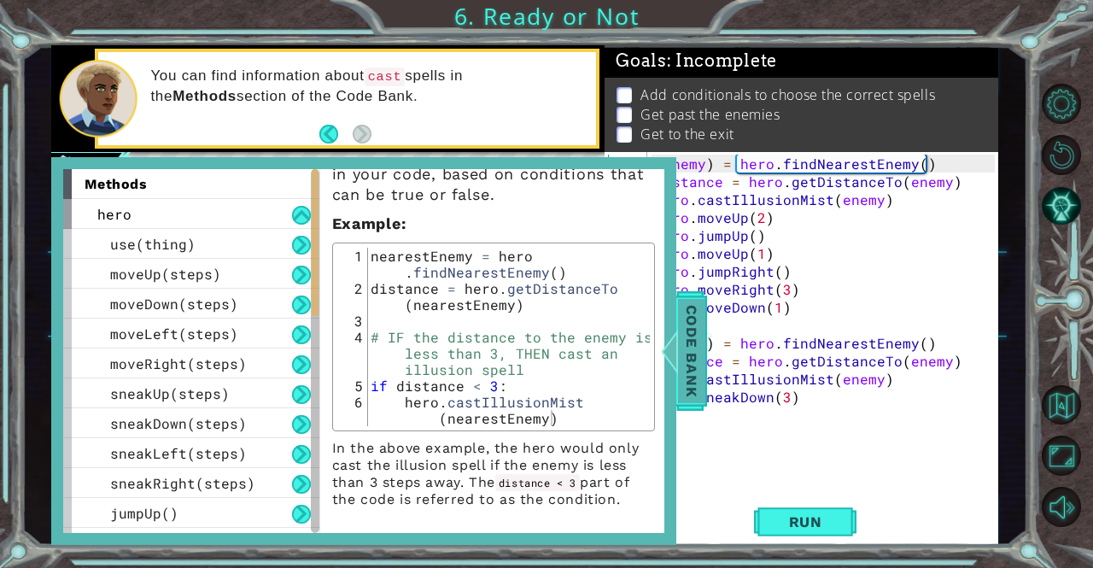
click at [680, 347] on span "Code Bank" at bounding box center [691, 351] width 27 height 104
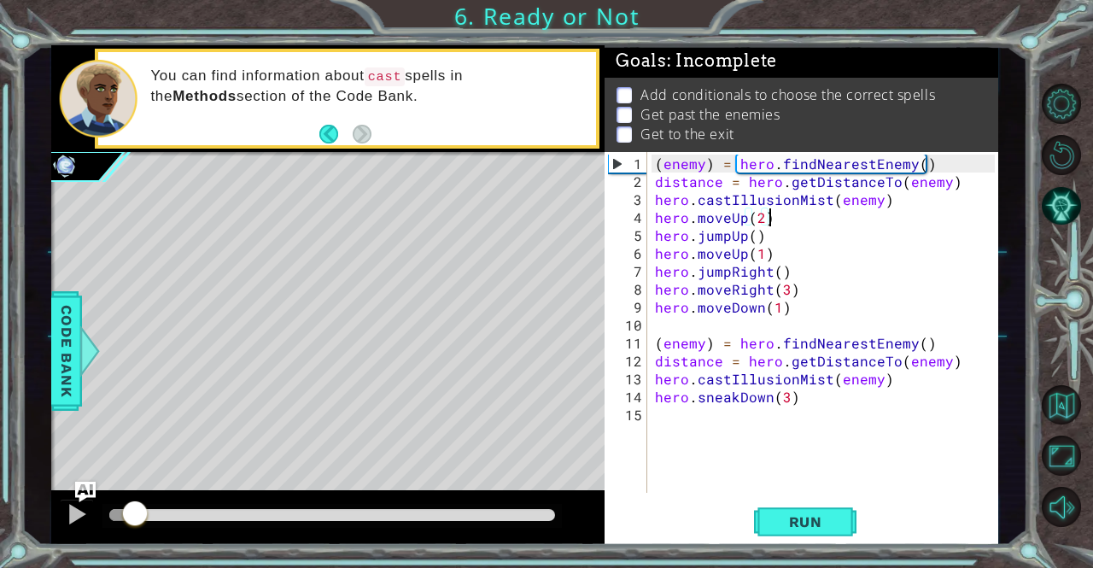
click at [880, 209] on div "( enemy ) = hero . findNearestEnemy ( ) distance = hero . getDistanceTo ( enemy…" at bounding box center [826, 343] width 351 height 377
click at [830, 371] on div "( enemy ) = hero . findNearestEnemy ( ) distance = hero . getDistanceTo ( enemy…" at bounding box center [826, 343] width 351 height 377
click at [652, 339] on div "( enemy ) = hero . findNearestEnemy ( ) distance = hero . getDistanceTo ( enemy…" at bounding box center [826, 343] width 351 height 377
type textarea "(enemy) = hero.findNearestEnemy()"
click at [874, 457] on div "( enemy ) = hero . findNearestEnemy ( ) distance = hero . getDistanceTo ( enemy…" at bounding box center [826, 343] width 351 height 377
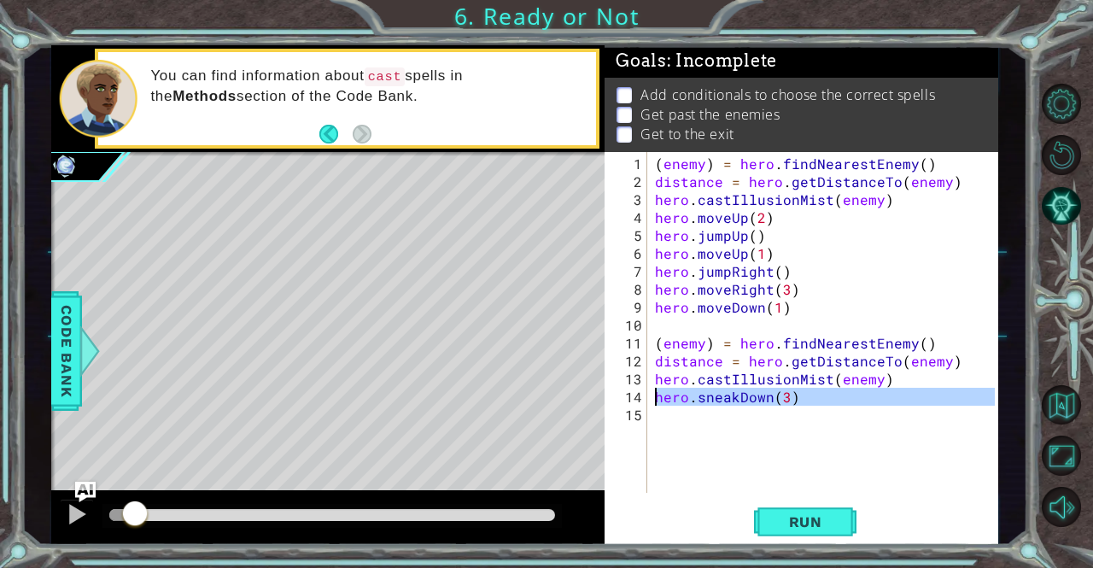
drag, startPoint x: 808, startPoint y: 406, endPoint x: 640, endPoint y: 395, distance: 167.6
click at [640, 395] on div "1 2 3 4 5 6 7 8 9 10 11 12 13 14 15 ( enemy ) = hero . findNearestEnemy ( ) dis…" at bounding box center [798, 322] width 389 height 341
click at [777, 386] on div "( enemy ) = hero . findNearestEnemy ( ) distance = hero . getDistanceTo ( enemy…" at bounding box center [822, 322] width 342 height 341
click at [777, 386] on div "( enemy ) = hero . findNearestEnemy ( ) distance = hero . getDistanceTo ( enemy…" at bounding box center [826, 343] width 351 height 377
click at [753, 377] on div "( enemy ) = hero . findNearestEnemy ( ) distance = hero . getDistanceTo ( enemy…" at bounding box center [826, 343] width 351 height 377
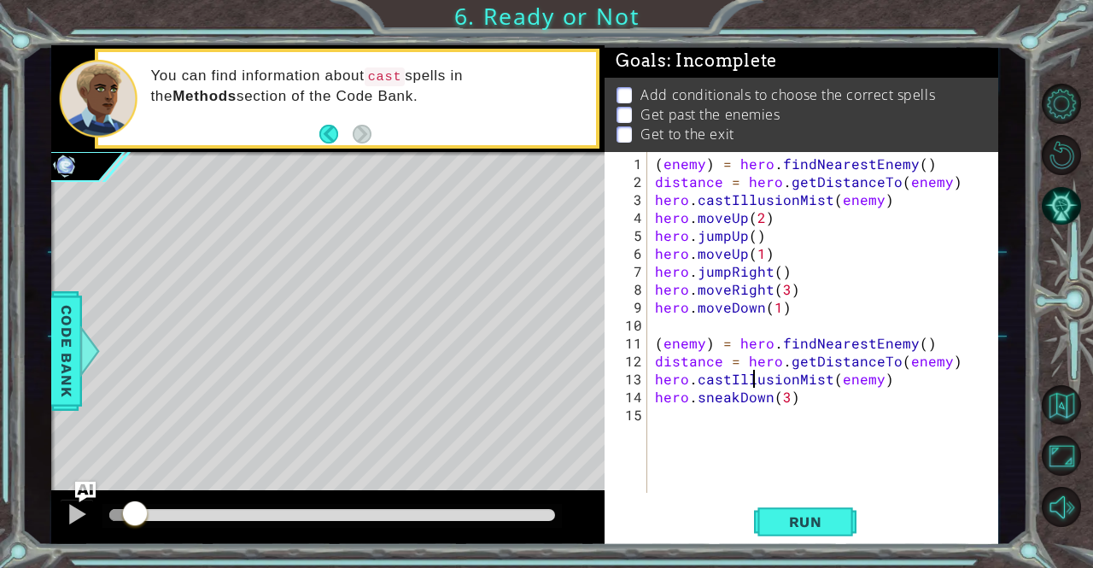
click at [753, 377] on div "( enemy ) = hero . findNearestEnemy ( ) distance = hero . getDistanceTo ( enemy…" at bounding box center [826, 343] width 351 height 377
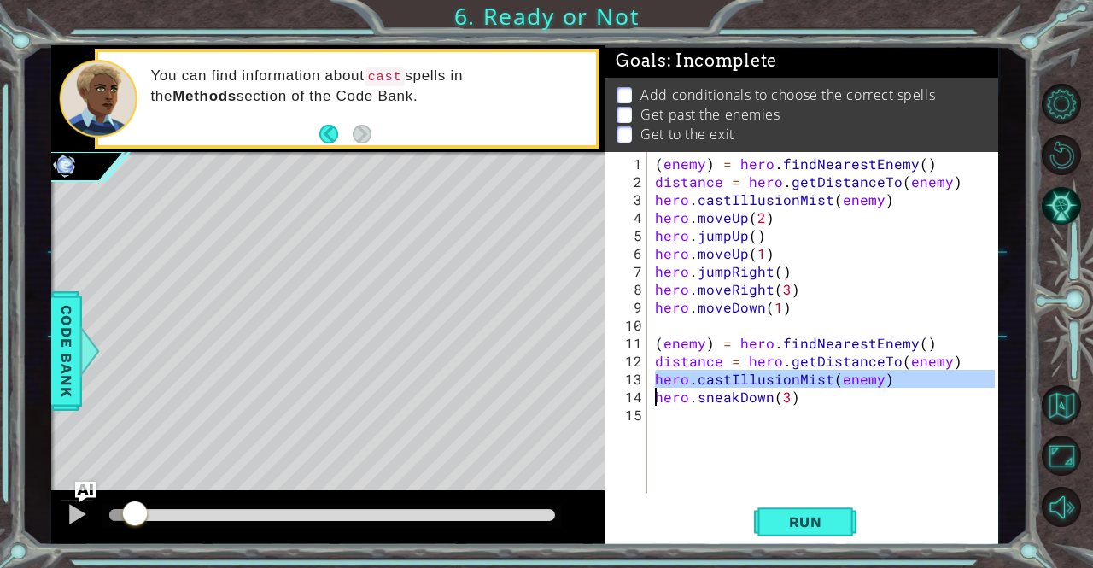
type textarea "hero.sneakDown(3)"
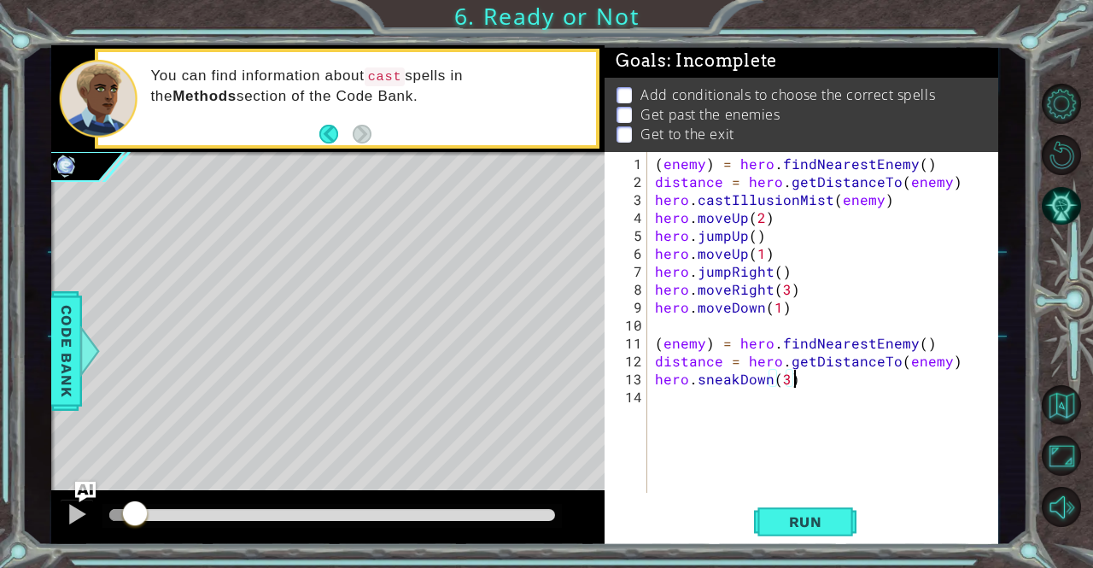
click at [816, 380] on div "( enemy ) = hero . findNearestEnemy ( ) distance = hero . getDistanceTo ( enemy…" at bounding box center [826, 343] width 351 height 377
click at [782, 402] on div "( enemy ) = hero . findNearestEnemy ( ) distance = hero . getDistanceTo ( enemy…" at bounding box center [826, 343] width 351 height 377
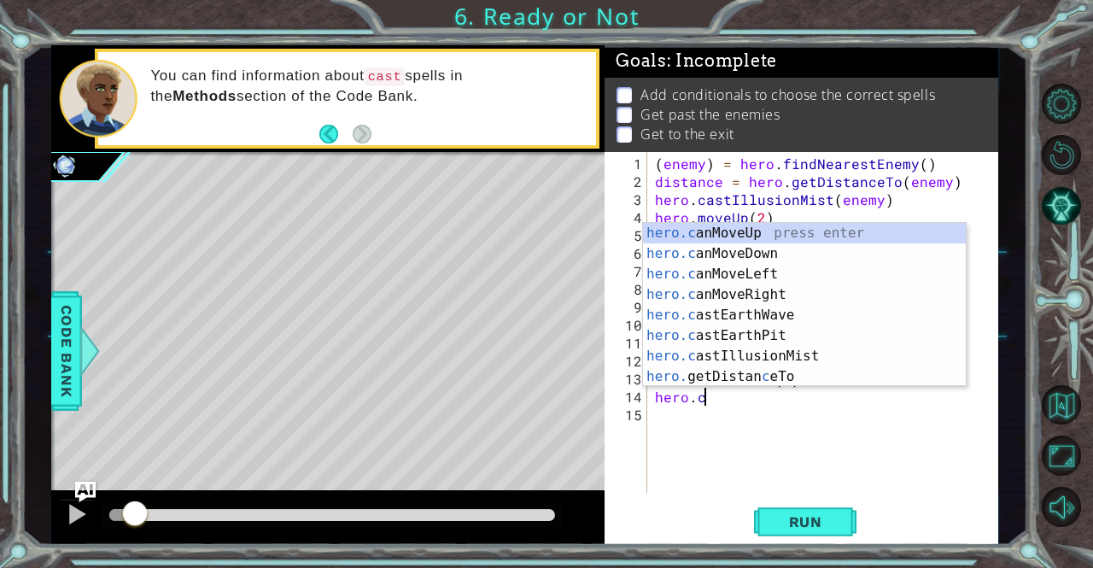
scroll to position [0, 3]
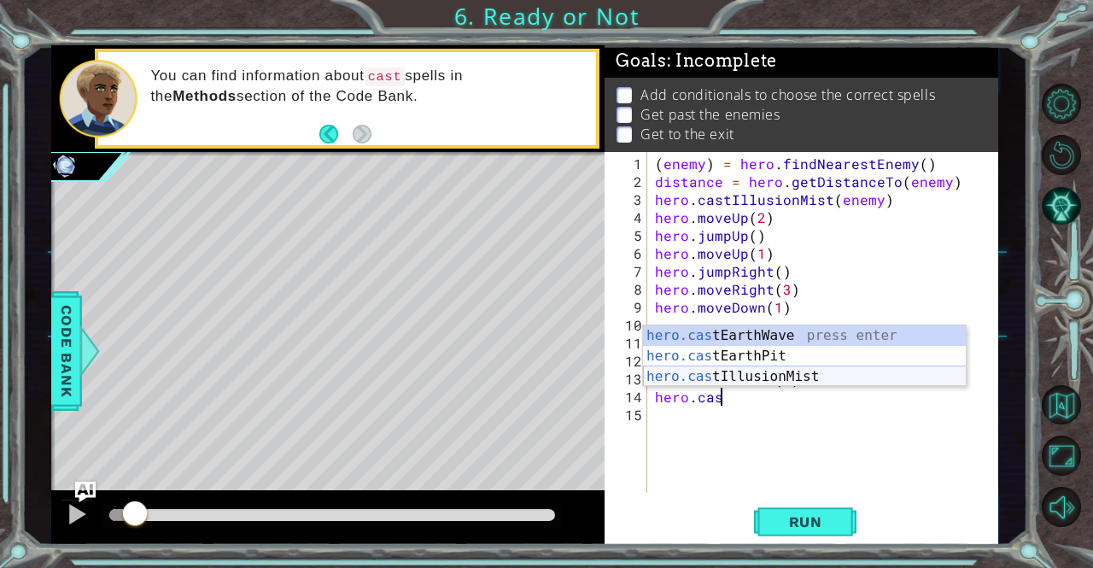
click at [764, 377] on div "hero.cas tEarthWave press enter hero.cas tEarthPit press enter hero.cas tIllusi…" at bounding box center [805, 376] width 324 height 102
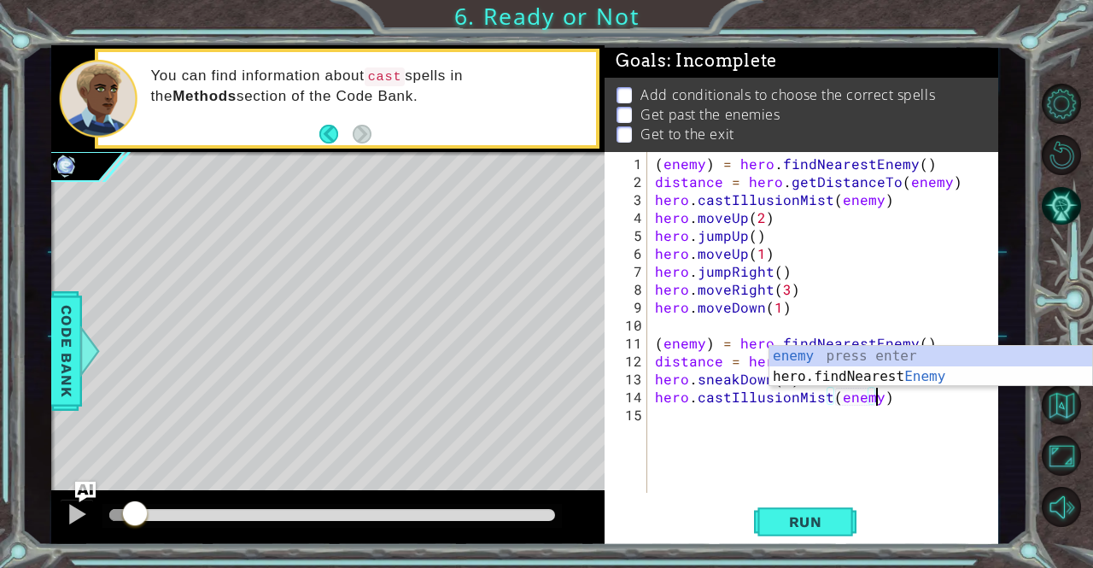
scroll to position [0, 14]
type textarea "hero.castIllusionMist(enemy)"
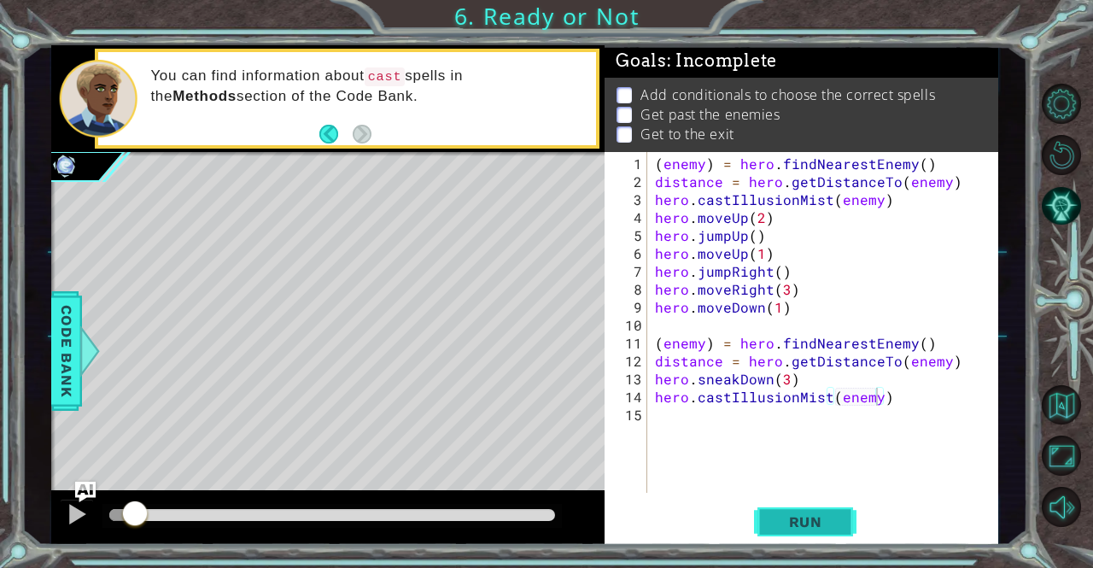
click at [825, 514] on span "Run" at bounding box center [805, 521] width 67 height 17
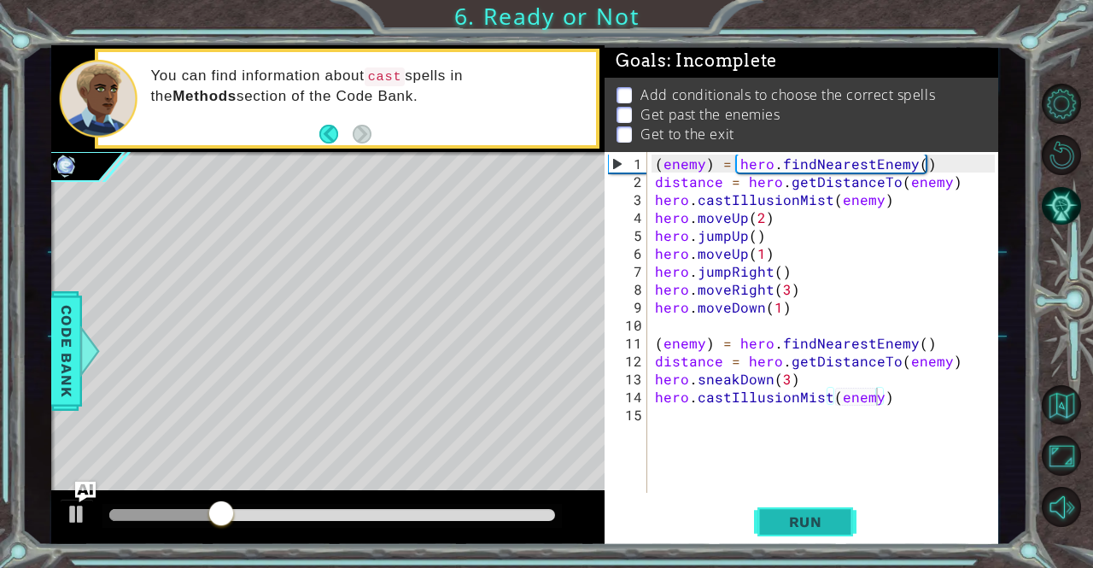
click at [825, 514] on span "Run" at bounding box center [805, 521] width 67 height 17
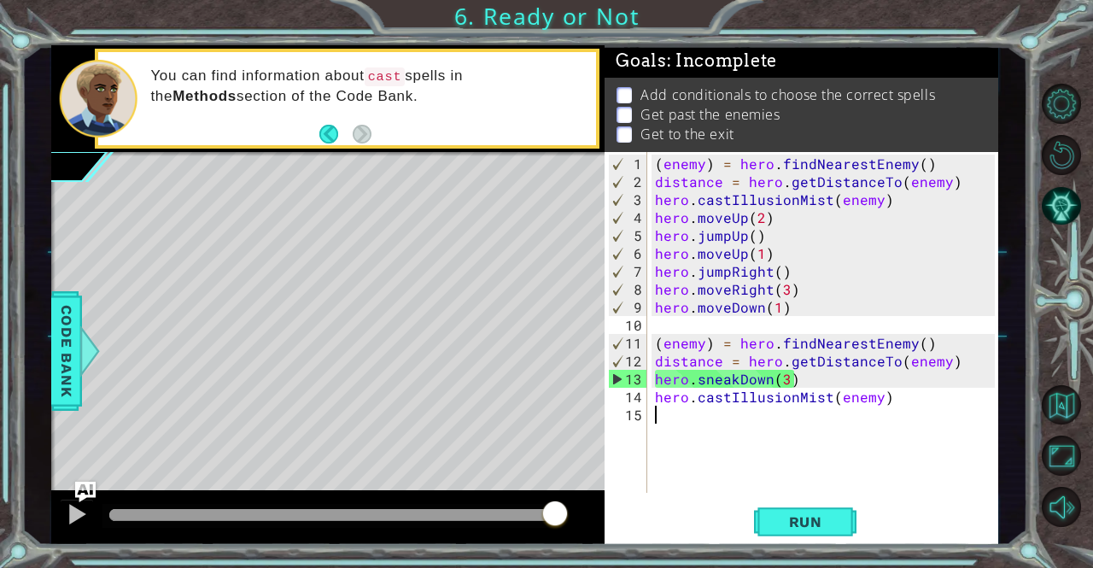
click at [887, 406] on div "( enemy ) = hero . findNearestEnemy ( ) distance = hero . getDistanceTo ( enemy…" at bounding box center [826, 343] width 351 height 377
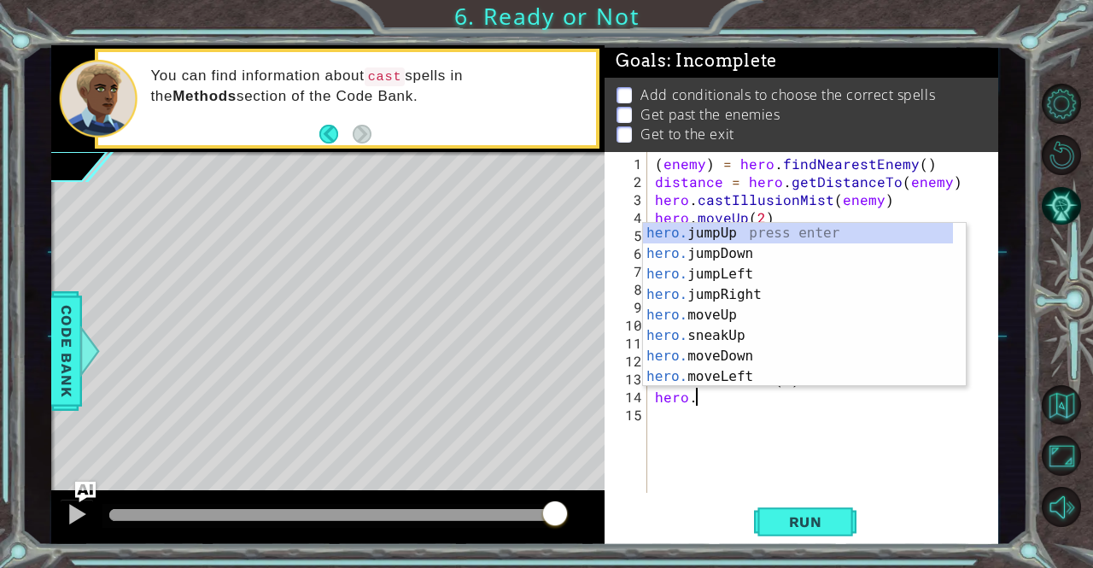
type textarea "h"
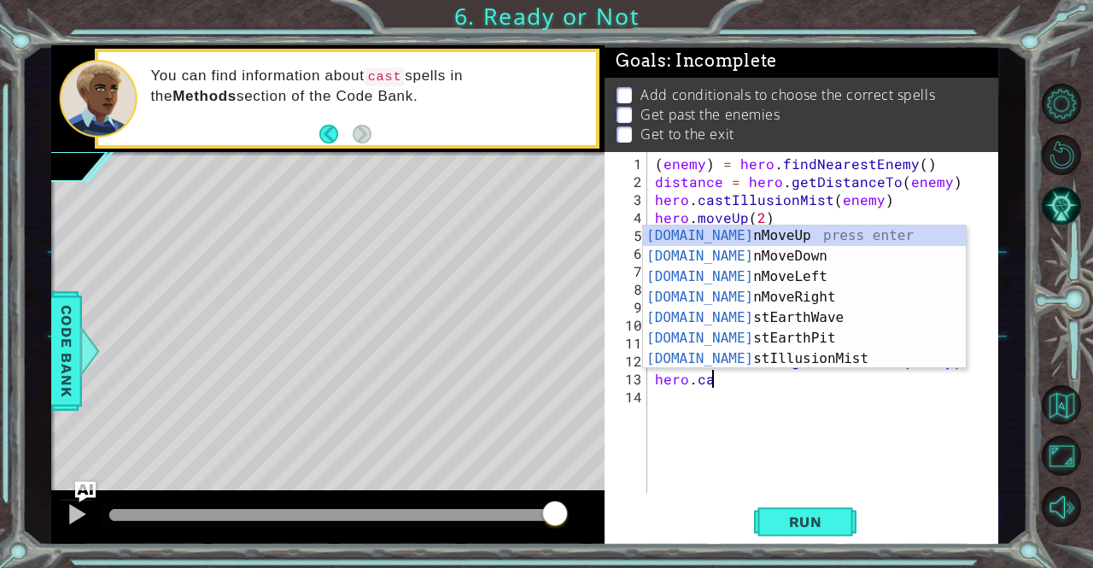
scroll to position [0, 3]
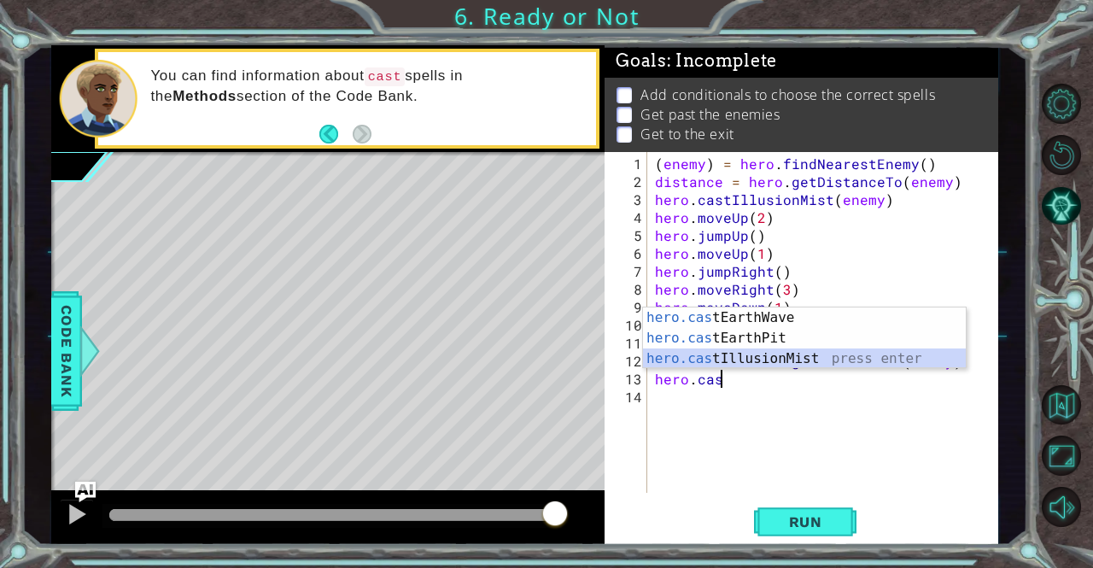
click at [866, 353] on div "hero.cas tEarthWave press enter hero.cas tEarthPit press enter hero.cas tIllusi…" at bounding box center [805, 358] width 324 height 102
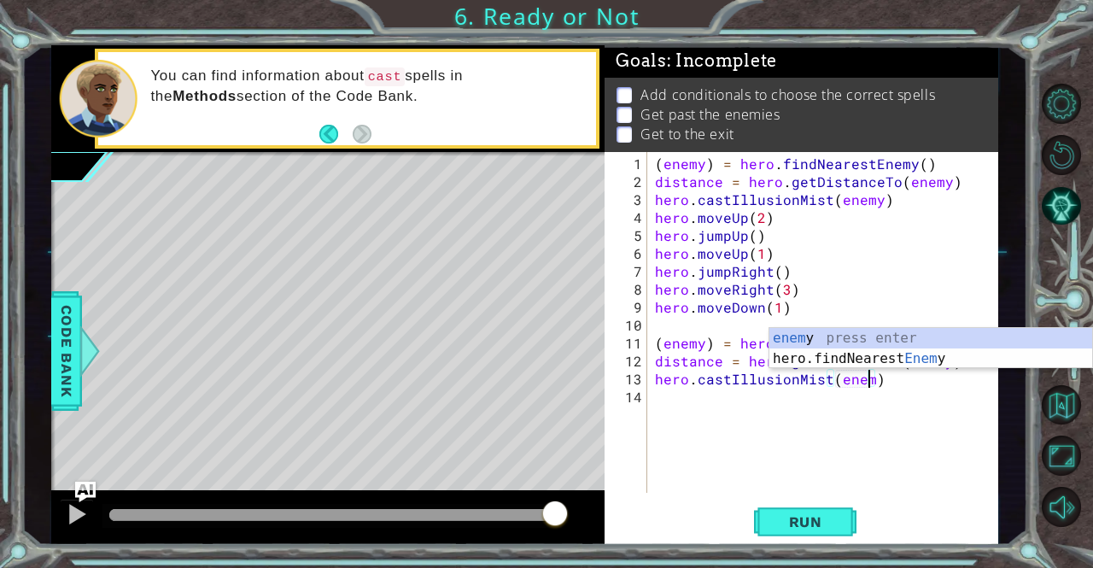
type textarea "hero.castIllusionMist(enemy)"
click at [806, 400] on div "( enemy ) = hero . findNearestEnemy ( ) distance = hero . getDistanceTo ( enemy…" at bounding box center [826, 343] width 351 height 377
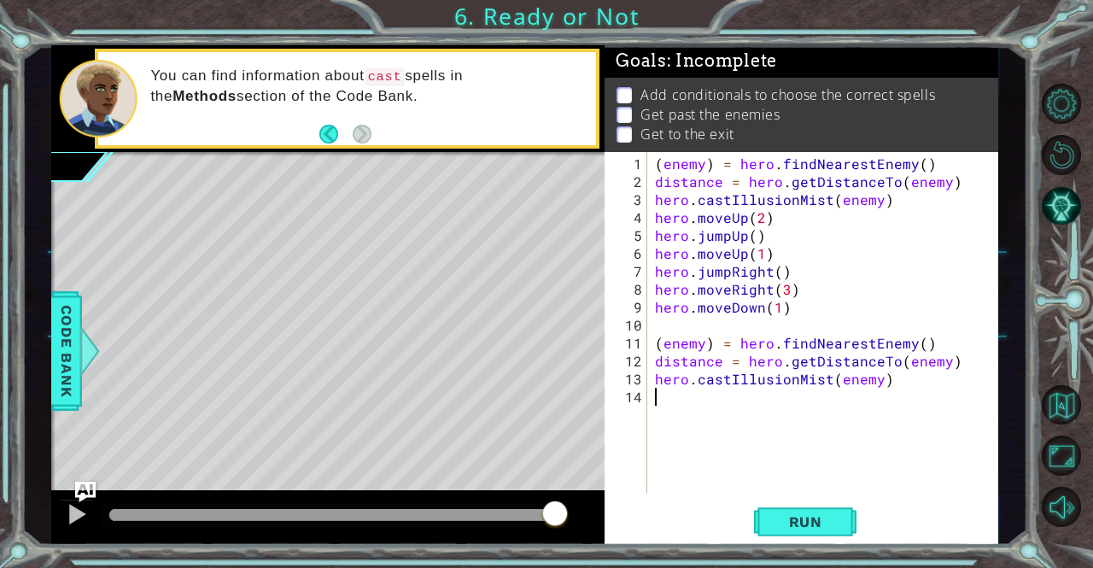
scroll to position [0, 0]
click at [806, 400] on div "( enemy ) = hero . findNearestEnemy ( ) distance = hero . getDistanceTo ( enemy…" at bounding box center [826, 343] width 351 height 377
click at [792, 525] on span "Run" at bounding box center [805, 521] width 67 height 17
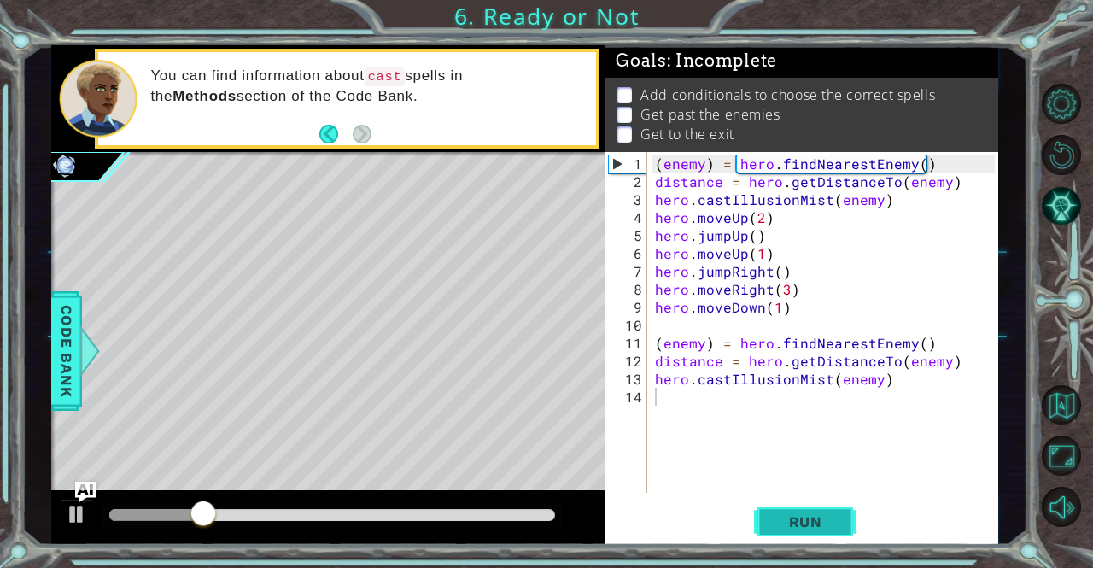
click at [796, 531] on button "Run" at bounding box center [805, 521] width 102 height 39
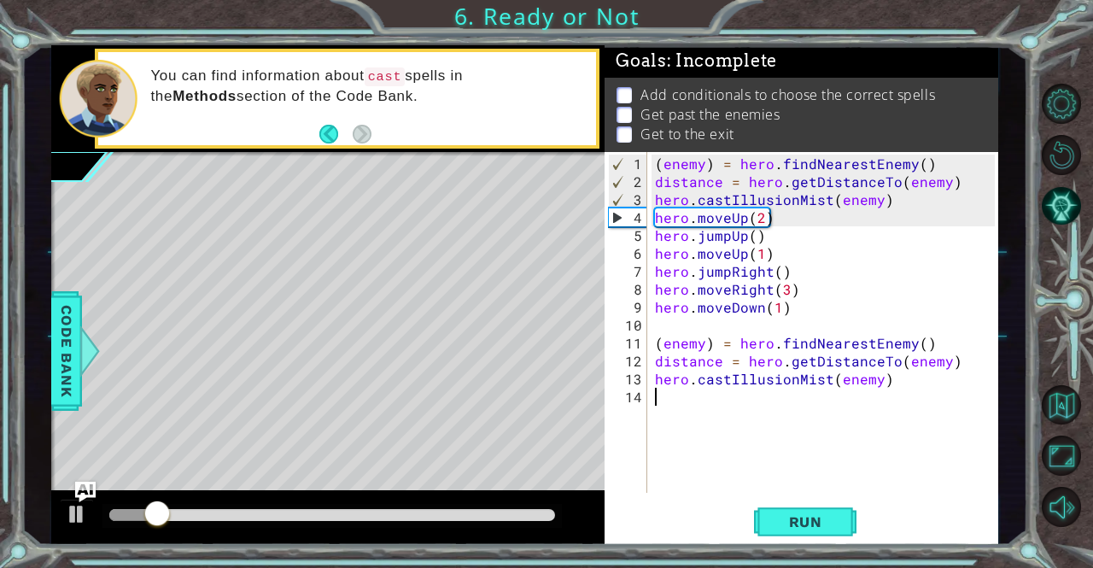
click at [663, 386] on div "( enemy ) = hero . findNearestEnemy ( ) distance = hero . getDistanceTo ( enemy…" at bounding box center [826, 343] width 351 height 377
click at [651, 378] on div "1 2 3 4 5 6 7 8 9 10 11 12 13 14 ( enemy ) = hero . findNearestEnemy ( ) distan…" at bounding box center [798, 322] width 389 height 341
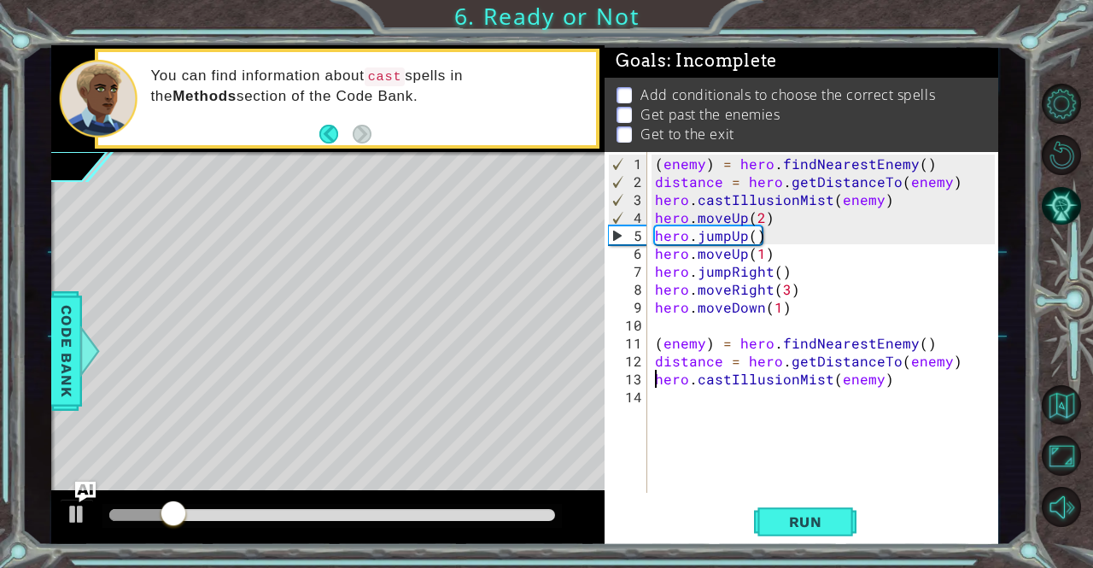
click at [656, 382] on div "( enemy ) = hero . findNearestEnemy ( ) distance = hero . getDistanceTo ( enemy…" at bounding box center [826, 343] width 351 height 377
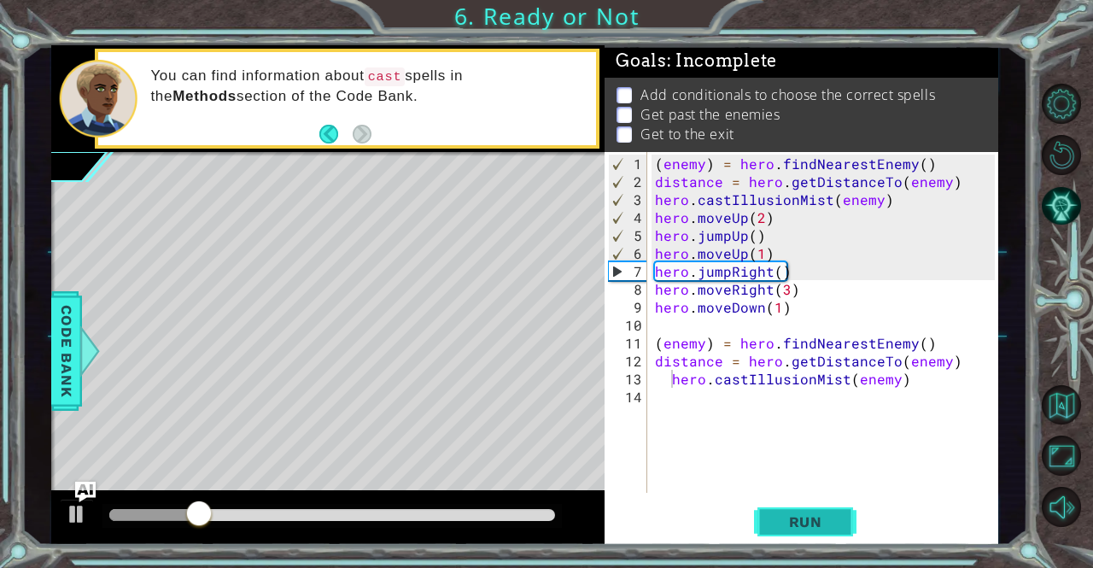
click at [774, 520] on span "Run" at bounding box center [805, 521] width 67 height 17
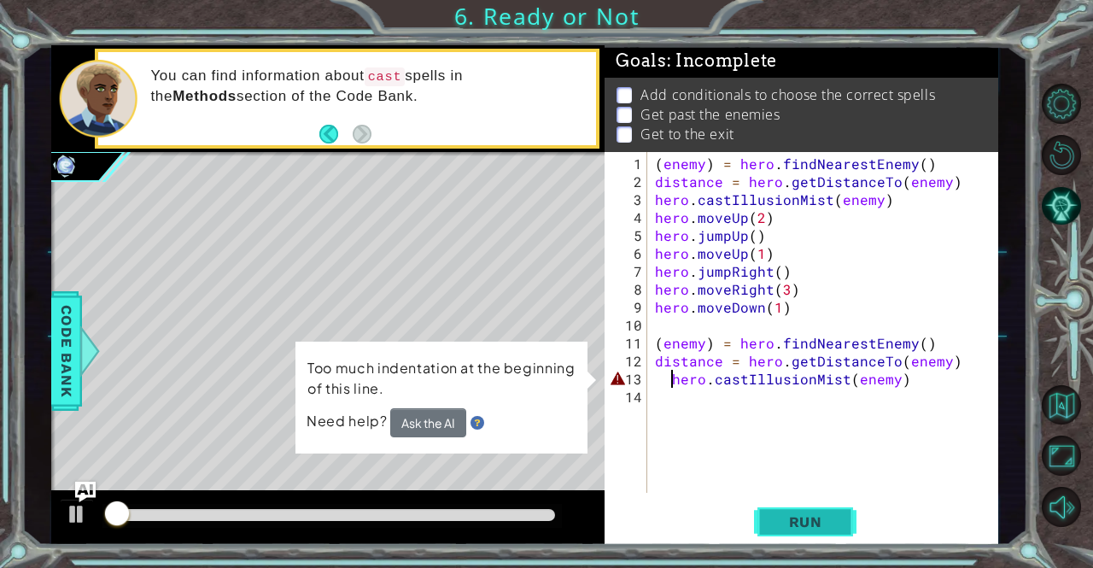
scroll to position [0, 1]
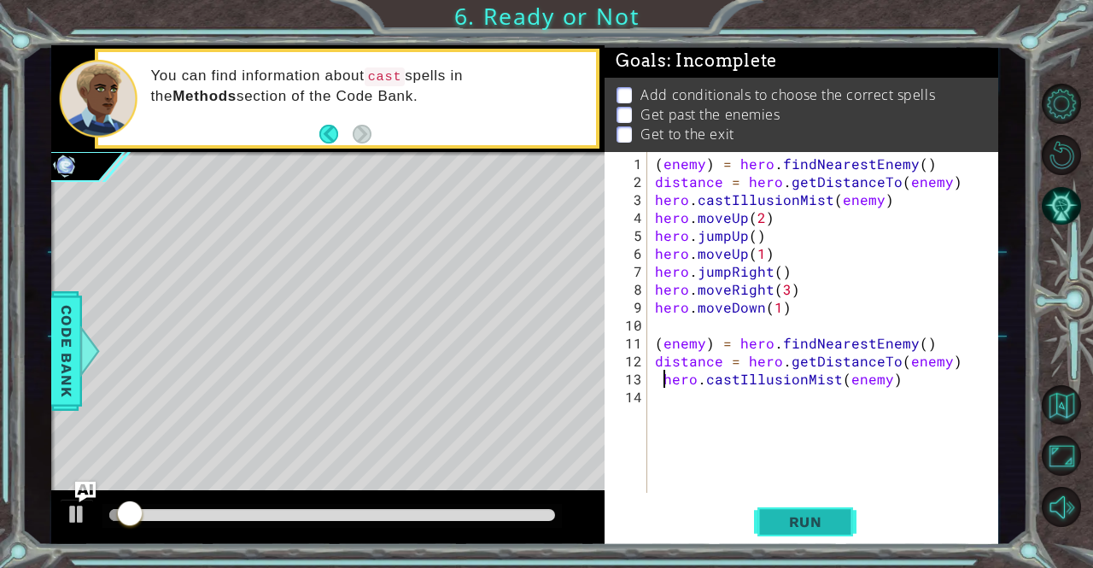
click at [774, 520] on span "Run" at bounding box center [805, 521] width 67 height 17
click at [654, 358] on div "( enemy ) = hero . findNearestEnemy ( ) distance = hero . getDistanceTo ( enemy…" at bounding box center [826, 343] width 351 height 377
click at [797, 534] on button "Run" at bounding box center [805, 521] width 102 height 39
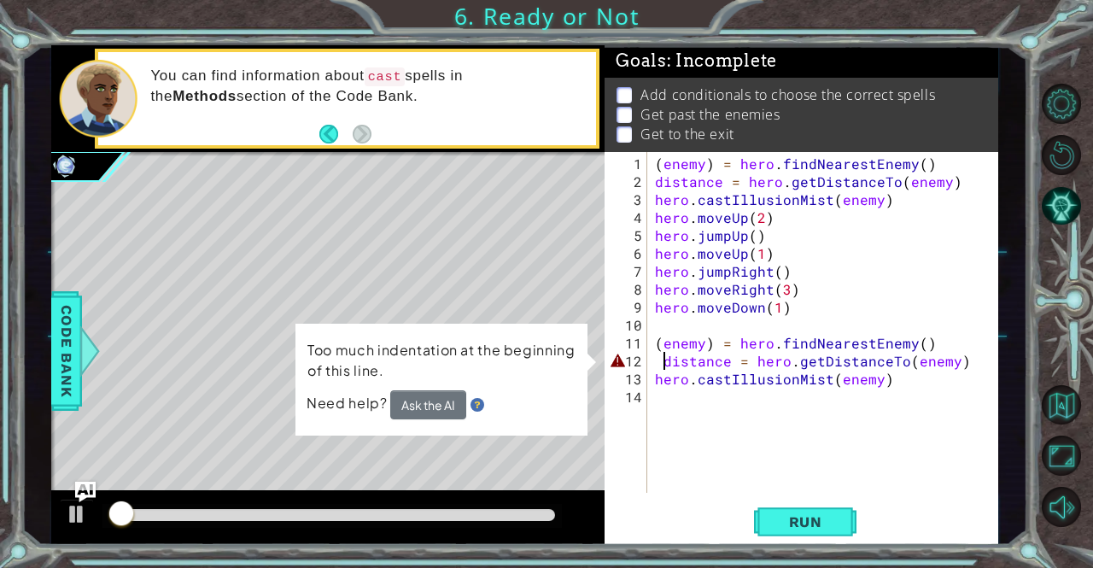
type textarea "distance = hero.getDistanceTo(enemy)"
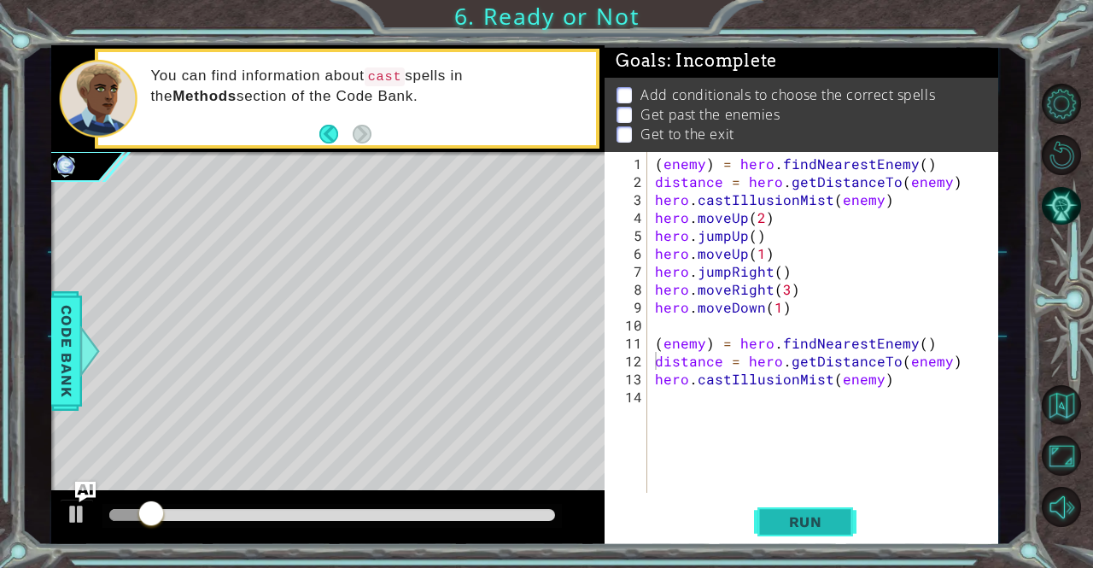
drag, startPoint x: 813, startPoint y: 522, endPoint x: 800, endPoint y: 518, distance: 13.3
click at [800, 518] on span "Run" at bounding box center [805, 521] width 67 height 17
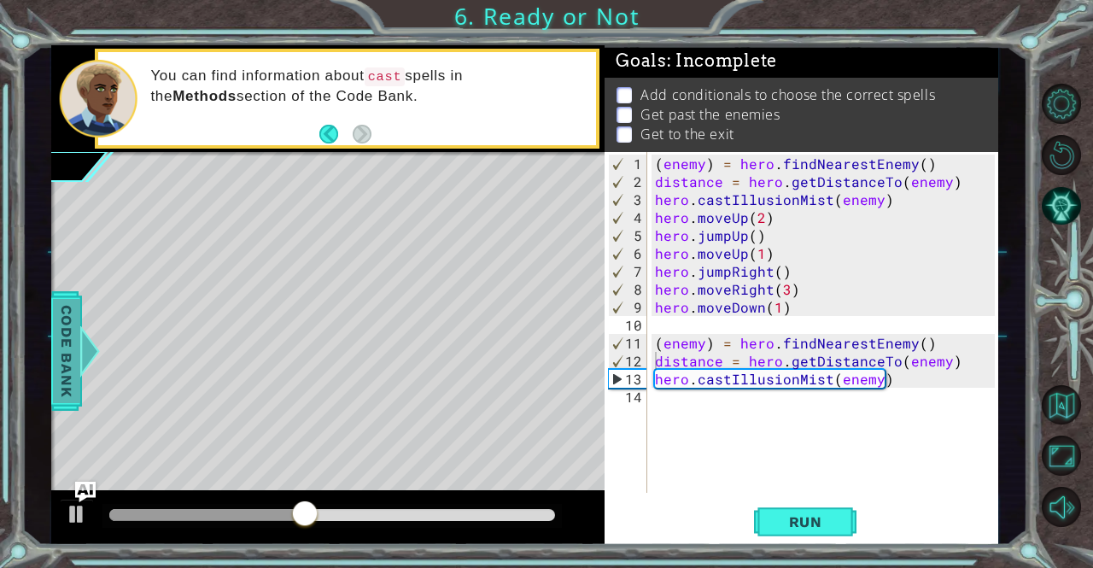
click at [65, 336] on span "Code Bank" at bounding box center [66, 351] width 27 height 104
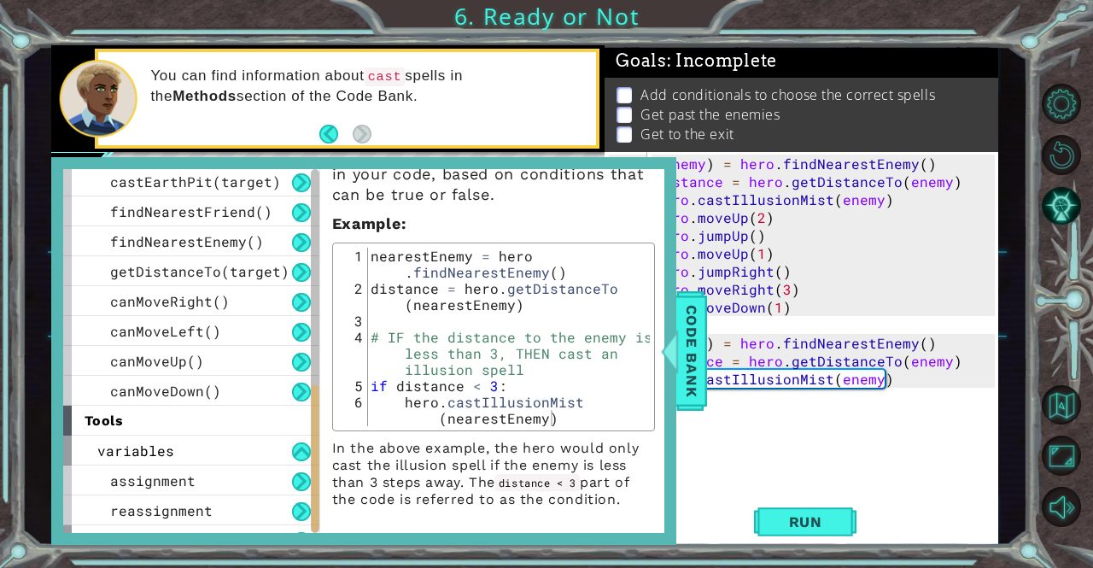
scroll to position [532, 0]
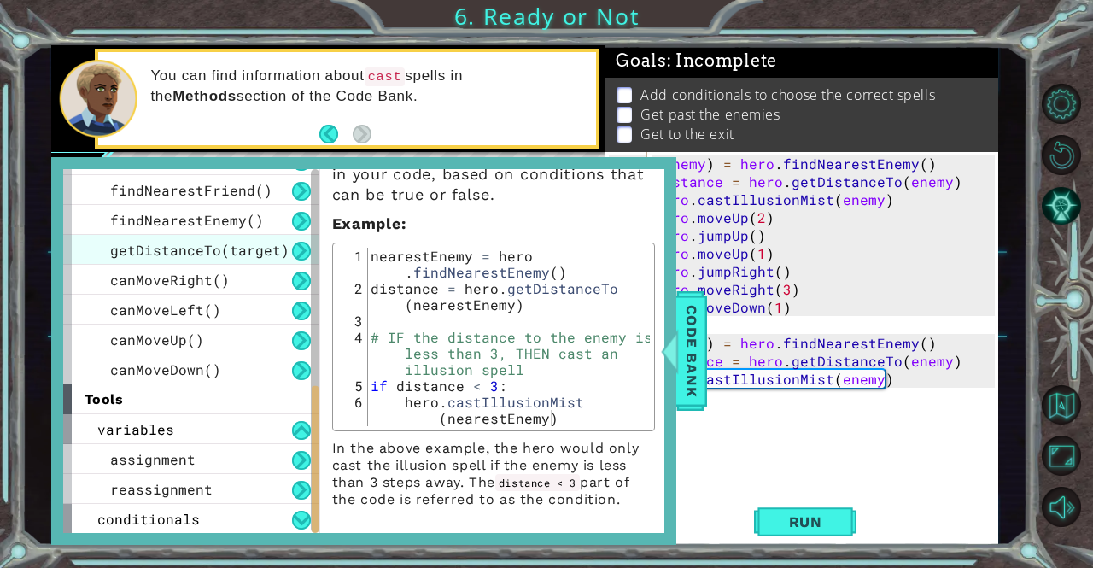
click at [239, 259] on div "getDistanceTo(target)" at bounding box center [191, 250] width 256 height 30
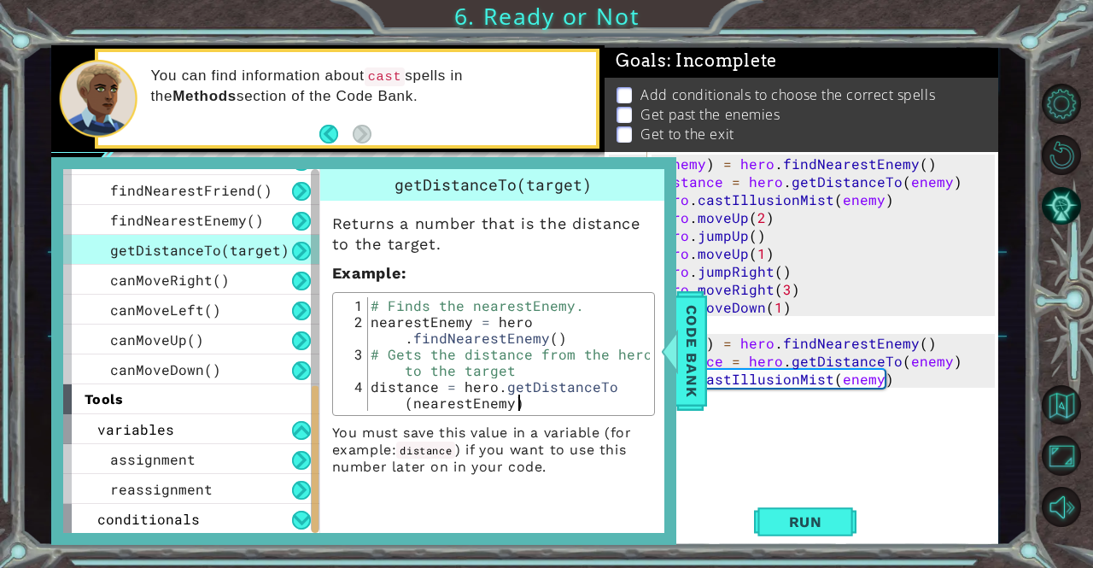
click at [364, 301] on div "1" at bounding box center [352, 305] width 31 height 16
type textarea "# Gets the distance from the hero to the target distance = hero.getDistanceTo(n…"
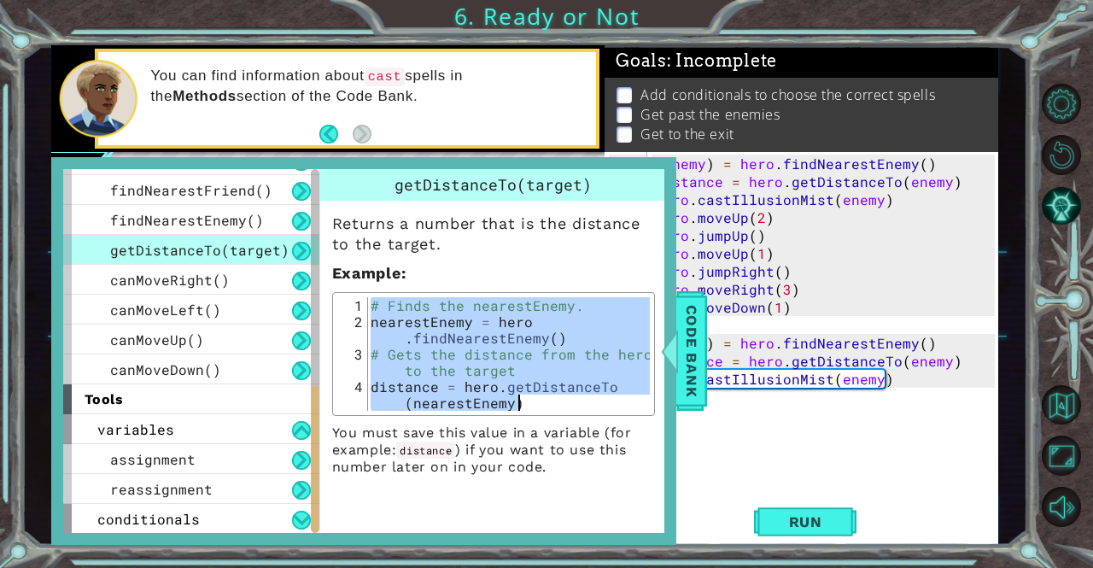
drag, startPoint x: 364, startPoint y: 301, endPoint x: 388, endPoint y: 348, distance: 53.8
click at [388, 348] on div "# Gets the distance from the hero to the target distance = hero.getDistanceTo(n…" at bounding box center [493, 354] width 312 height 114
click at [908, 386] on div "( enemy ) = hero . findNearestEnemy ( ) distance = hero . getDistanceTo ( enemy…" at bounding box center [826, 343] width 351 height 377
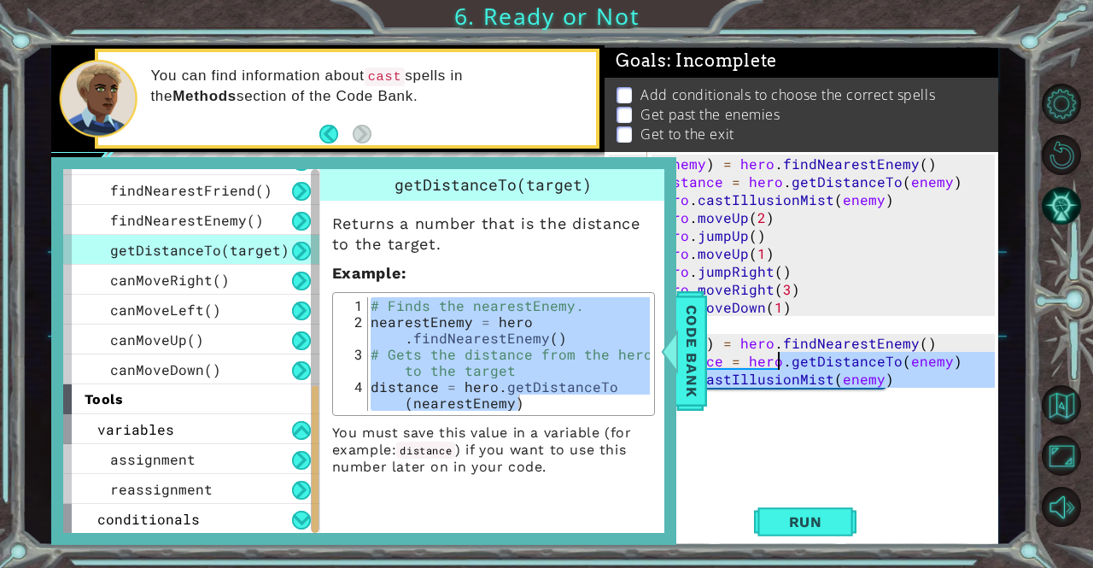
drag, startPoint x: 907, startPoint y: 388, endPoint x: 775, endPoint y: 362, distance: 134.1
click at [775, 362] on div "( enemy ) = hero . findNearestEnemy ( ) distance = hero . getDistanceTo ( enemy…" at bounding box center [826, 343] width 351 height 377
click at [700, 367] on span "Code Bank" at bounding box center [691, 351] width 27 height 104
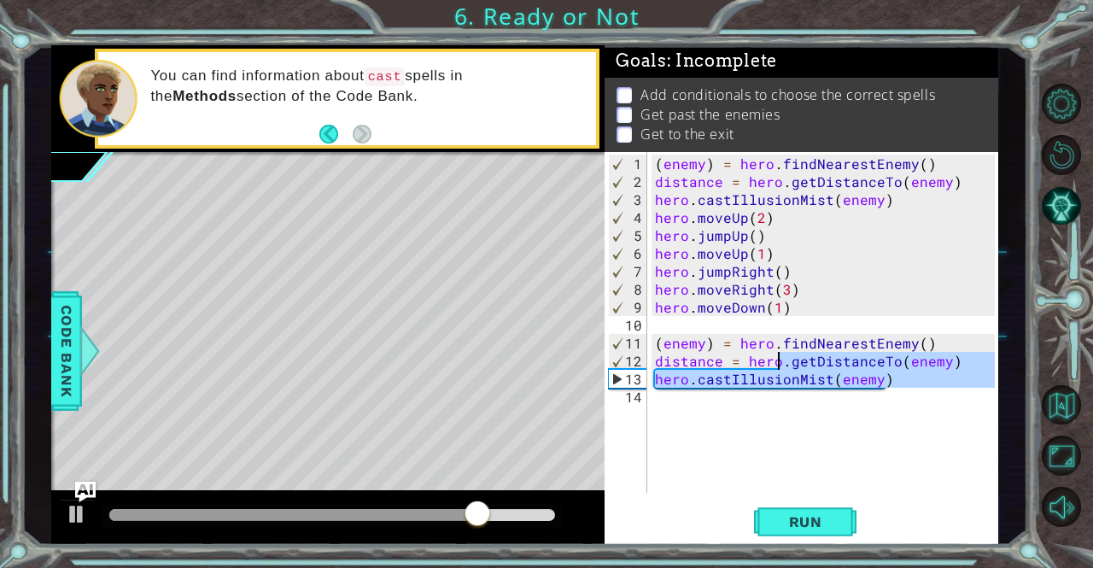
click at [896, 378] on div "( enemy ) = hero . findNearestEnemy ( ) distance = hero . getDistanceTo ( enemy…" at bounding box center [822, 322] width 342 height 341
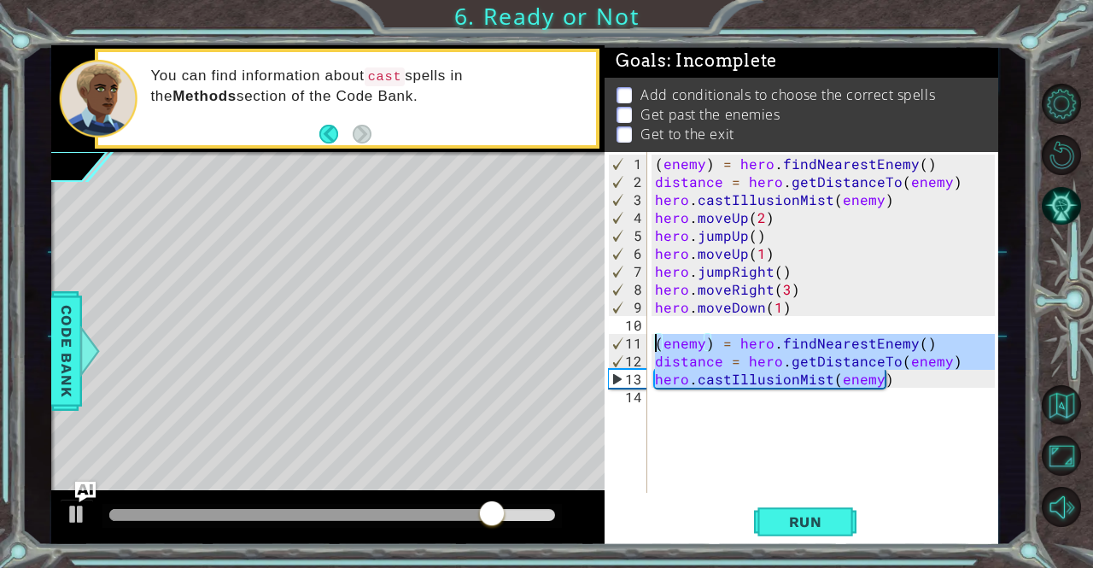
drag, startPoint x: 896, startPoint y: 378, endPoint x: 656, endPoint y: 335, distance: 244.7
click at [656, 335] on div "( enemy ) = hero . findNearestEnemy ( ) distance = hero . getDistanceTo ( enemy…" at bounding box center [826, 343] width 351 height 377
type textarea "(enemy) = hero.findNearestEnemy() distance = hero.getDistanceTo(enemy)"
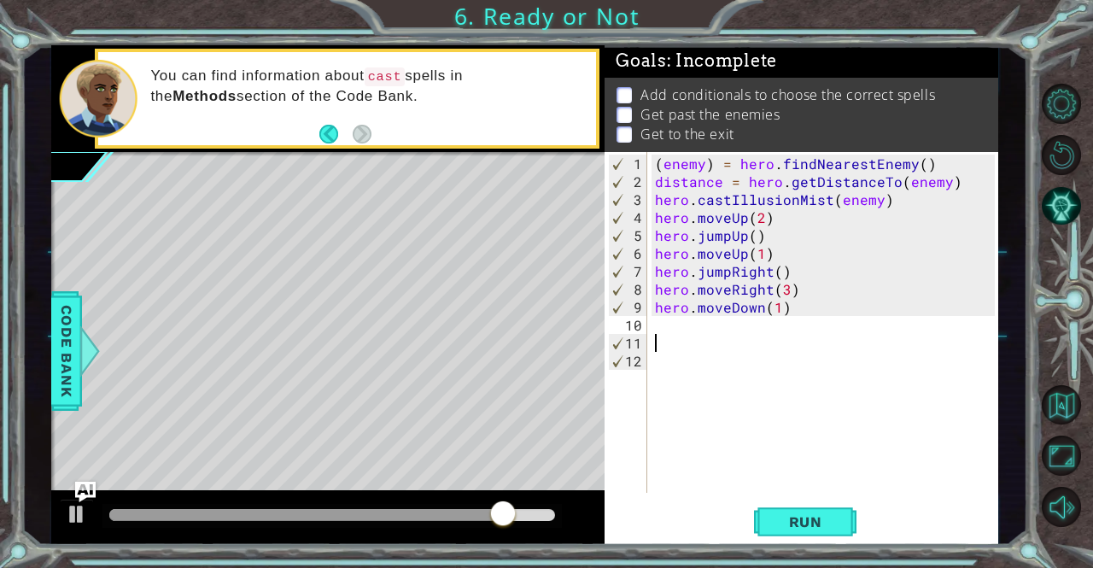
paste textarea "distance = hero.getDistanceTo(nearestEnemy)"
type textarea "distance = hero.getDistanceTo(nearestEnemy)"
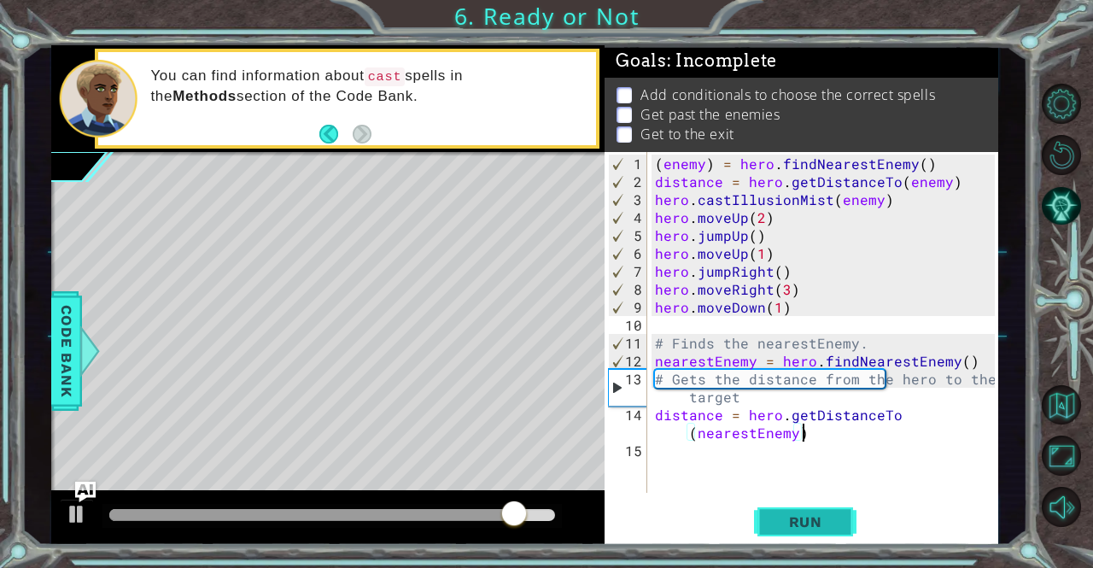
click at [821, 526] on span "Run" at bounding box center [805, 521] width 67 height 17
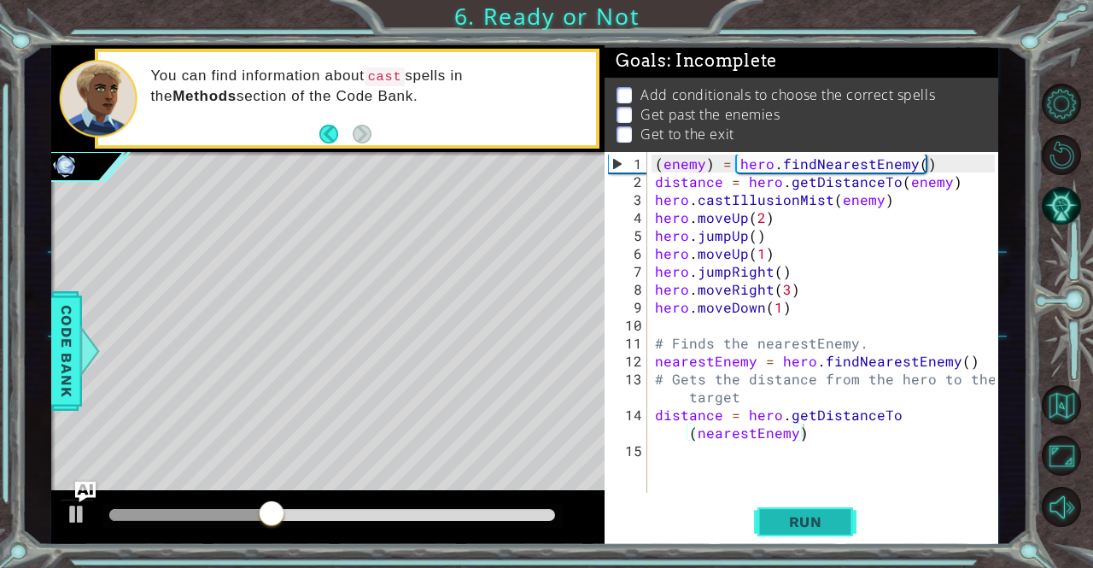
click at [821, 526] on span "Run" at bounding box center [805, 521] width 67 height 17
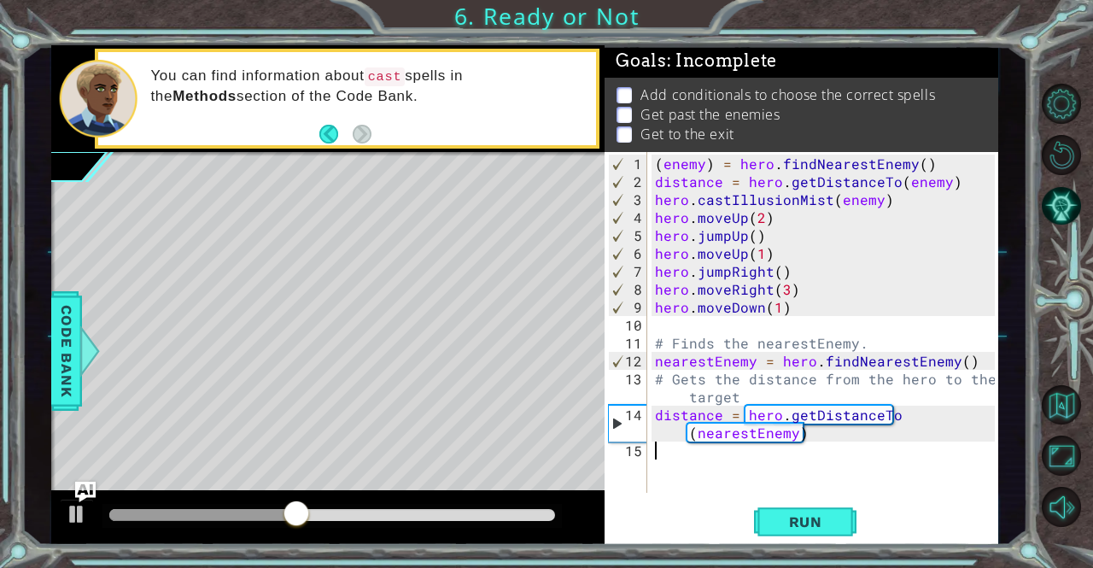
click at [785, 470] on div "( enemy ) = hero . findNearestEnemy ( ) distance = hero . getDistanceTo ( enemy…" at bounding box center [826, 343] width 351 height 377
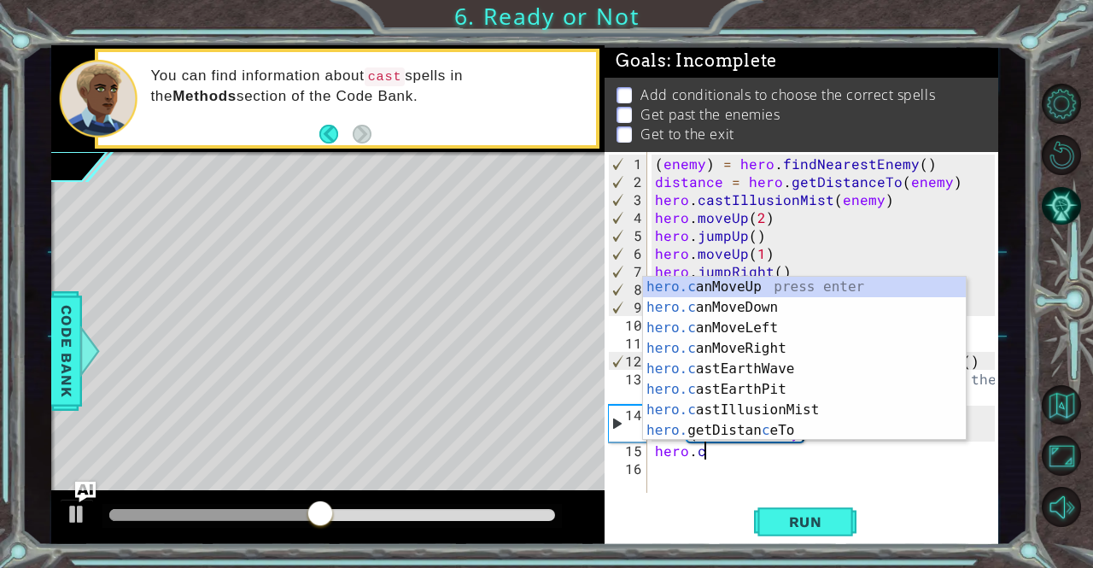
scroll to position [0, 3]
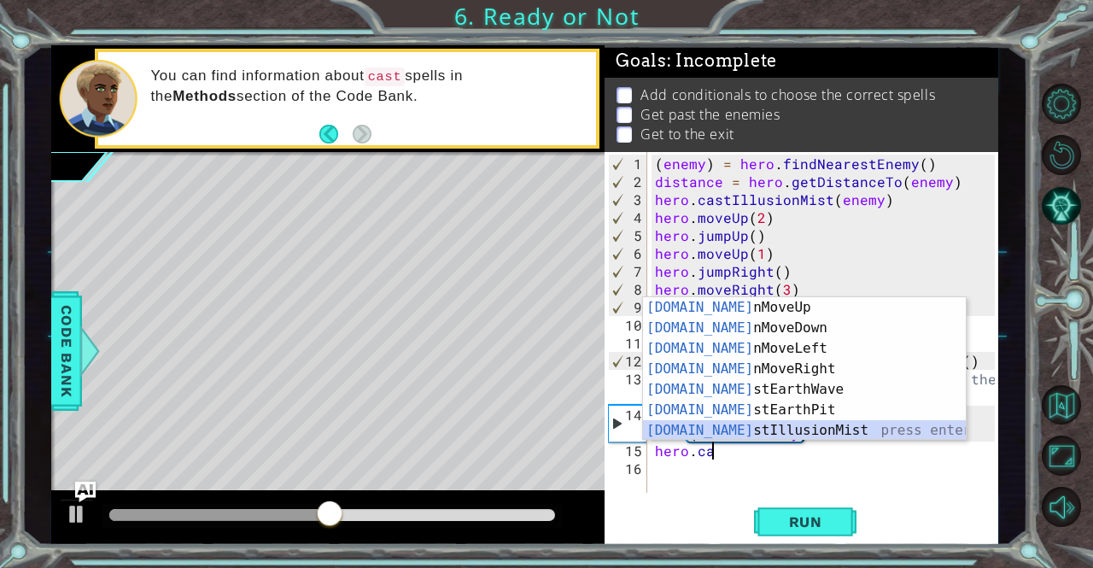
click at [759, 429] on div "[DOMAIN_NAME] nMoveUp press enter [DOMAIN_NAME] nMoveDown press enter [DOMAIN_N…" at bounding box center [805, 389] width 324 height 184
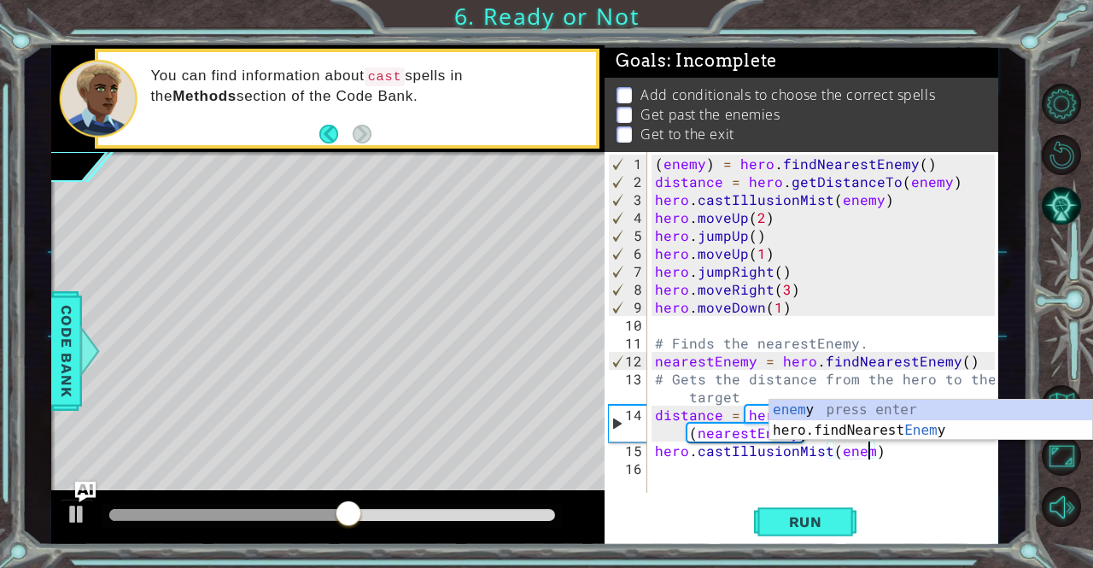
scroll to position [0, 14]
click at [824, 525] on span "Run" at bounding box center [805, 521] width 67 height 17
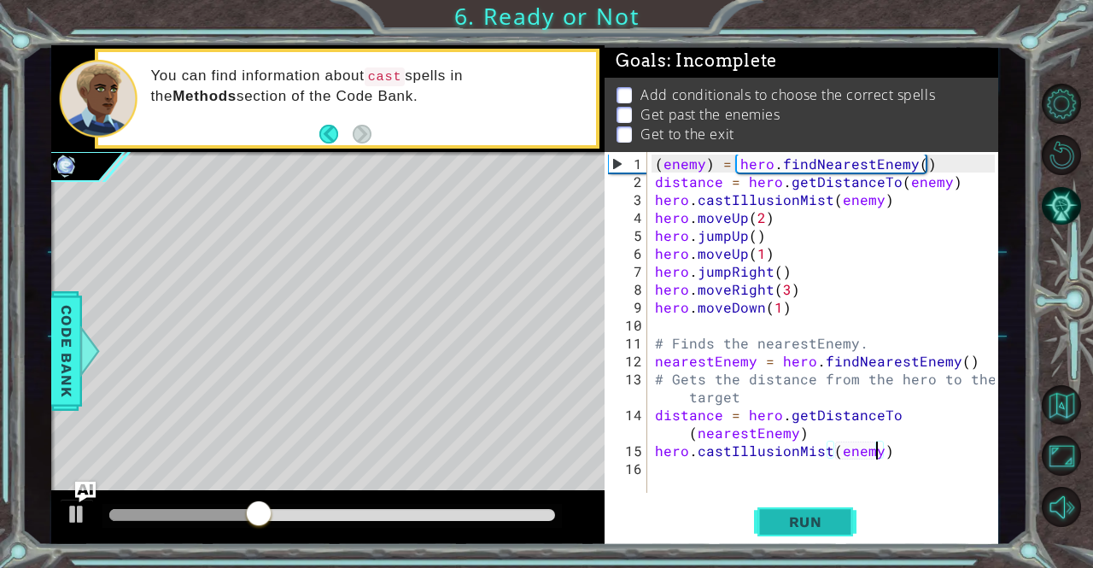
click at [824, 525] on span "Run" at bounding box center [805, 521] width 67 height 17
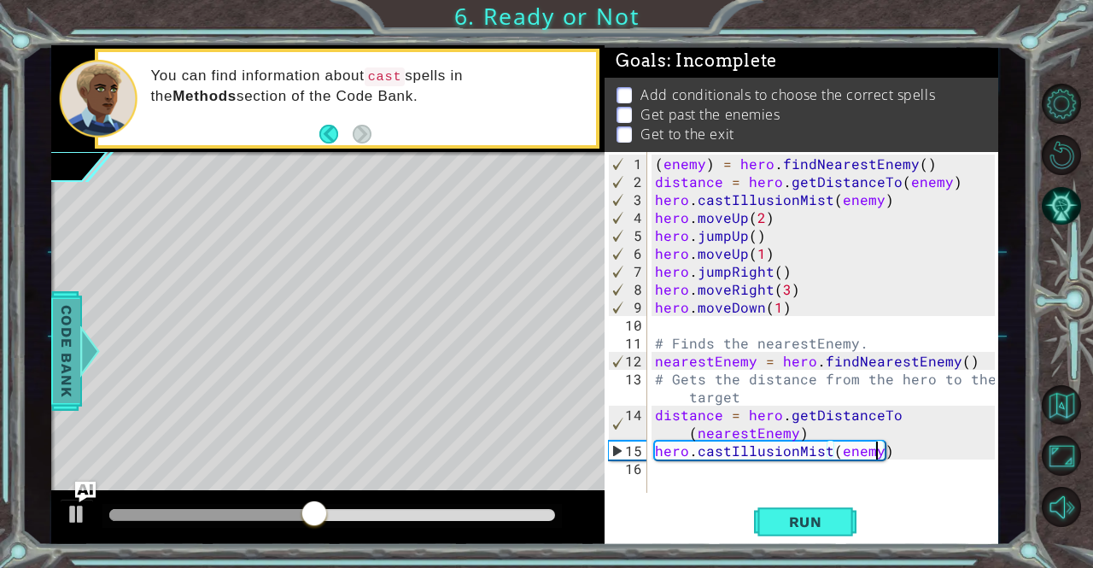
click at [67, 342] on span "Code Bank" at bounding box center [66, 351] width 27 height 104
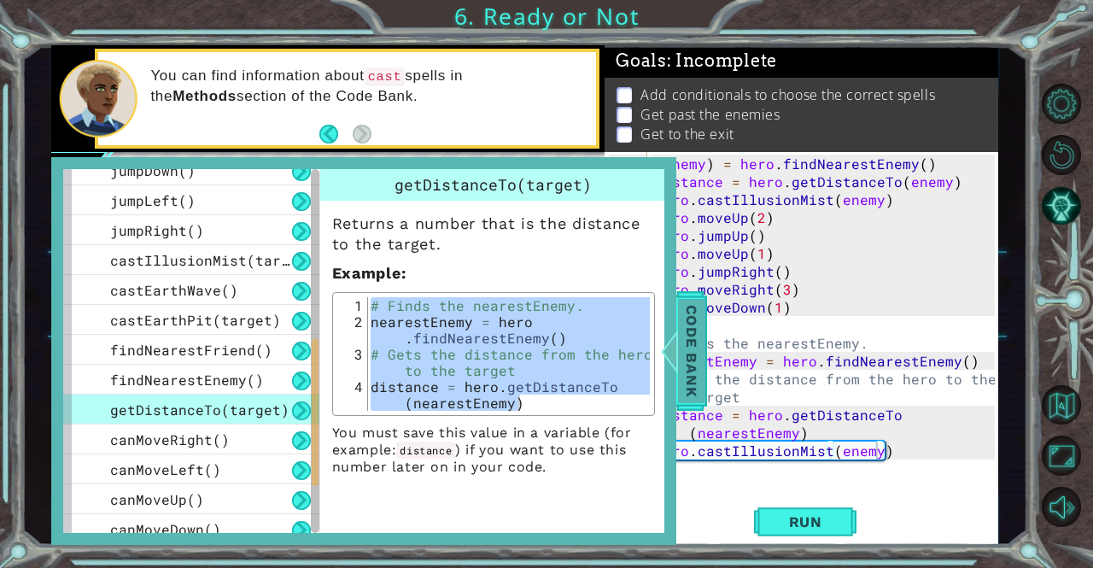
scroll to position [368, 0]
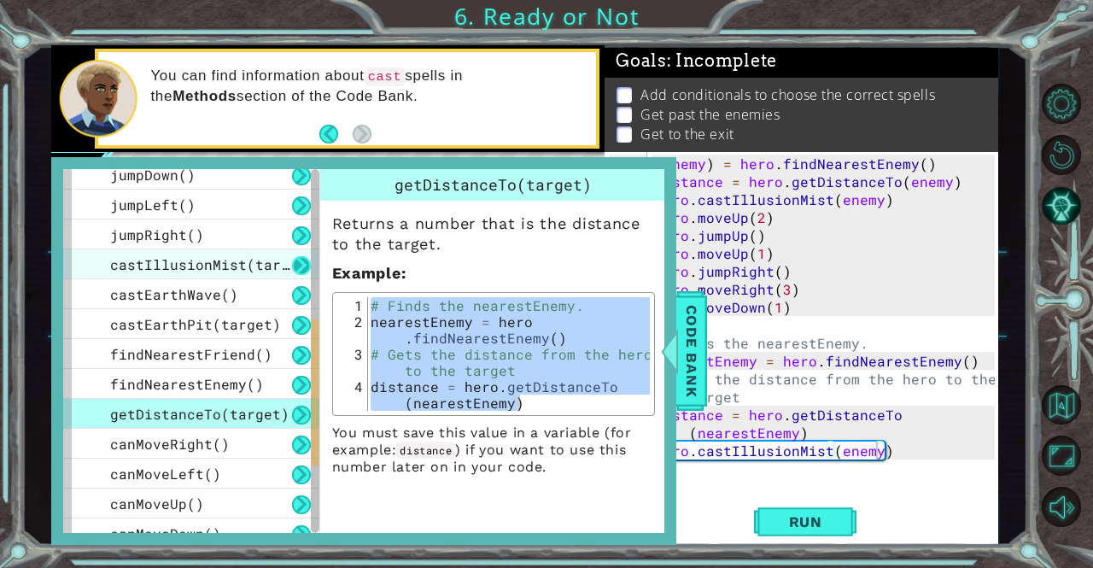
click at [294, 266] on button at bounding box center [301, 265] width 19 height 19
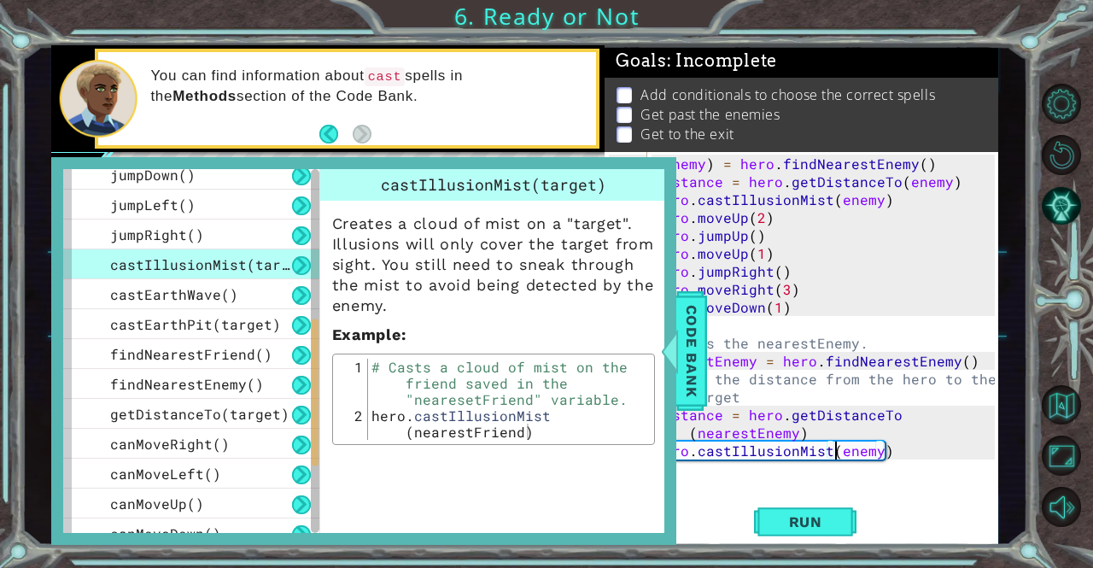
click at [833, 450] on div "( enemy ) = hero . findNearestEnemy ( ) distance = hero . getDistanceTo ( enemy…" at bounding box center [826, 343] width 351 height 377
click at [826, 449] on div "( enemy ) = hero . findNearestEnemy ( ) distance = hero . getDistanceTo ( enemy…" at bounding box center [826, 343] width 351 height 377
click at [671, 352] on div at bounding box center [668, 350] width 21 height 51
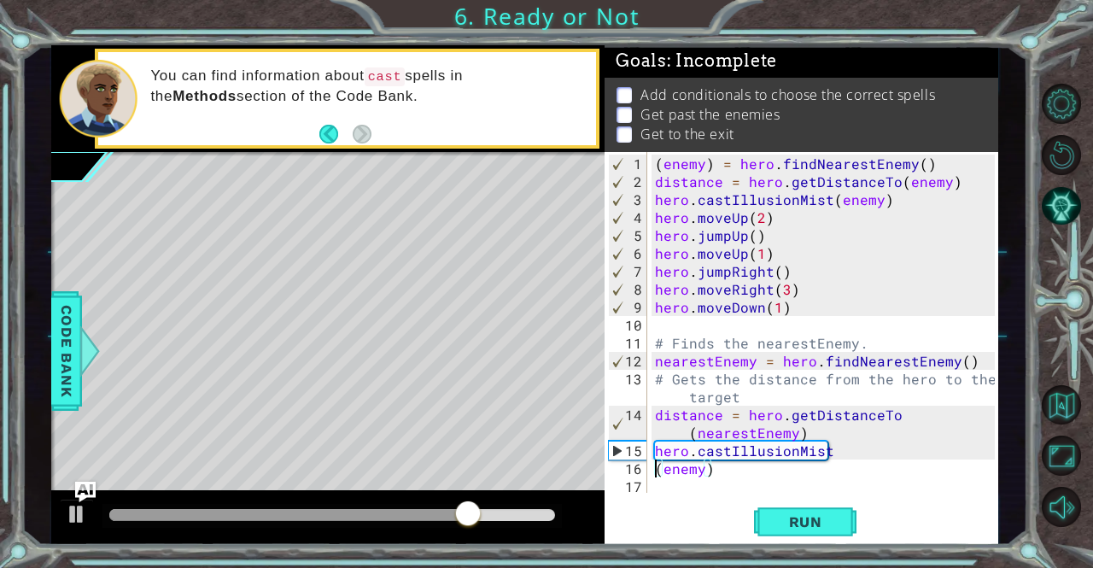
click at [655, 472] on div "( enemy ) = hero . findNearestEnemy ( ) distance = hero . getDistanceTo ( enemy…" at bounding box center [826, 343] width 351 height 377
type textarea "(enemy)"
click at [714, 476] on div "( enemy ) = hero . findNearestEnemy ( ) distance = hero . getDistanceTo ( enemy…" at bounding box center [826, 343] width 351 height 377
click at [717, 472] on div "( enemy ) = hero . findNearestEnemy ( ) distance = hero . getDistanceTo ( enemy…" at bounding box center [826, 343] width 351 height 377
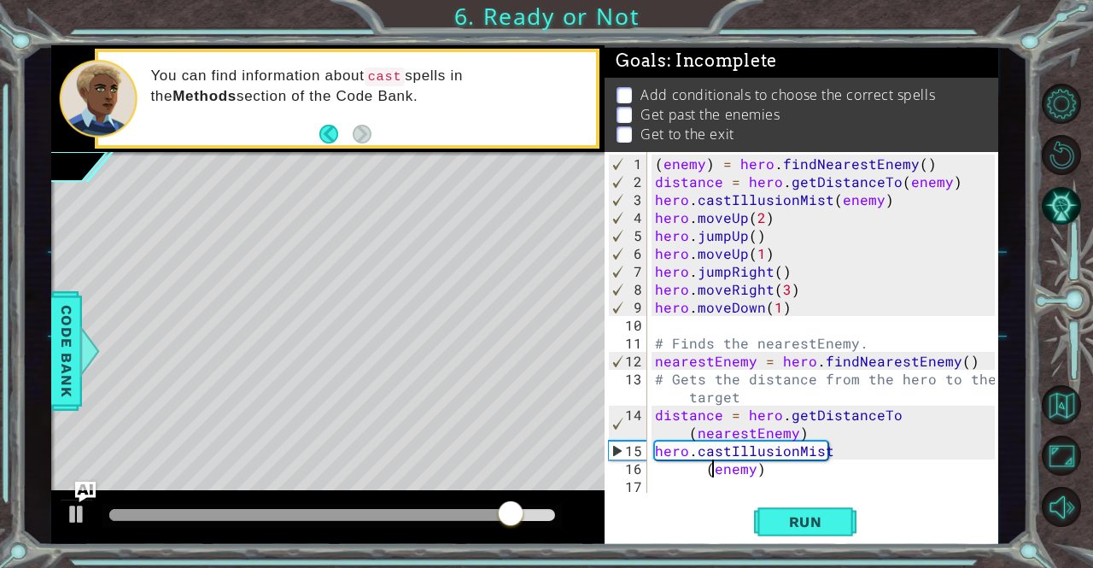
click at [711, 470] on div "( enemy ) = hero . findNearestEnemy ( ) distance = hero . getDistanceTo ( enemy…" at bounding box center [826, 343] width 351 height 377
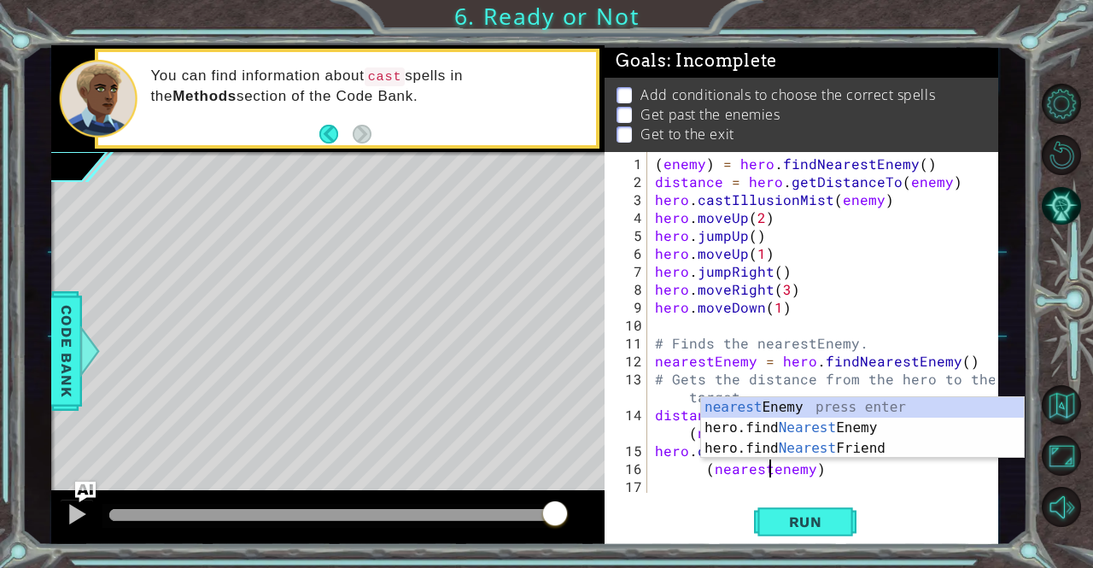
scroll to position [0, 7]
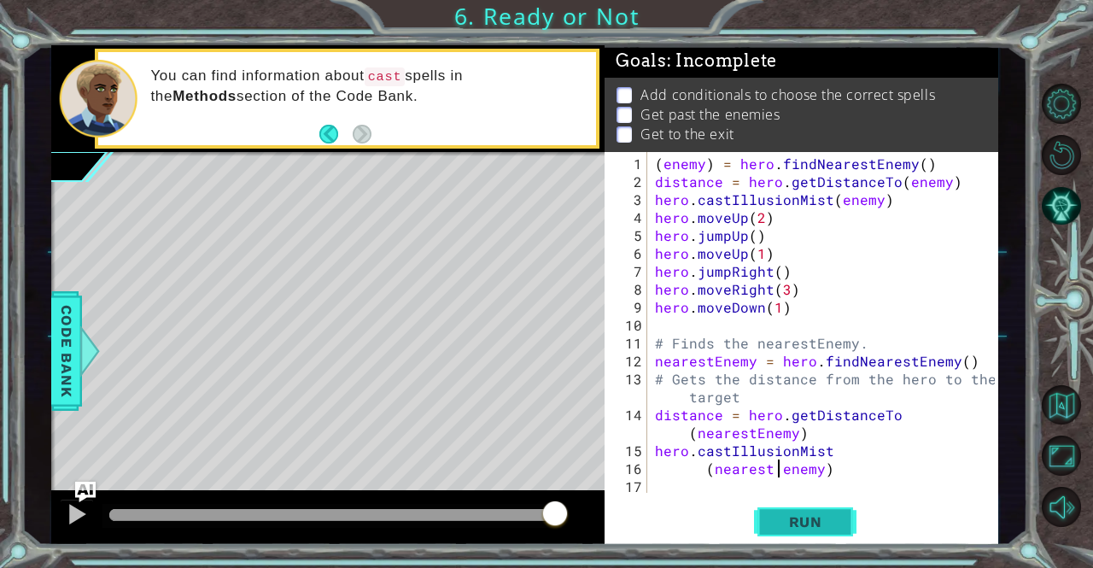
click at [820, 523] on span "Run" at bounding box center [805, 521] width 67 height 17
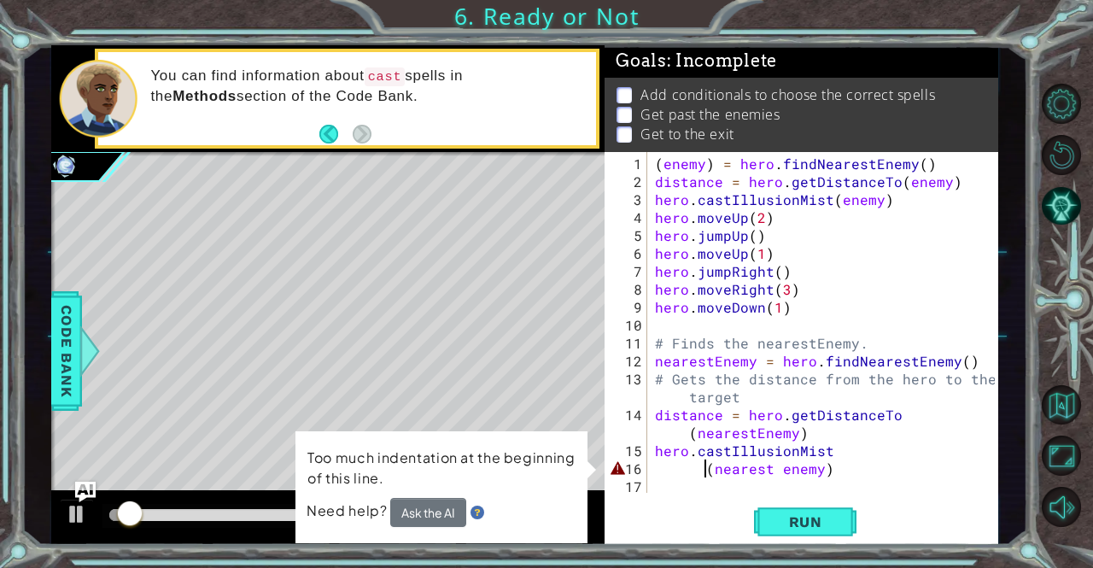
click at [703, 468] on div "( enemy ) = hero . findNearestEnemy ( ) distance = hero . getDistanceTo ( enemy…" at bounding box center [826, 343] width 351 height 377
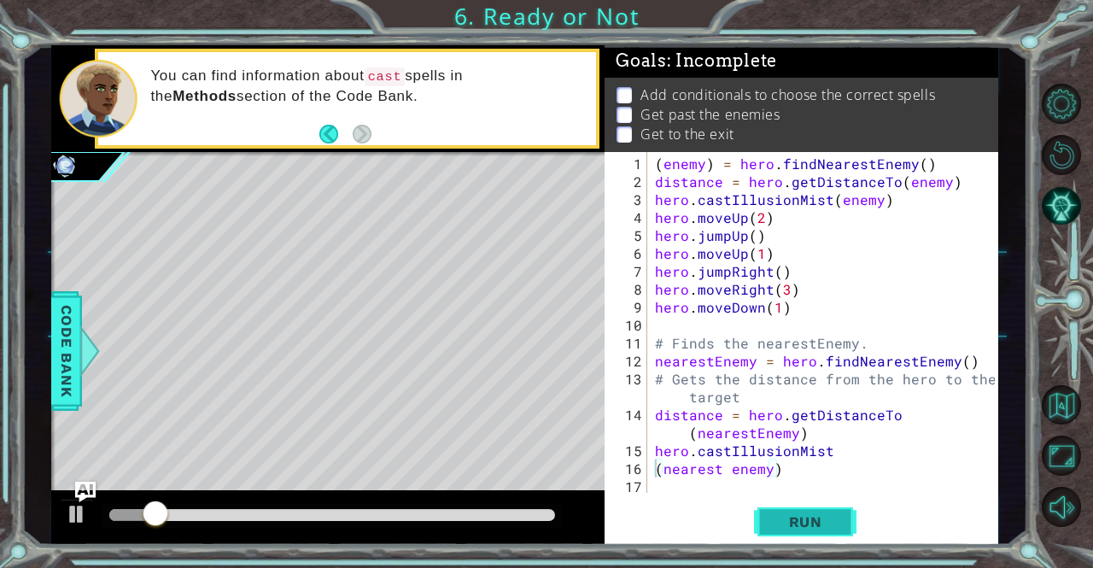
click at [780, 517] on span "Run" at bounding box center [805, 521] width 67 height 17
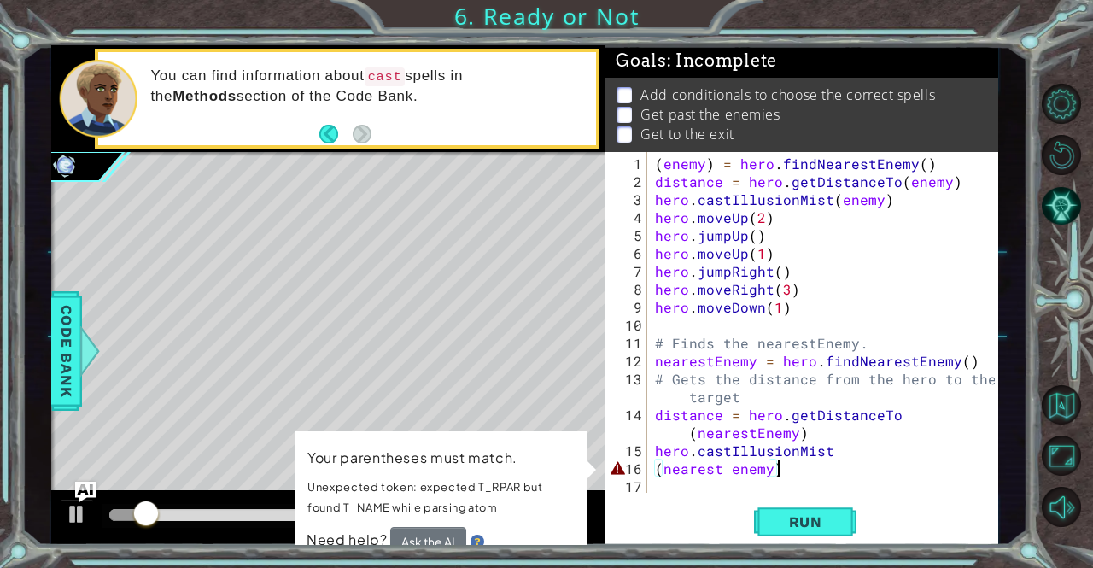
click at [779, 470] on div "( enemy ) = hero . findNearestEnemy ( ) distance = hero . getDistanceTo ( enemy…" at bounding box center [826, 343] width 351 height 377
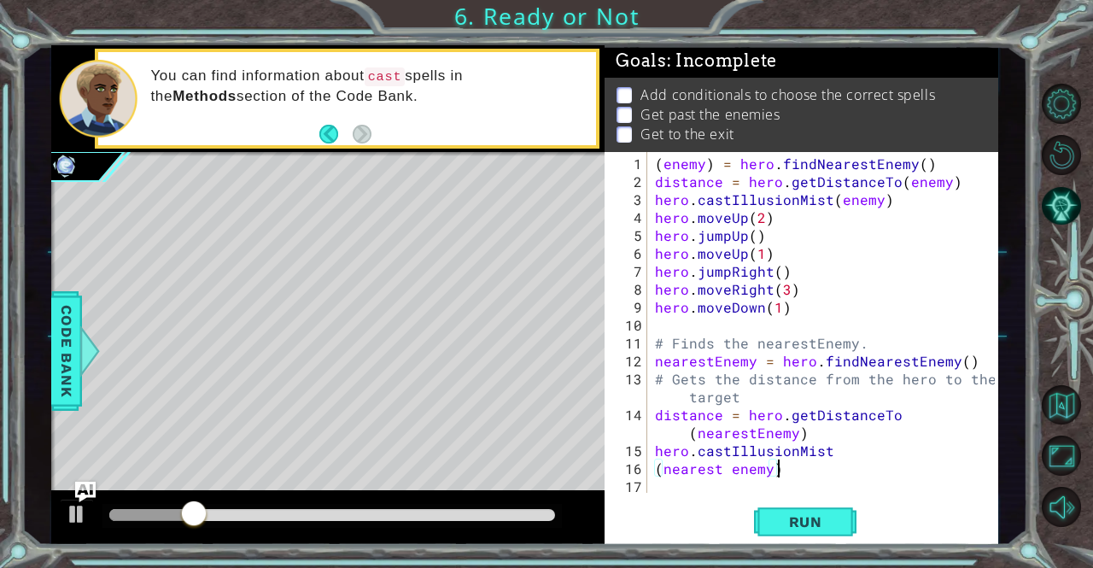
click at [657, 467] on div "( enemy ) = hero . findNearestEnemy ( ) distance = hero . getDistanceTo ( enemy…" at bounding box center [826, 343] width 351 height 377
click at [658, 467] on div "( enemy ) = hero . findNearestEnemy ( ) distance = hero . getDistanceTo ( enemy…" at bounding box center [826, 343] width 351 height 377
click at [668, 470] on div "( enemy ) = hero . findNearestEnemy ( ) distance = hero . getDistanceTo ( enemy…" at bounding box center [826, 343] width 351 height 377
click at [798, 523] on span "Run" at bounding box center [805, 521] width 67 height 17
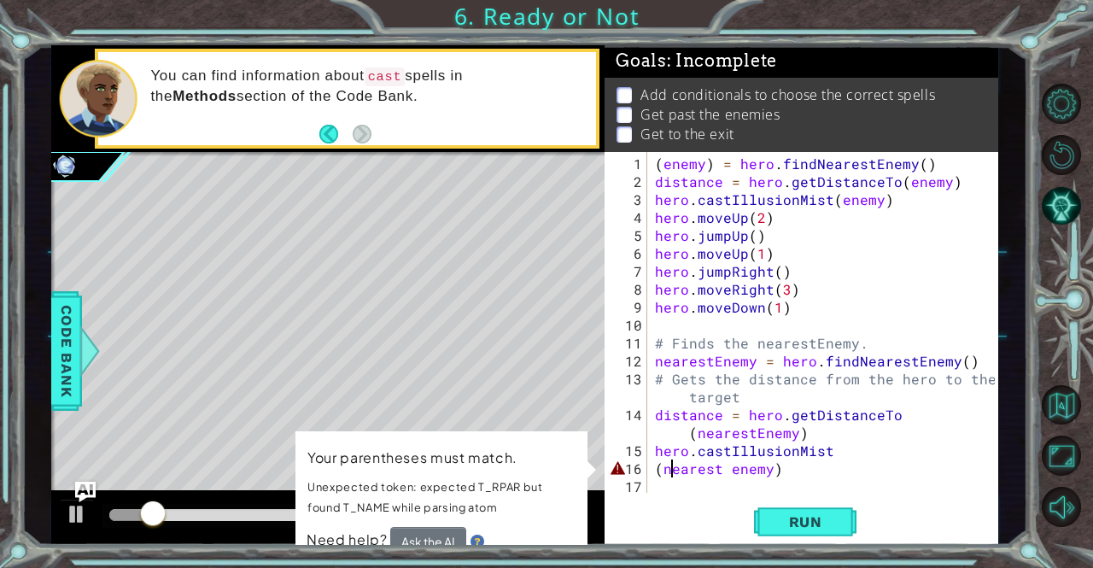
click at [652, 467] on div "( enemy ) = hero . findNearestEnemy ( ) distance = hero . getDistanceTo ( enemy…" at bounding box center [826, 343] width 351 height 377
type textarea "hero.castIllusionMist(nearest enemy)"
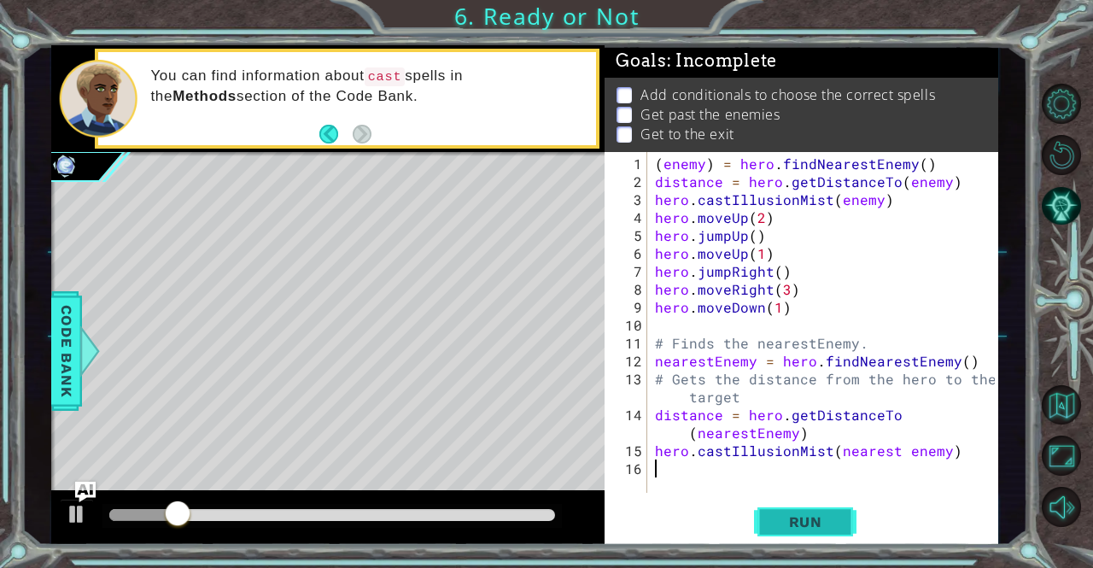
drag, startPoint x: 666, startPoint y: 483, endPoint x: 820, endPoint y: 524, distance: 159.9
click at [820, 524] on div "hero.castIllusionMist(nearest enemy) 1 2 3 4 5 6 7 8 9 10 11 12 13 14 15 16 ( e…" at bounding box center [801, 349] width 394 height 394
click at [820, 525] on span "Run" at bounding box center [805, 521] width 67 height 17
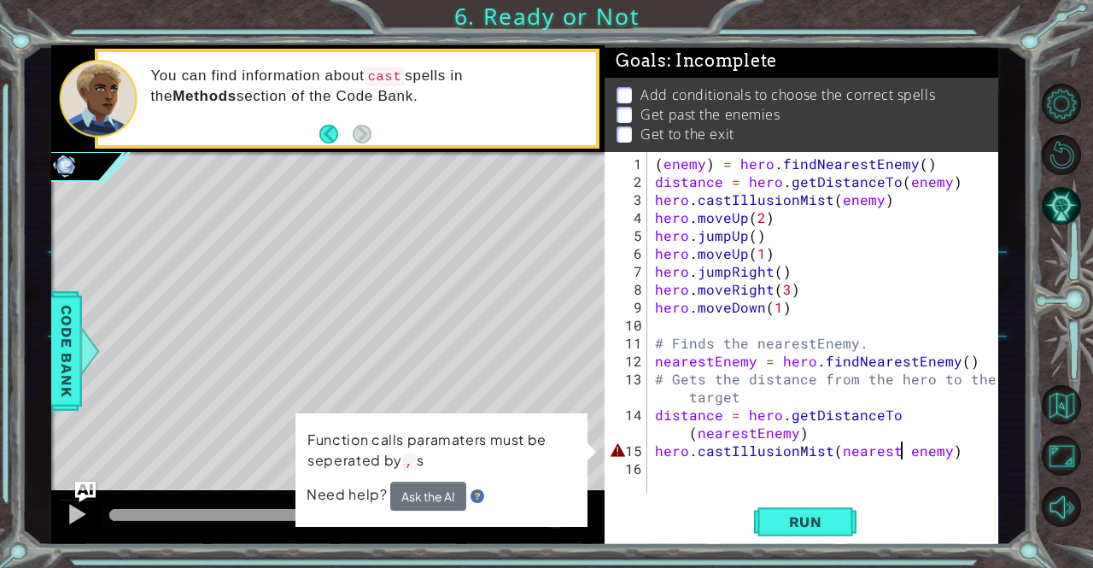
click at [901, 450] on div "( enemy ) = hero . findNearestEnemy ( ) distance = hero . getDistanceTo ( enemy…" at bounding box center [826, 343] width 351 height 377
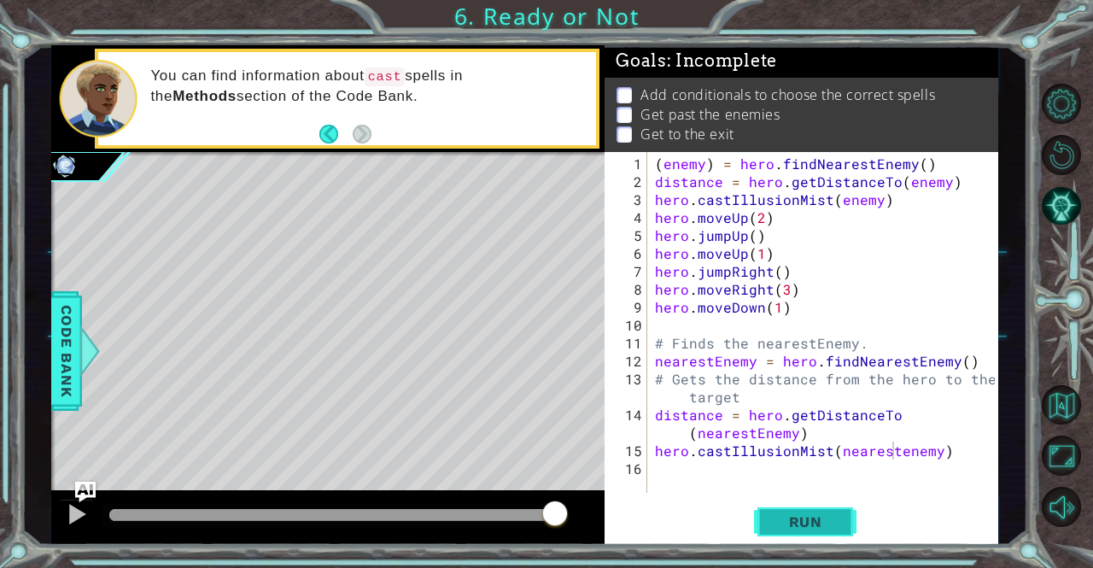
click at [830, 516] on span "Run" at bounding box center [805, 521] width 67 height 17
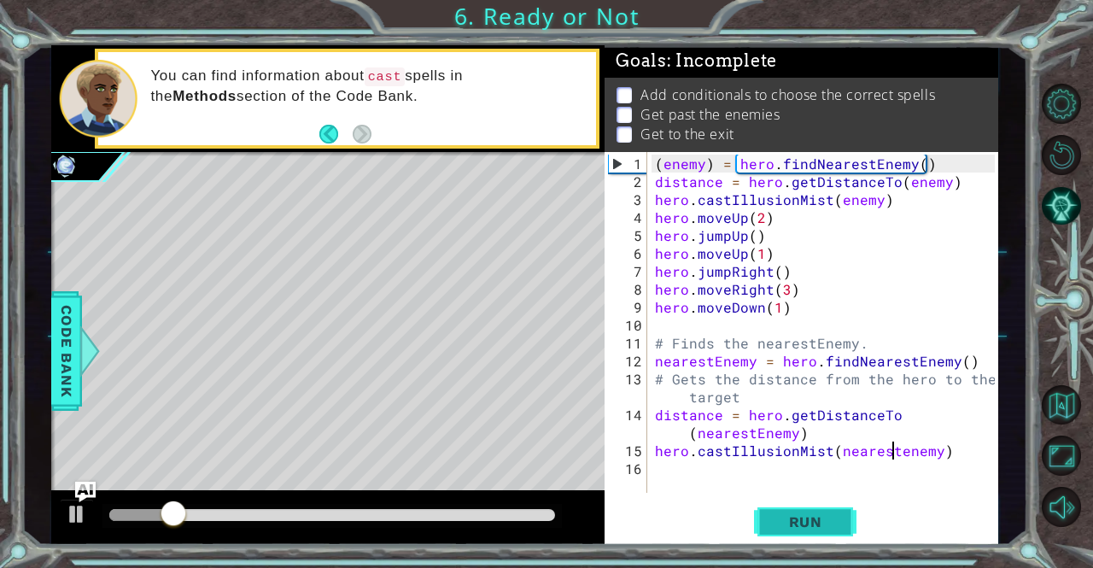
click at [830, 516] on span "Run" at bounding box center [805, 521] width 67 height 17
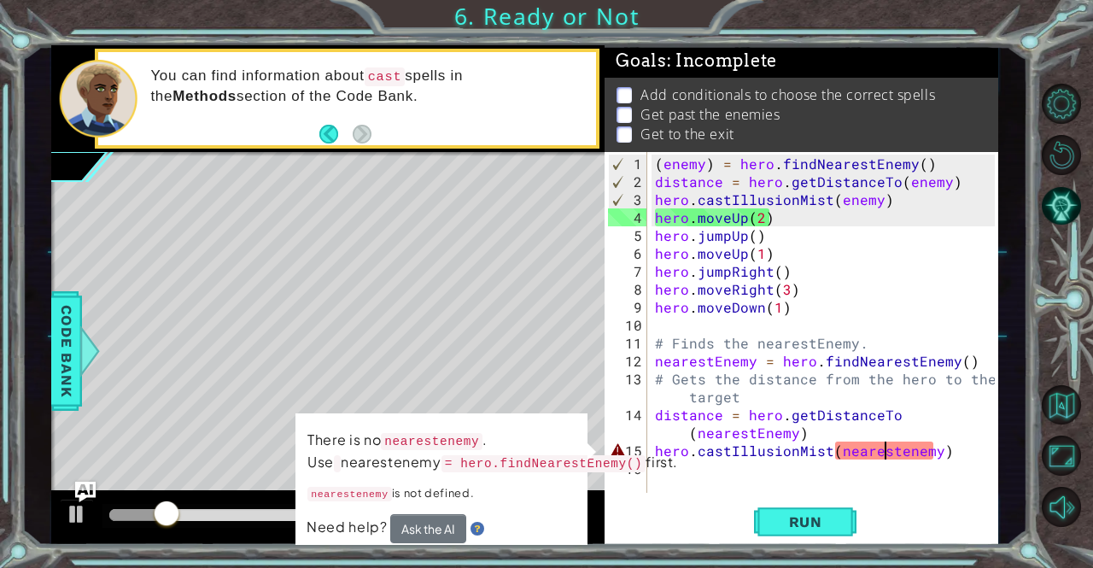
click at [884, 454] on div "( enemy ) = hero . findNearestEnemy ( ) distance = hero . getDistanceTo ( enemy…" at bounding box center [826, 343] width 351 height 377
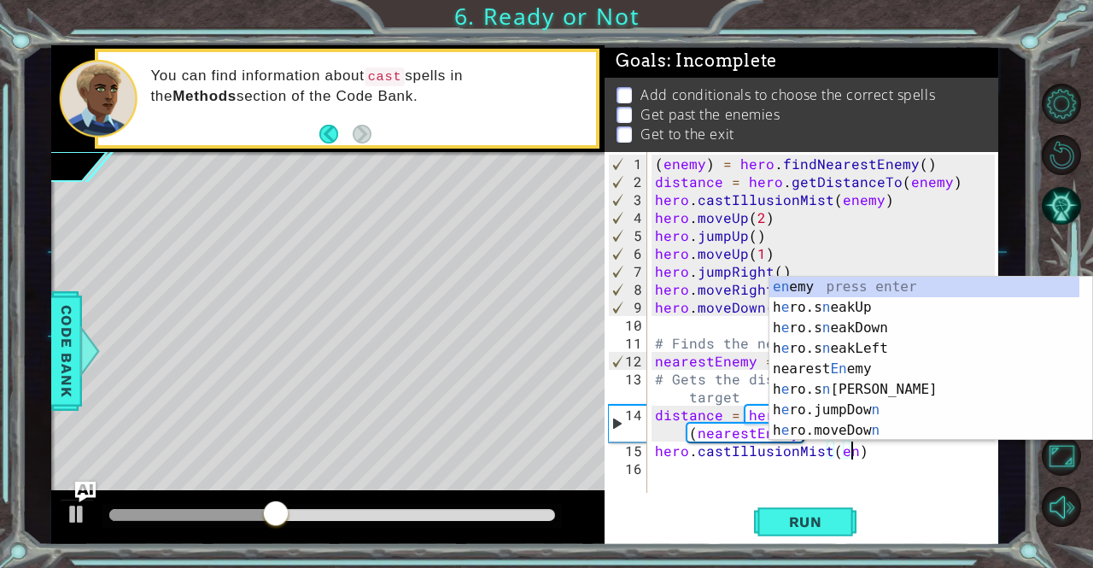
scroll to position [0, 12]
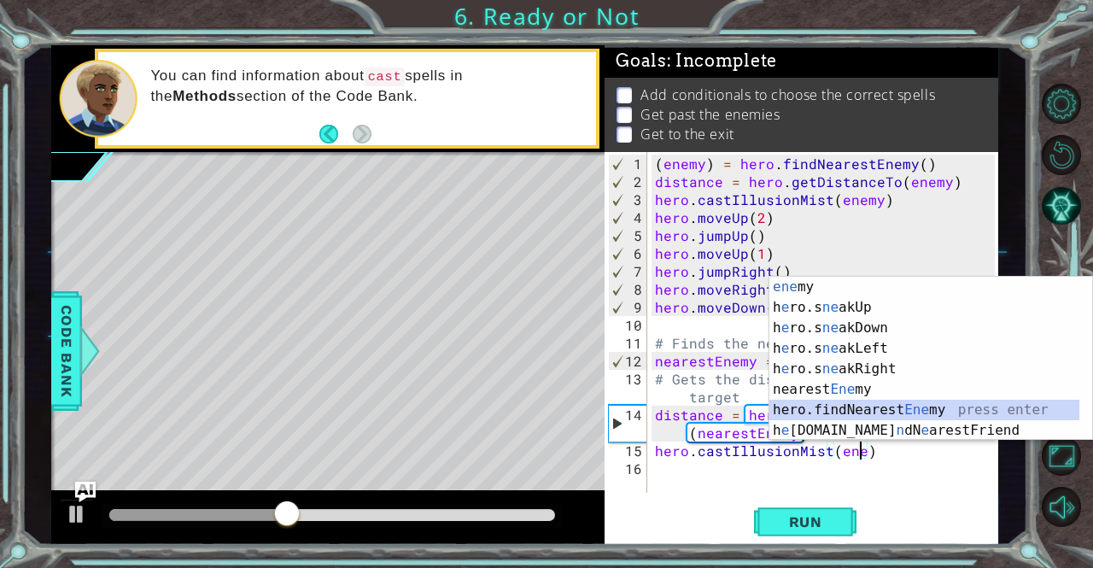
click at [930, 406] on div "ene my press enter h e ro.s ne akUp press enter h e ro.s ne akDown press enter …" at bounding box center [924, 379] width 311 height 205
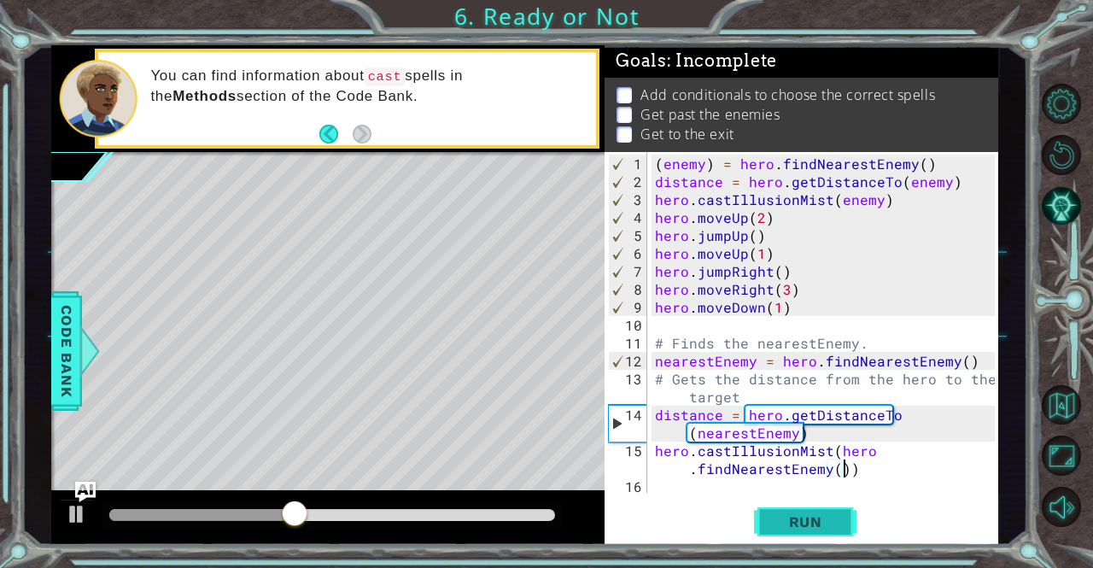
click at [796, 512] on button "Run" at bounding box center [805, 521] width 102 height 39
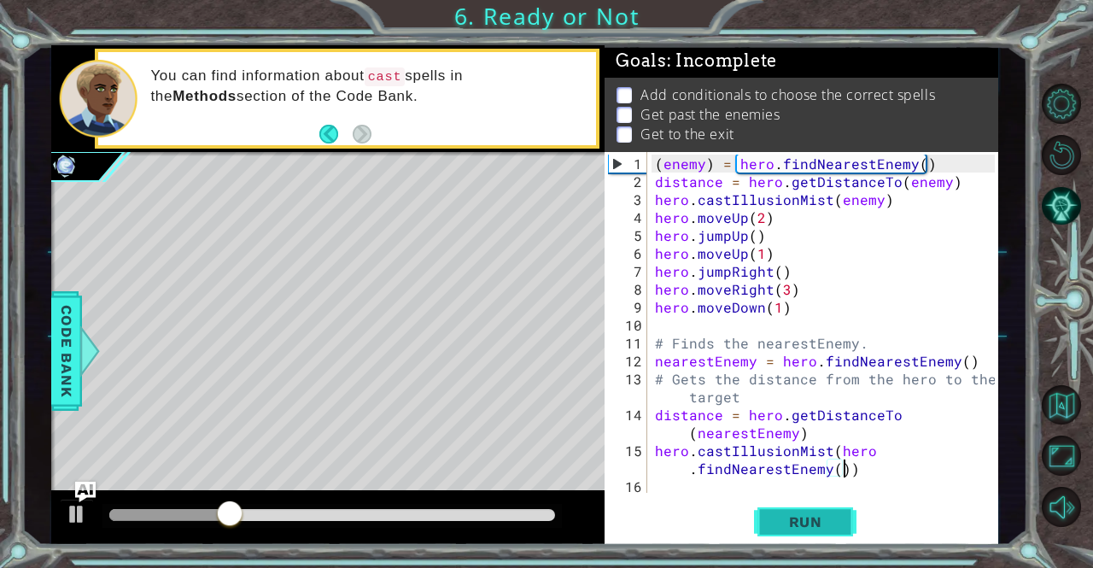
click at [773, 510] on button "Run" at bounding box center [805, 521] width 102 height 39
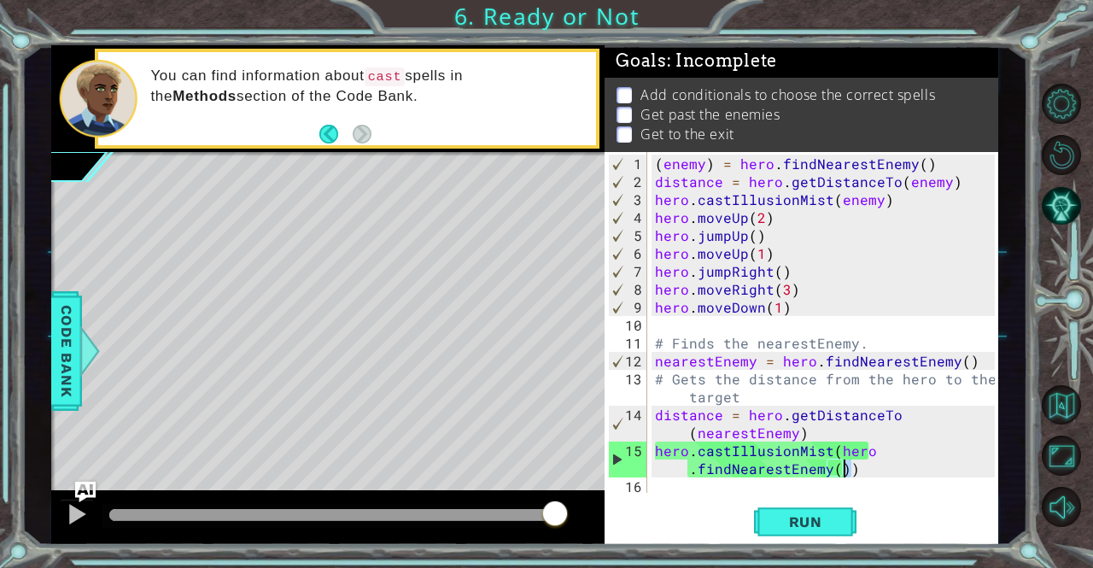
drag, startPoint x: 874, startPoint y: 474, endPoint x: 844, endPoint y: 467, distance: 31.5
click at [844, 467] on div "( enemy ) = hero . findNearestEnemy ( ) distance = hero . getDistanceTo ( enemy…" at bounding box center [826, 343] width 351 height 377
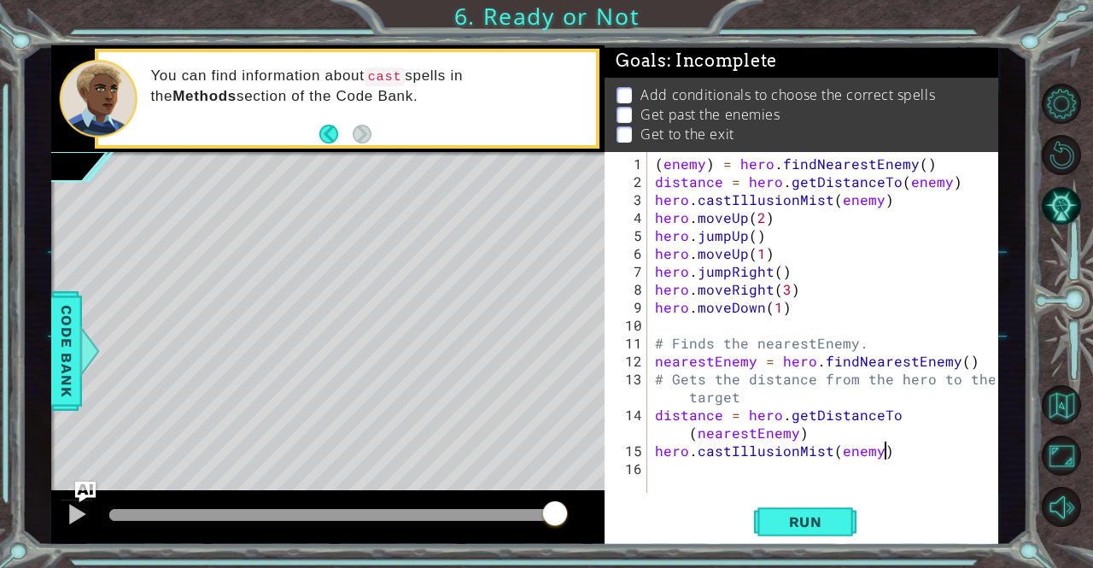
scroll to position [0, 13]
type textarea "hero.castIllusionMist(enemy)"
click at [806, 519] on span "Run" at bounding box center [805, 521] width 67 height 17
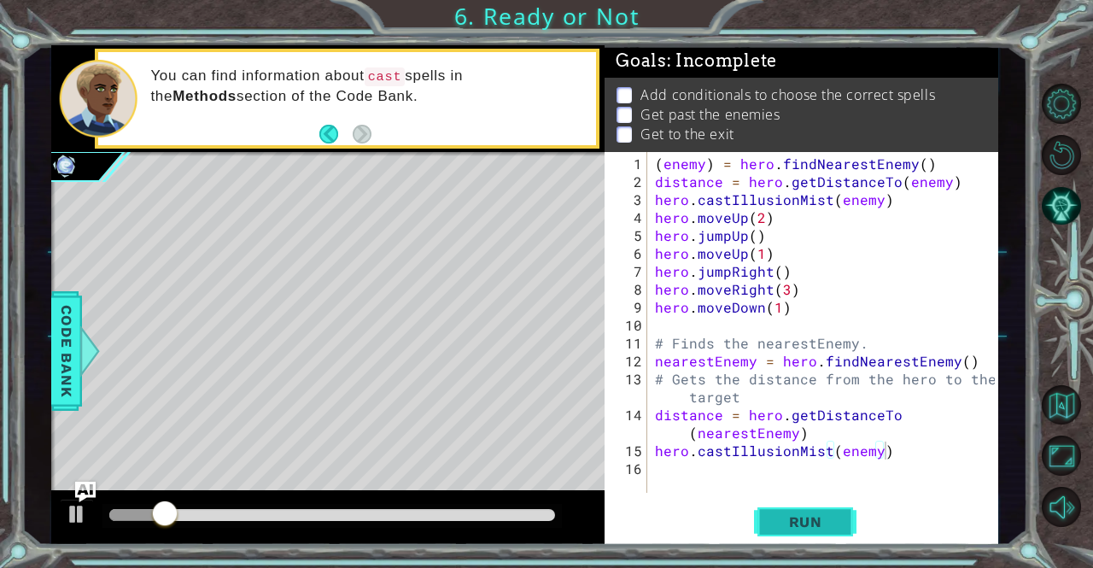
click at [806, 519] on span "Run" at bounding box center [805, 521] width 67 height 17
